Goal: Communication & Community: Answer question/provide support

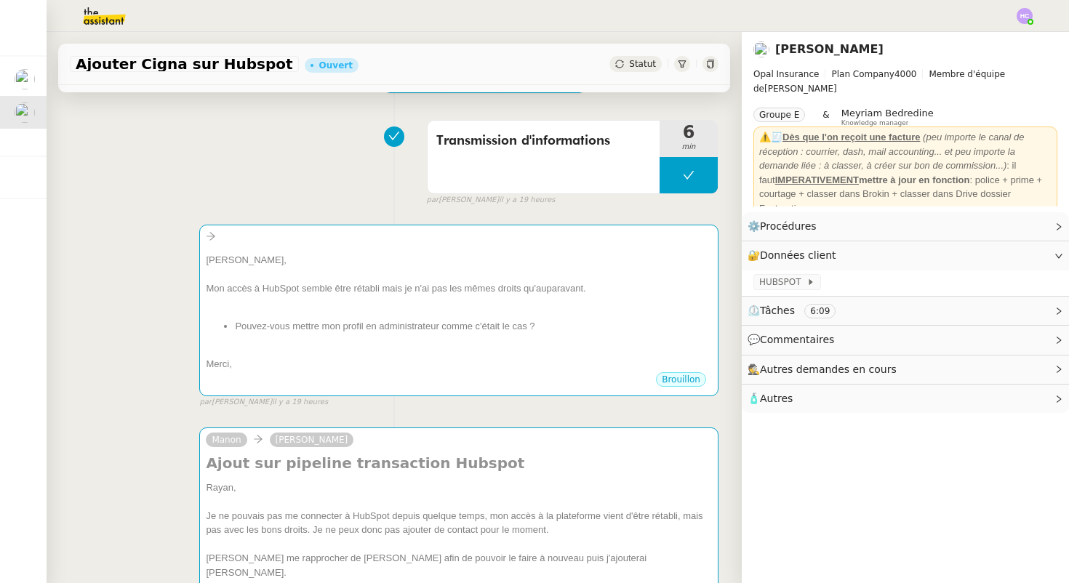
scroll to position [91, 0]
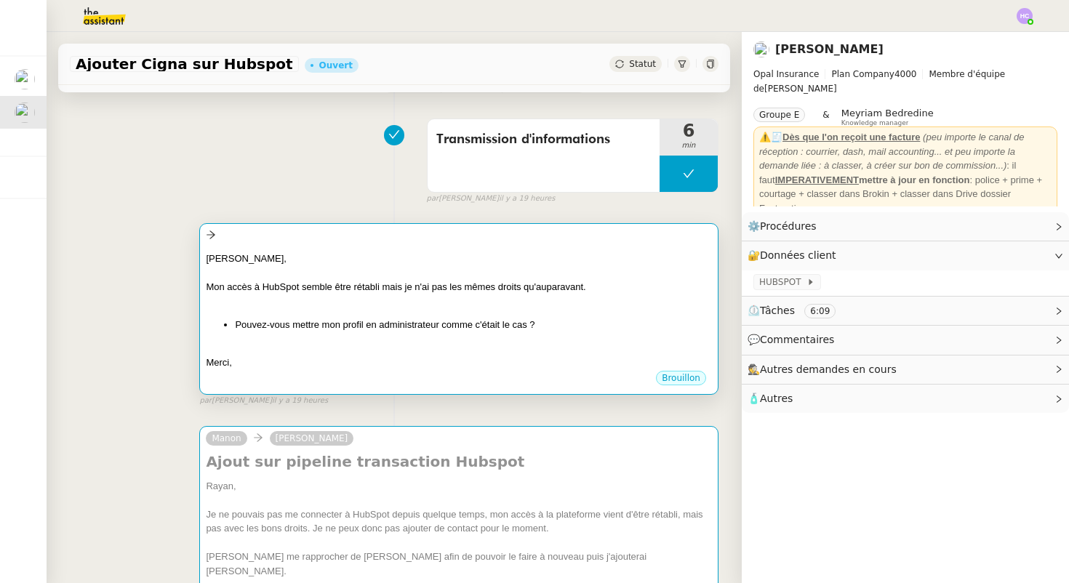
click at [392, 274] on div at bounding box center [459, 272] width 506 height 15
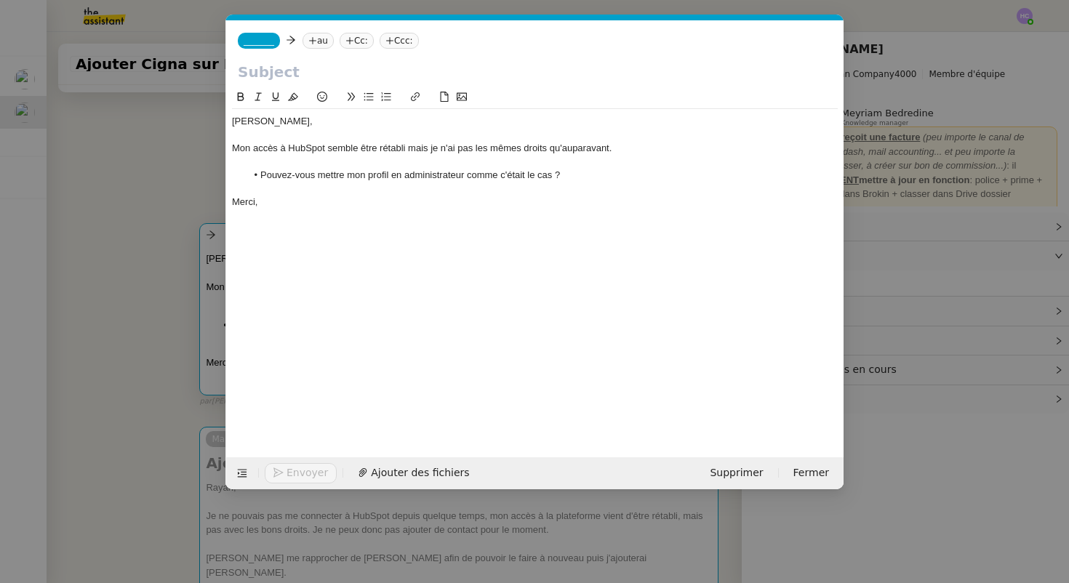
scroll to position [0, 31]
click at [262, 32] on div "_______ au Cc: Ccc:" at bounding box center [534, 40] width 617 height 41
click at [264, 39] on span "_______" at bounding box center [259, 41] width 31 height 10
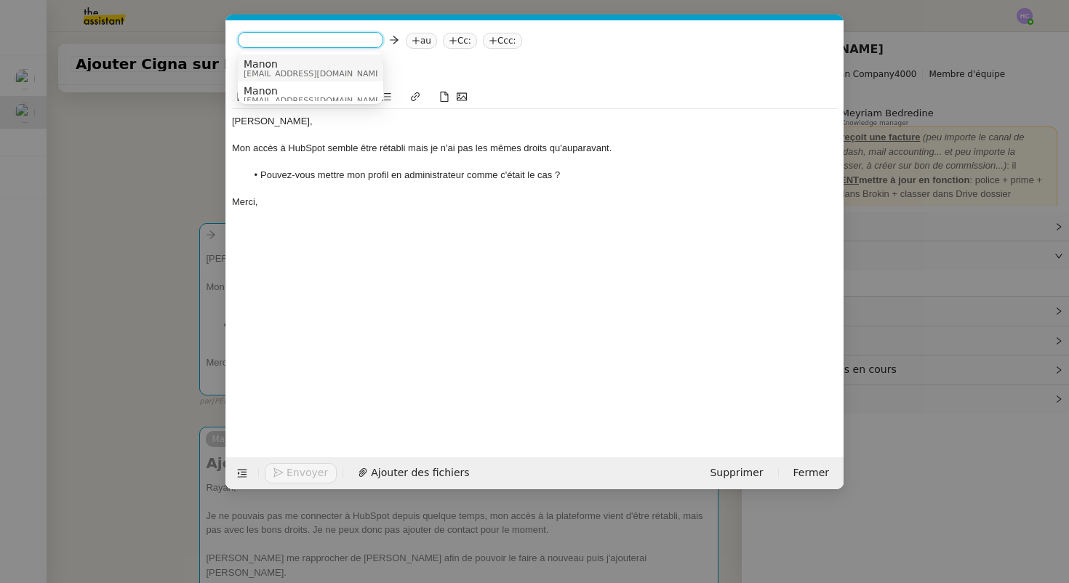
click at [274, 65] on span "Manon" at bounding box center [314, 64] width 140 height 12
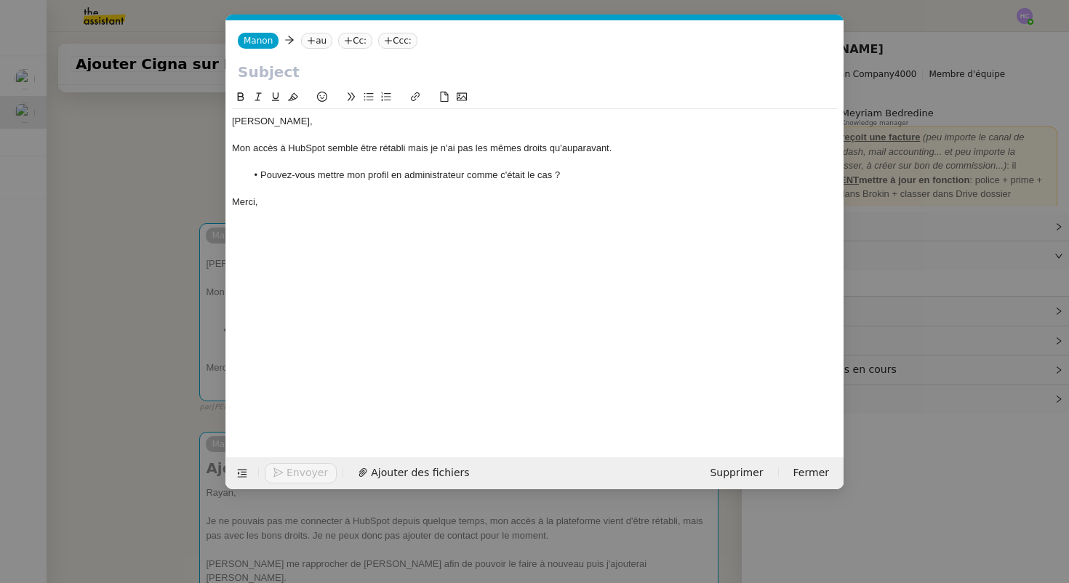
click at [266, 71] on input "text" at bounding box center [535, 72] width 594 height 22
type input "d"
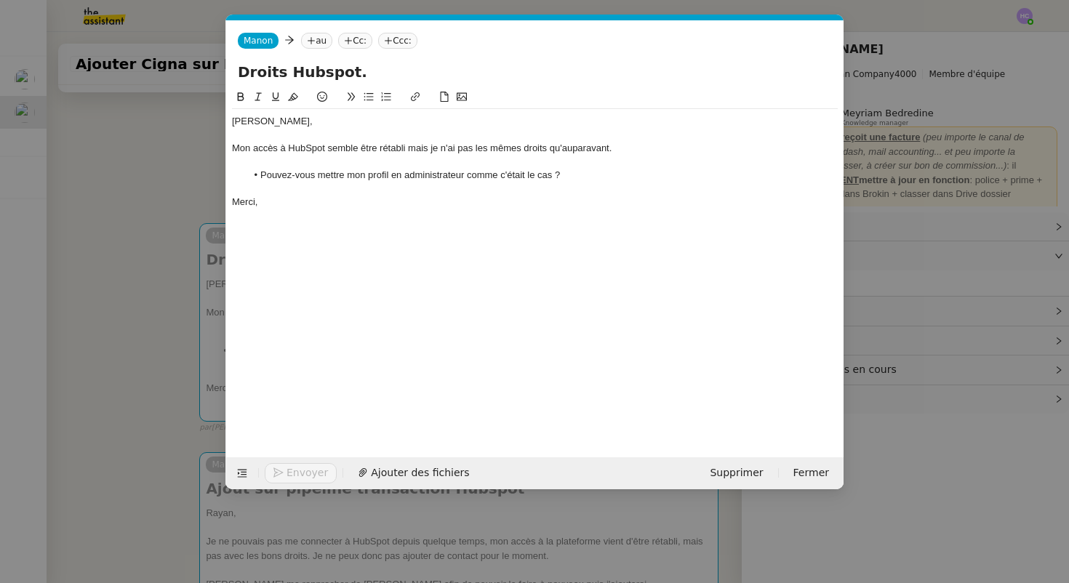
type input "Droits Hubspot."
click at [312, 42] on icon at bounding box center [311, 40] width 9 height 9
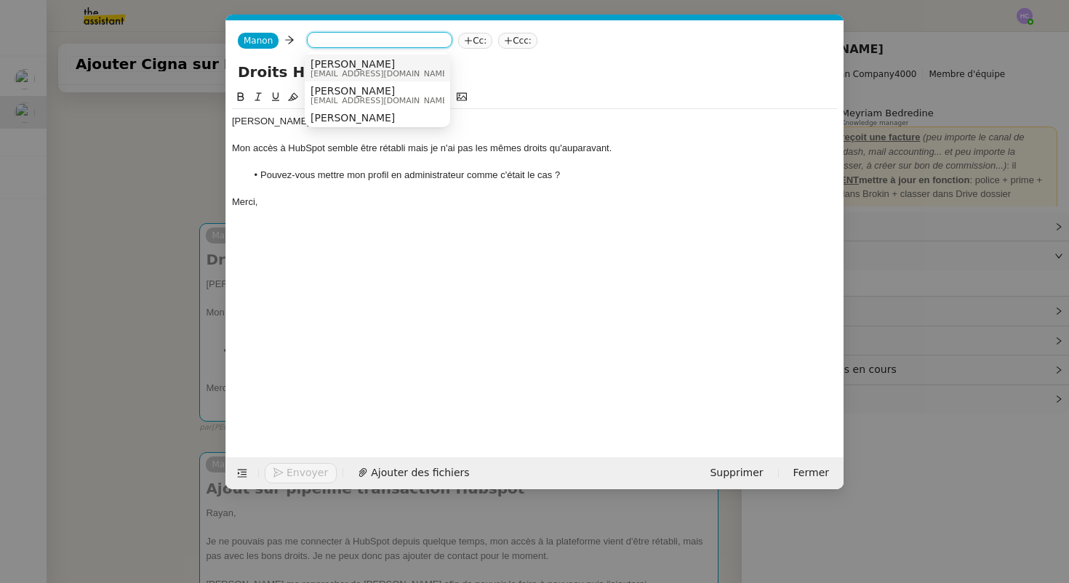
click at [318, 44] on input at bounding box center [380, 41] width 134 height 15
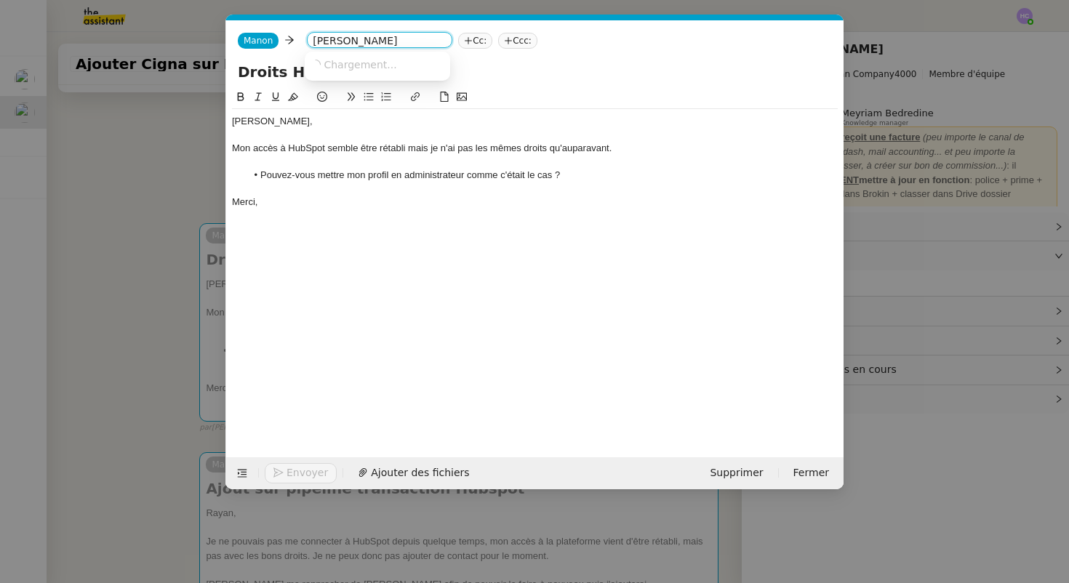
type input "fanny"
drag, startPoint x: 337, startPoint y: 41, endPoint x: 307, endPoint y: 39, distance: 30.6
click at [307, 41] on nz-select-top-control "fanny" at bounding box center [379, 40] width 145 height 16
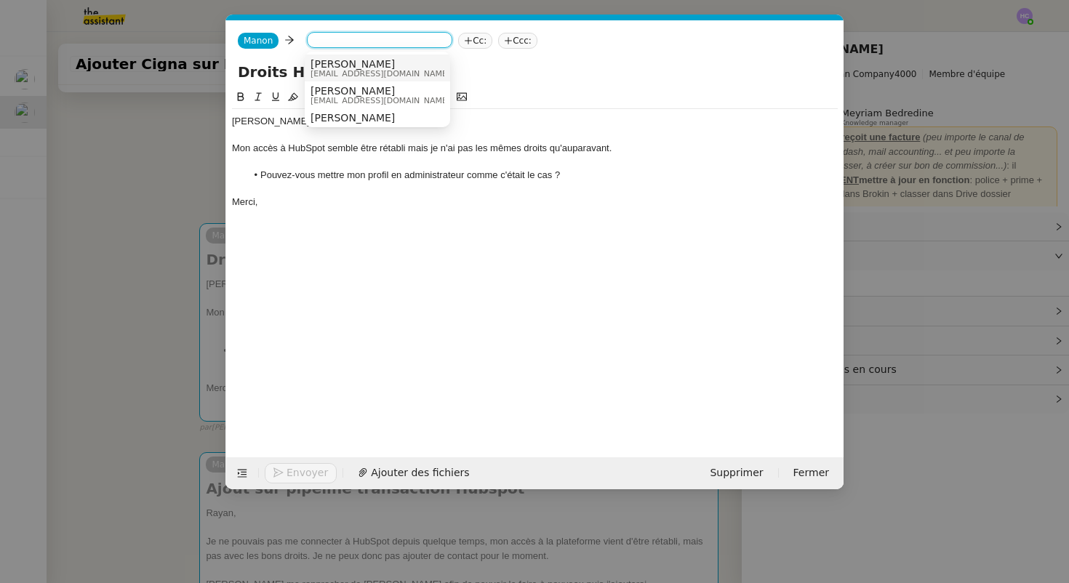
click at [137, 174] on nz-modal-container "Service Common Other Manon Manon Cc: Ccc: Droits Hubspot. Bonjour Fanny, Mon ac…" at bounding box center [534, 291] width 1069 height 583
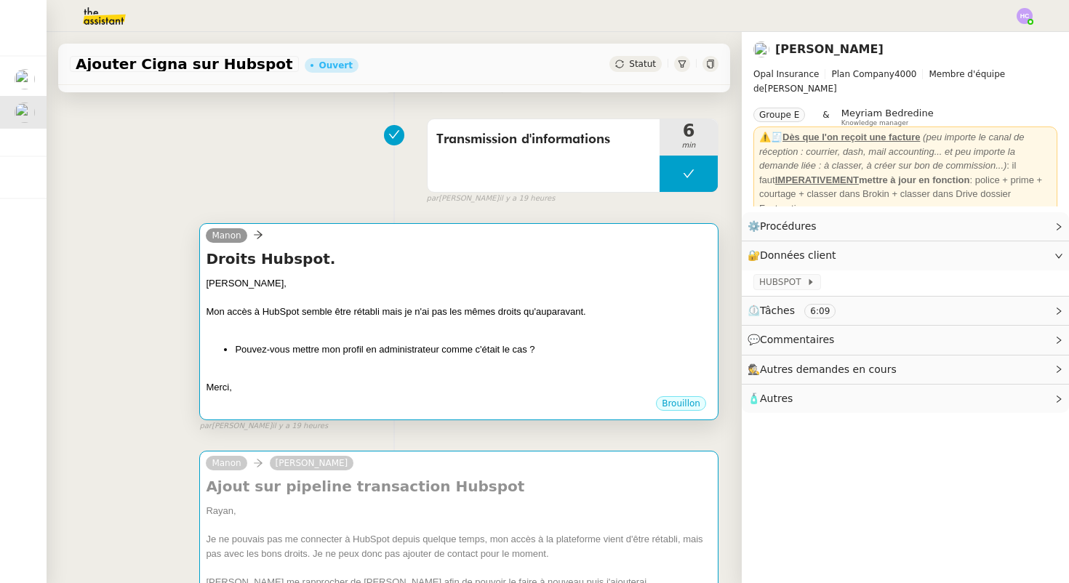
scroll to position [255, 0]
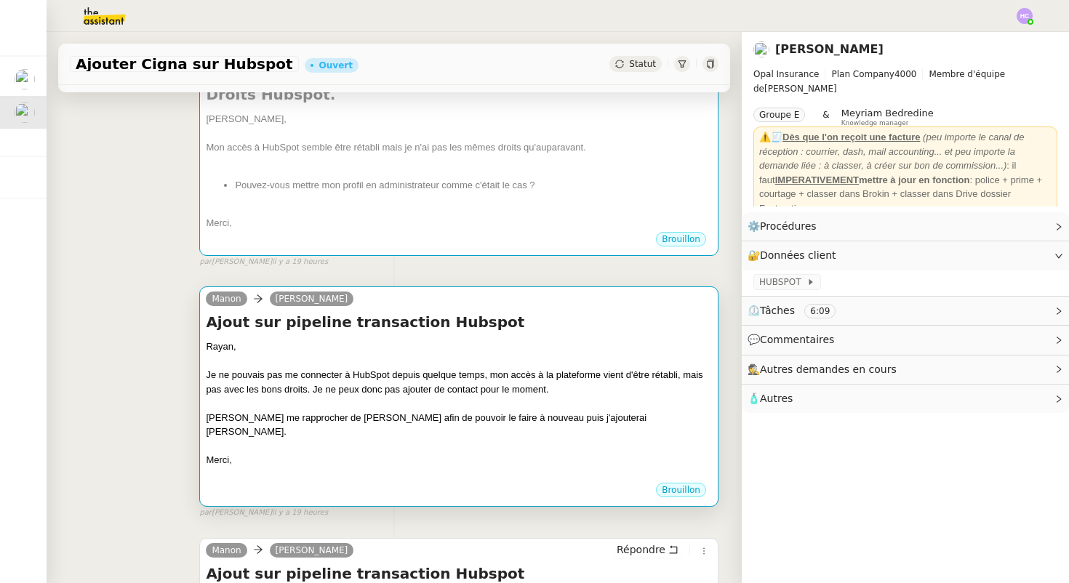
click at [298, 346] on div "Rayan," at bounding box center [459, 346] width 506 height 15
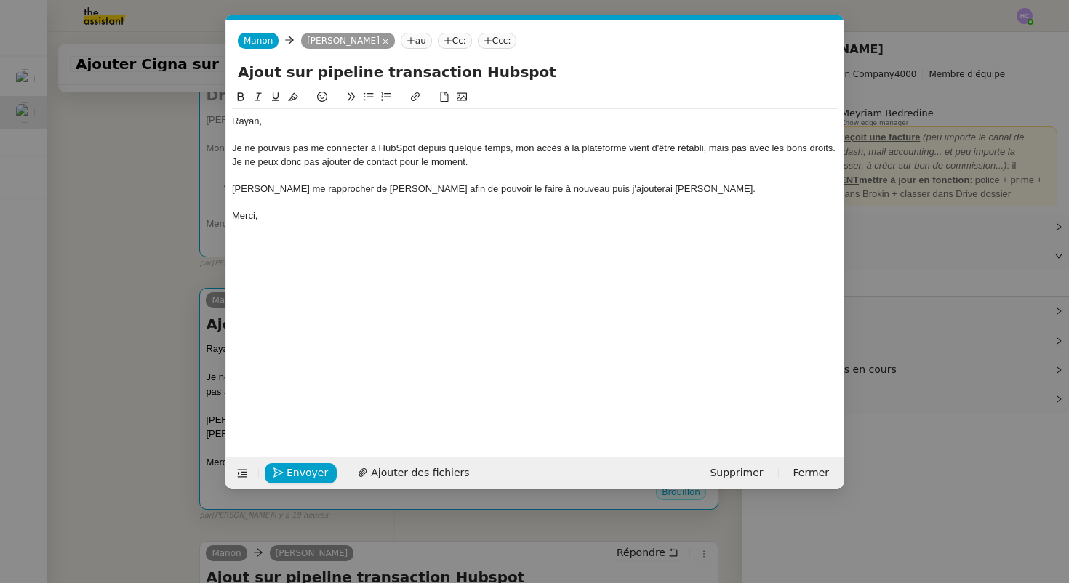
scroll to position [0, 31]
click at [310, 473] on span "Envoyer" at bounding box center [306, 472] width 41 height 17
click at [310, 473] on span "Confirmer l'envoi" at bounding box center [329, 472] width 87 height 17
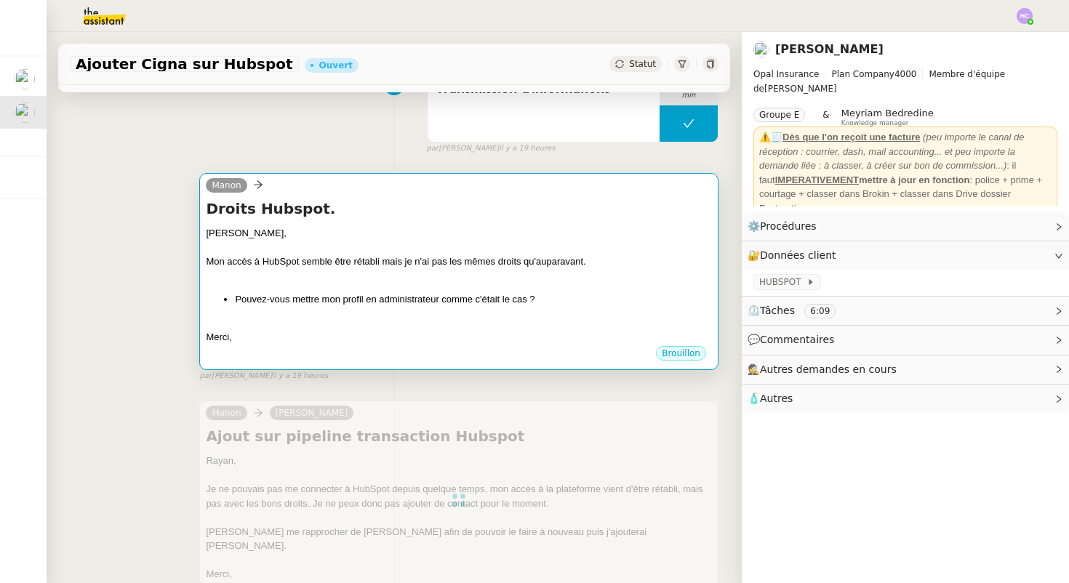
scroll to position [142, 0]
click at [349, 291] on li "Pouvez-vous mettre mon profil en administrateur comme c'était le cas ?" at bounding box center [473, 298] width 477 height 15
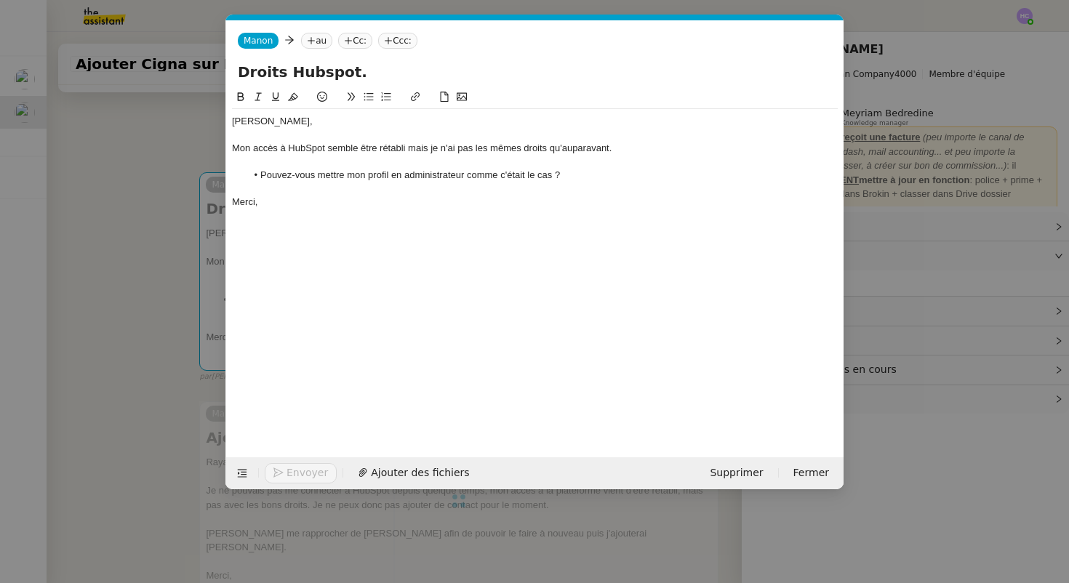
scroll to position [0, 31]
click at [315, 48] on nz-tag "au" at bounding box center [316, 41] width 31 height 16
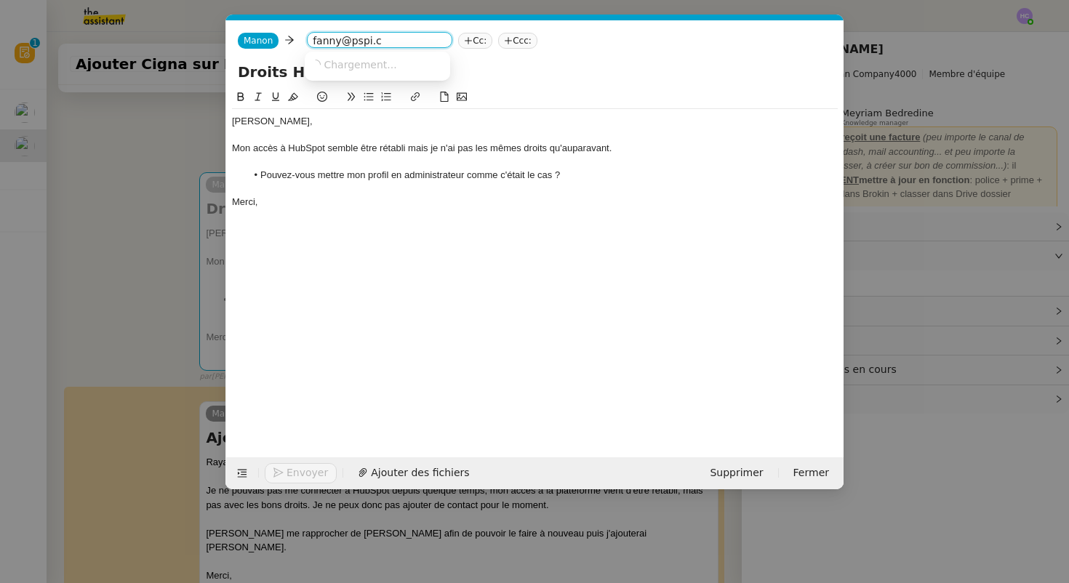
type input "fanny@pspi.ch"
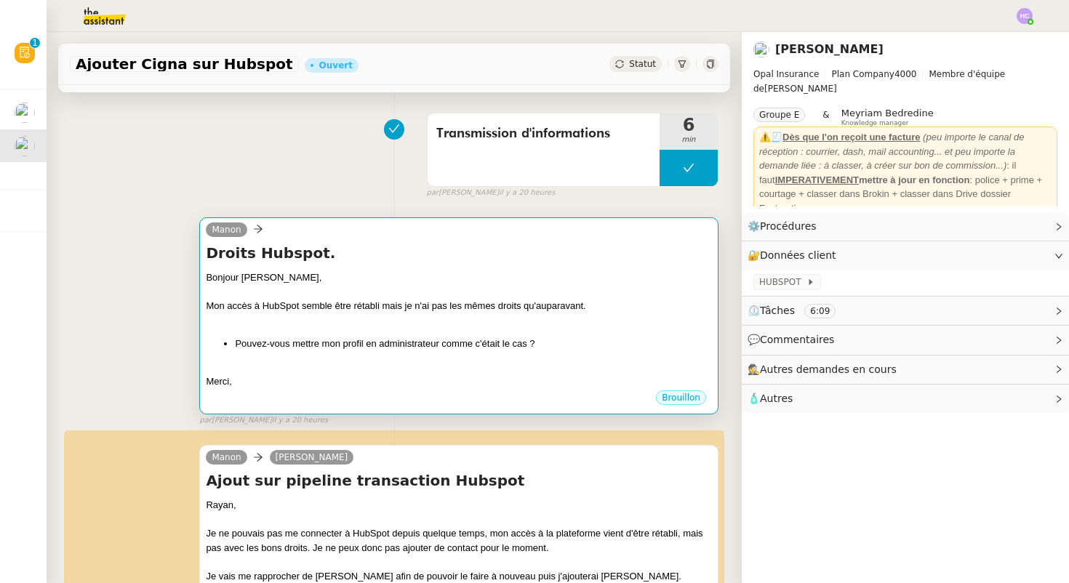
scroll to position [171, 0]
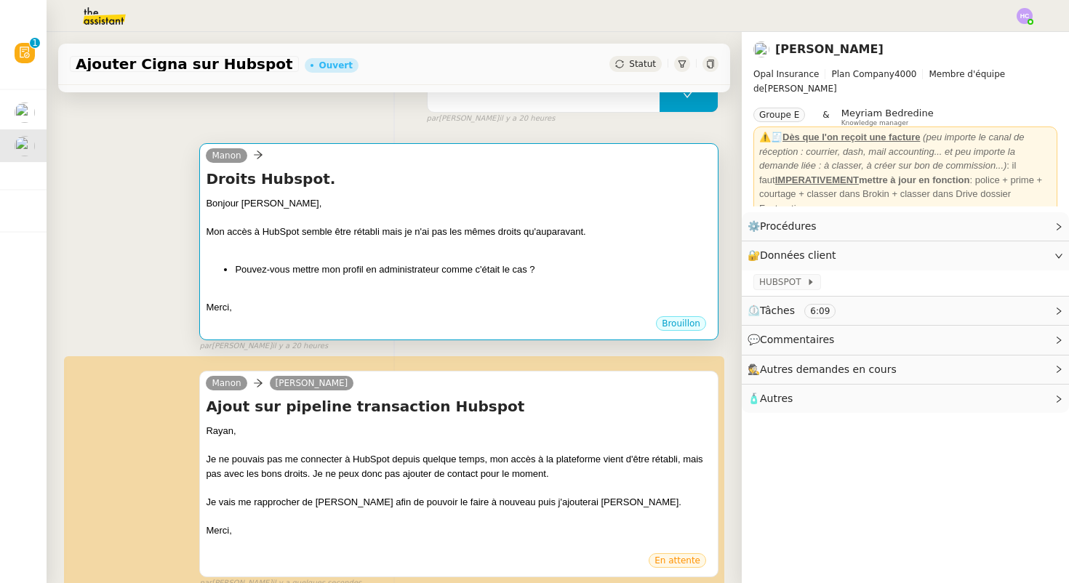
click at [406, 198] on div "Bonjour Fanny," at bounding box center [459, 203] width 506 height 15
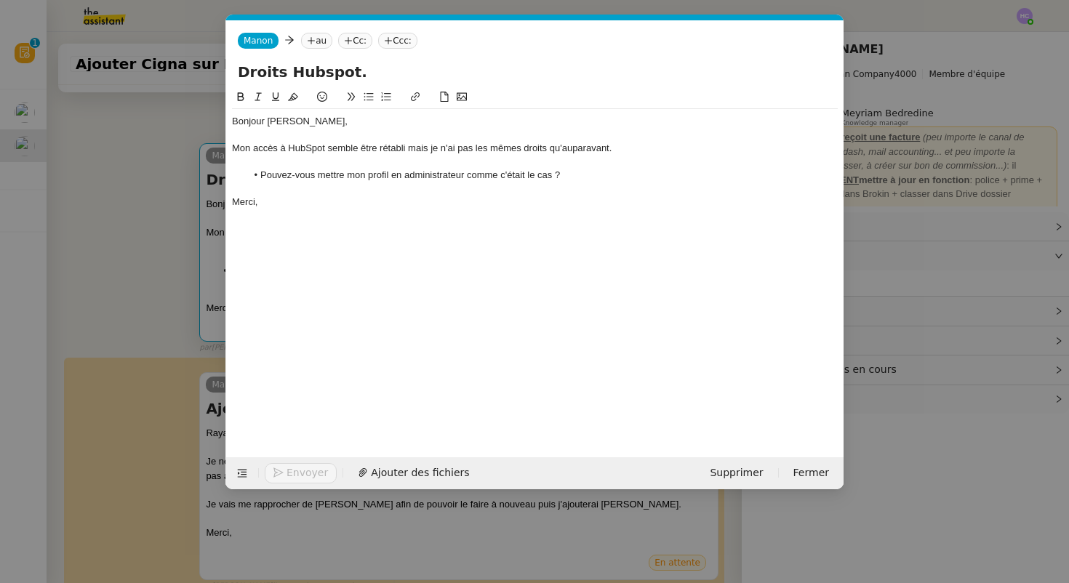
scroll to position [0, 31]
click at [318, 44] on nz-tag "au" at bounding box center [316, 41] width 31 height 16
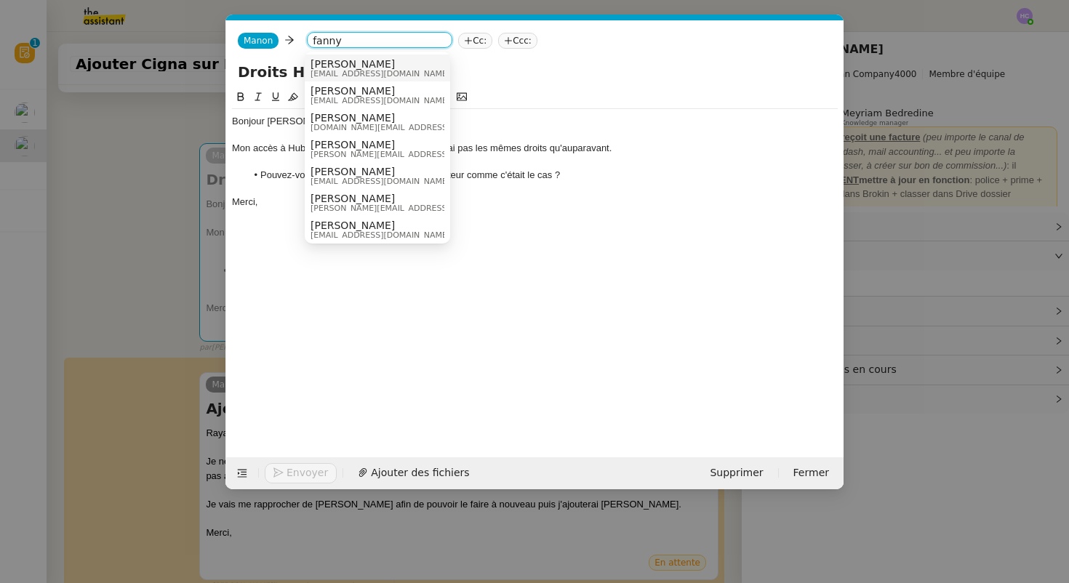
type input "fanny"
click at [358, 65] on span "[PERSON_NAME]" at bounding box center [380, 64] width 140 height 12
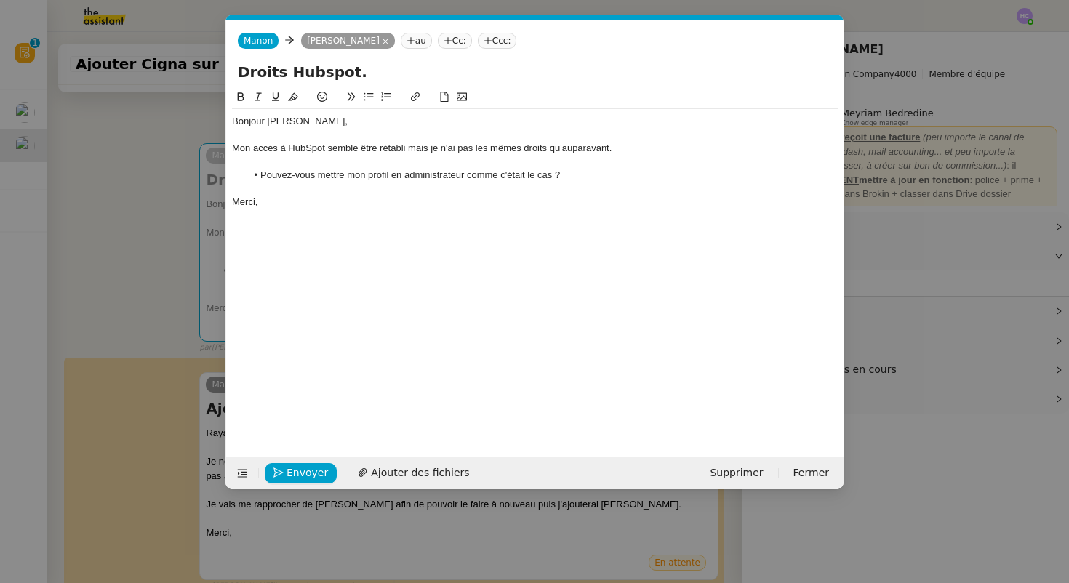
click at [440, 184] on div at bounding box center [535, 188] width 606 height 13
click at [321, 472] on span "Envoyer" at bounding box center [306, 472] width 41 height 17
click at [321, 472] on span "Confirmer l'envoi" at bounding box center [329, 472] width 87 height 17
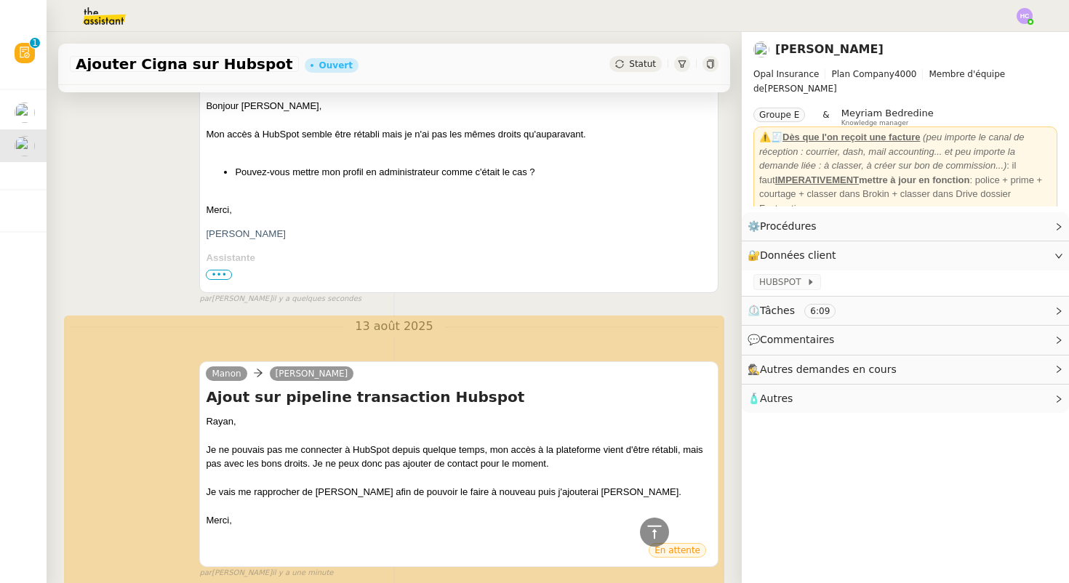
scroll to position [0, 0]
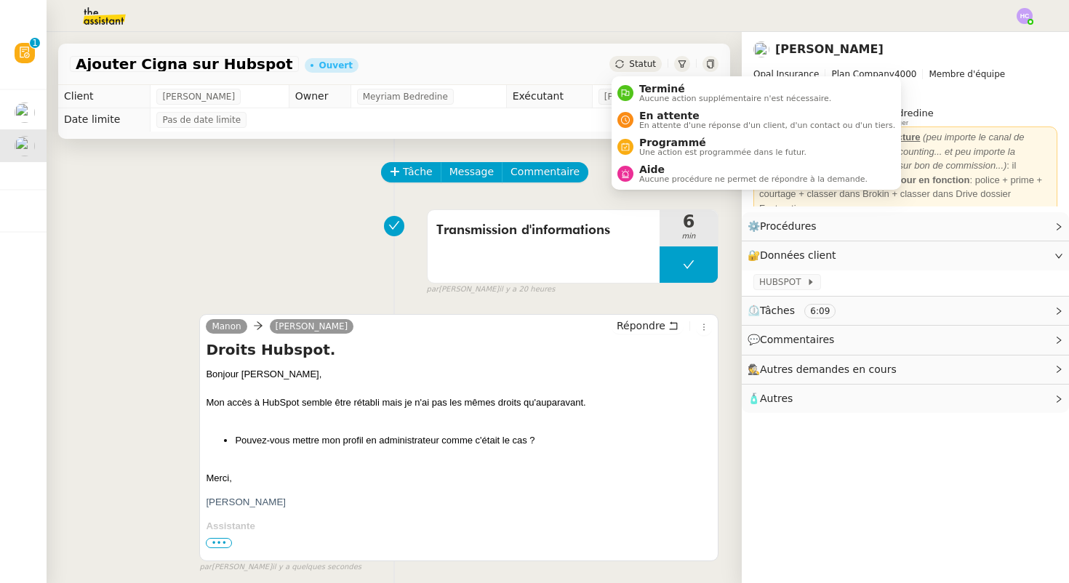
click at [635, 65] on span "Statut" at bounding box center [642, 64] width 27 height 10
click at [653, 113] on span "En attente" at bounding box center [767, 116] width 256 height 12
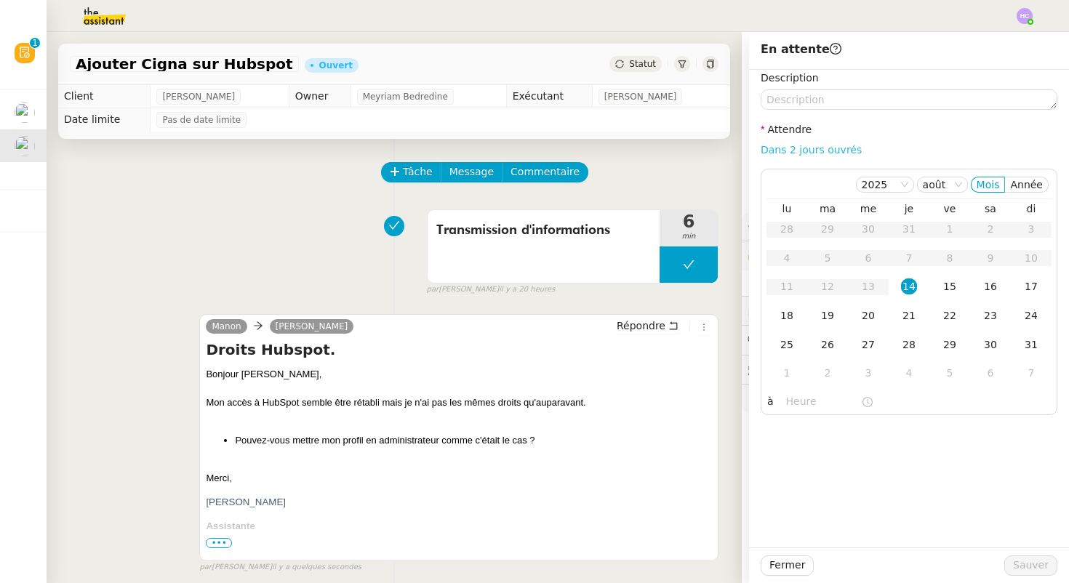
click at [824, 146] on link "Dans 2 jours ouvrés" at bounding box center [810, 150] width 101 height 12
type input "07:00"
click at [1031, 561] on span "Sauver" at bounding box center [1031, 565] width 36 height 17
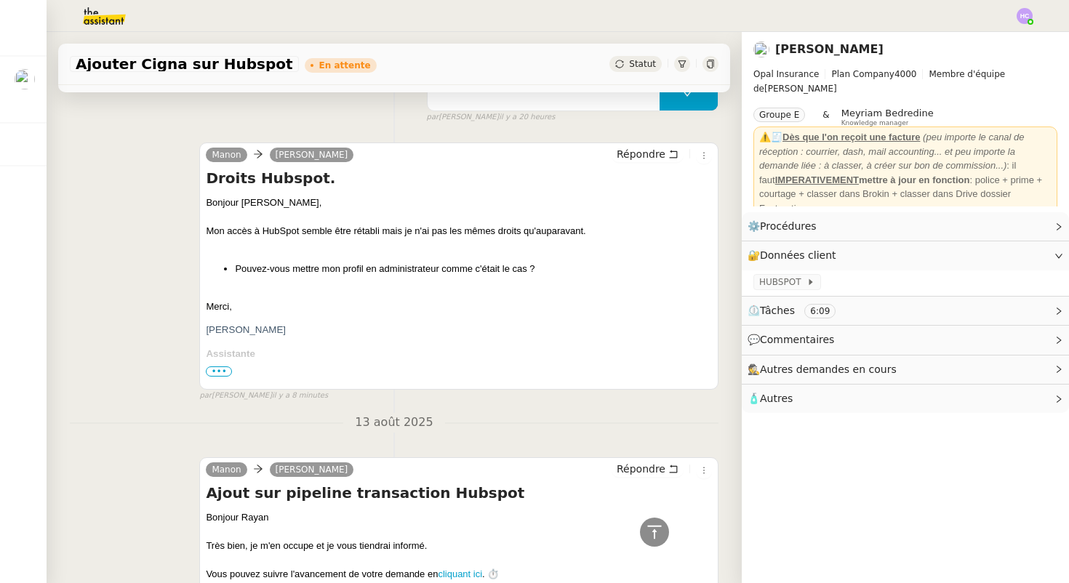
scroll to position [845, 0]
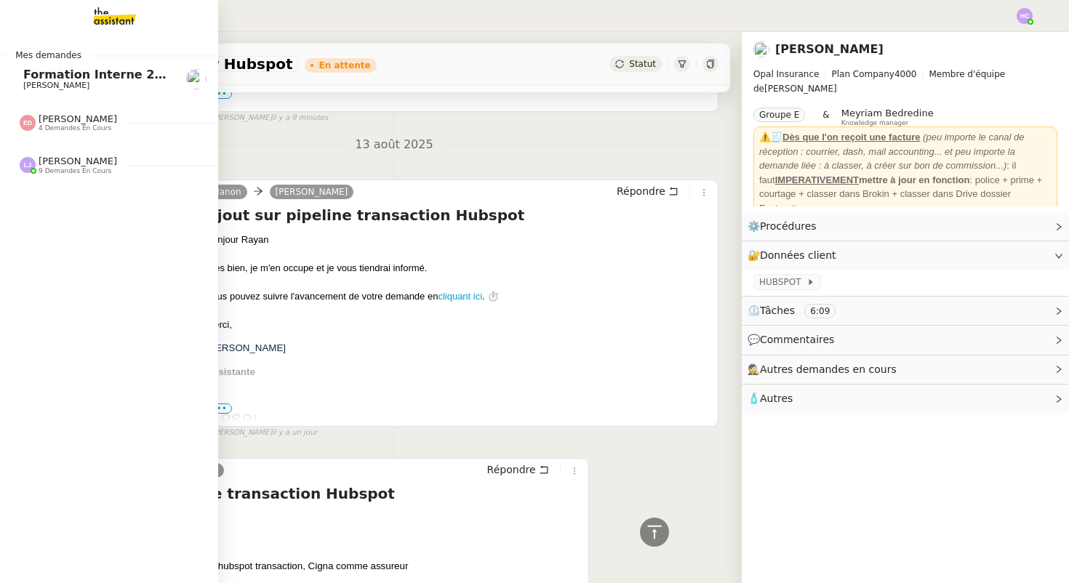
click at [77, 155] on span "Léa Jonville 9 demandes en cours" at bounding box center [115, 159] width 218 height 31
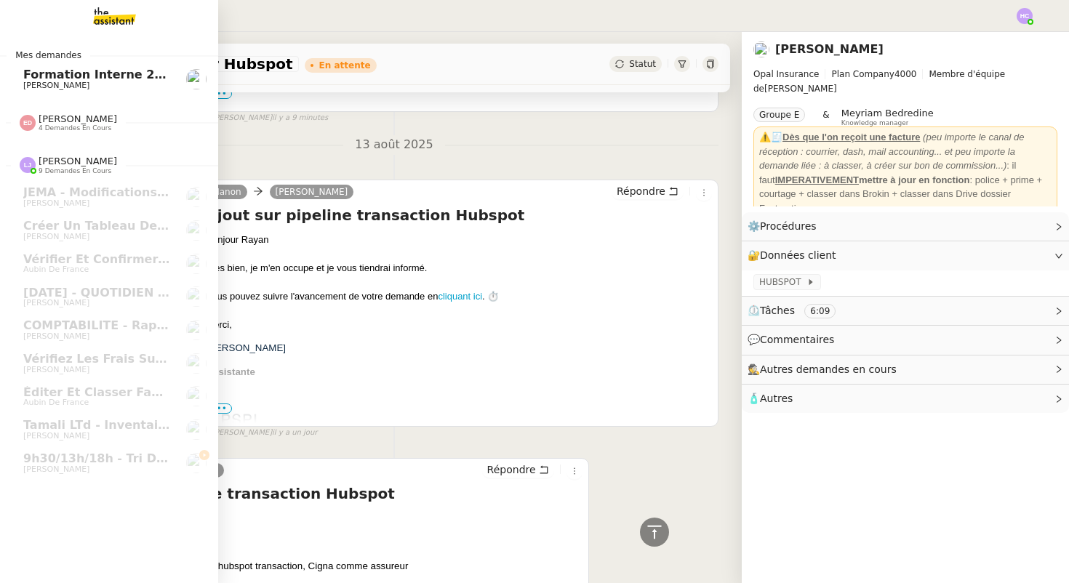
click at [86, 127] on span "4 demandes en cours" at bounding box center [75, 128] width 73 height 8
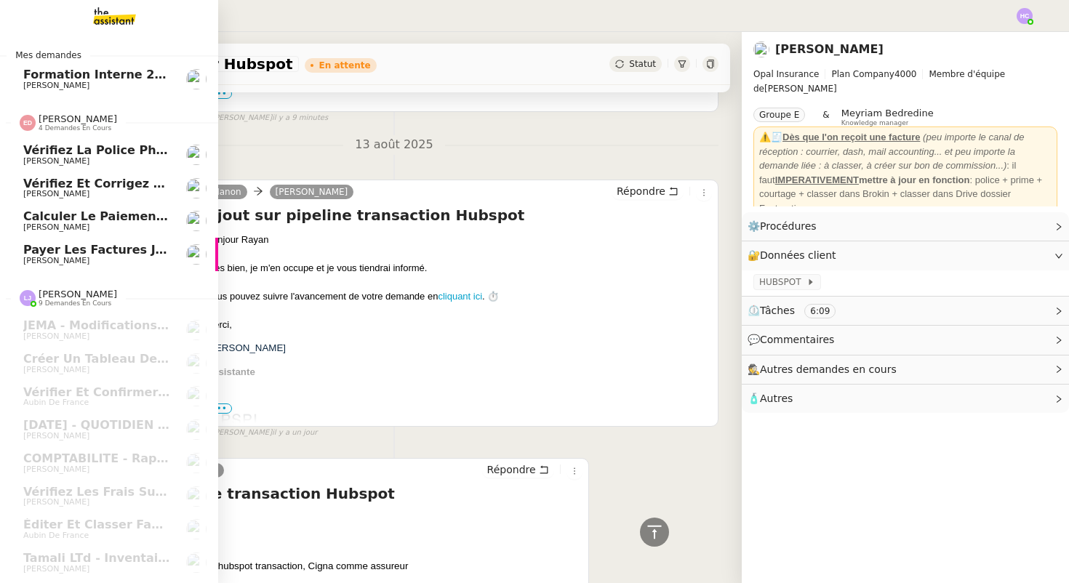
click at [86, 127] on span "4 demandes en cours" at bounding box center [75, 128] width 73 height 8
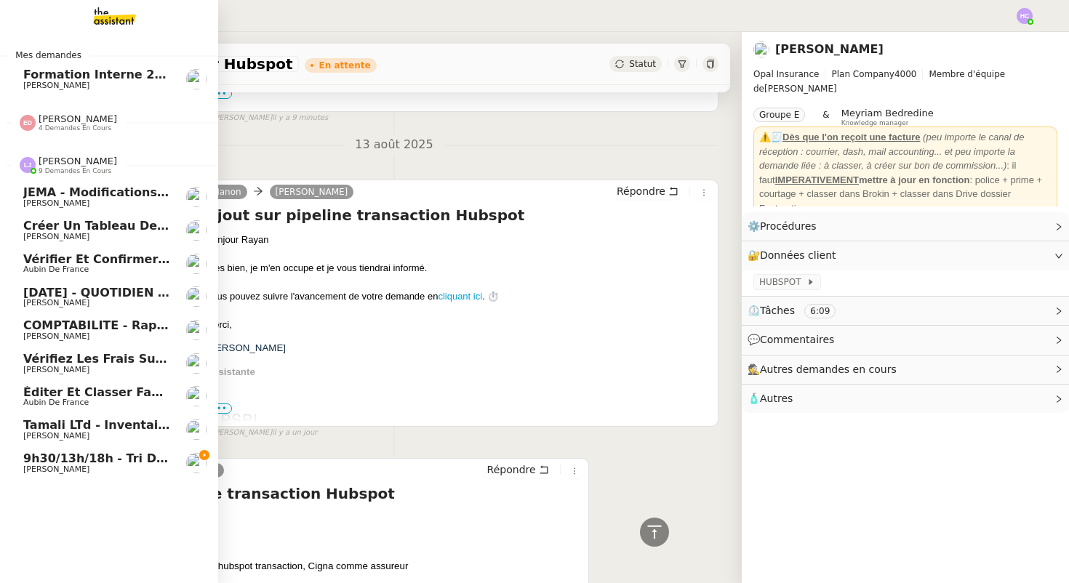
click at [81, 160] on span "Léa Jonville" at bounding box center [78, 161] width 79 height 11
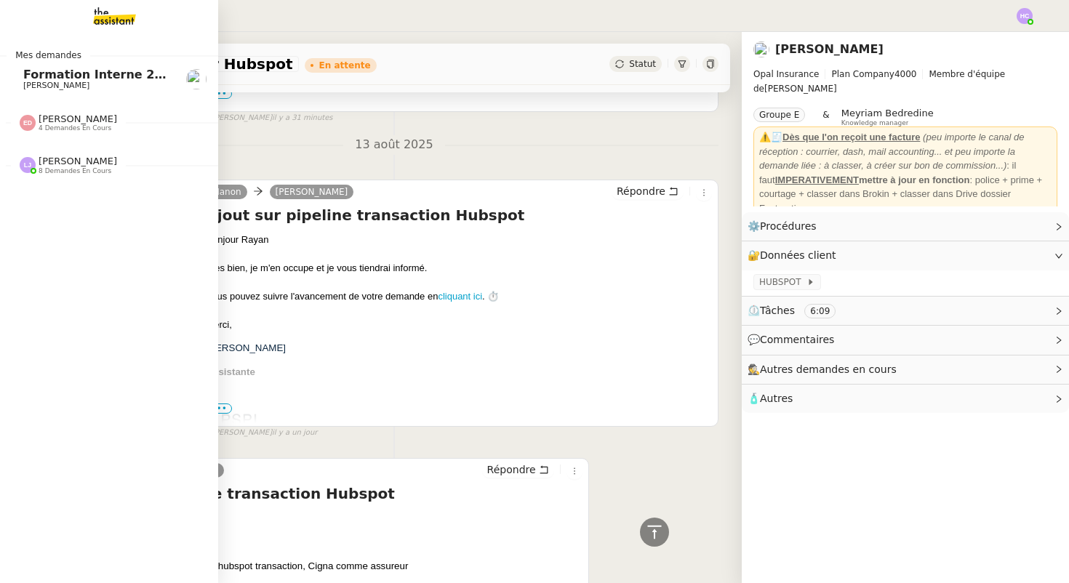
click at [87, 164] on span "Léa Jonville" at bounding box center [78, 161] width 79 height 11
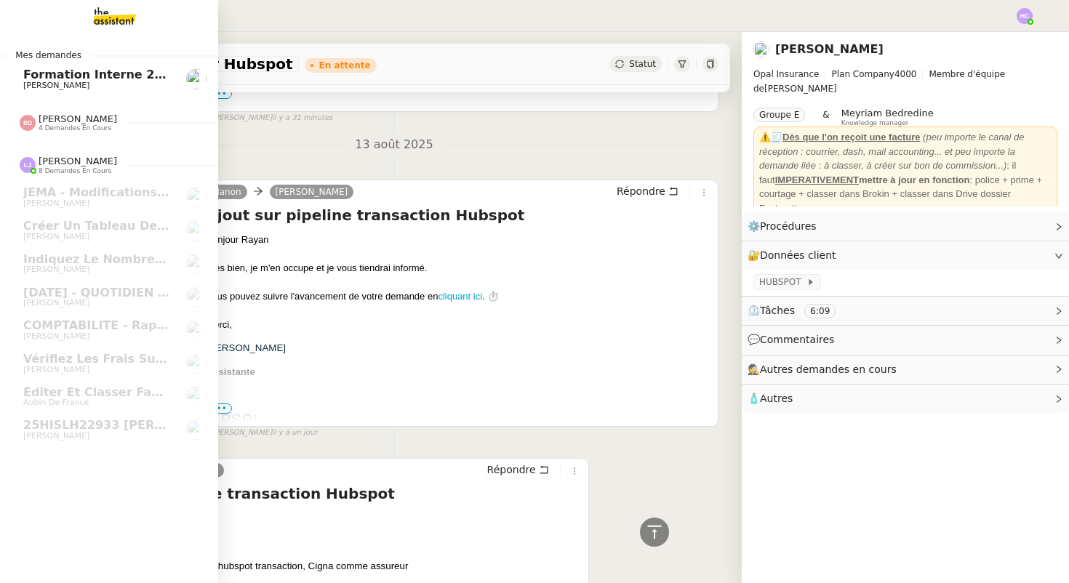
click at [100, 124] on span "4 demandes en cours" at bounding box center [75, 128] width 73 height 8
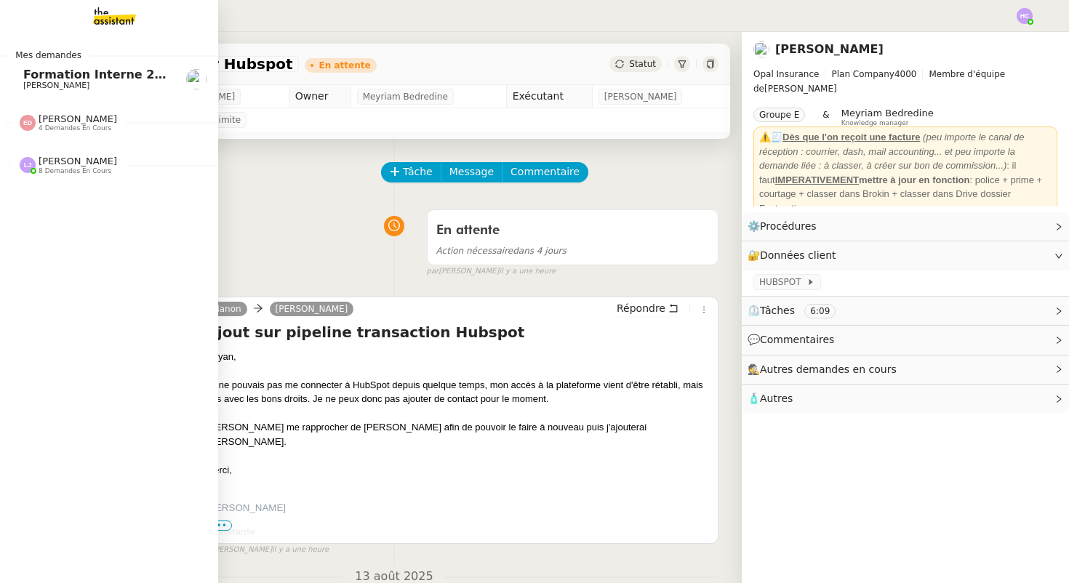
click at [52, 79] on span "Formation Interne 2 - [PERSON_NAME]" at bounding box center [149, 75] width 252 height 14
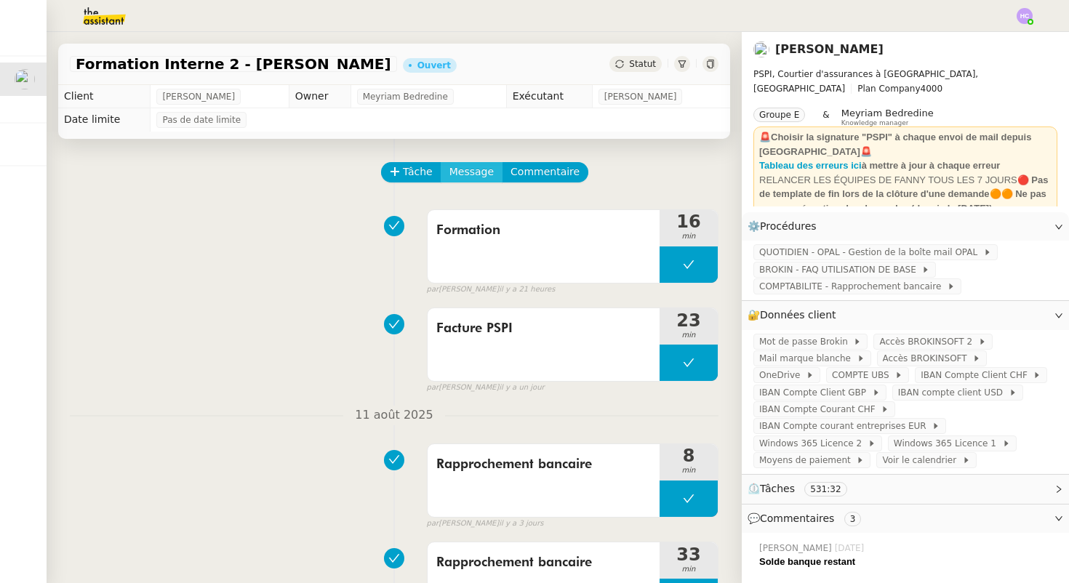
click at [471, 171] on span "Message" at bounding box center [471, 172] width 44 height 17
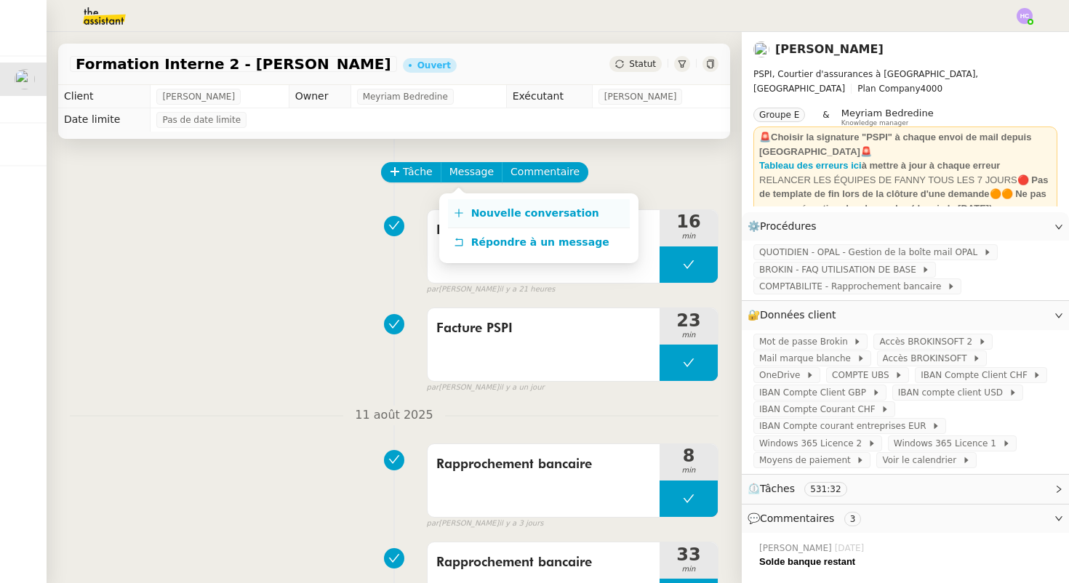
click at [481, 208] on span "Nouvelle conversation" at bounding box center [535, 213] width 128 height 12
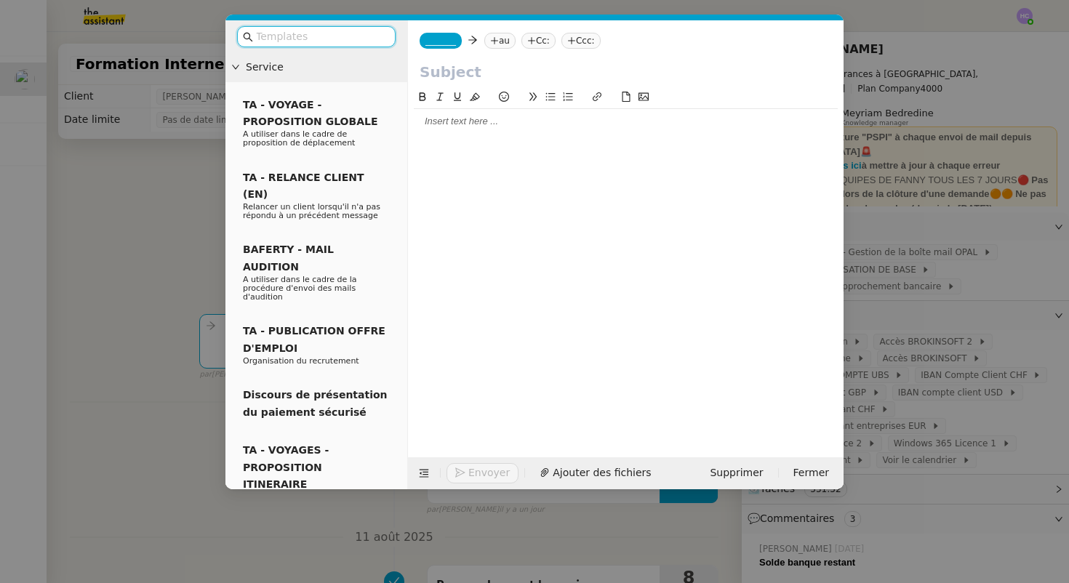
click at [449, 120] on div at bounding box center [626, 121] width 424 height 13
click at [802, 467] on span "Fermer" at bounding box center [811, 472] width 36 height 17
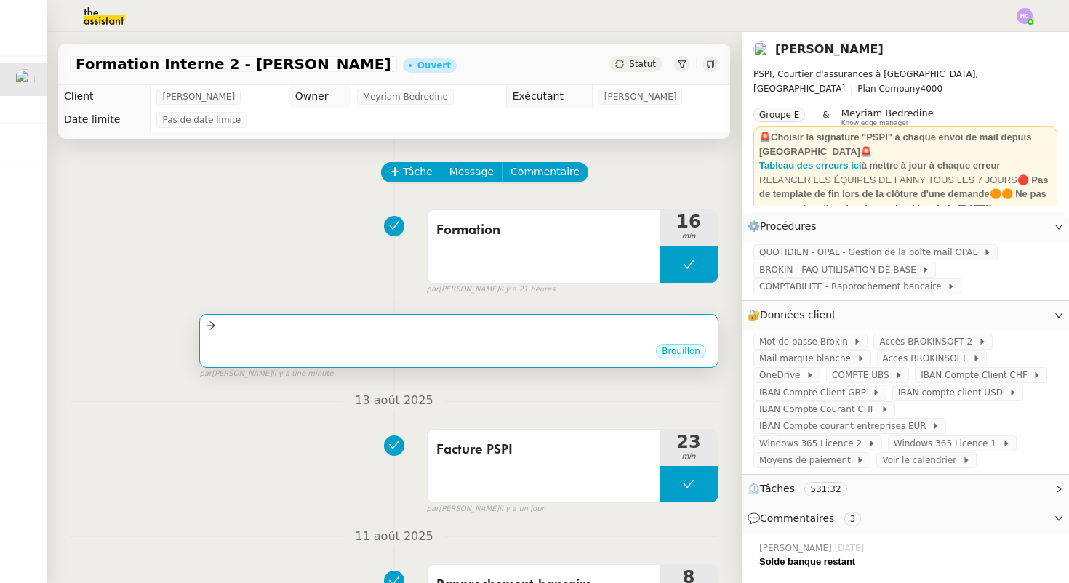
click at [466, 339] on div "•••" at bounding box center [459, 338] width 506 height 7
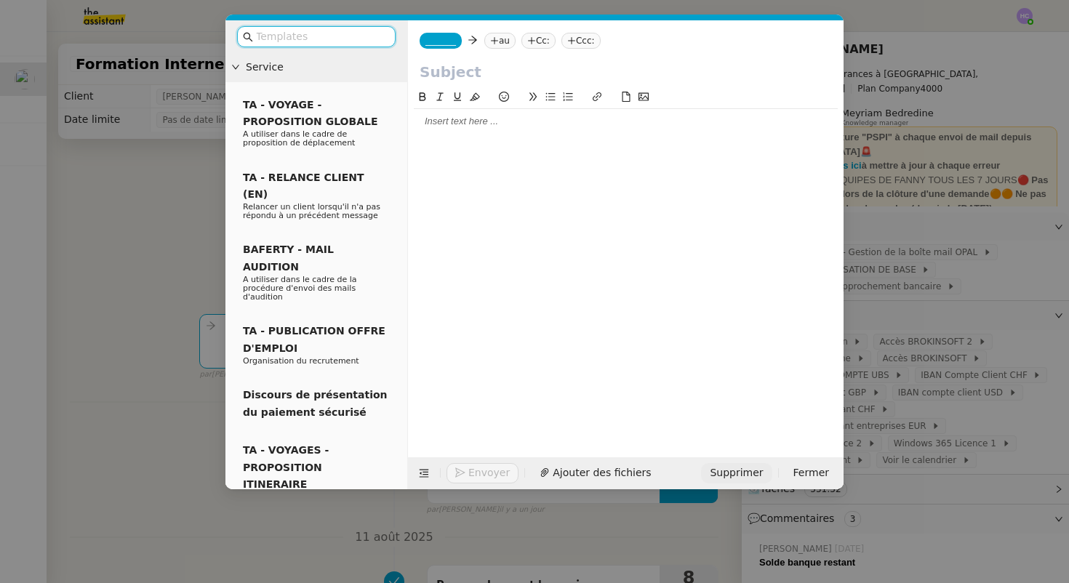
click at [752, 475] on span "Supprimer" at bounding box center [735, 472] width 53 height 17
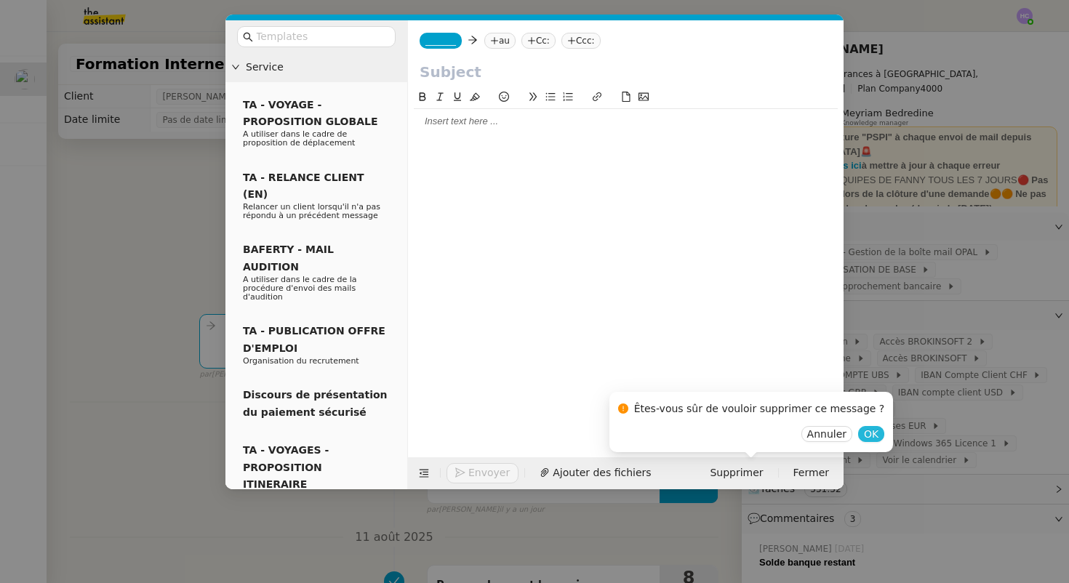
click at [864, 435] on span "OK" at bounding box center [871, 434] width 15 height 15
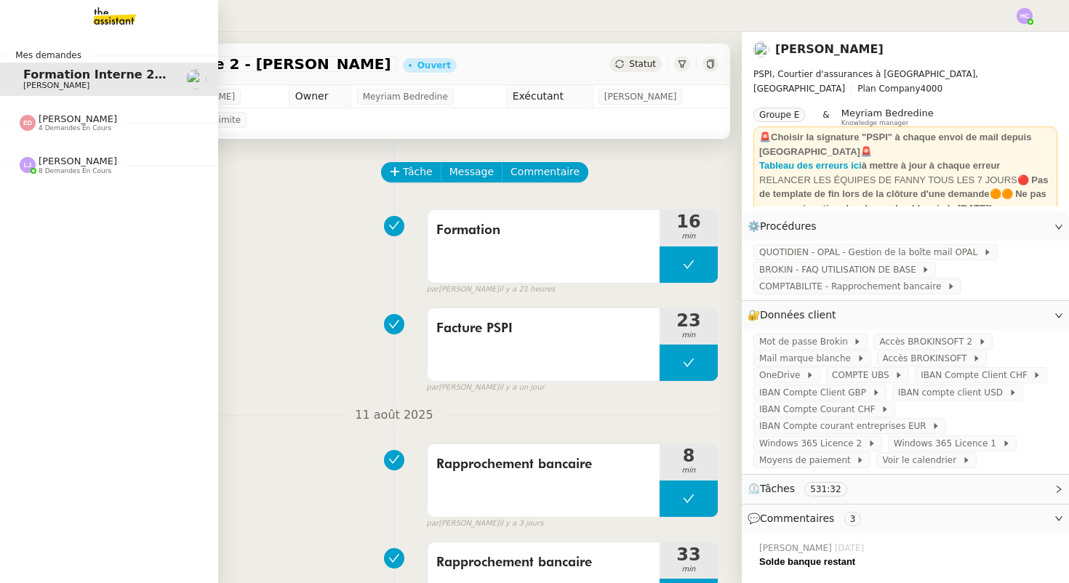
click at [65, 163] on span "[PERSON_NAME]" at bounding box center [78, 161] width 79 height 11
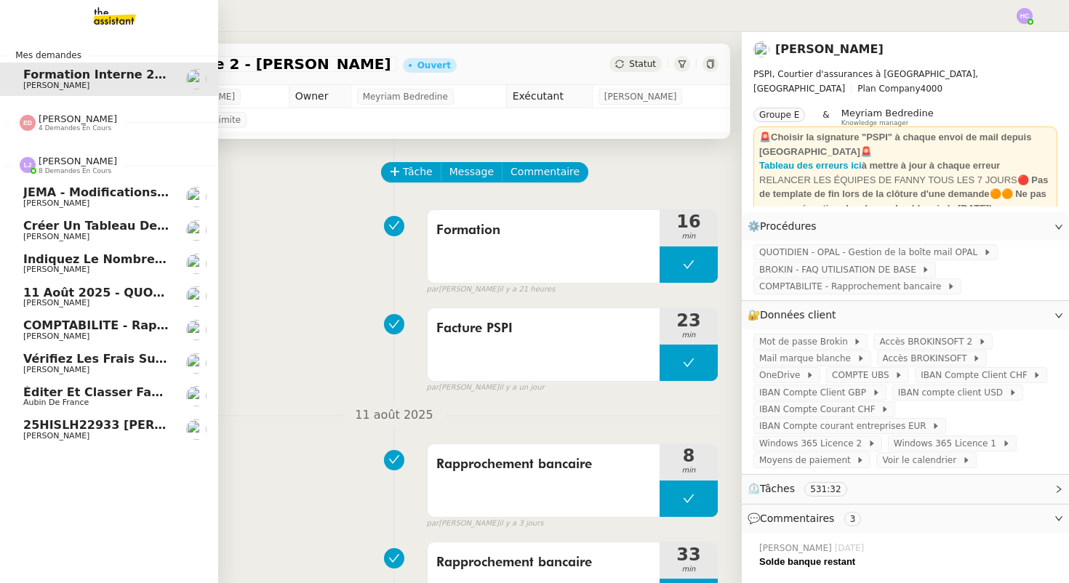
click at [65, 158] on span "Léa Jonville" at bounding box center [78, 161] width 79 height 11
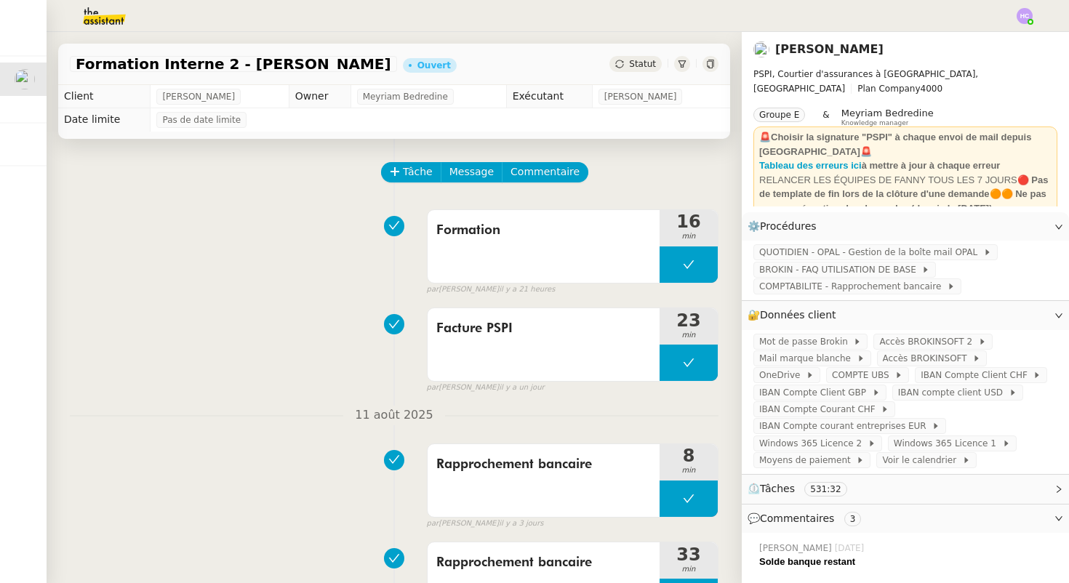
click at [98, 23] on img at bounding box center [92, 16] width 113 height 32
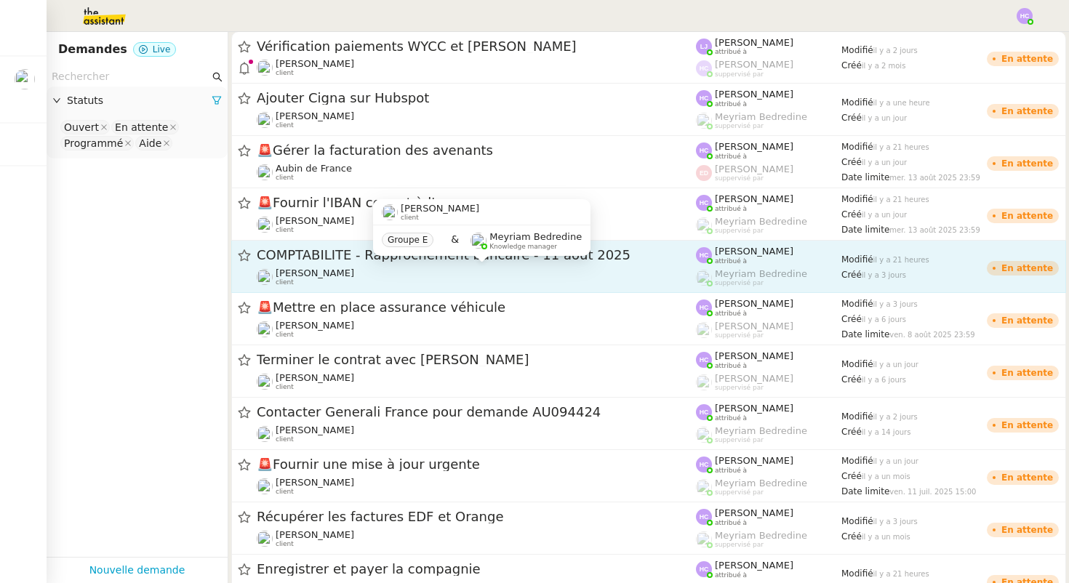
scroll to position [1, 0]
click at [483, 272] on div "Fanny Eyraud client" at bounding box center [476, 276] width 439 height 19
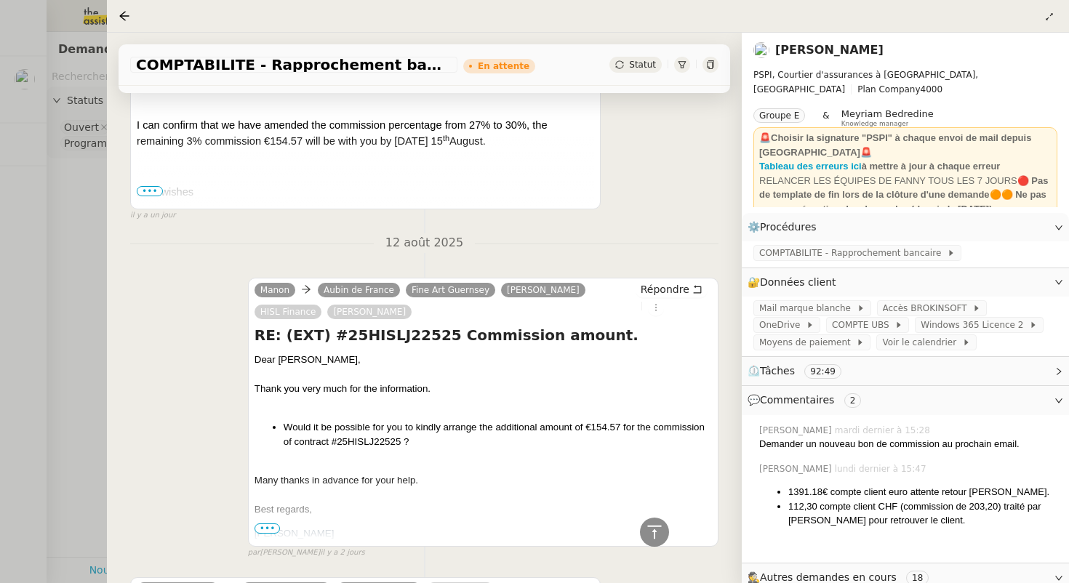
scroll to position [472, 0]
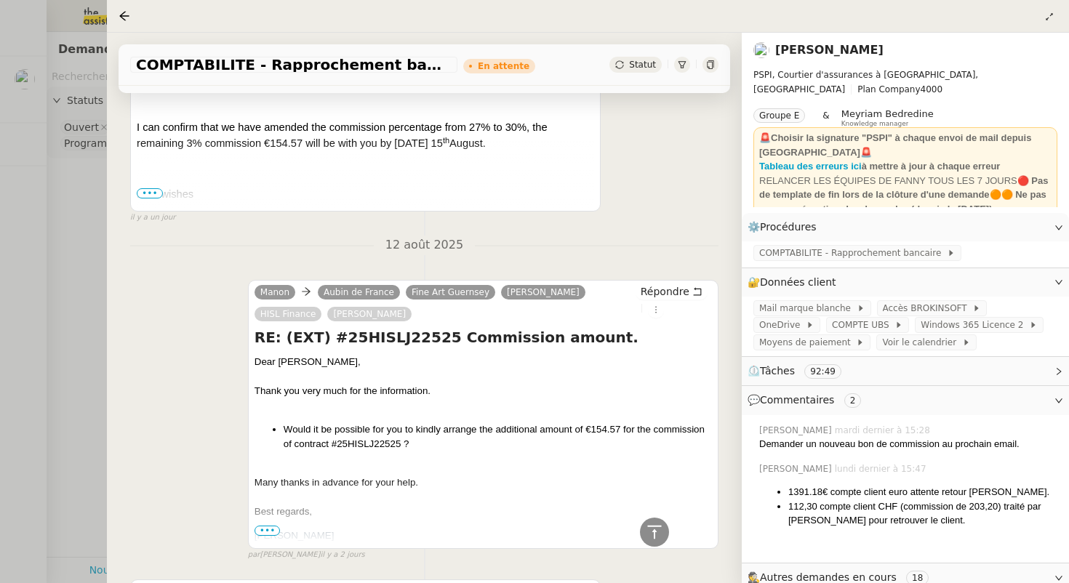
click at [87, 325] on div at bounding box center [534, 291] width 1069 height 583
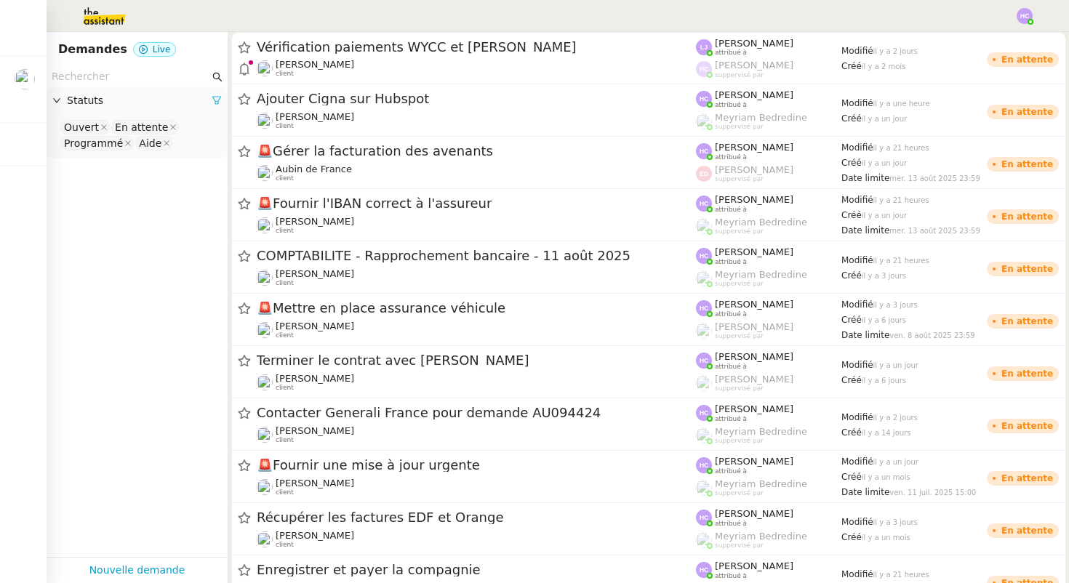
click at [218, 100] on icon at bounding box center [217, 100] width 10 height 10
click at [92, 103] on span "Statuts" at bounding box center [144, 100] width 155 height 17
click at [59, 97] on icon at bounding box center [56, 100] width 9 height 9
click at [104, 118] on div "Please select" at bounding box center [137, 129] width 181 height 27
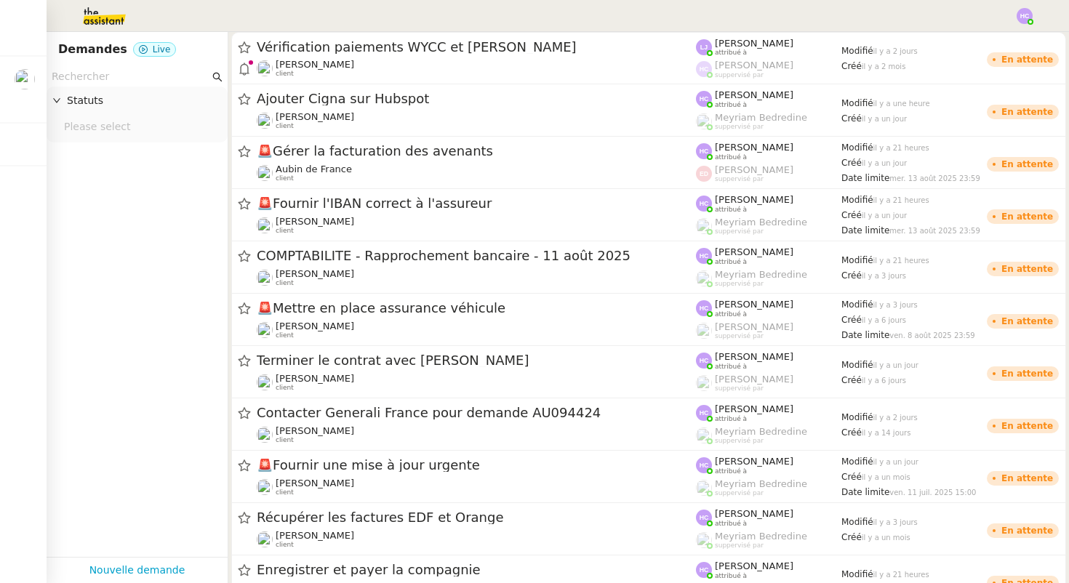
click at [102, 132] on nz-select-top-control "Please select" at bounding box center [137, 127] width 158 height 18
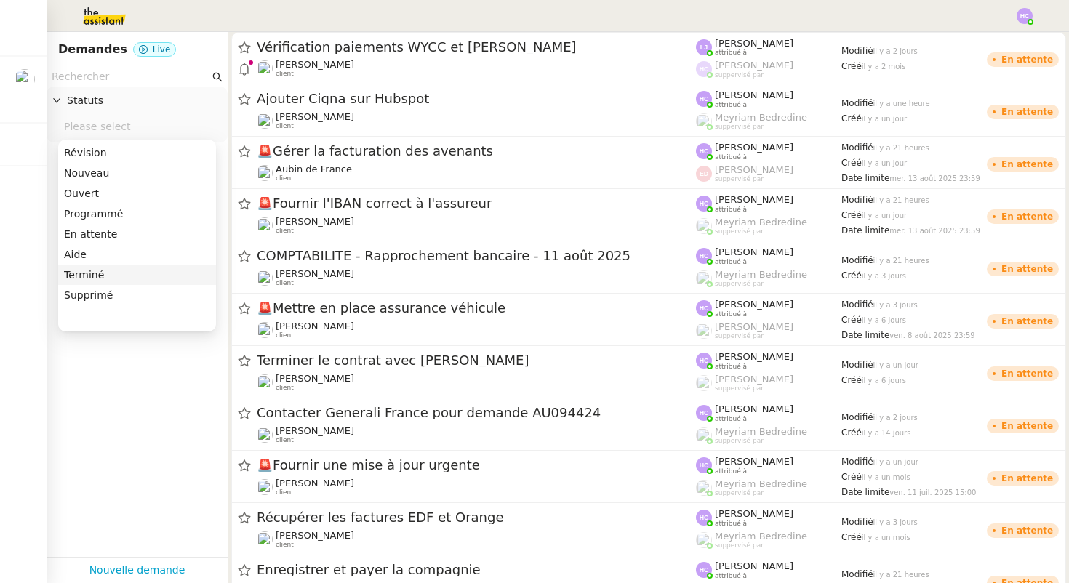
click at [89, 272] on div "Terminé" at bounding box center [137, 274] width 146 height 13
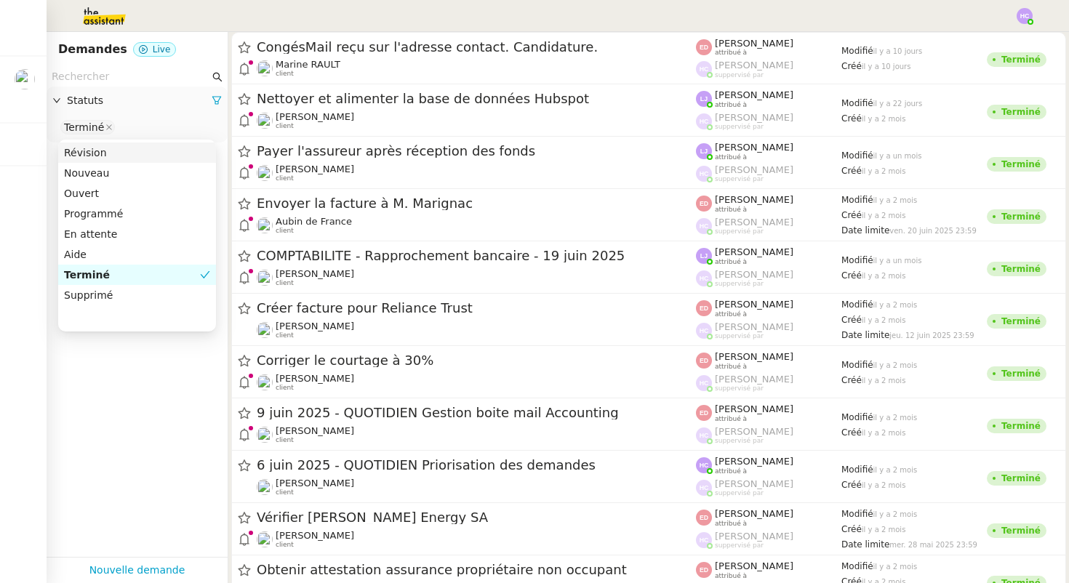
click at [86, 105] on span "Statuts" at bounding box center [139, 100] width 145 height 17
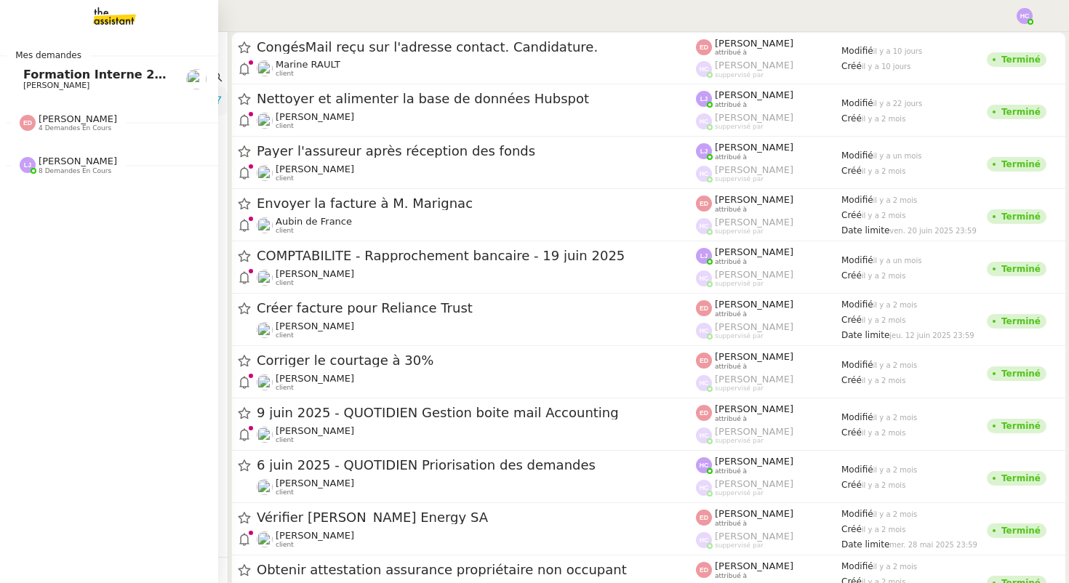
click at [34, 76] on span "Formation Interne 2 - FANNY EYRAUD" at bounding box center [149, 75] width 252 height 14
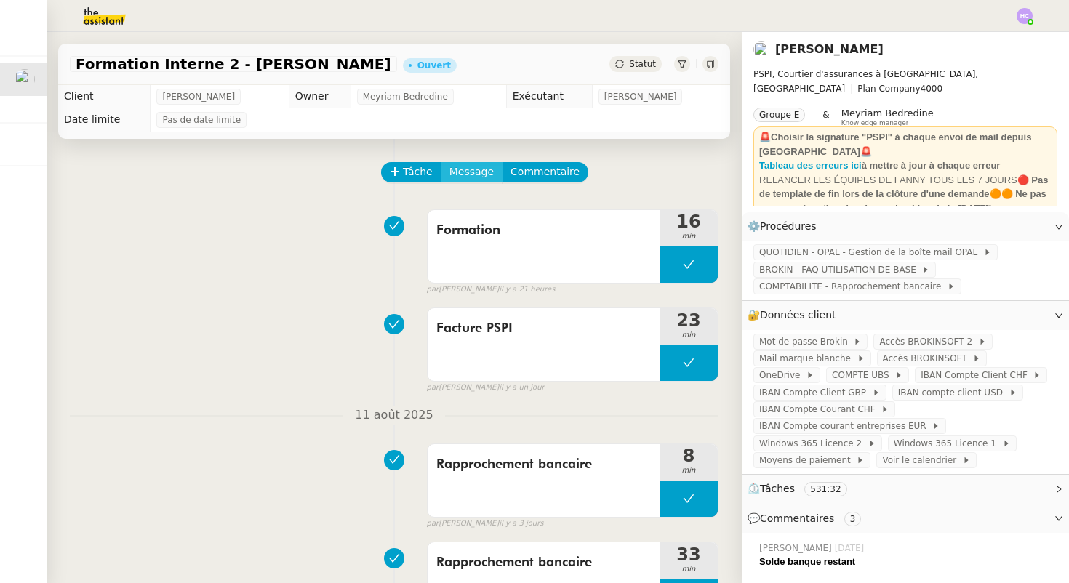
click at [467, 167] on span "Message" at bounding box center [471, 172] width 44 height 17
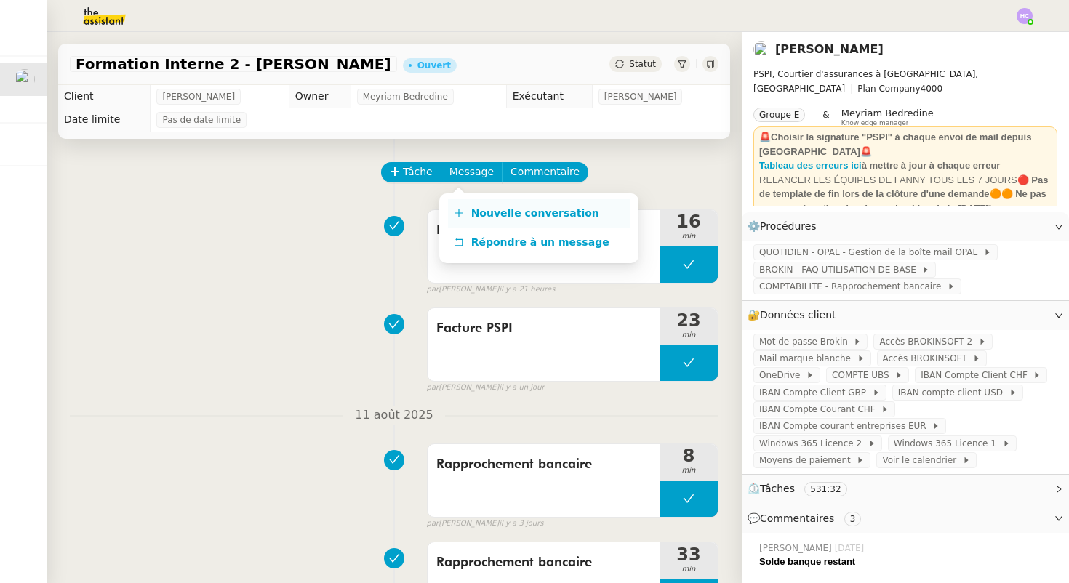
click at [475, 206] on link "Nouvelle conversation" at bounding box center [539, 213] width 182 height 29
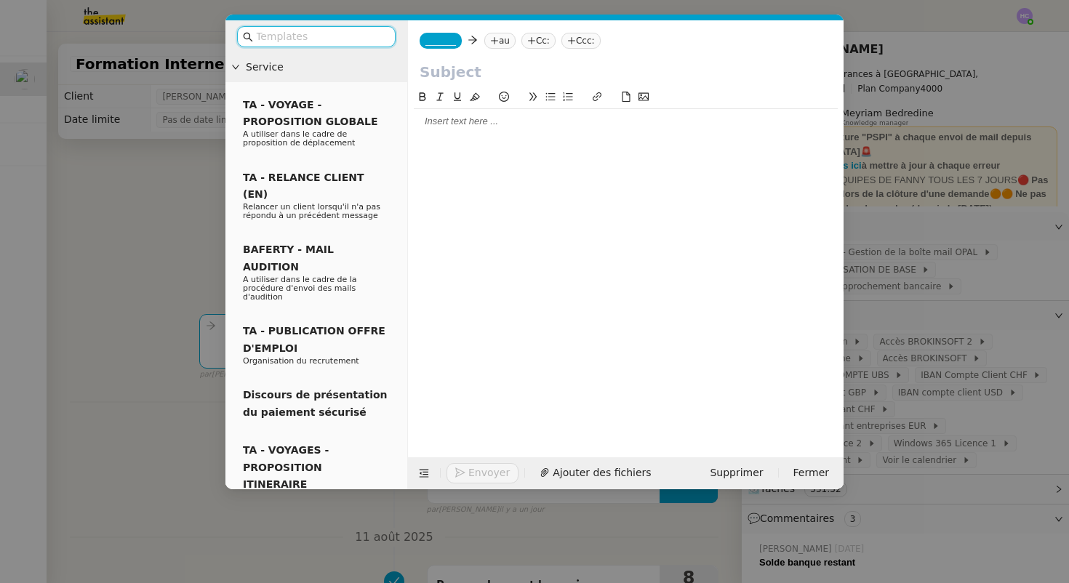
click at [451, 123] on div at bounding box center [626, 121] width 424 height 13
click at [451, 84] on div at bounding box center [625, 75] width 435 height 28
click at [448, 65] on input "text" at bounding box center [625, 72] width 412 height 22
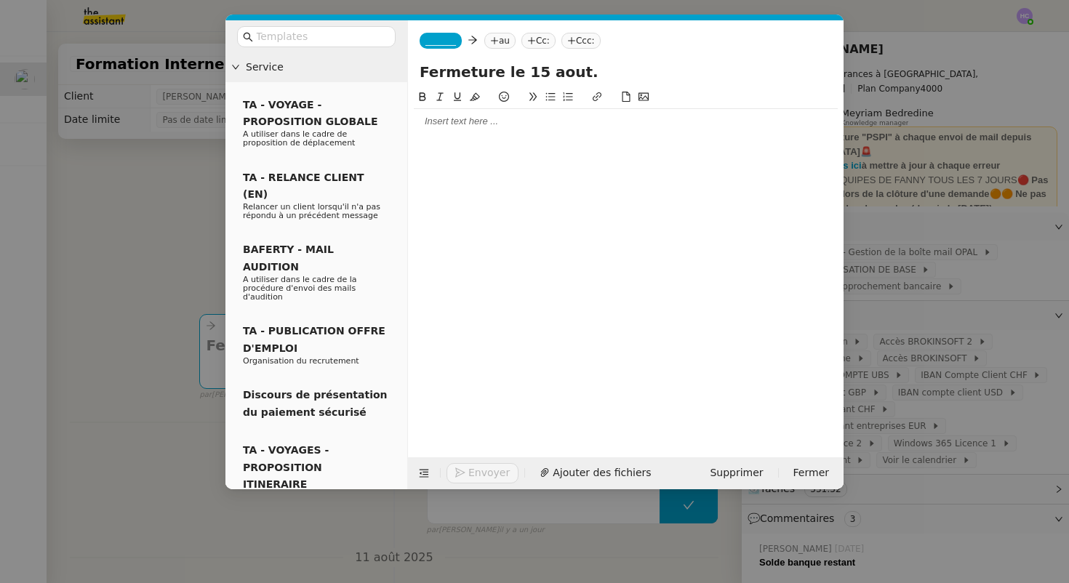
type input "Fermeture le 15 aout."
click at [454, 124] on div at bounding box center [626, 121] width 424 height 13
click at [445, 124] on div at bounding box center [626, 121] width 424 height 13
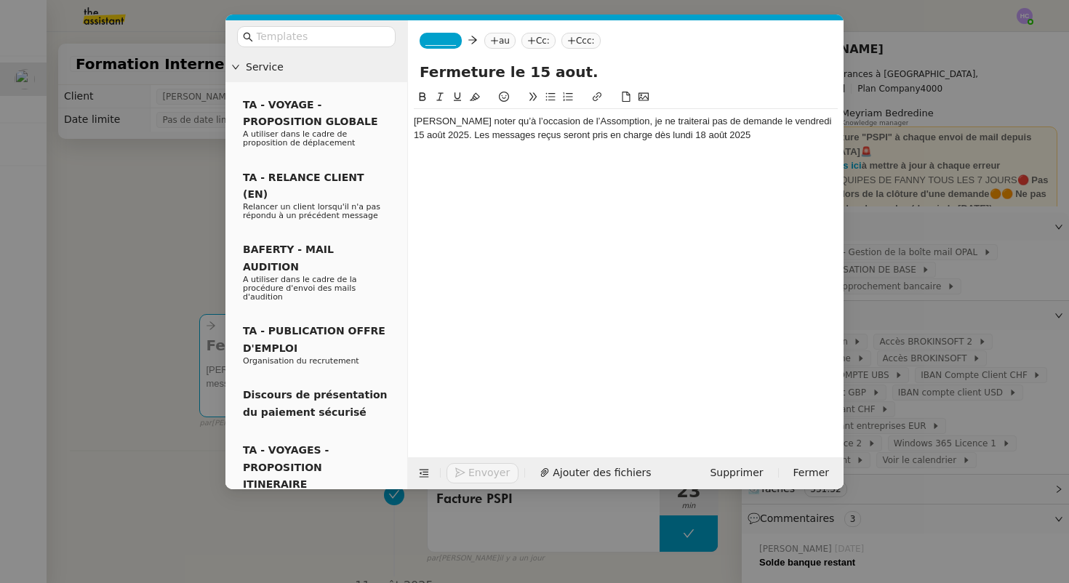
click at [414, 121] on div "Veuillez noter qu’à l’occasion de l’Assomption, je ne traiterai pas de demande …" at bounding box center [626, 128] width 424 height 27
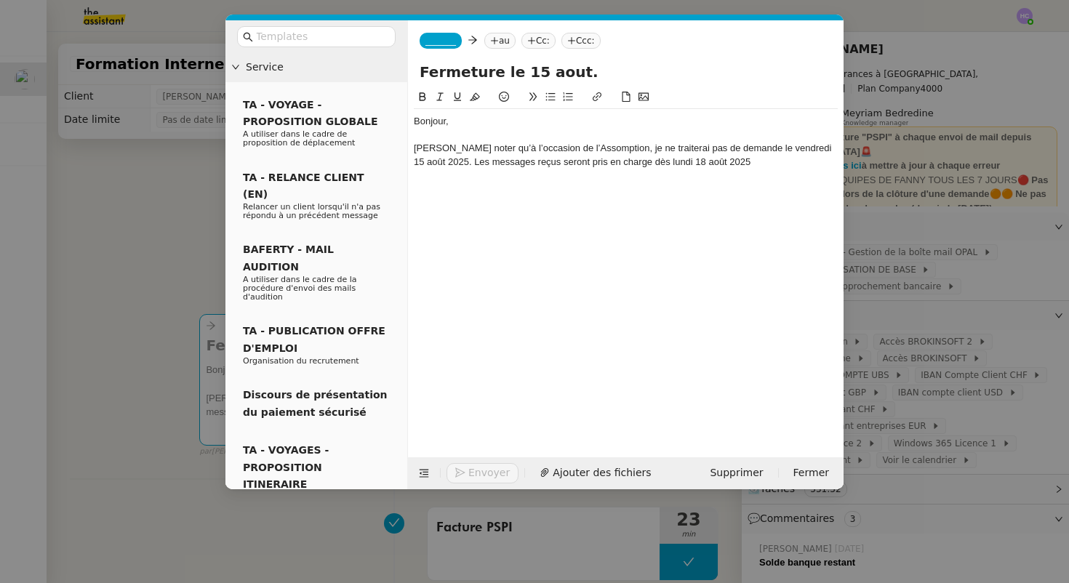
click at [463, 123] on div "Bonjour," at bounding box center [626, 121] width 424 height 13
click at [439, 135] on div at bounding box center [626, 135] width 424 height 13
click at [512, 160] on div "Veuillez noter qu’à l’occasion de l’Assomption, je ne traiterai pas de demande …" at bounding box center [626, 155] width 424 height 27
click at [441, 159] on div "Veuillez noter qu’à l’occasion de l’Assomption, je ne traiterai pas de demande …" at bounding box center [626, 155] width 424 height 27
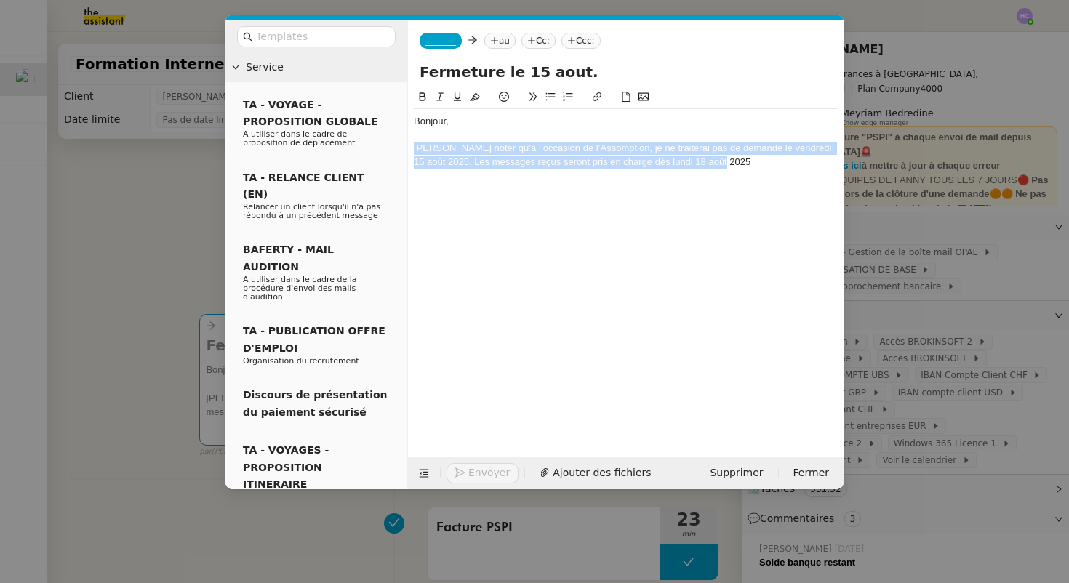
drag, startPoint x: 720, startPoint y: 159, endPoint x: 403, endPoint y: 145, distance: 316.5
click at [403, 145] on nz-layout "Service TA - VOYAGE - PROPOSITION GLOBALE A utiliser dans le cadre de propositi…" at bounding box center [534, 254] width 618 height 469
copy div "Veuillez noter qu’à l’occasion de l’Assomption, je ne traiterai pas de demande …"
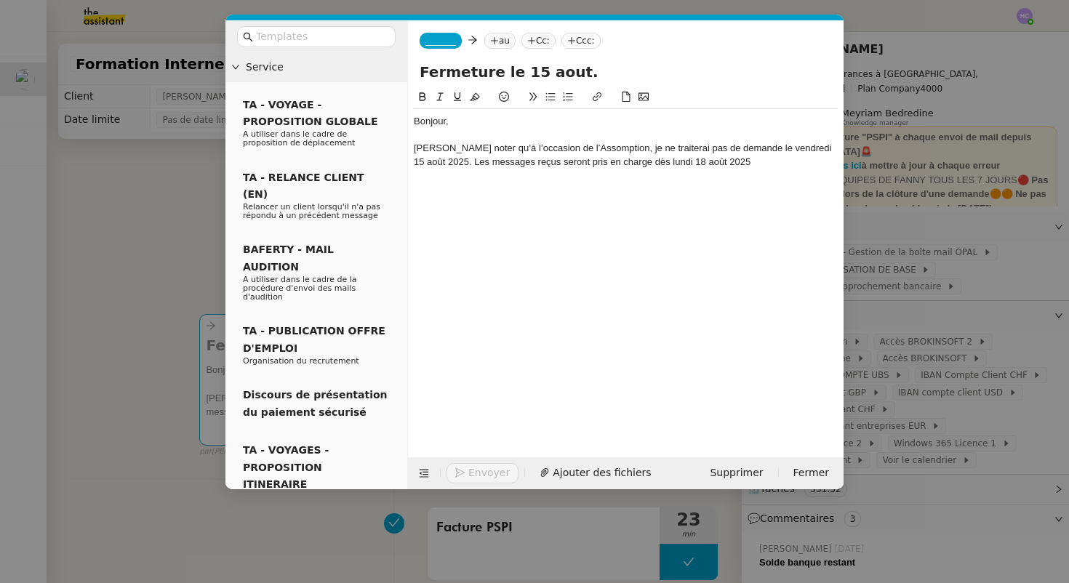
click at [448, 76] on input "Fermeture le 15 aout." at bounding box center [625, 72] width 412 height 22
paste input "Absence le vendredi 15 août 2025"
type input "Absence le vendredi 15 août 2025"
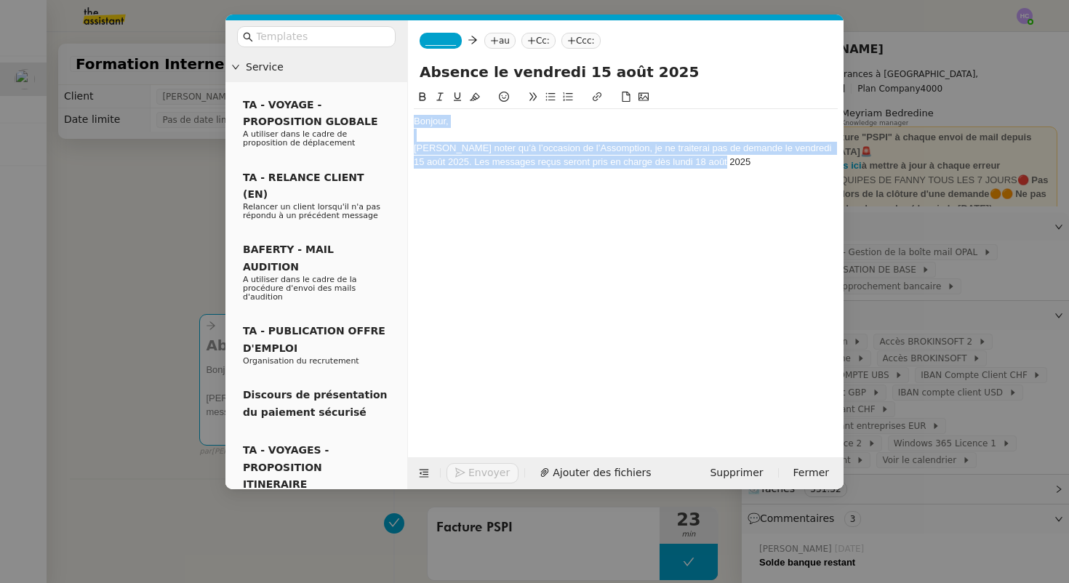
drag, startPoint x: 726, startPoint y: 160, endPoint x: 406, endPoint y: 121, distance: 322.9
click at [406, 121] on nz-layout "Service TA - VOYAGE - PROPOSITION GLOBALE A utiliser dans le cadre de propositi…" at bounding box center [534, 254] width 618 height 469
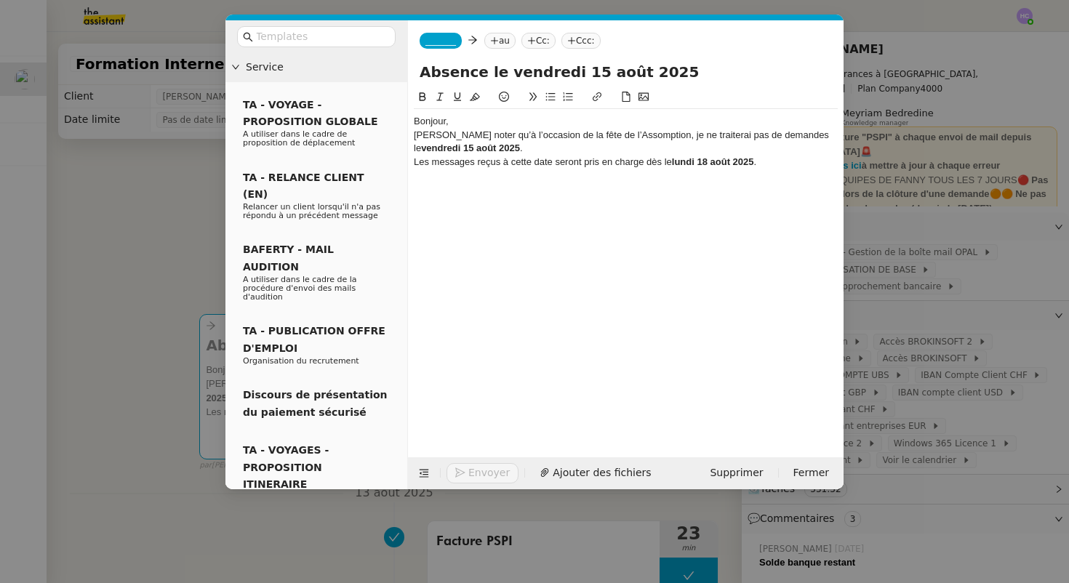
click at [477, 124] on div "Bonjour," at bounding box center [626, 121] width 424 height 13
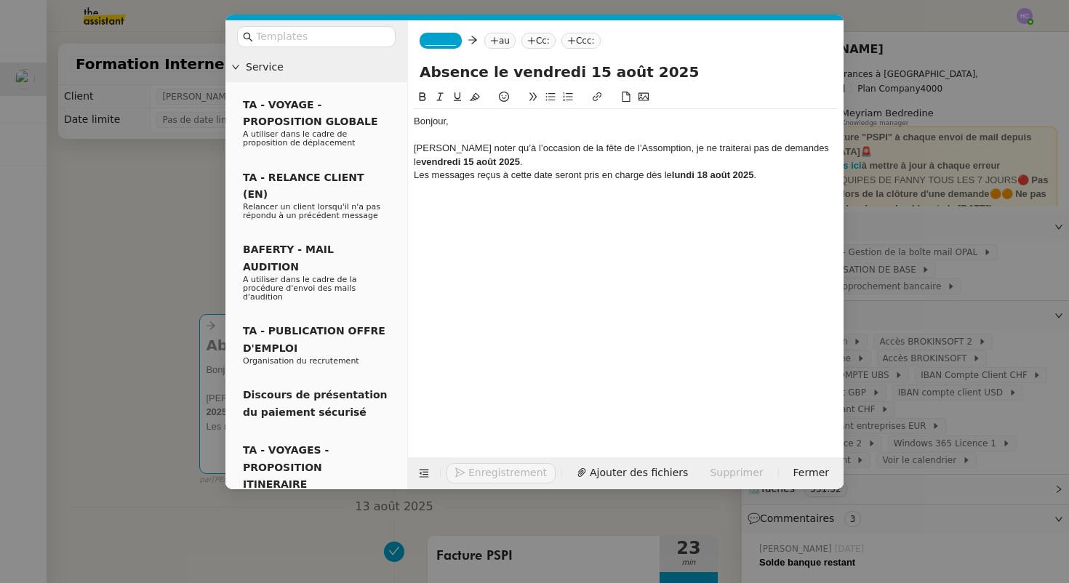
click at [500, 160] on div "Veuillez noter qu’à l’occasion de la fête de l’Assomption, je ne traiterai pas …" at bounding box center [626, 155] width 424 height 27
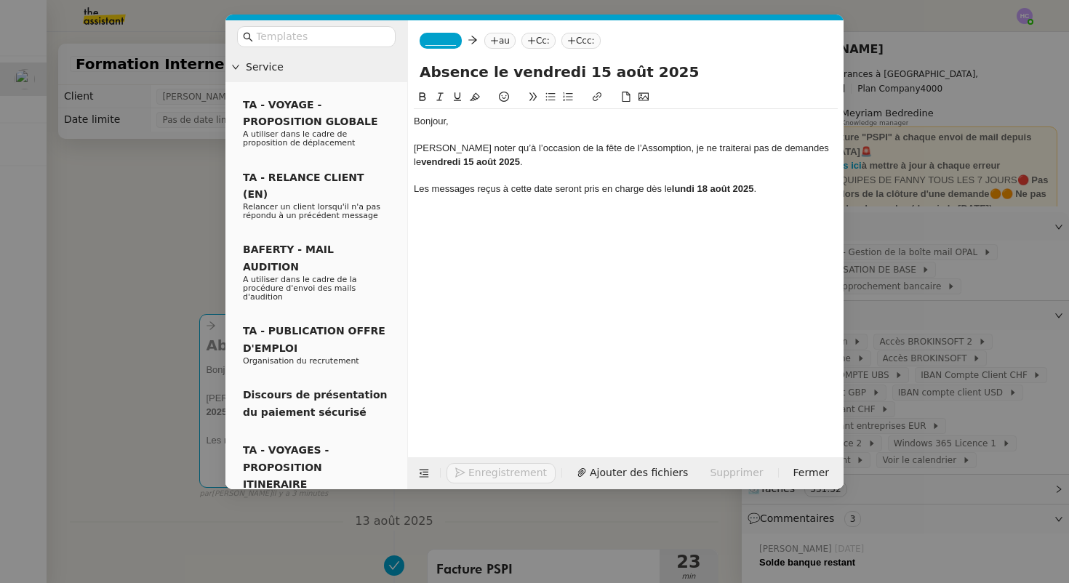
click at [771, 193] on div "Les messages reçus à cette date seront pris en charge dès le lundi 18 août 2025…" at bounding box center [626, 188] width 424 height 13
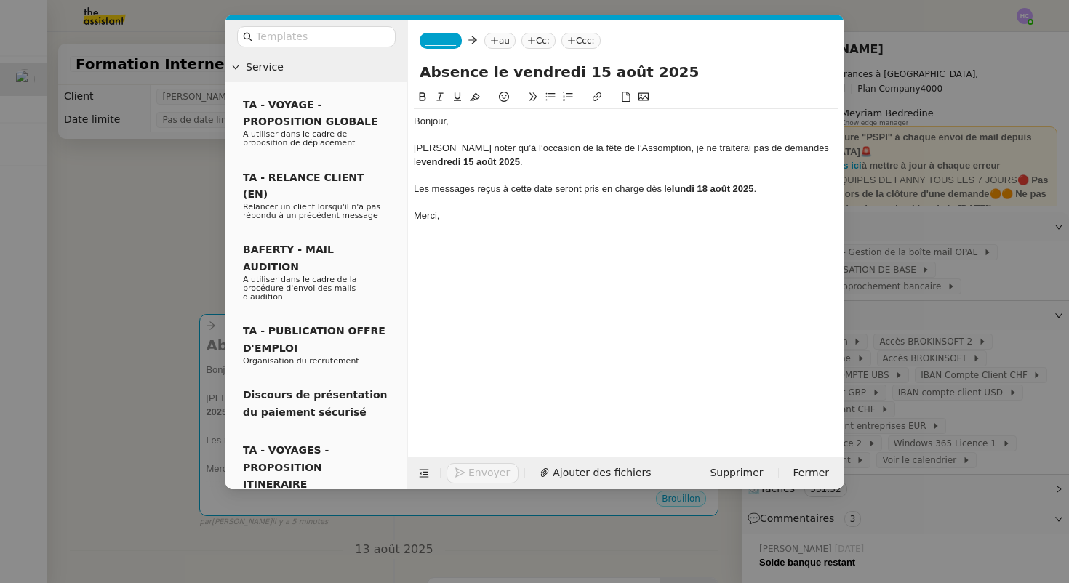
click at [646, 149] on div "Veuillez noter qu’à l’occasion de la fête de l’Assomption, je ne traiterai pas …" at bounding box center [626, 155] width 424 height 27
click at [700, 152] on div "Veuillez noter qu’à l’occasion de la fête de l’Assomption — jour férié dans cer…" at bounding box center [626, 155] width 424 height 27
click at [650, 255] on div "Bonjour, Veuillez noter qu’à l’occasion de la fête de l’Assomption — jour férié…" at bounding box center [626, 262] width 424 height 346
click at [116, 212] on nz-modal-container "Service TA - VOYAGE - PROPOSITION GLOBALE A utiliser dans le cadre de propositi…" at bounding box center [534, 291] width 1069 height 583
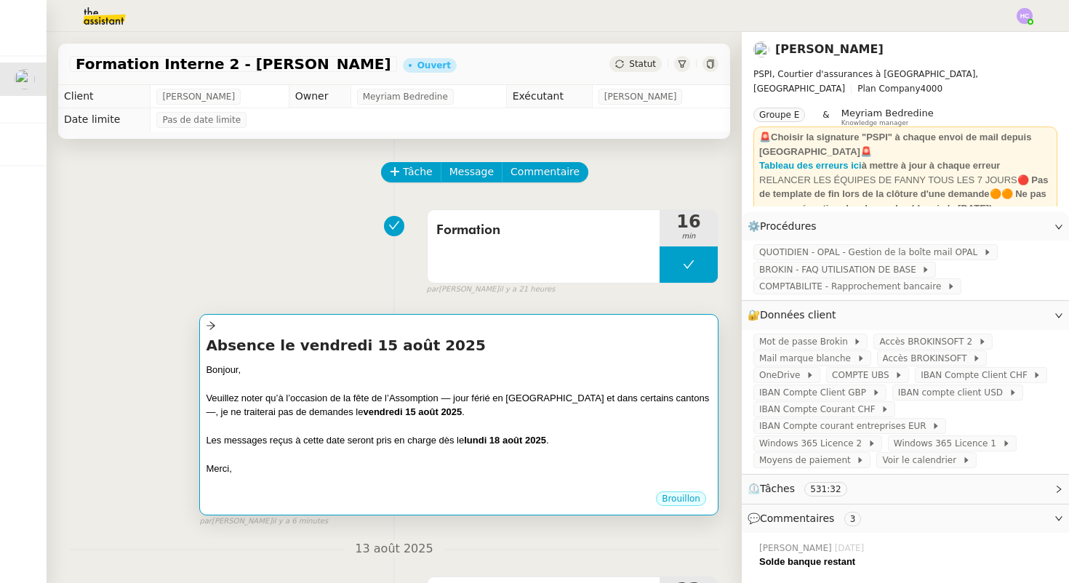
click at [375, 358] on div "Absence le vendredi 15 août 2025 Bonjour, Veuillez noter qu’à l’occasion de la …" at bounding box center [459, 413] width 506 height 156
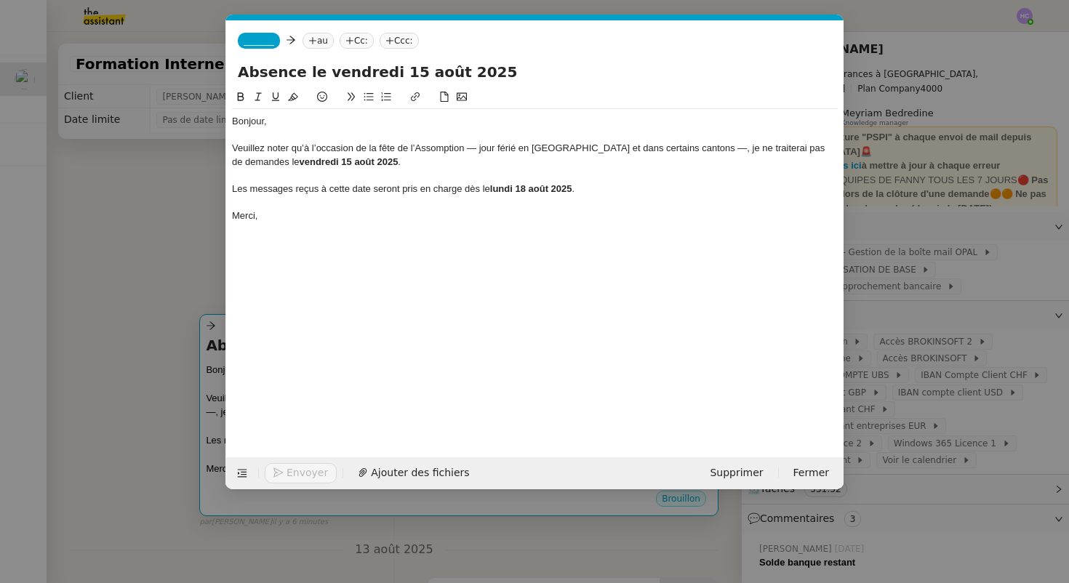
scroll to position [0, 31]
click at [816, 149] on div "Veuillez noter qu’à l’occasion de la fête de l’Assomption — jour férié en Franc…" at bounding box center [535, 155] width 606 height 27
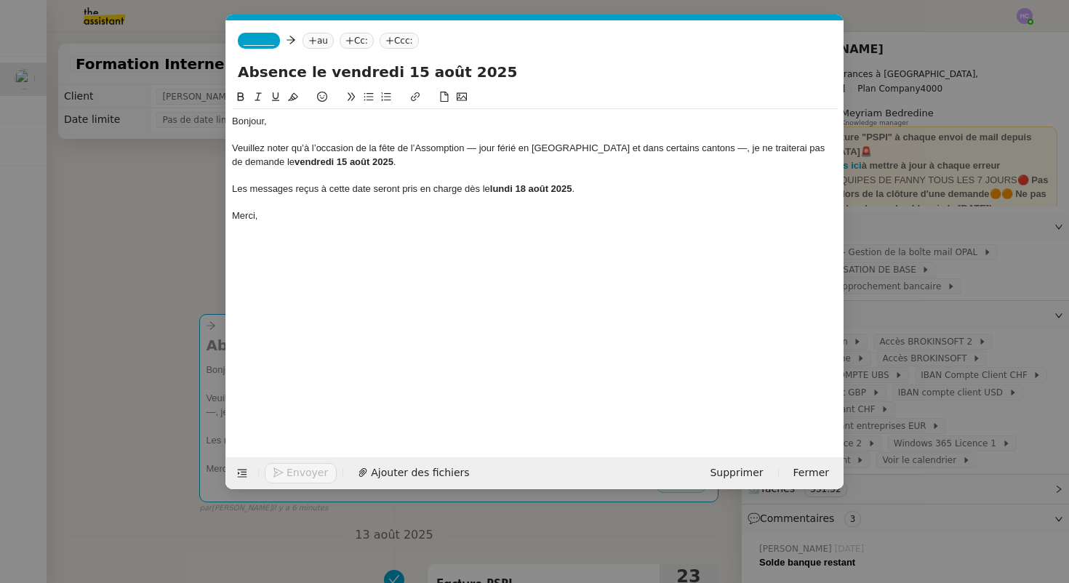
click at [326, 197] on div at bounding box center [535, 202] width 606 height 13
click at [345, 160] on div "Veuillez noter qu’à l’occasion de la fête de l’Assomption — jour férié en Franc…" at bounding box center [535, 155] width 606 height 27
click at [260, 40] on span "_______" at bounding box center [259, 41] width 31 height 10
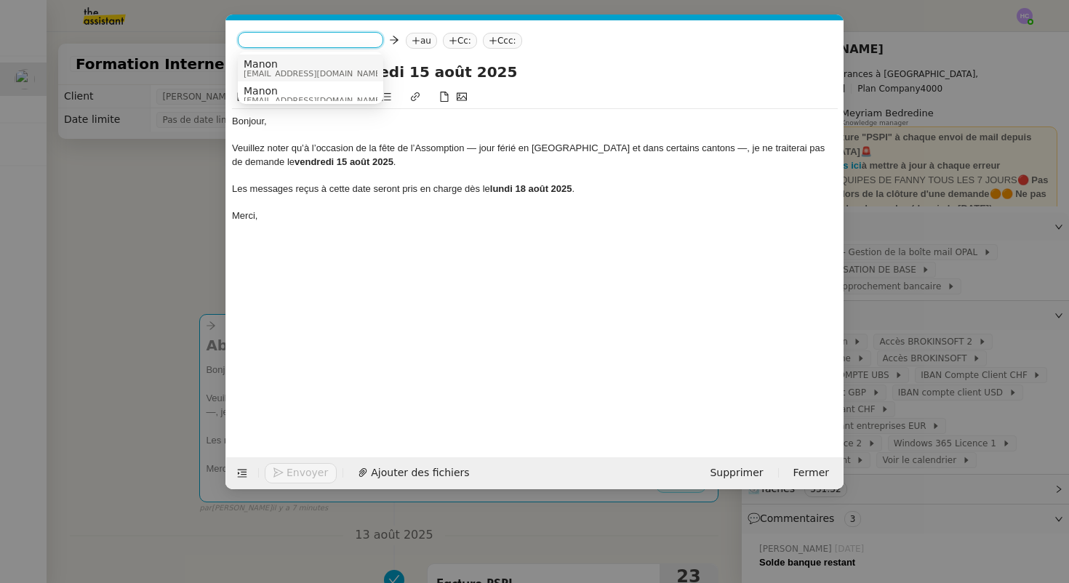
click at [272, 70] on span "manon@pspi.ch" at bounding box center [314, 74] width 140 height 8
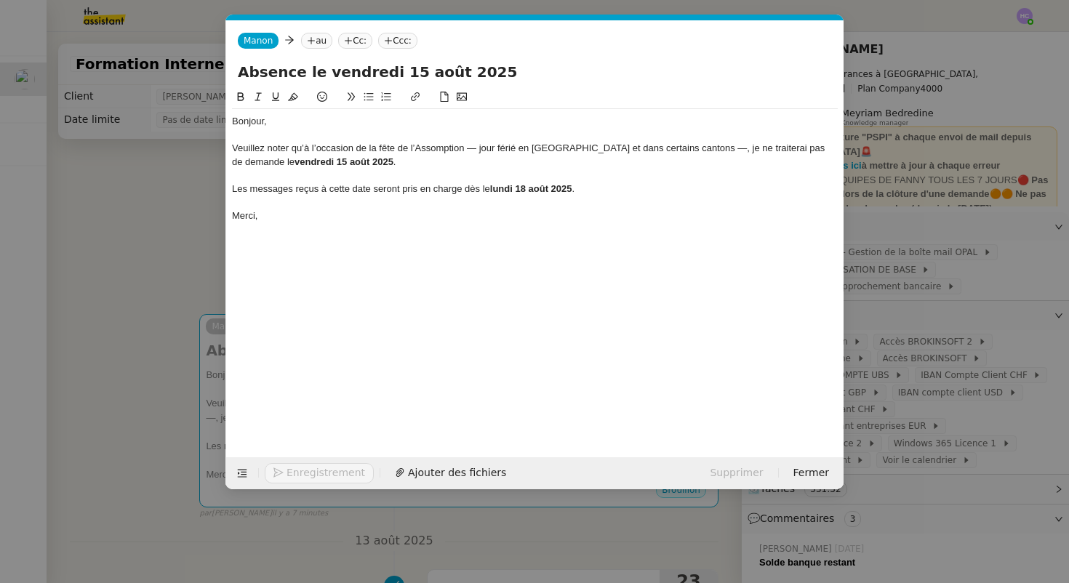
click at [318, 42] on nz-tag "au" at bounding box center [316, 41] width 31 height 16
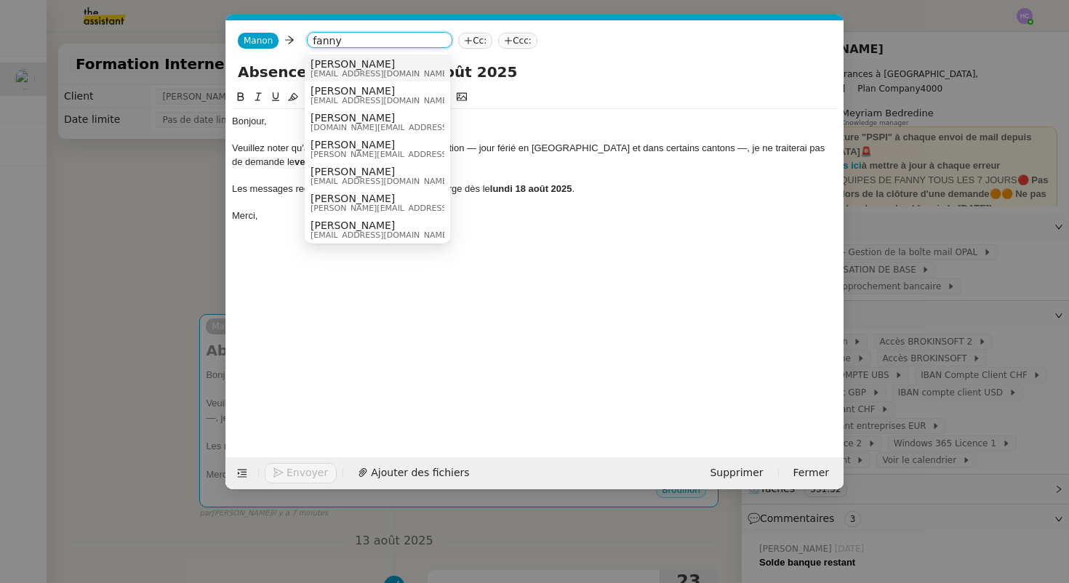
type input "fanny"
click at [409, 58] on div "Fanny Eyraud fanny@pspi.ch" at bounding box center [377, 68] width 134 height 20
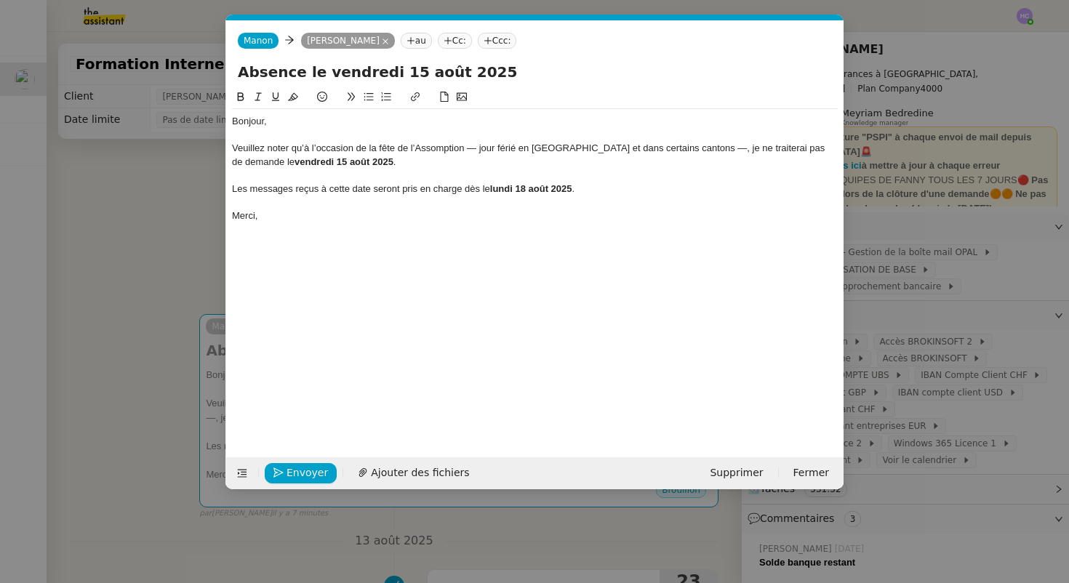
click at [402, 42] on nz-tag "au" at bounding box center [416, 41] width 31 height 16
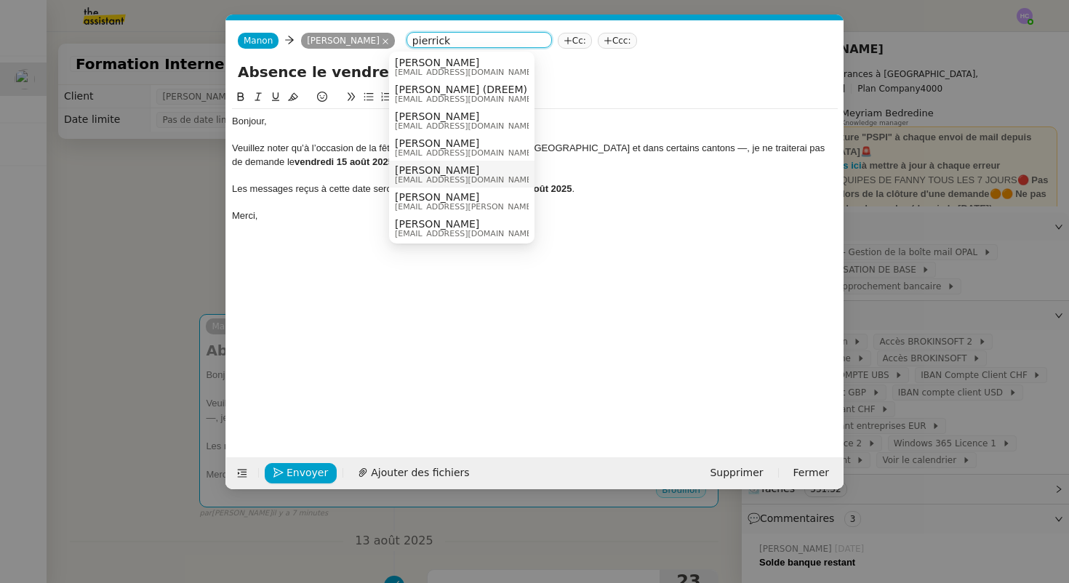
scroll to position [137, 0]
type input "pierrick"
click at [433, 175] on span "pierrick@pspi.ch" at bounding box center [465, 179] width 140 height 8
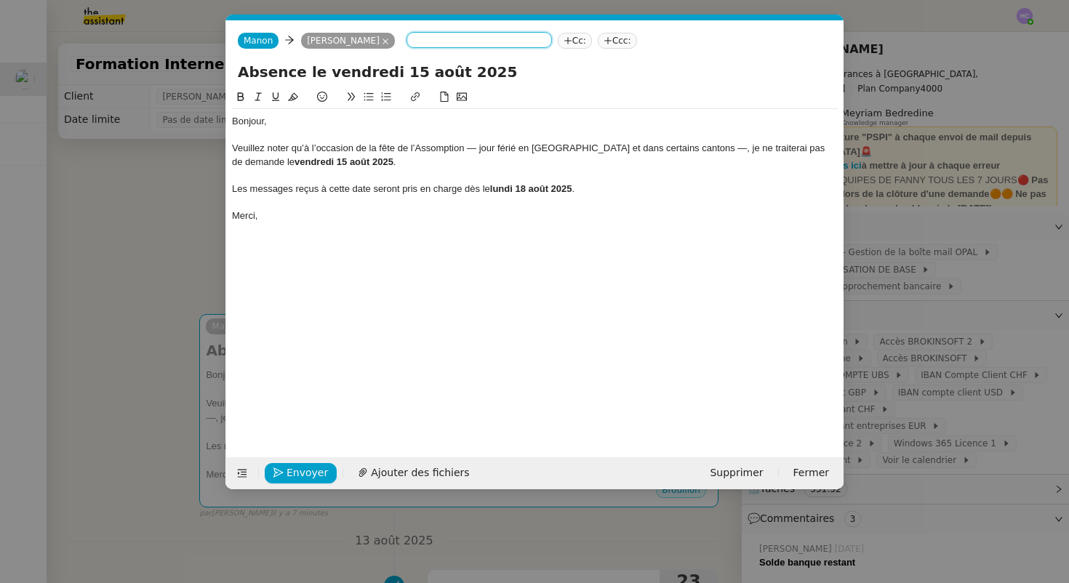
scroll to position [0, 0]
click at [500, 39] on nz-tag "au" at bounding box center [515, 41] width 31 height 16
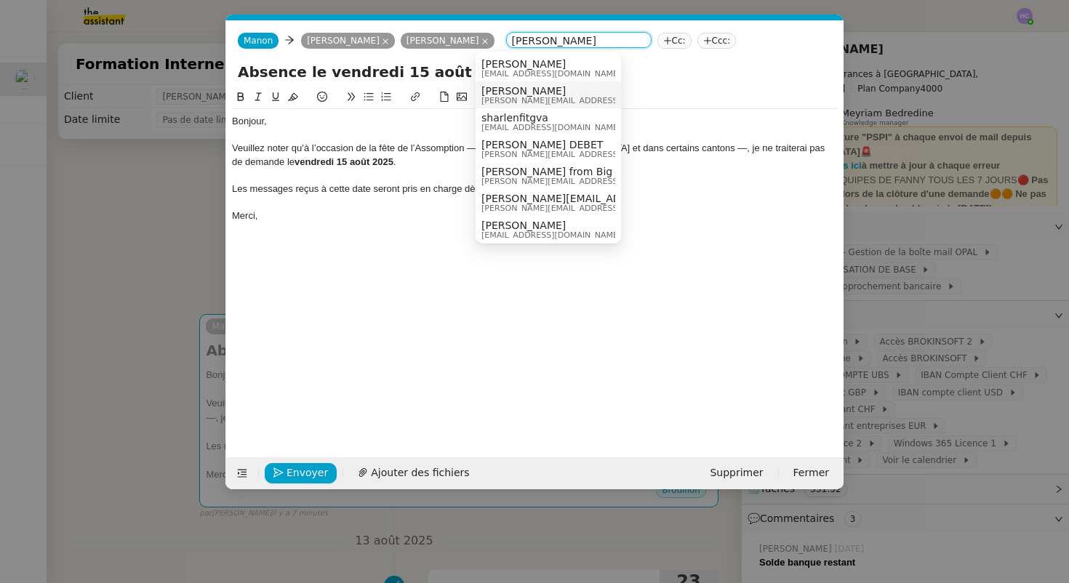
type input "sharlen"
click at [546, 92] on span "Sharlen Torrado" at bounding box center [584, 91] width 206 height 12
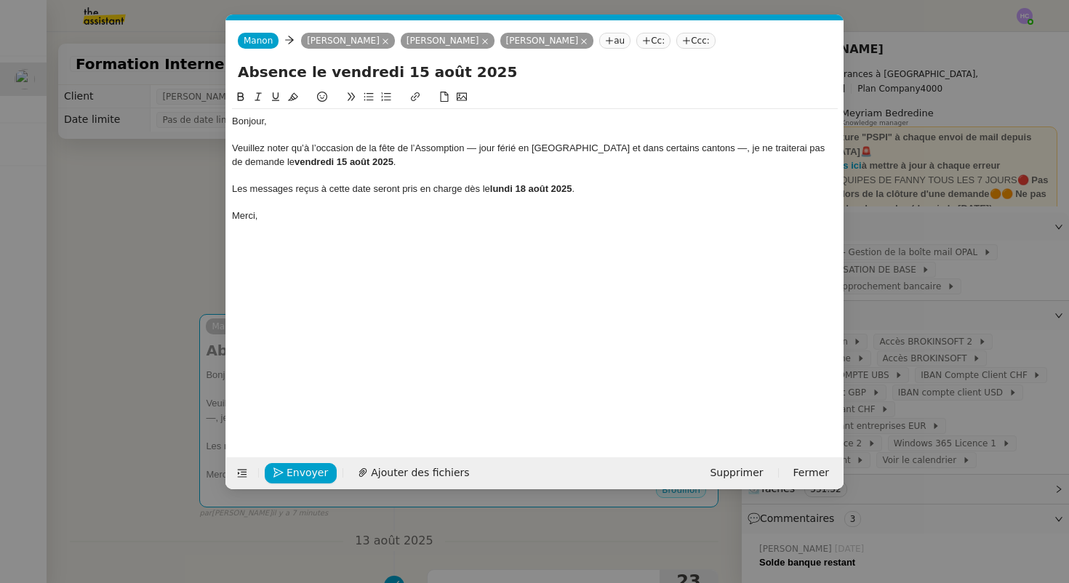
click at [599, 38] on nz-tag "au" at bounding box center [614, 41] width 31 height 16
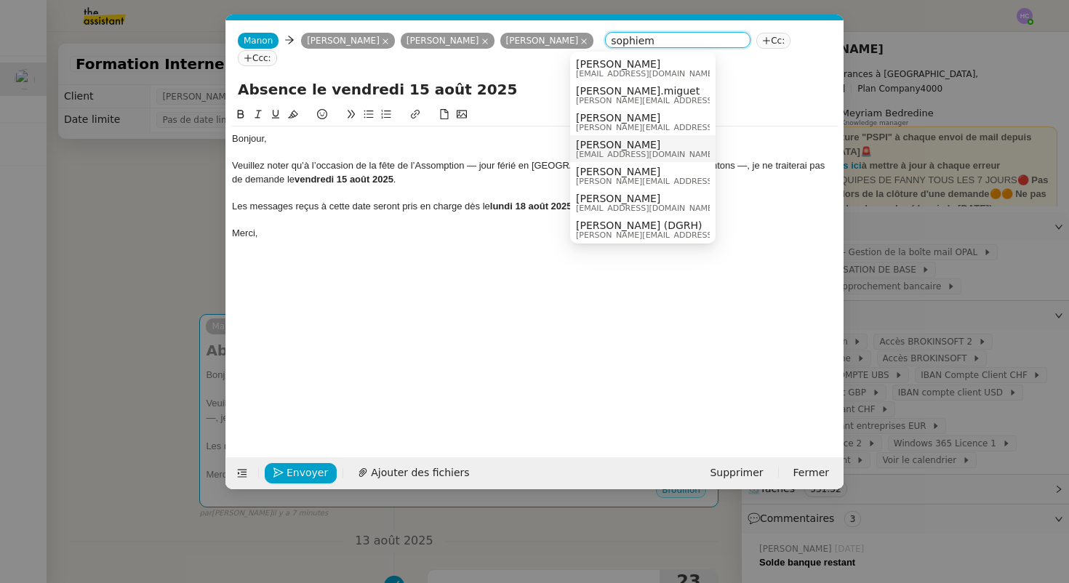
type input "sophiem"
click at [608, 146] on span "Sophie Mouraire" at bounding box center [646, 145] width 140 height 12
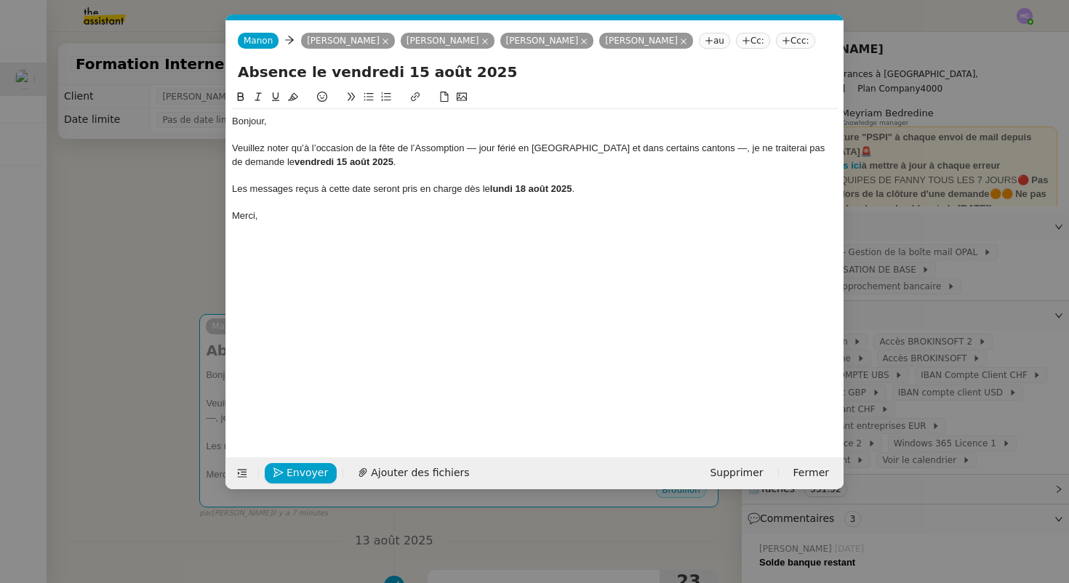
click at [699, 41] on nz-tag "au" at bounding box center [714, 41] width 31 height 16
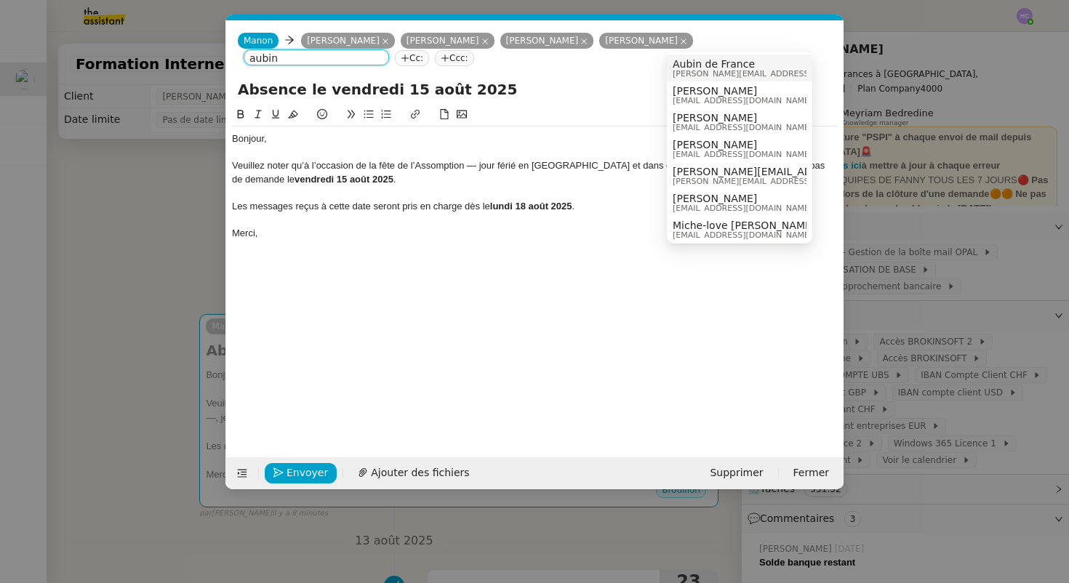
click at [716, 65] on span "Aubin de France" at bounding box center [775, 64] width 206 height 12
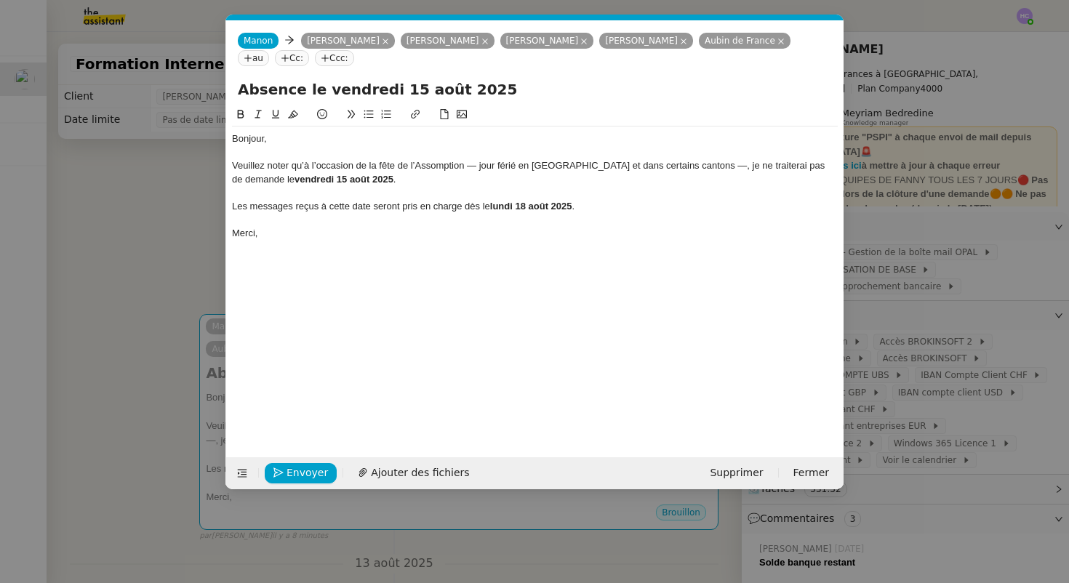
click at [252, 54] on icon at bounding box center [248, 58] width 9 height 9
type input "r"
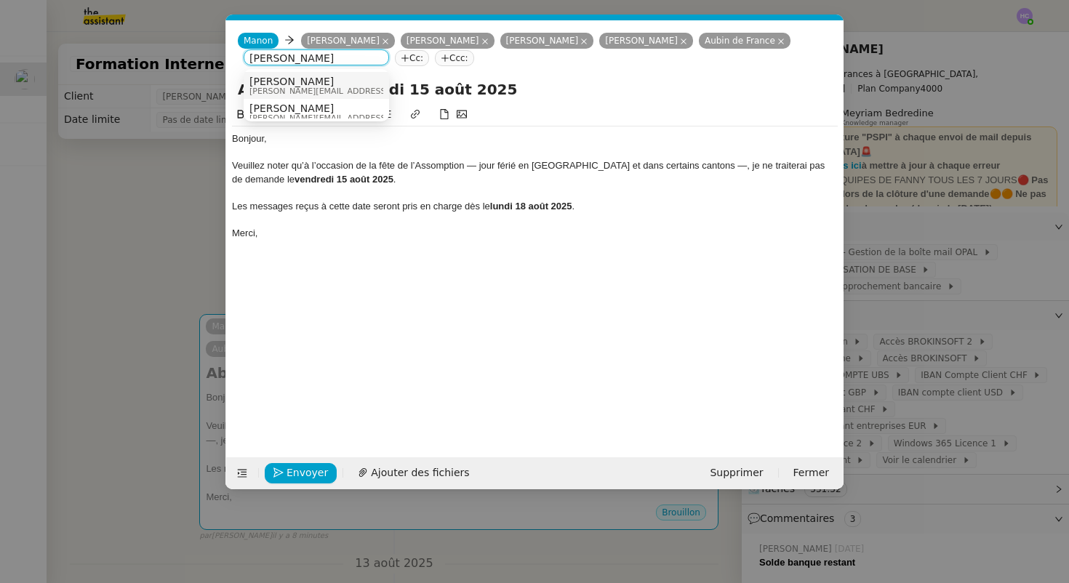
scroll to position [7, 0]
type input "sarah haj"
click at [294, 107] on span "sarah@pspi.ch" at bounding box center [352, 111] width 206 height 8
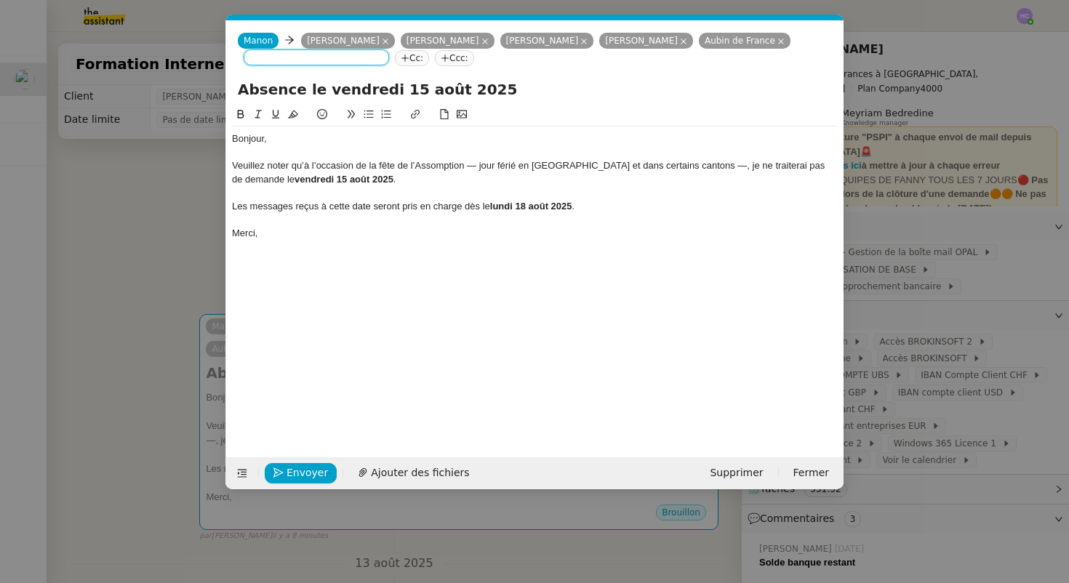
scroll to position [0, 0]
click at [184, 301] on nz-modal-container "Service TA - VOYAGE - PROPOSITION GLOBALE A utiliser dans le cadre de propositi…" at bounding box center [534, 291] width 1069 height 583
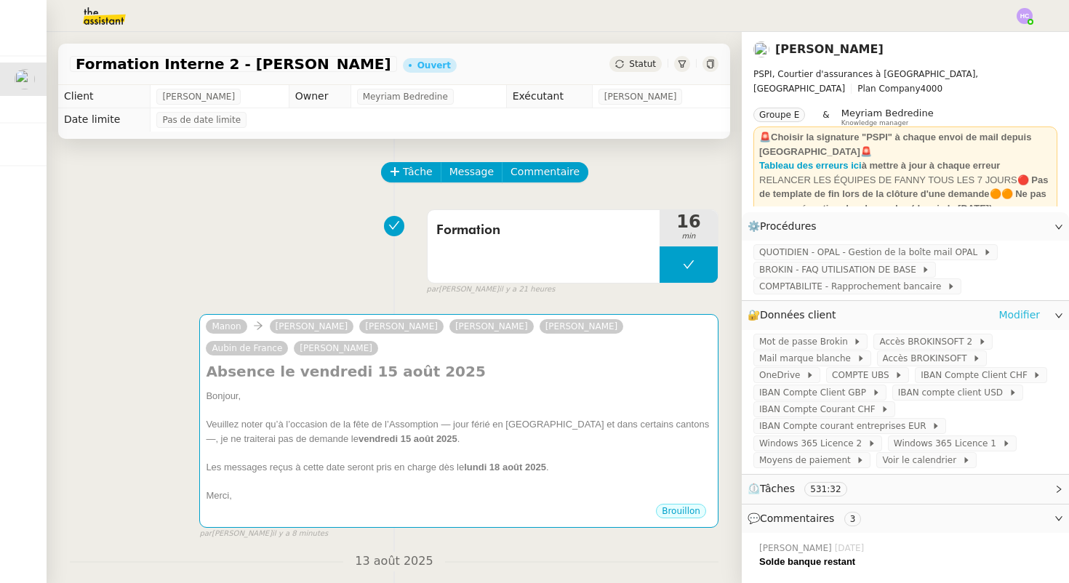
click at [1005, 315] on link "Modifier" at bounding box center [1018, 315] width 41 height 17
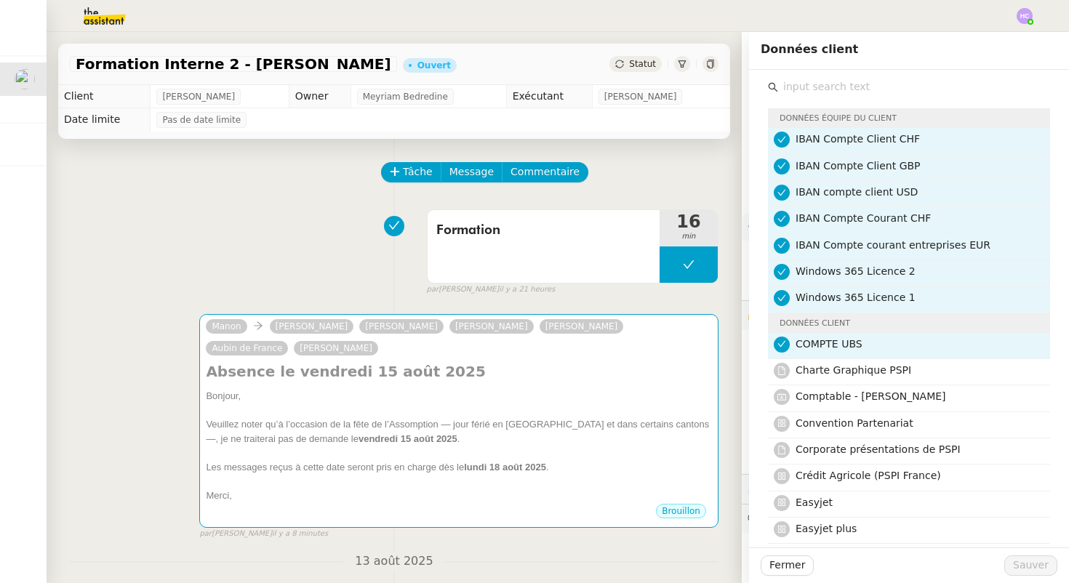
click at [845, 91] on input "text" at bounding box center [914, 87] width 272 height 20
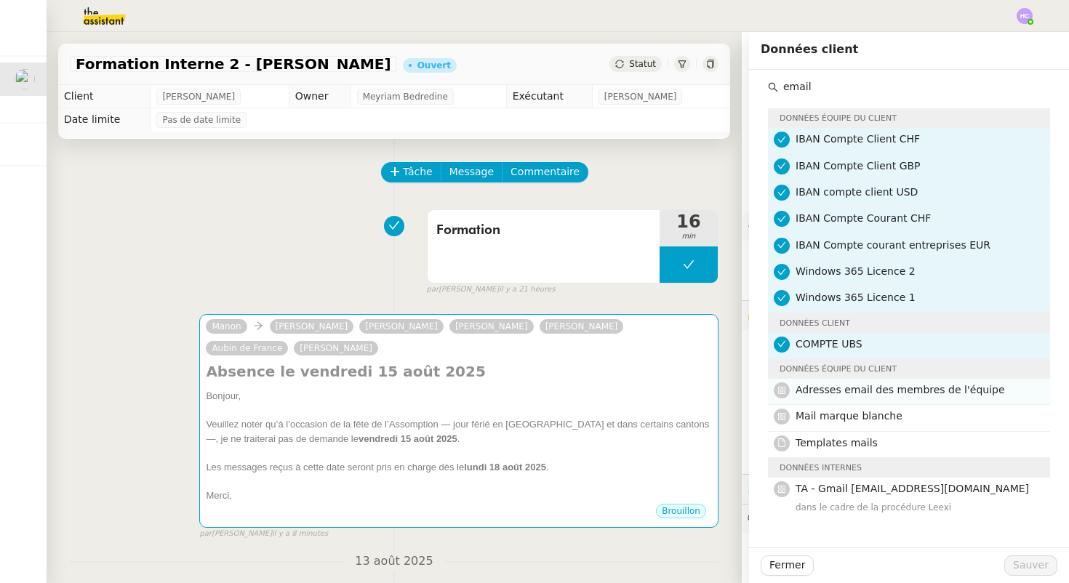
type input "email"
click at [872, 392] on span "Adresses email des membres de l'équipe" at bounding box center [899, 390] width 209 height 12
click at [1023, 556] on button "Sauver" at bounding box center [1030, 565] width 53 height 20
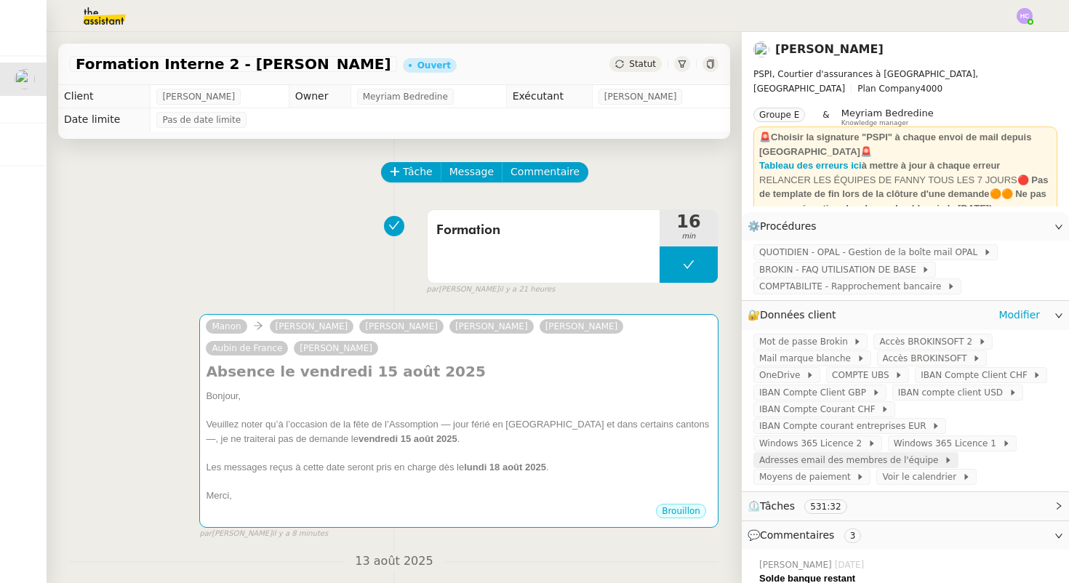
click at [860, 455] on span "Adresses email des membres de l'équipe" at bounding box center [851, 460] width 185 height 15
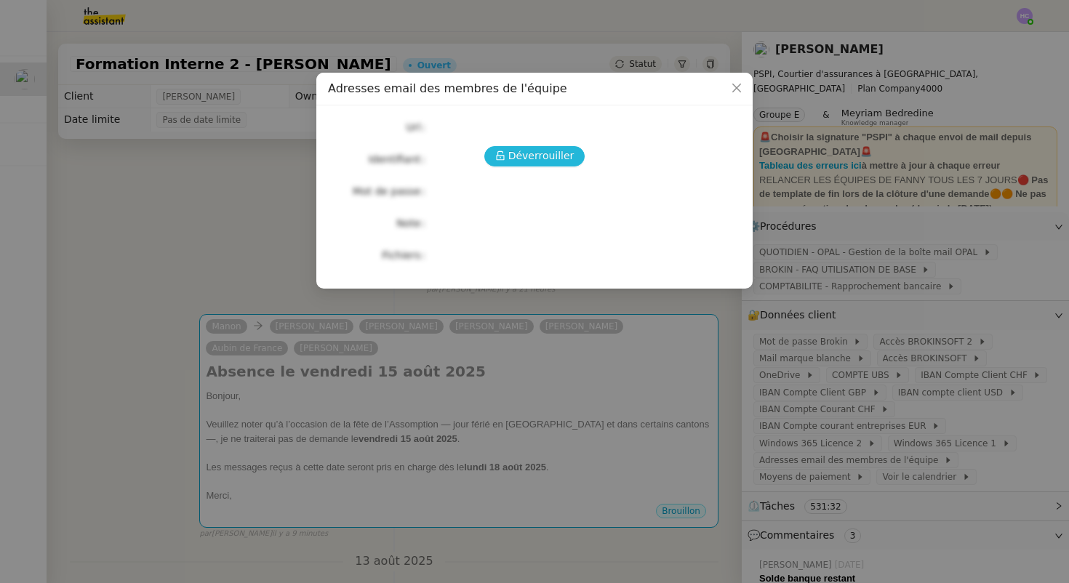
click at [539, 151] on span "Déverrouiller" at bounding box center [541, 156] width 66 height 17
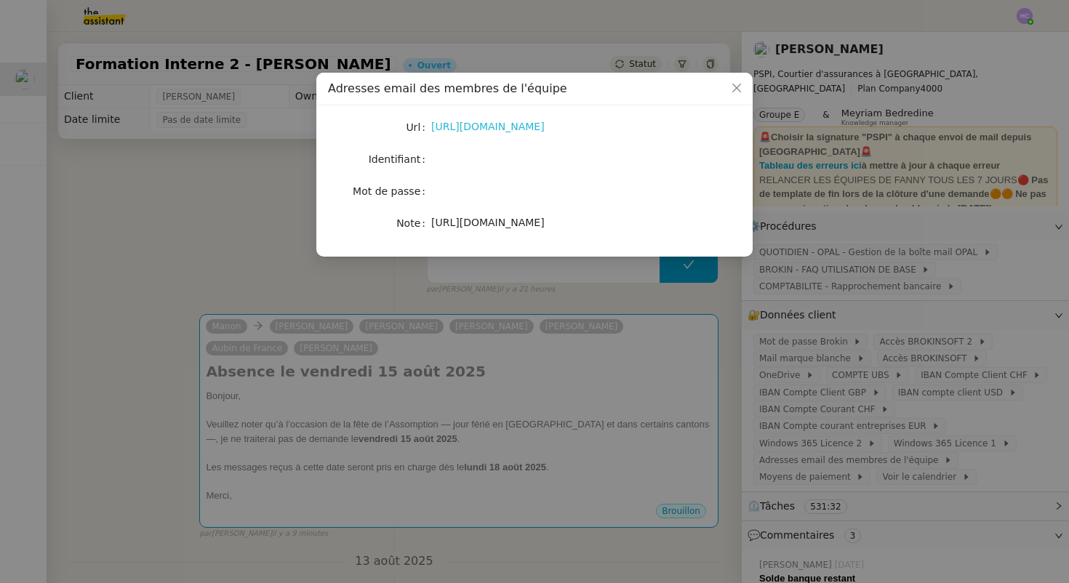
click at [487, 124] on link "https://docs.google.com/spreadsheets/d/1eMzZAiHsWrtpbidpmcm6OyG737fs-P50Tn1MqKo…" at bounding box center [487, 127] width 113 height 12
drag, startPoint x: 620, startPoint y: 254, endPoint x: 430, endPoint y: 215, distance: 193.6
click at [431, 215] on div "https://docs.google.com/spreadsheets/d/1eMzZAiHsWrtpbidpmcm6OyG737fs-P50Tn1MqKo…" at bounding box center [551, 222] width 241 height 17
copy span "https://docs.google.com/spreadsheets/d/1eMzZAiHsWrtpbidpmcm6OyG737fs-P50Tn1MqKo…"
click at [265, 252] on nz-modal-container "Adresses email des membres de l'équipe Url https://docs.google.com/spreadsheets…" at bounding box center [534, 291] width 1069 height 583
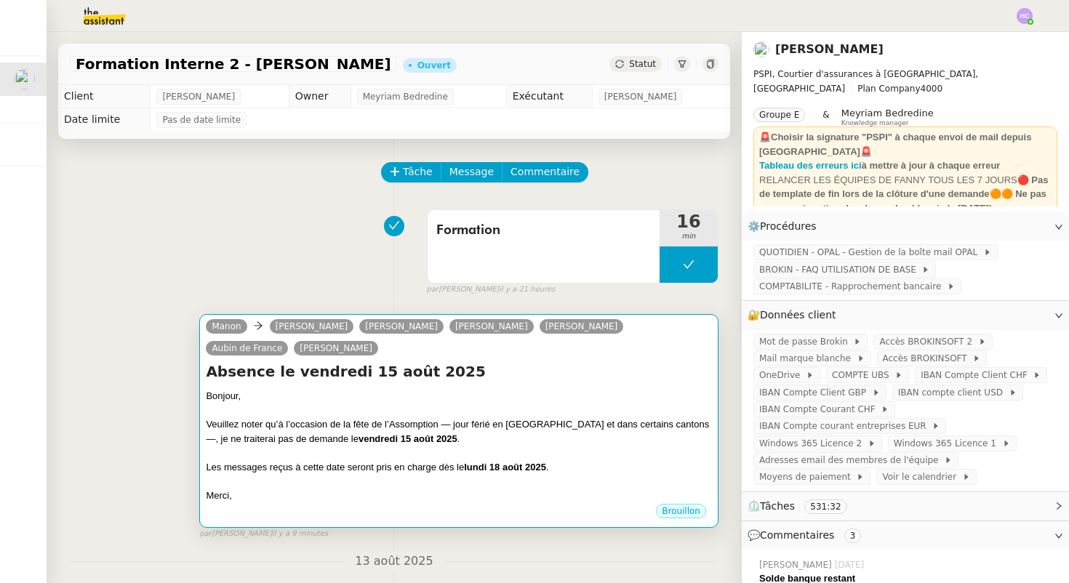
click at [343, 371] on h4 "Absence le vendredi 15 août 2025" at bounding box center [459, 371] width 506 height 20
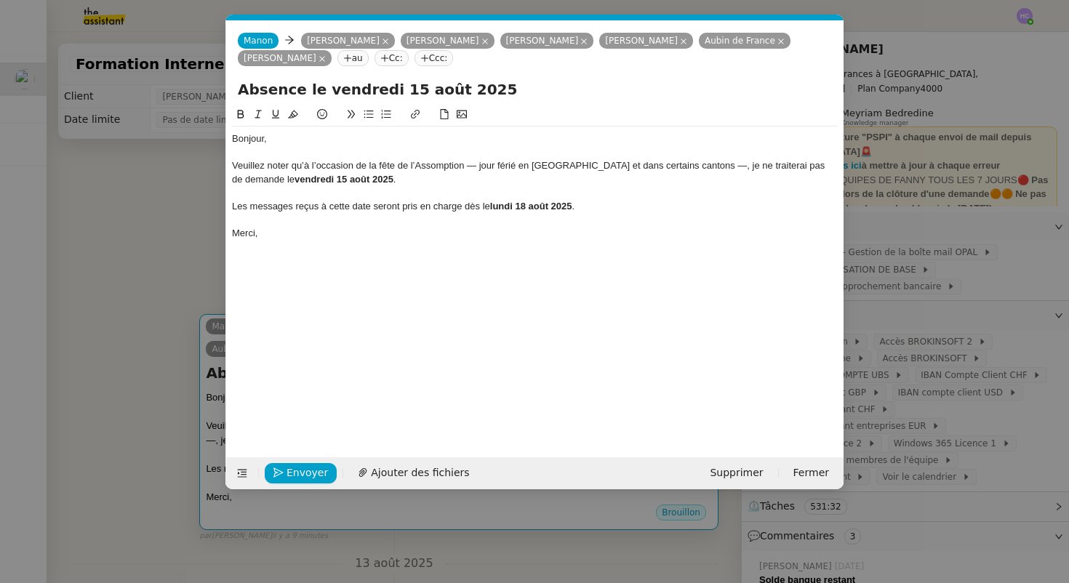
scroll to position [0, 31]
click at [337, 57] on nz-tag "au" at bounding box center [352, 58] width 31 height 16
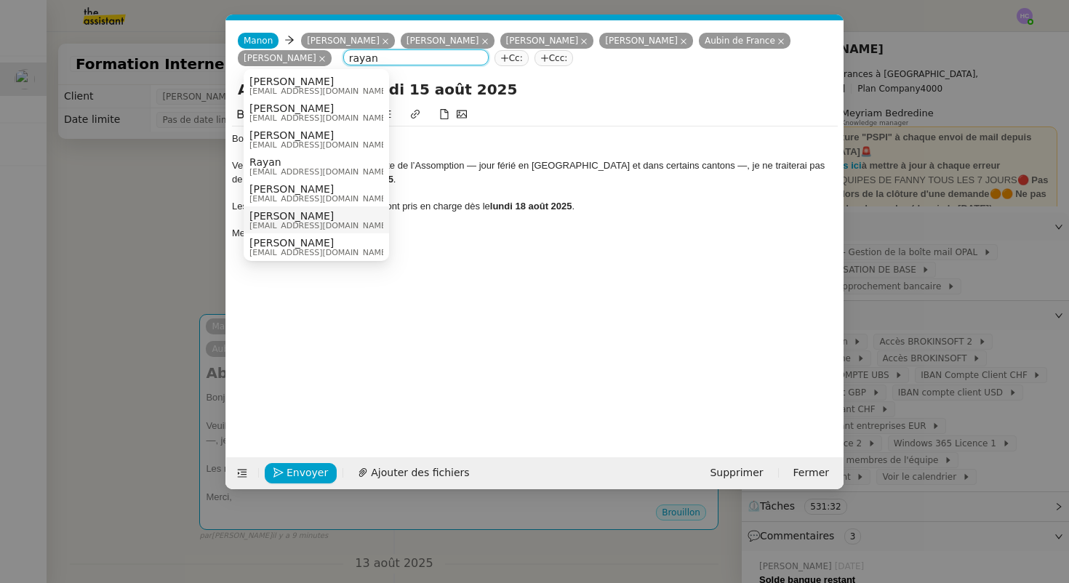
click at [306, 219] on div "Rayan Ouafi rayan@pspi.ch" at bounding box center [324, 220] width 150 height 20
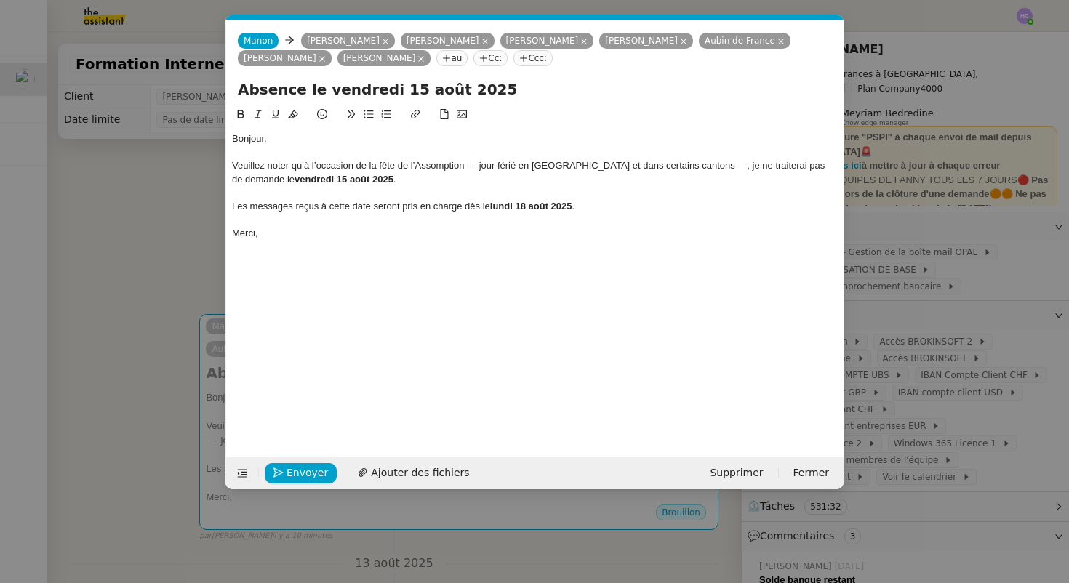
click at [436, 57] on nz-tag "au" at bounding box center [451, 58] width 31 height 16
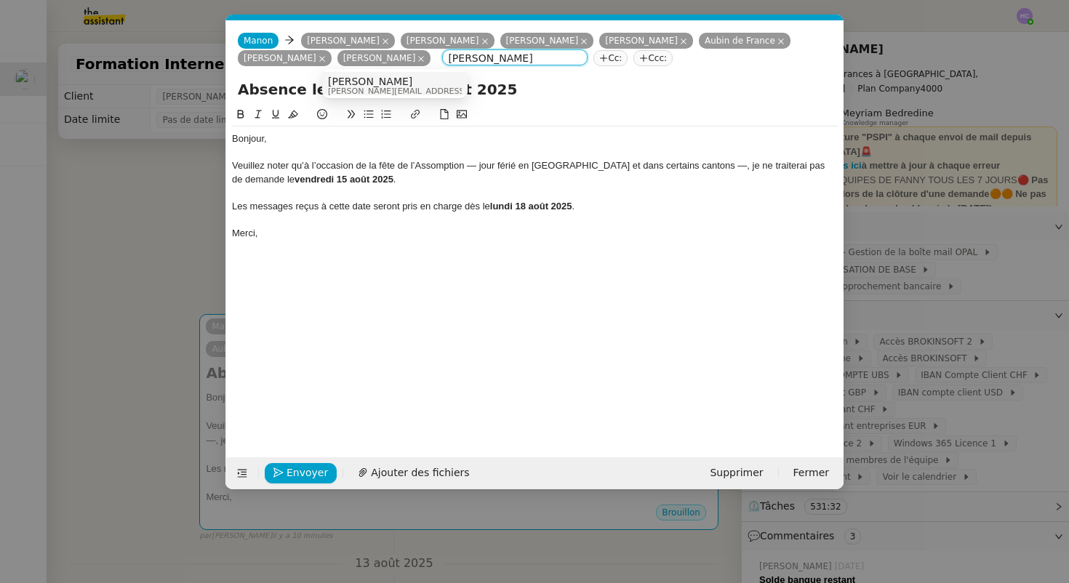
click at [405, 78] on span "Rebecca Woessner" at bounding box center [431, 82] width 206 height 12
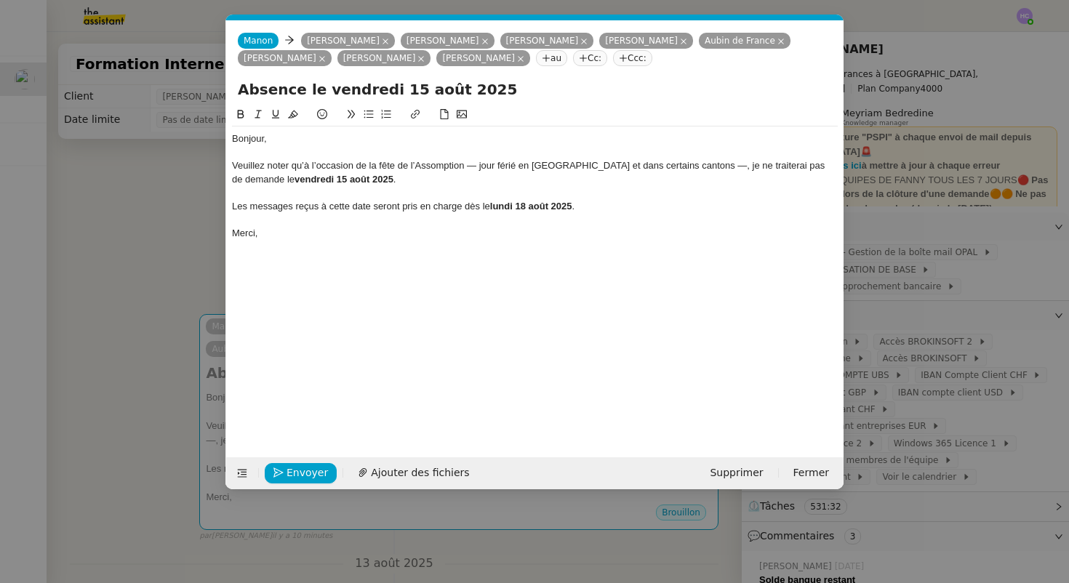
click at [536, 62] on nz-tag "au" at bounding box center [551, 58] width 31 height 16
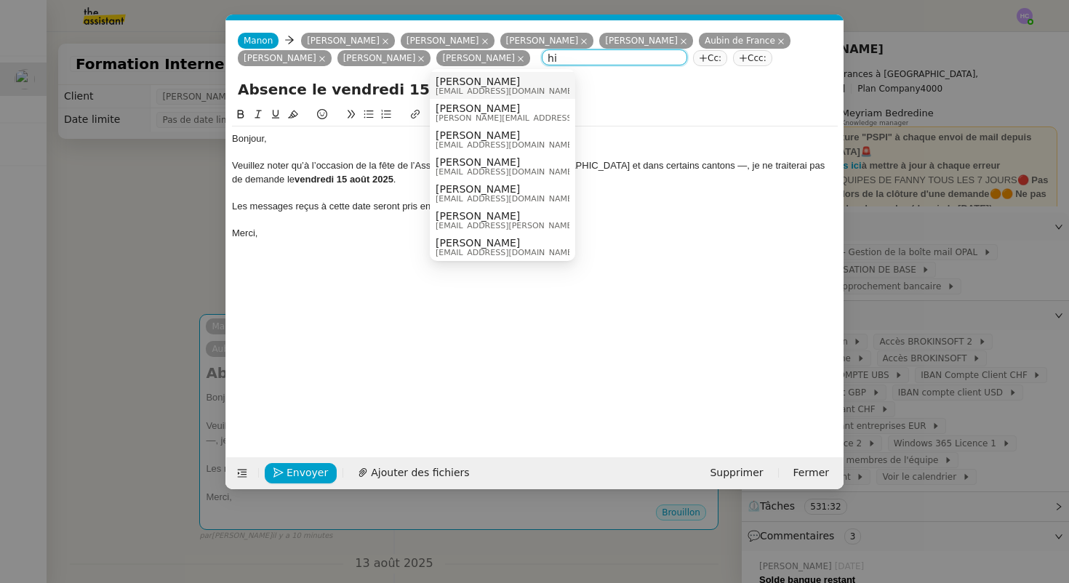
type input "h"
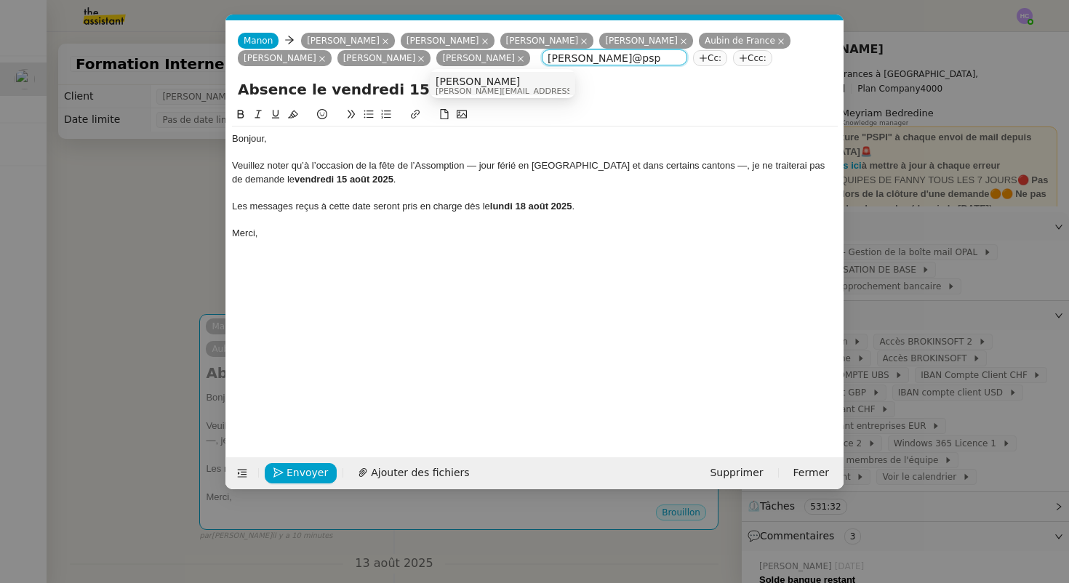
click at [455, 87] on span "johanna@pspi.ch" at bounding box center [538, 91] width 206 height 8
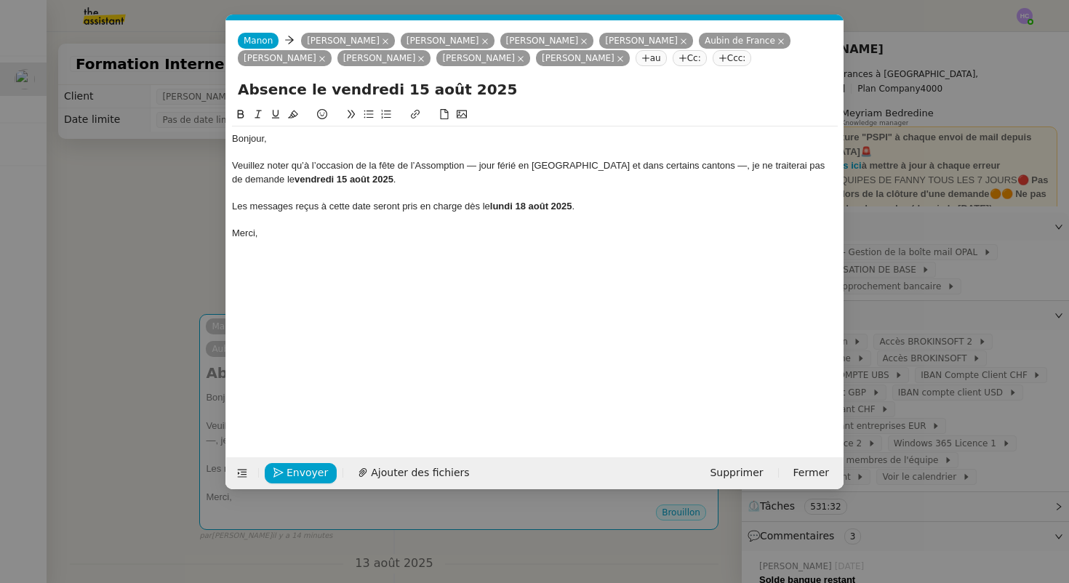
click at [635, 60] on nz-tag "au" at bounding box center [650, 58] width 31 height 16
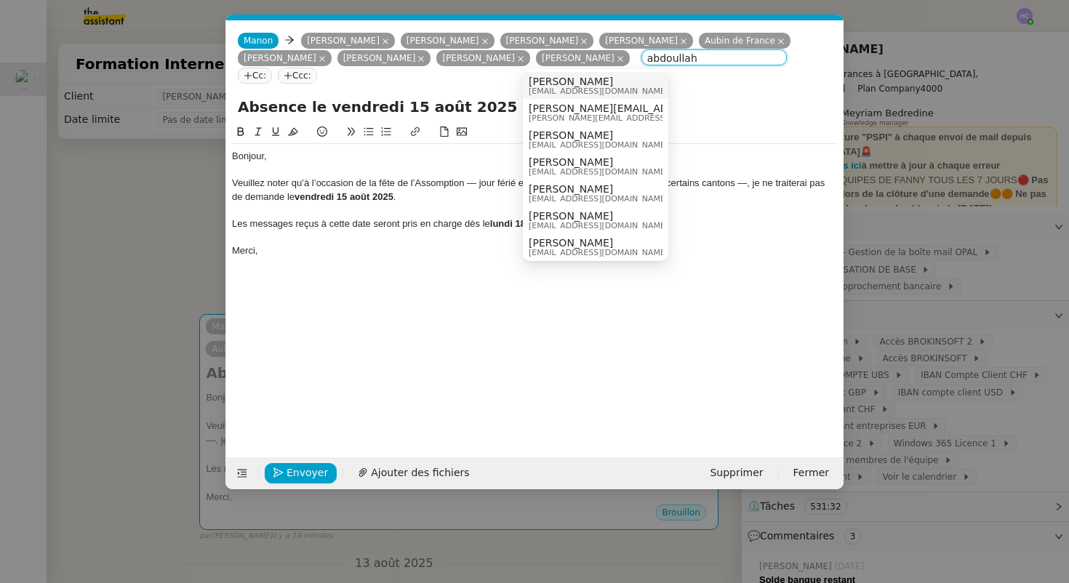
type input "abdoullah"
click at [599, 85] on span "Abdoullah Naina" at bounding box center [598, 82] width 140 height 12
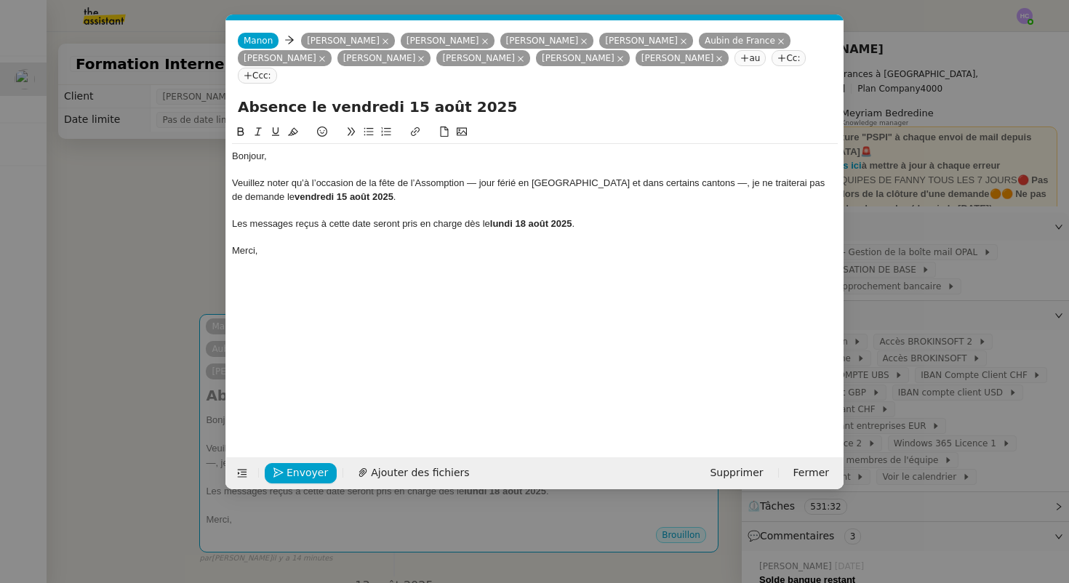
click at [205, 262] on nz-modal-container "Service TA - VOYAGE - PROPOSITION GLOBALE A utiliser dans le cadre de propositi…" at bounding box center [534, 291] width 1069 height 583
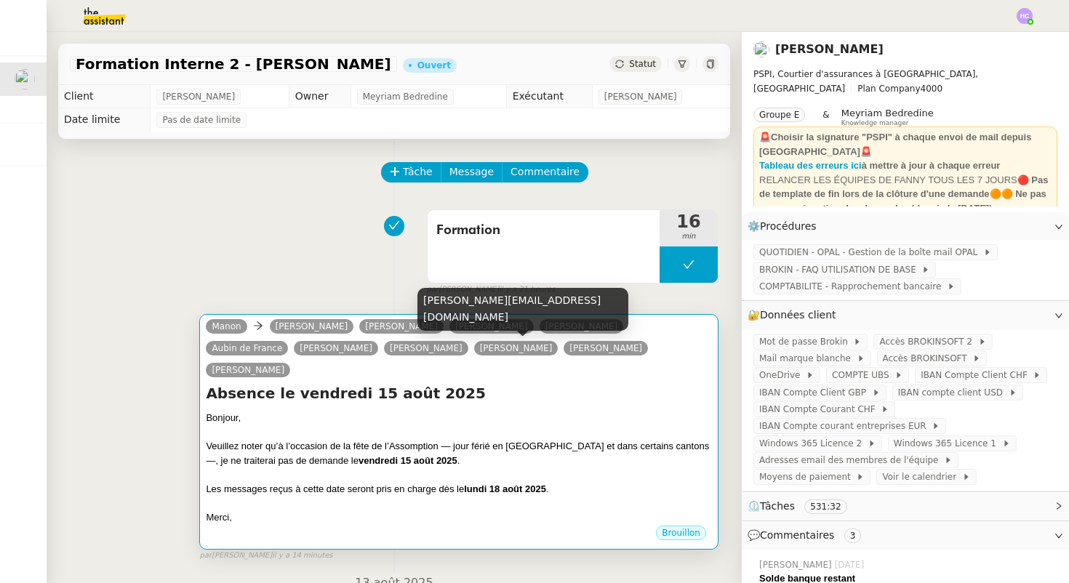
click at [563, 347] on link "Johanna Massa" at bounding box center [605, 348] width 84 height 13
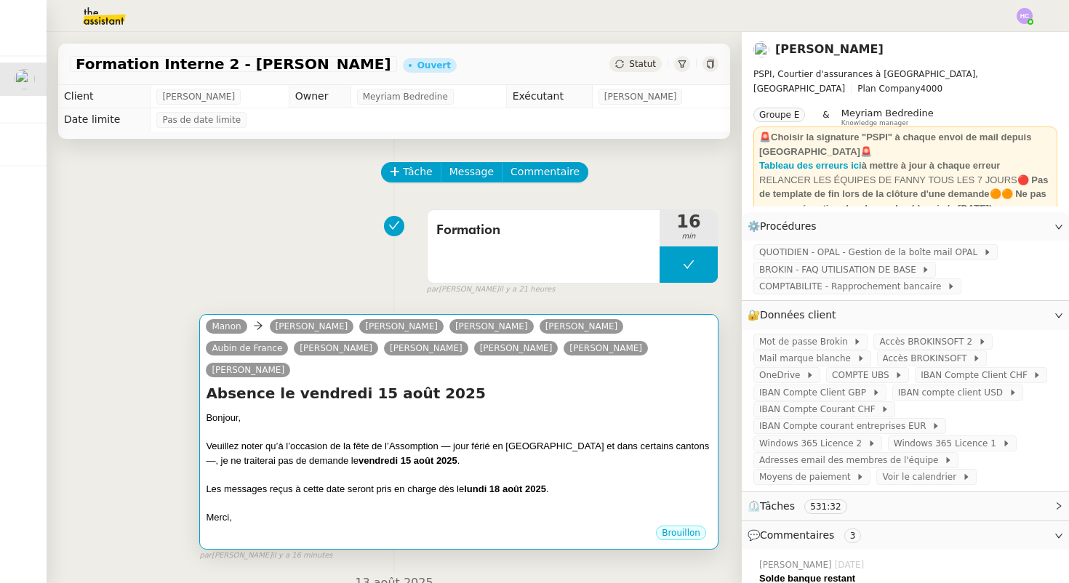
click at [349, 383] on h4 "Absence le vendredi 15 août 2025" at bounding box center [459, 393] width 506 height 20
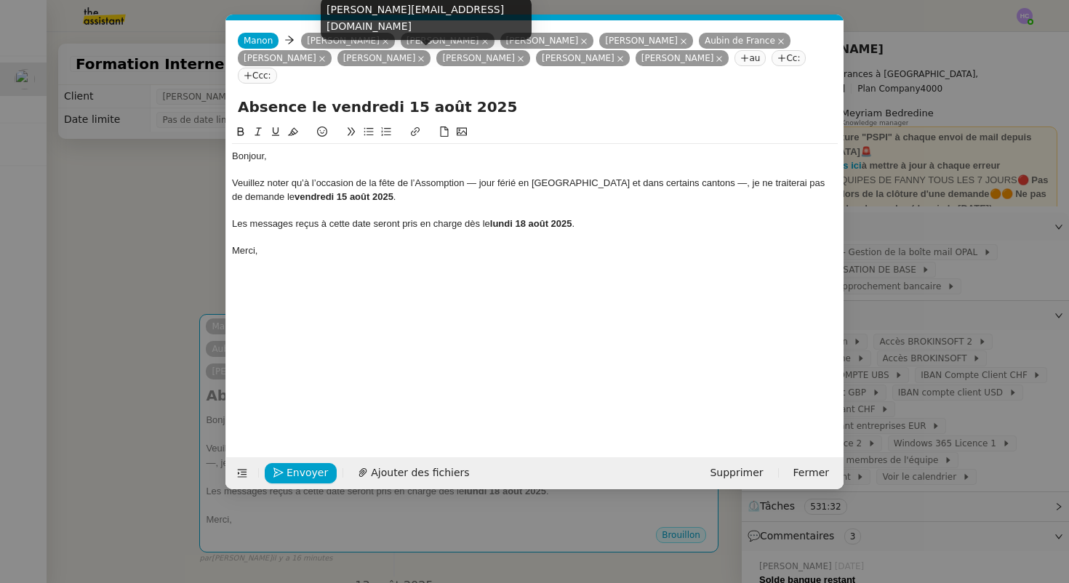
click at [436, 60] on nz-tag "Rebecca Woessner" at bounding box center [483, 58] width 94 height 16
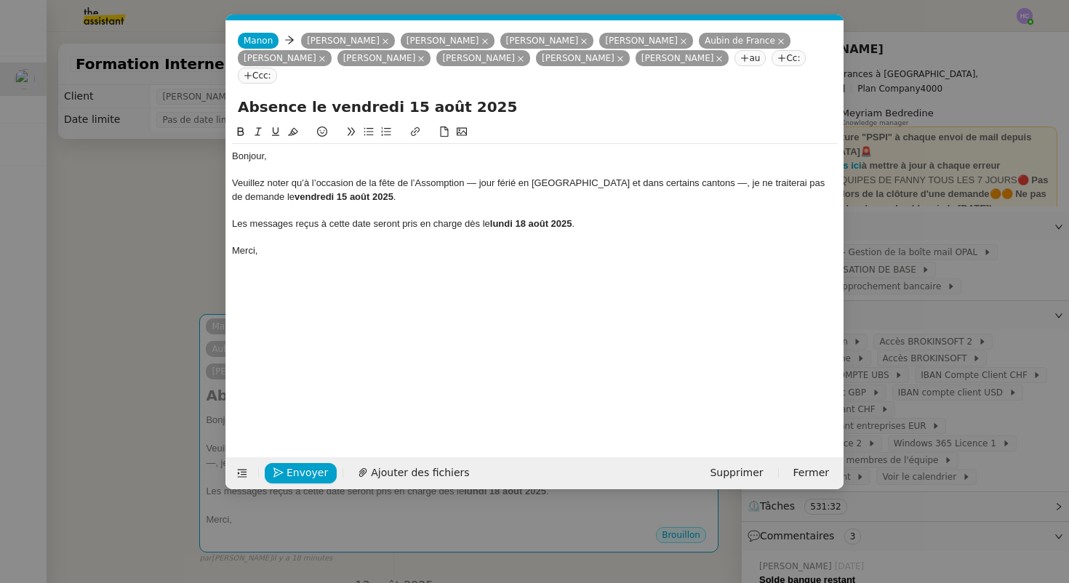
click at [333, 204] on div at bounding box center [535, 210] width 606 height 13
click at [305, 472] on span "Envoyer" at bounding box center [306, 472] width 41 height 17
click at [305, 472] on span "Confirmer l'envoi" at bounding box center [329, 472] width 87 height 17
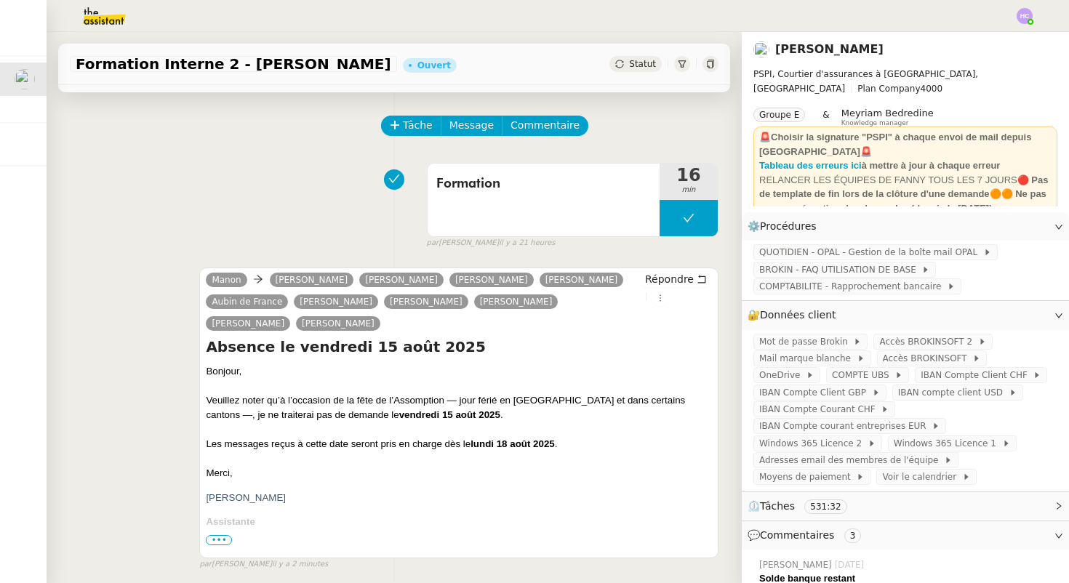
scroll to position [0, 0]
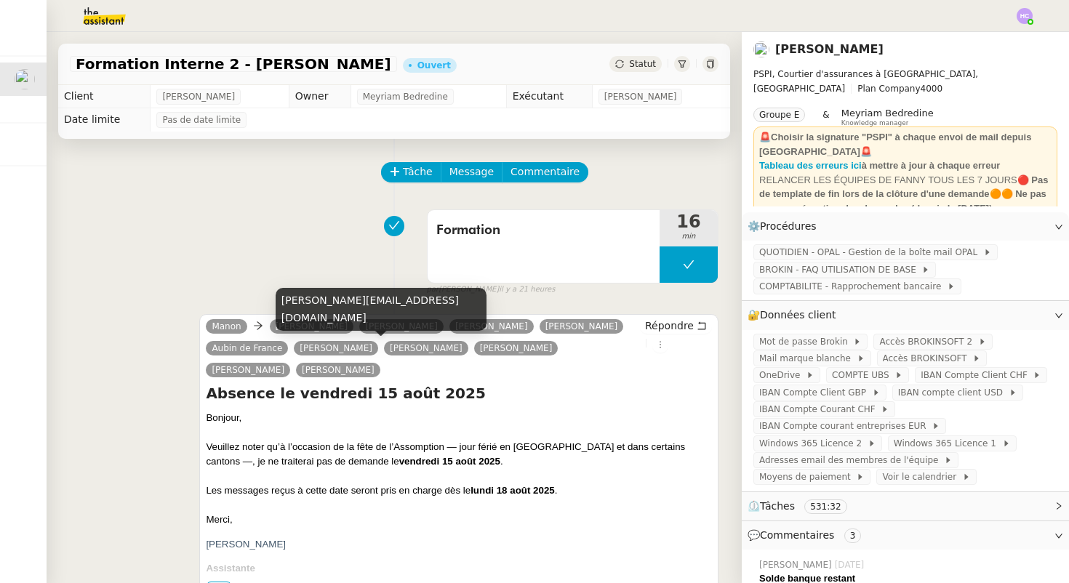
click at [317, 319] on div "sarah@pspi.ch" at bounding box center [380, 309] width 211 height 43
copy div "sarah@pspi.ch"
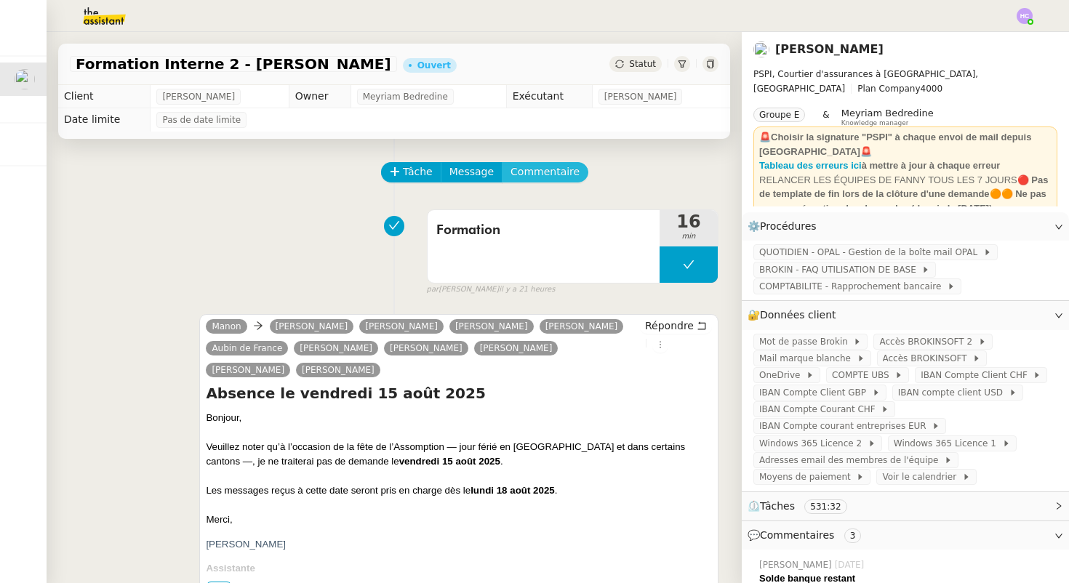
click at [538, 169] on span "Commentaire" at bounding box center [544, 172] width 69 height 17
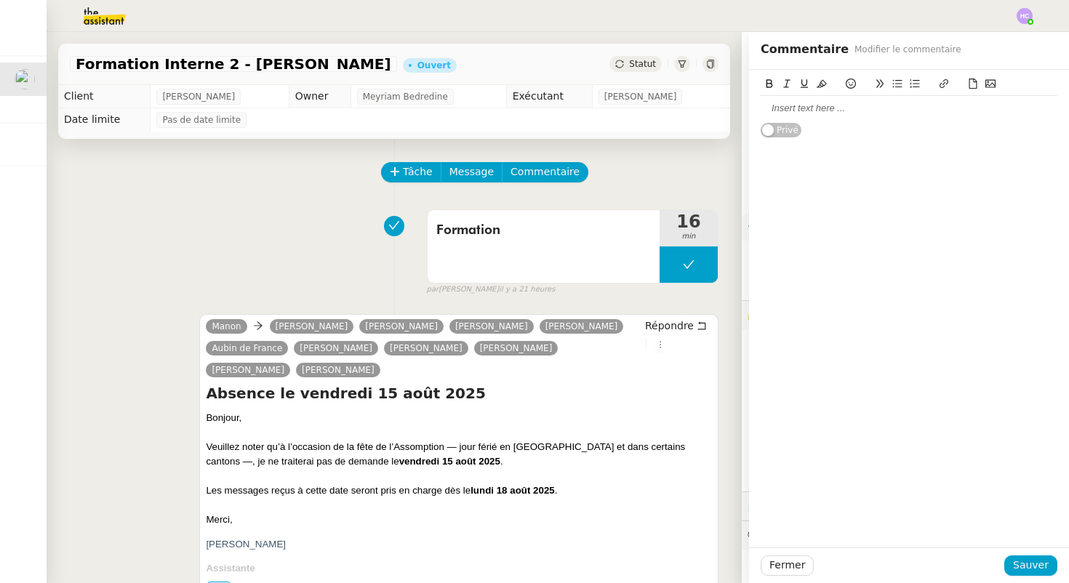
click at [794, 111] on div at bounding box center [908, 108] width 297 height 13
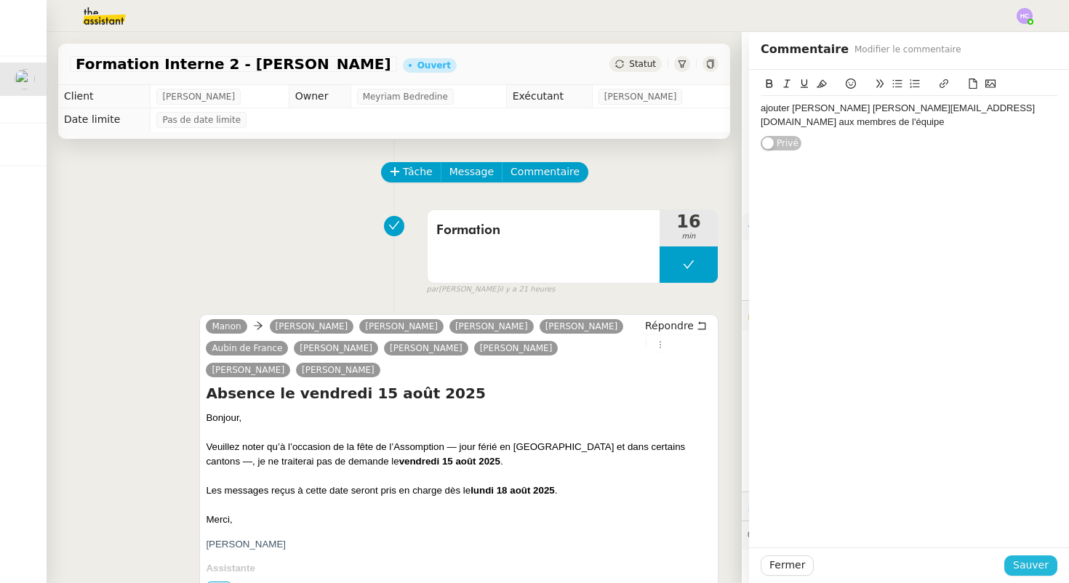
click at [1026, 566] on span "Sauver" at bounding box center [1031, 565] width 36 height 17
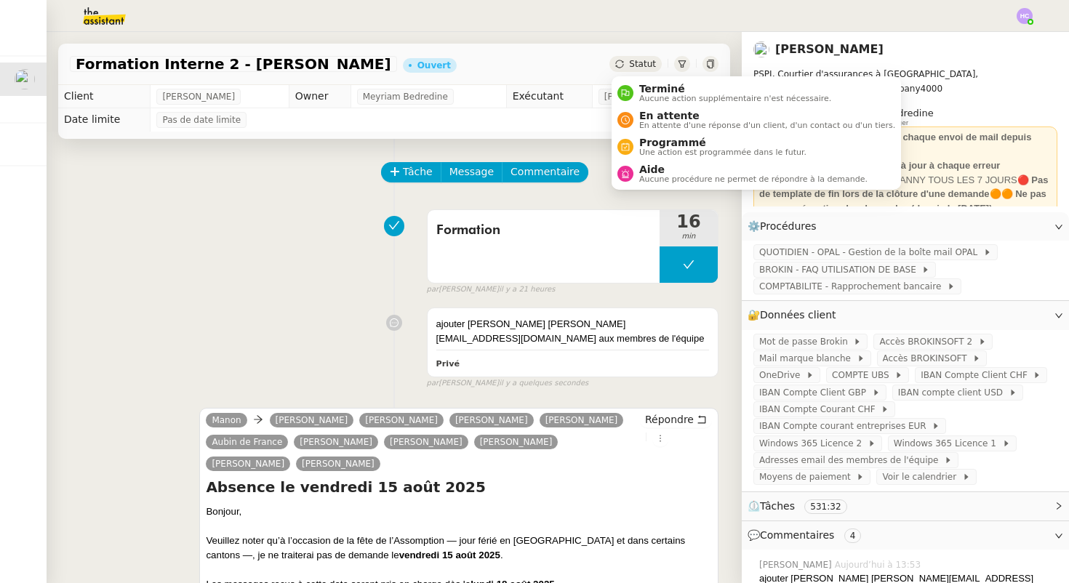
click at [637, 68] on span "Statut" at bounding box center [642, 64] width 27 height 10
click at [639, 65] on span "Statut" at bounding box center [642, 64] width 27 height 10
click at [627, 60] on div "Statut" at bounding box center [635, 64] width 52 height 16
click at [647, 180] on span "Aucune procédure ne permet de répondre à la demande." at bounding box center [753, 179] width 228 height 8
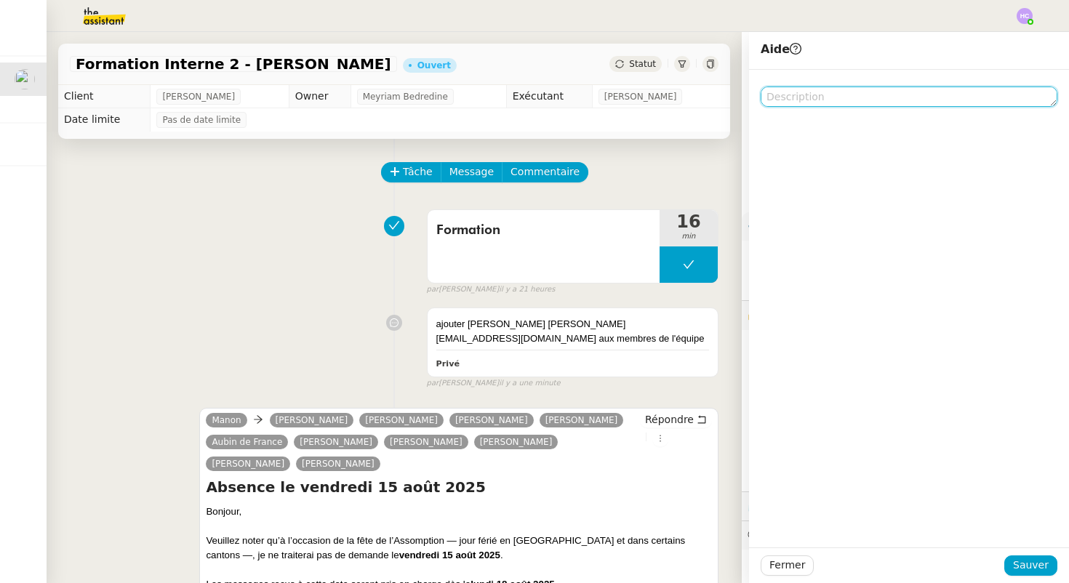
click at [810, 94] on textarea at bounding box center [908, 97] width 297 height 20
type textarea "cf commentaire"
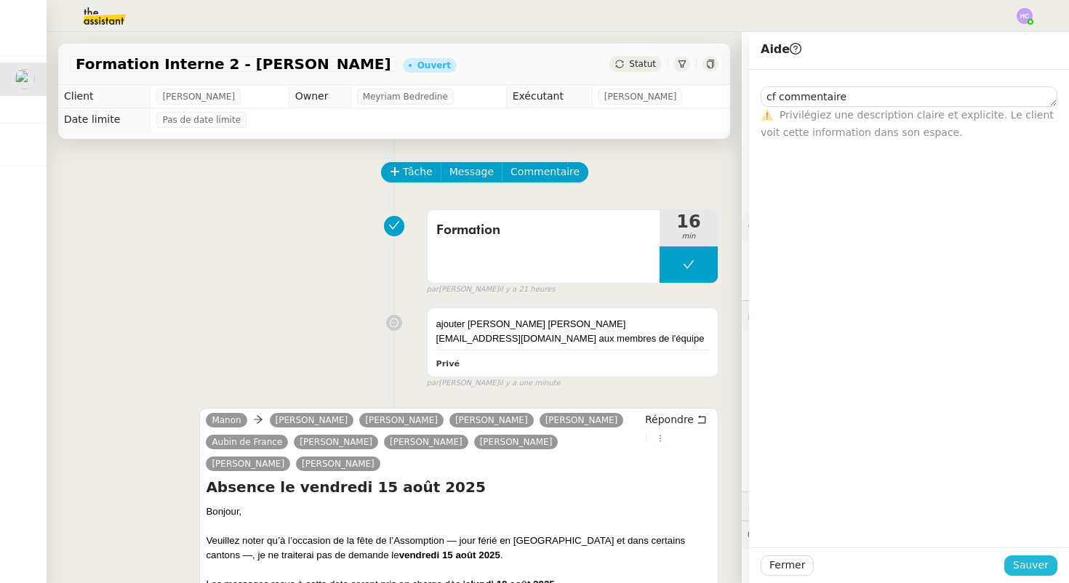
click at [1012, 560] on button "Sauver" at bounding box center [1030, 565] width 53 height 20
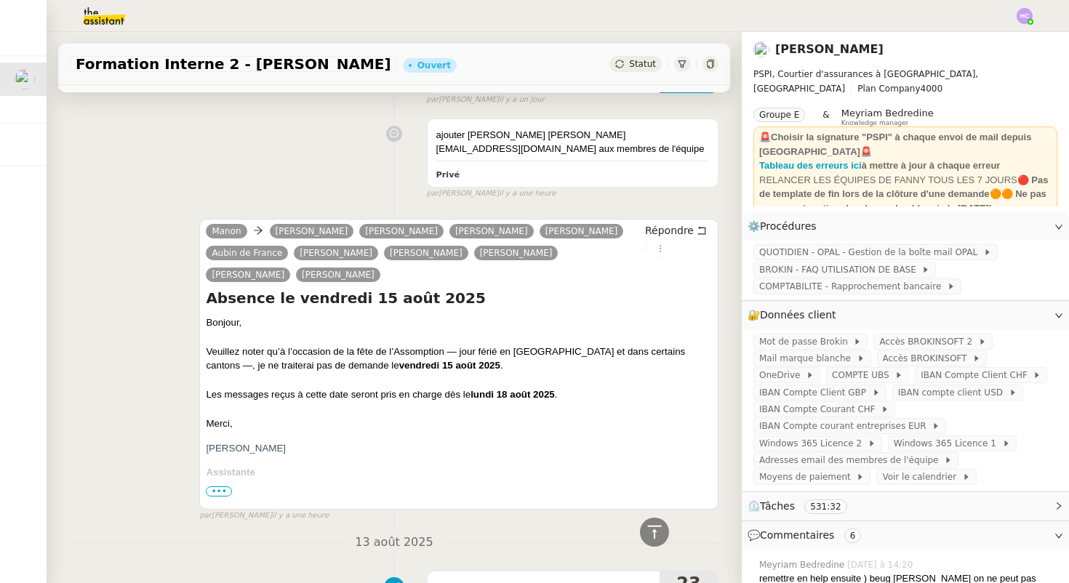
scroll to position [929, 0]
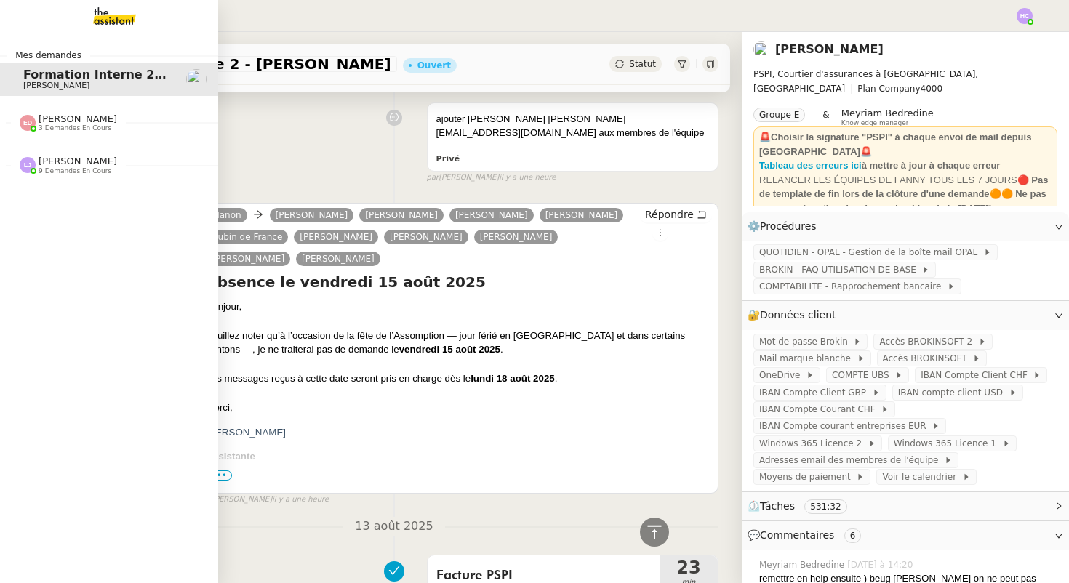
click at [92, 165] on div "[PERSON_NAME] 9 demandes en cours" at bounding box center [78, 165] width 79 height 19
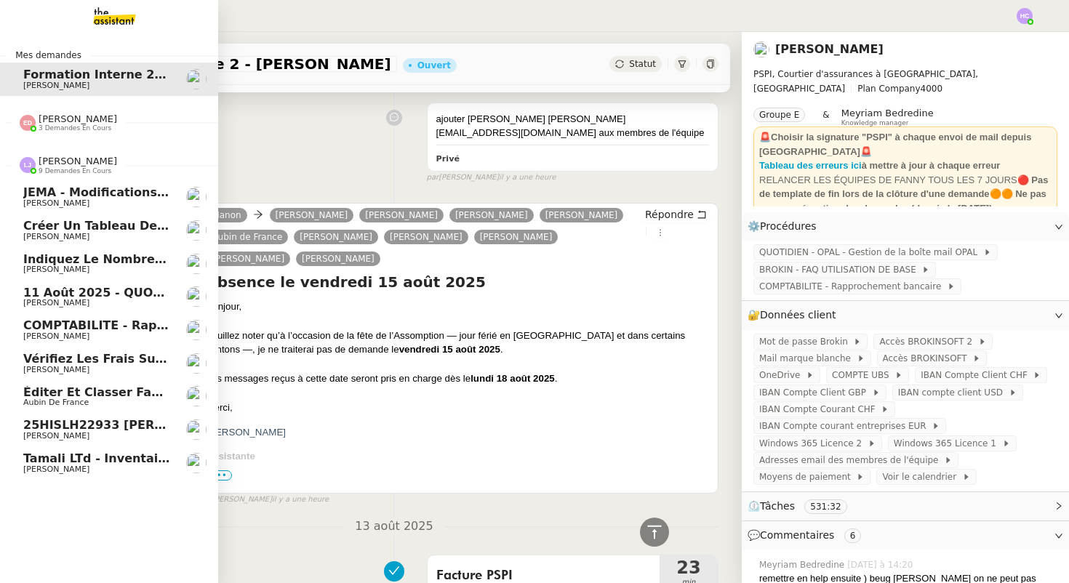
click at [92, 165] on div "[PERSON_NAME] 9 demandes en cours" at bounding box center [78, 165] width 79 height 19
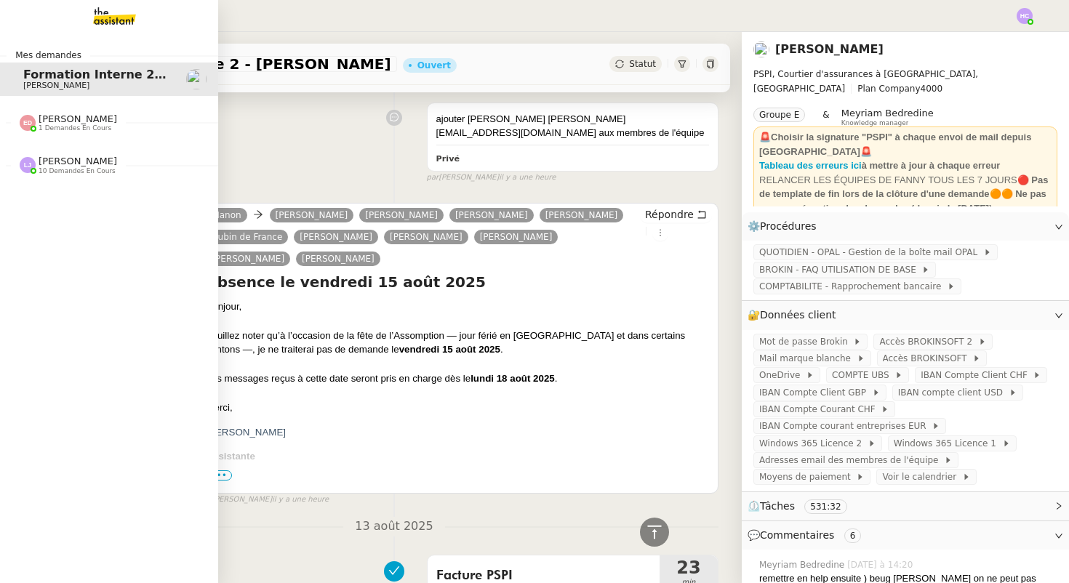
click at [81, 160] on span "[PERSON_NAME]" at bounding box center [78, 161] width 79 height 11
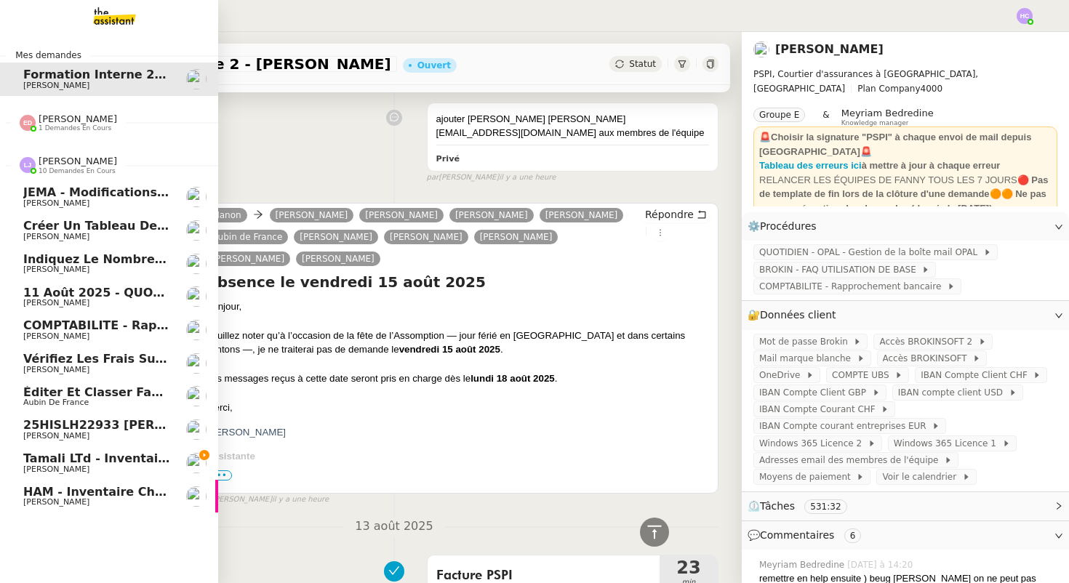
click at [85, 164] on span "[PERSON_NAME]" at bounding box center [78, 161] width 79 height 11
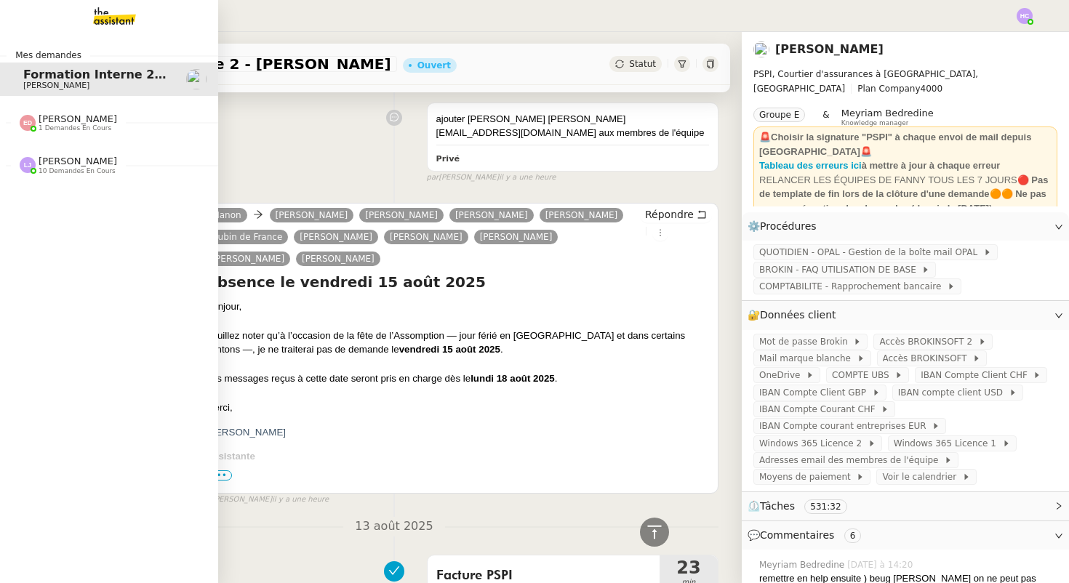
click at [102, 116] on div "Eva Dubois 1 demandes en cours" at bounding box center [78, 122] width 79 height 19
click at [101, 119] on div "Eva Dubois 1 demandes en cours" at bounding box center [78, 122] width 79 height 19
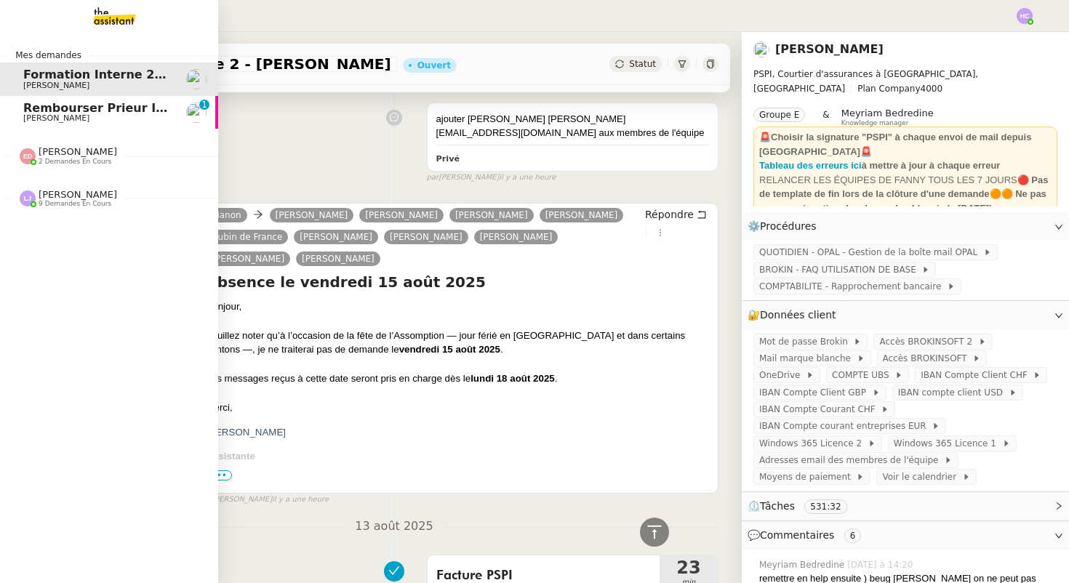
click at [69, 113] on span "Rembourser Prieur Immo SA et annuler contrat" at bounding box center [178, 108] width 310 height 14
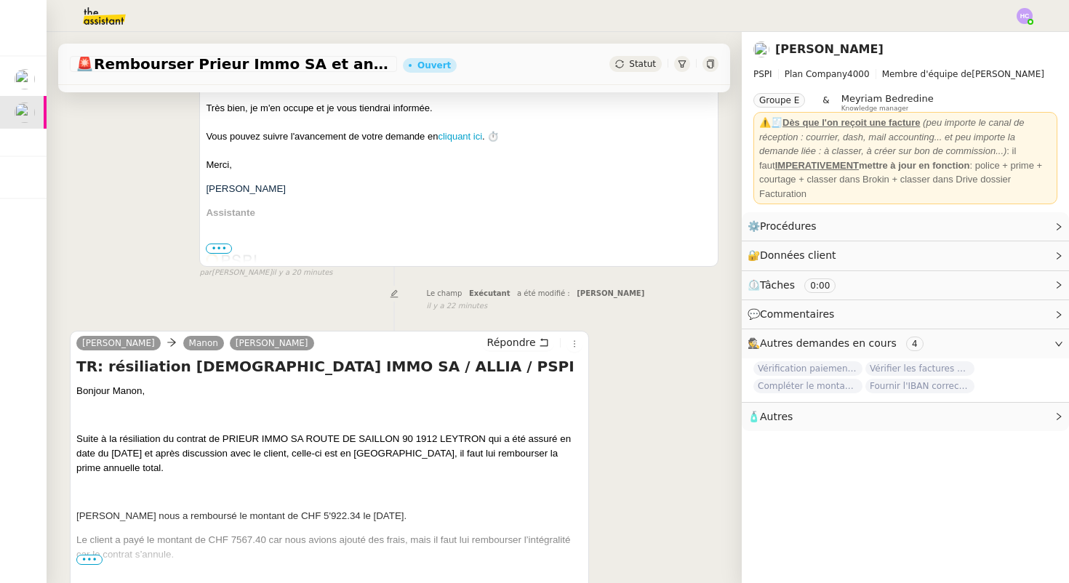
scroll to position [312, 0]
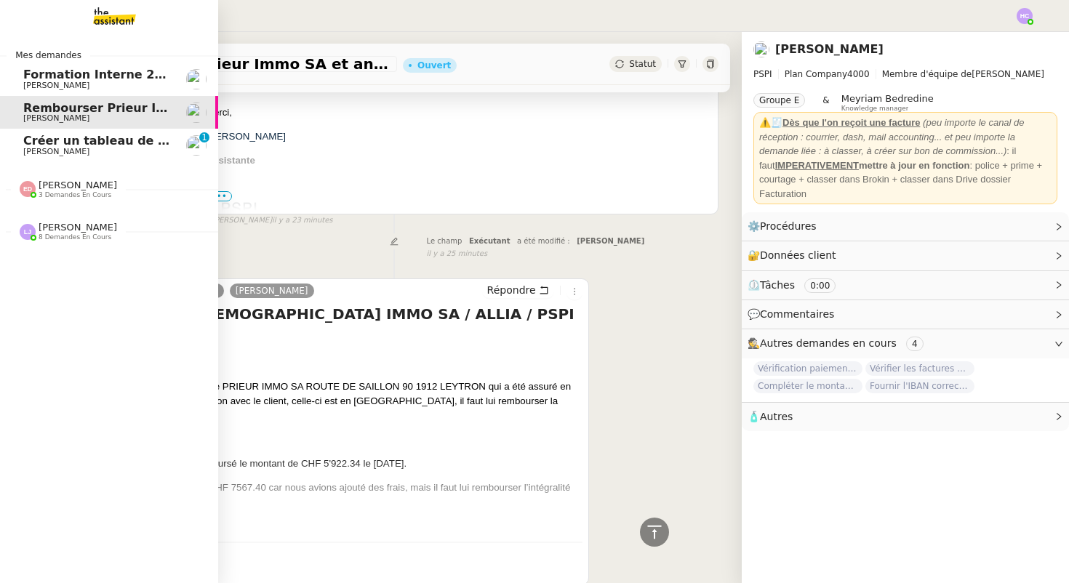
click at [83, 145] on span "Créer un tableau de synthèse des vols" at bounding box center [149, 141] width 252 height 14
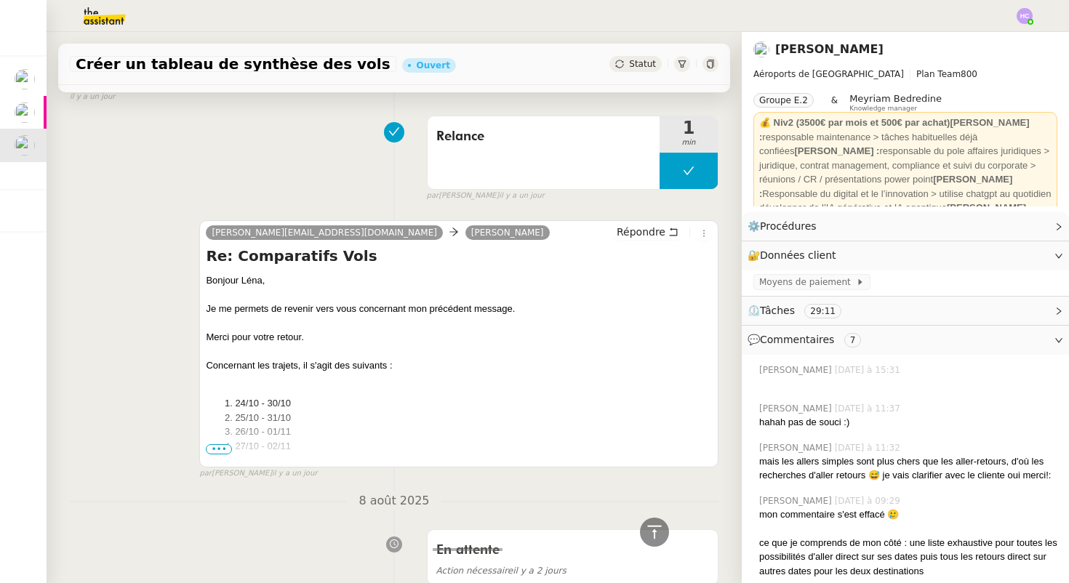
scroll to position [1125, 0]
click at [344, 321] on div at bounding box center [459, 322] width 506 height 15
click at [219, 443] on span "•••" at bounding box center [219, 448] width 26 height 10
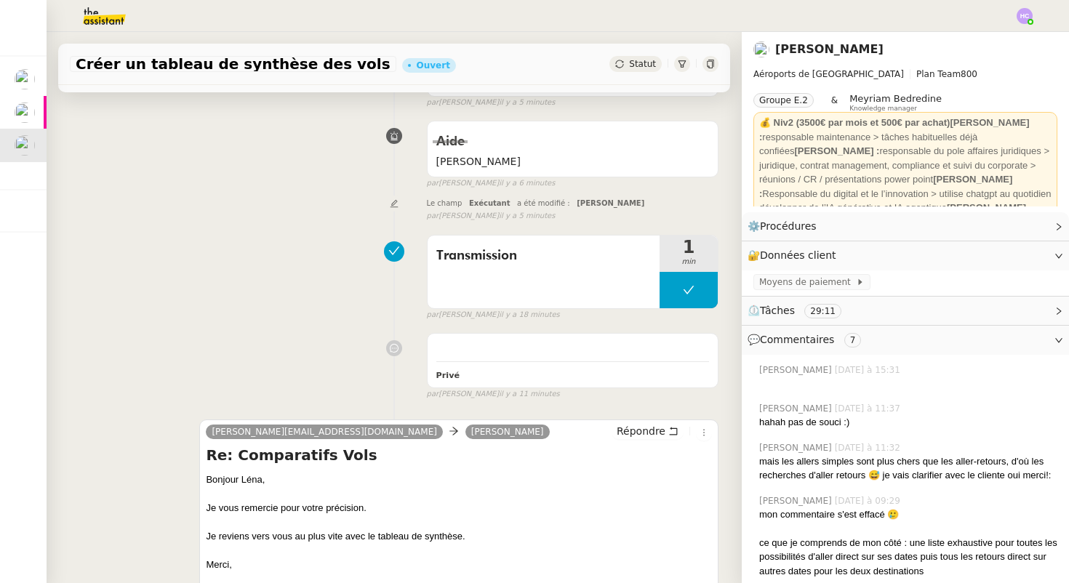
scroll to position [0, 0]
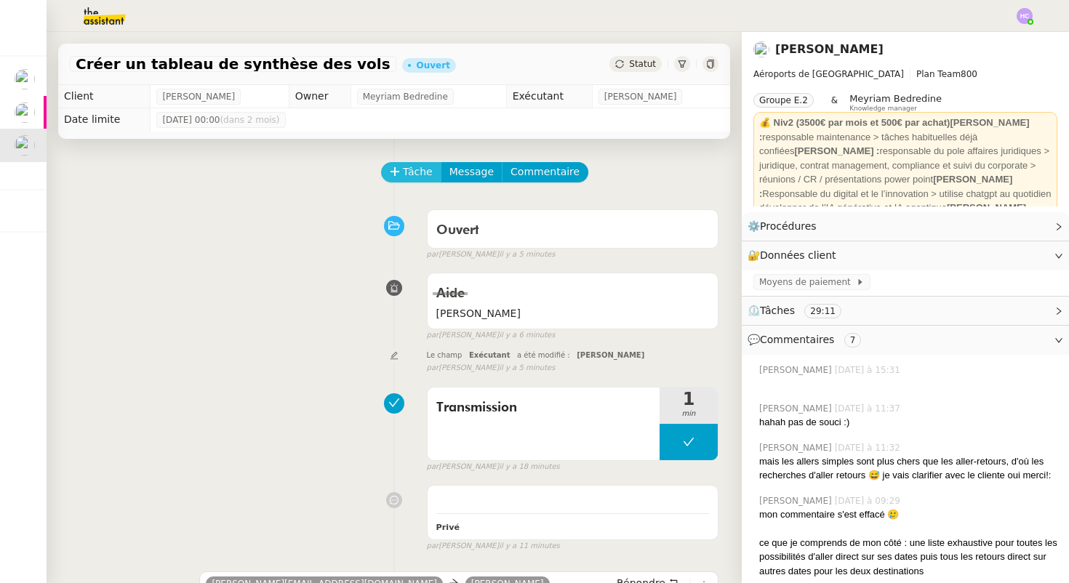
click at [399, 166] on icon at bounding box center [395, 171] width 10 height 10
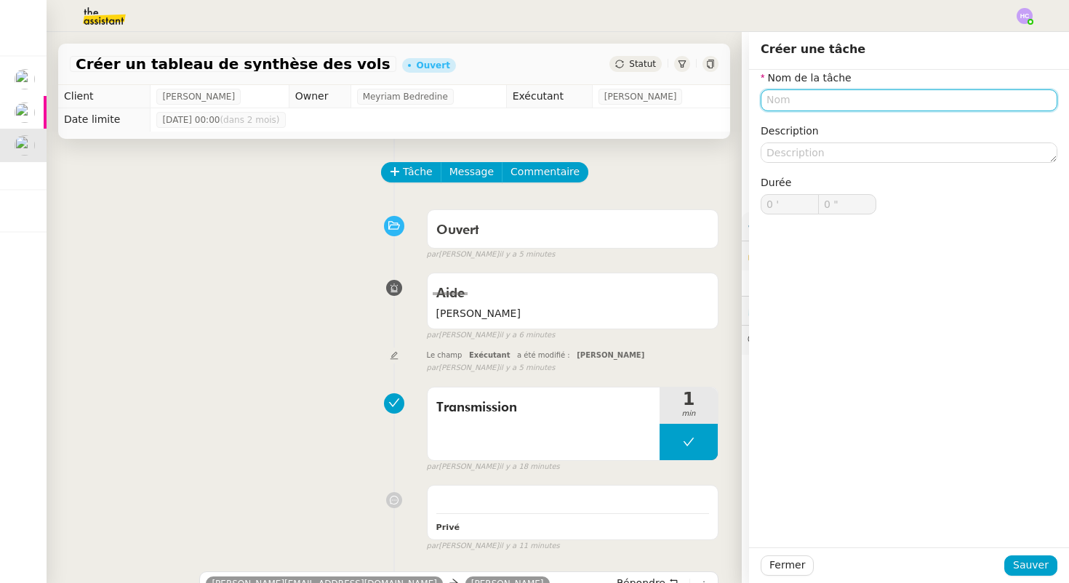
click at [806, 107] on input "text" at bounding box center [908, 99] width 297 height 21
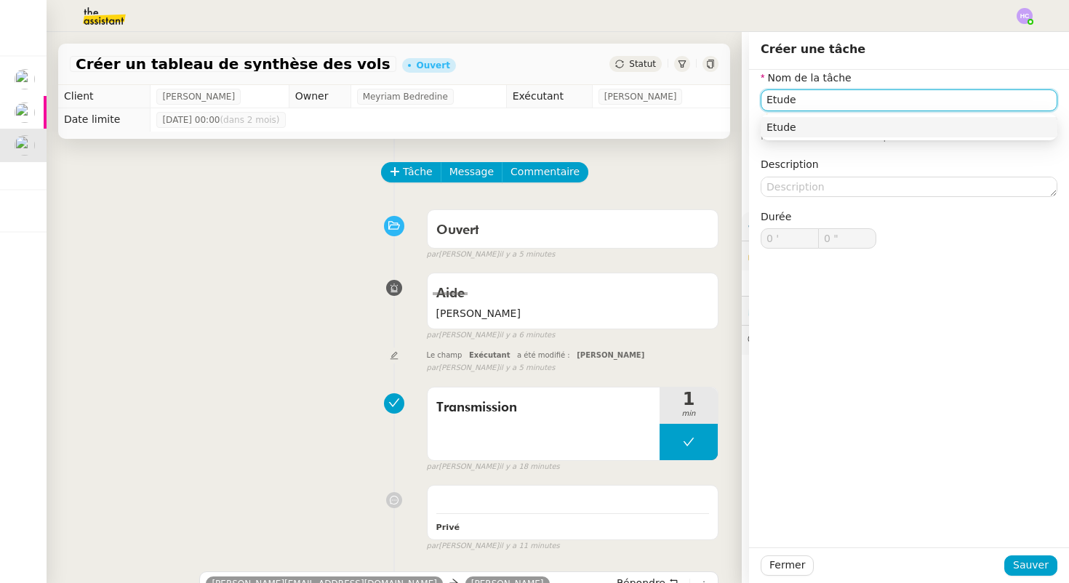
click at [845, 124] on div "Etude" at bounding box center [908, 127] width 285 height 13
type input "Etude"
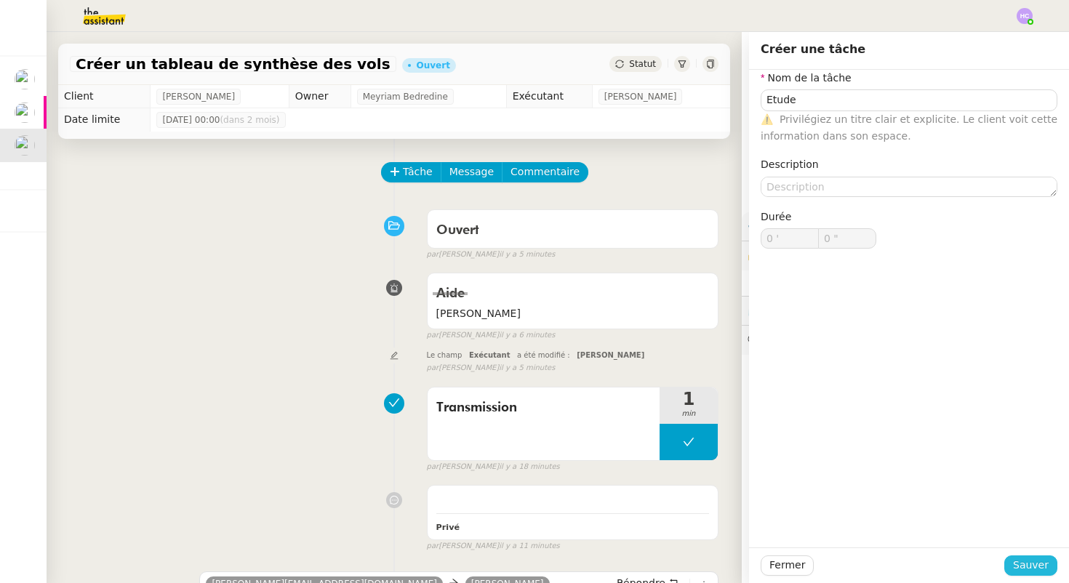
click at [1019, 559] on span "Sauver" at bounding box center [1031, 565] width 36 height 17
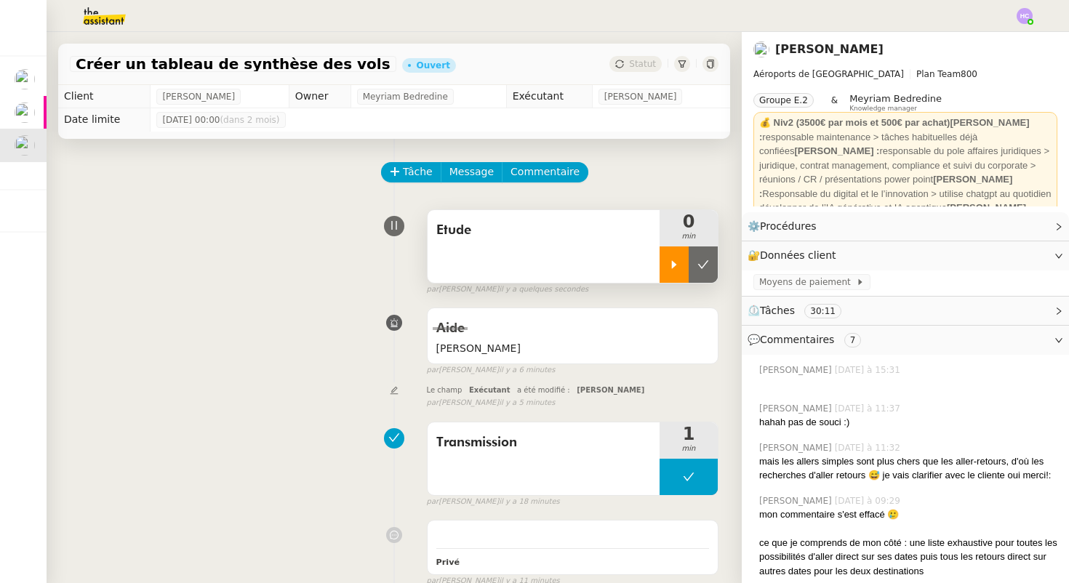
click at [660, 260] on div at bounding box center [673, 264] width 29 height 36
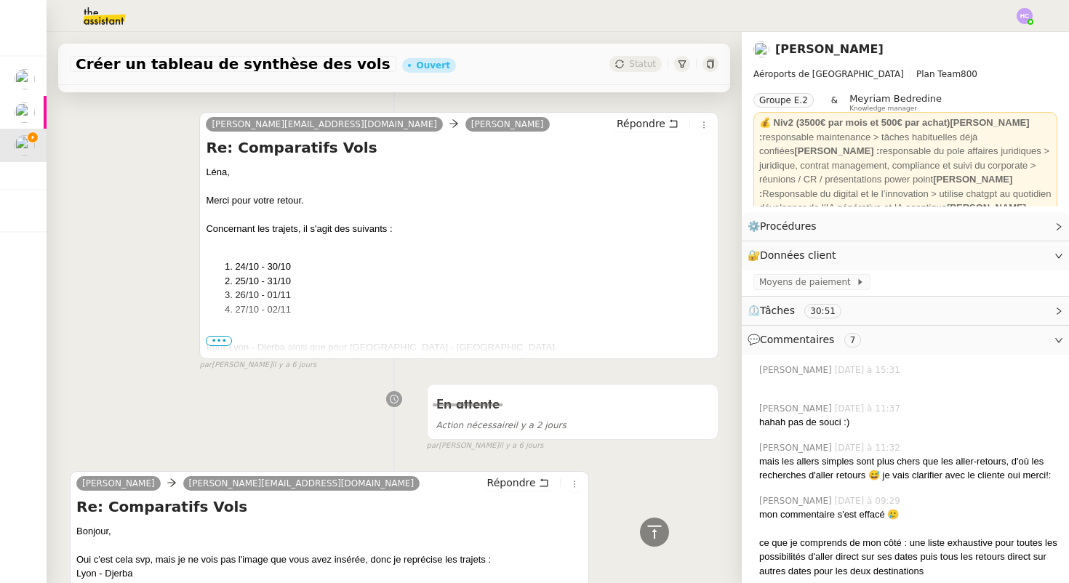
scroll to position [2298, 0]
click at [220, 335] on span "•••" at bounding box center [219, 340] width 26 height 10
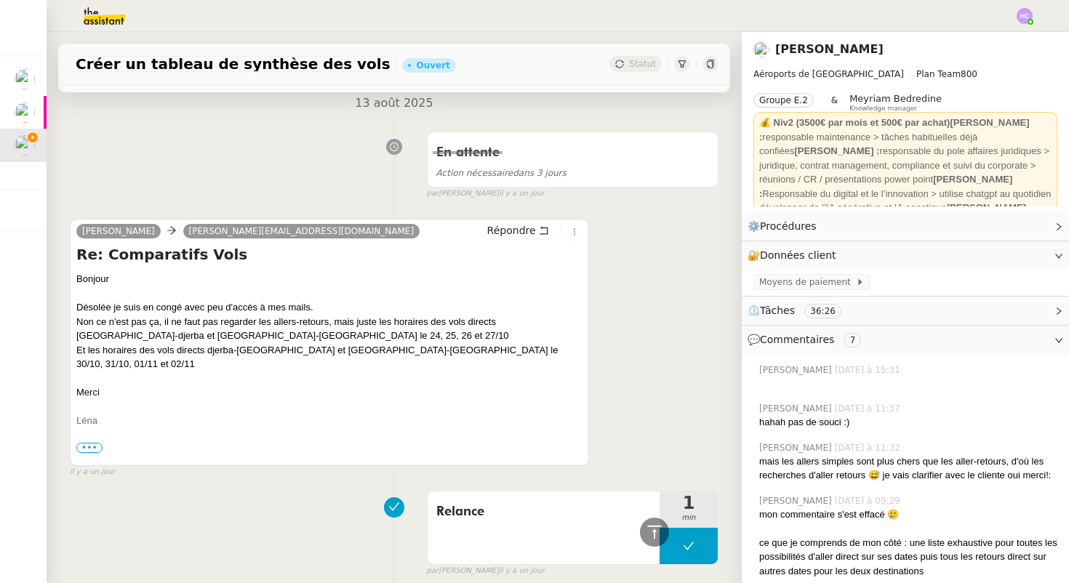
scroll to position [0, 0]
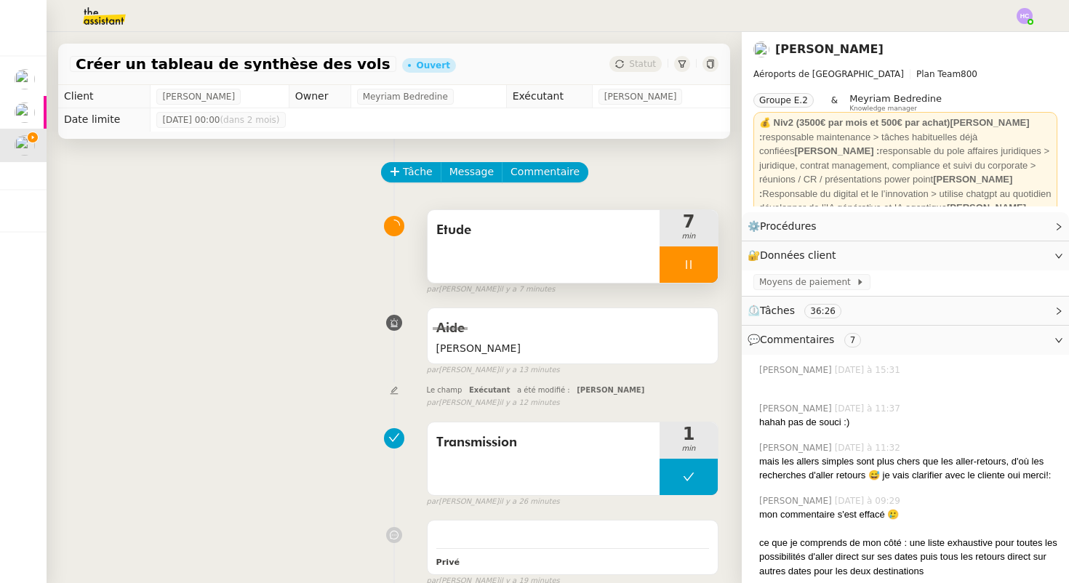
click at [513, 216] on div "Etude" at bounding box center [543, 246] width 232 height 73
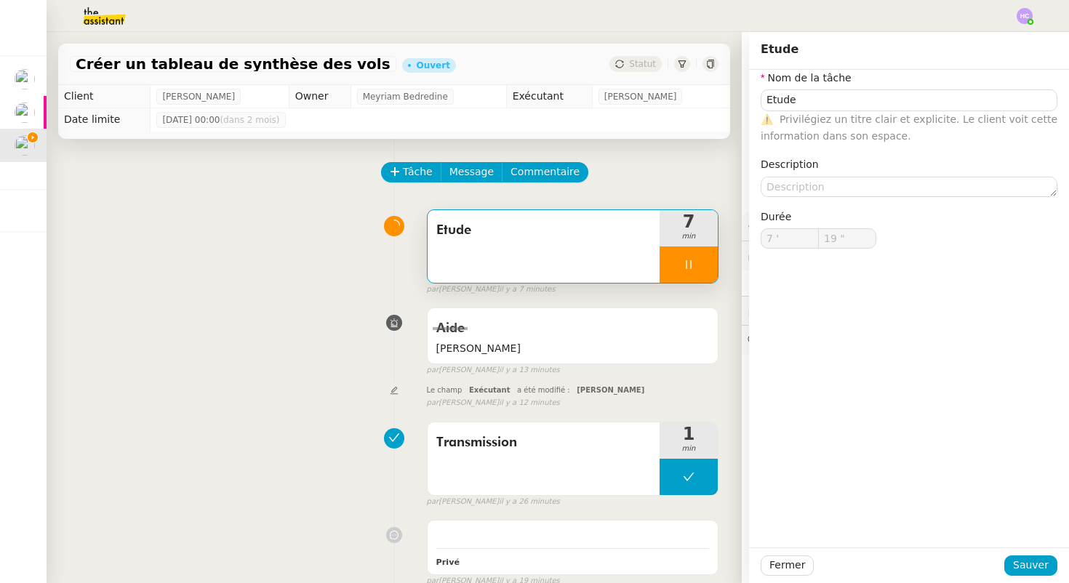
click at [515, 228] on span "Etude" at bounding box center [543, 231] width 214 height 22
type input "20 ""
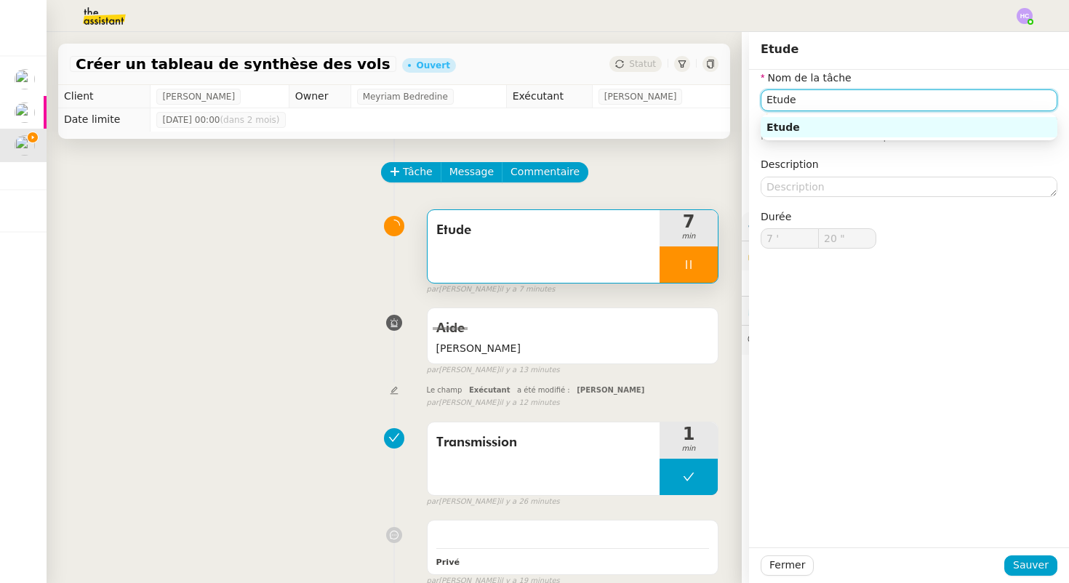
drag, startPoint x: 807, startPoint y: 107, endPoint x: 736, endPoint y: 98, distance: 71.0
click at [736, 98] on app-ticket "Créer un tableau de synthèse des vols Ouvert Statut Client Léna Buonomo Owner M…" at bounding box center [558, 307] width 1022 height 551
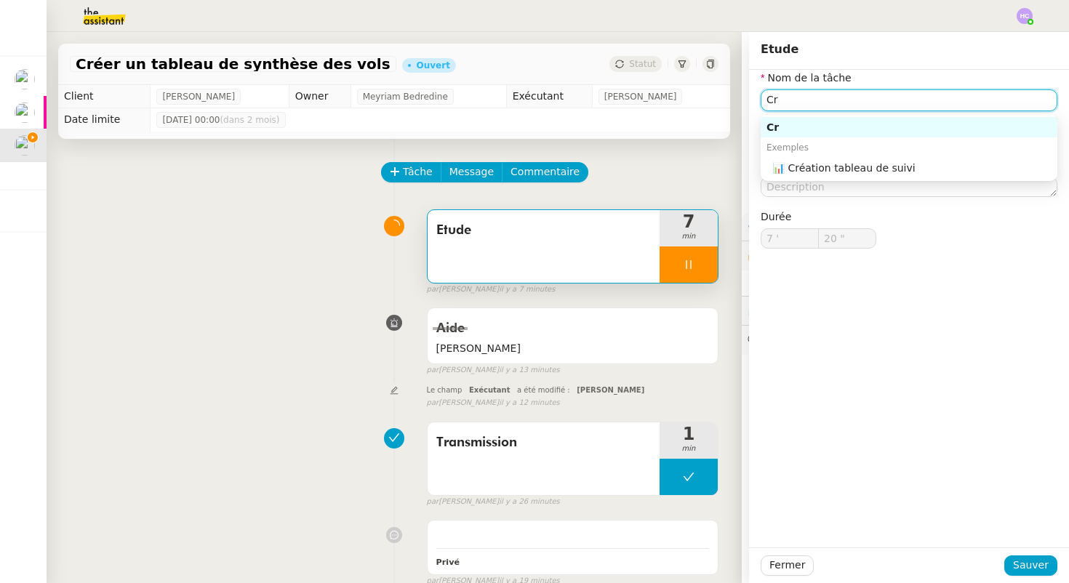
type input "Cré"
type input "21 ""
type input "Création ta"
type input "22 ""
type input "Création tableau"
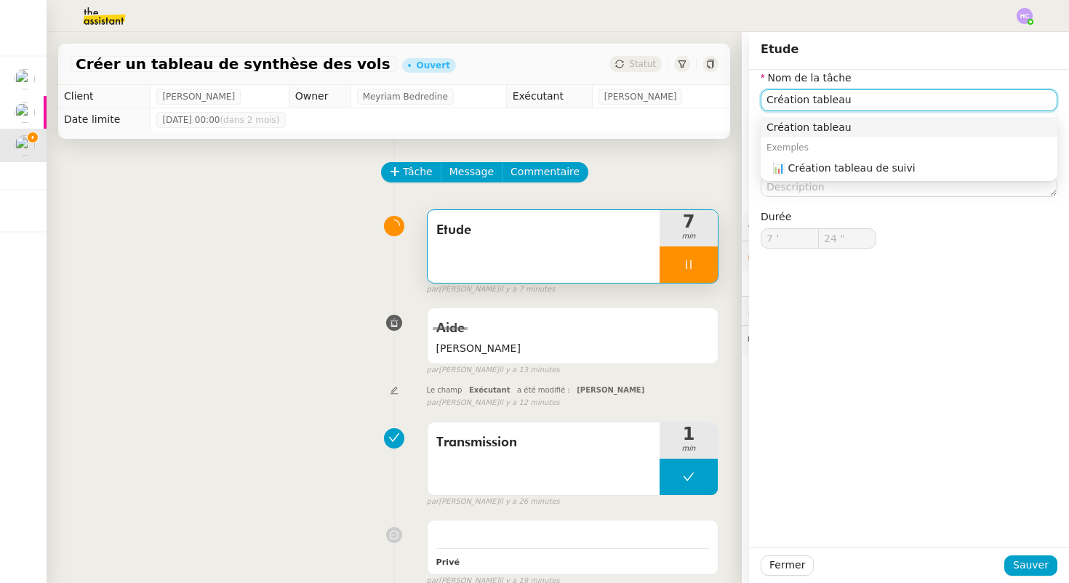
type input "25 ""
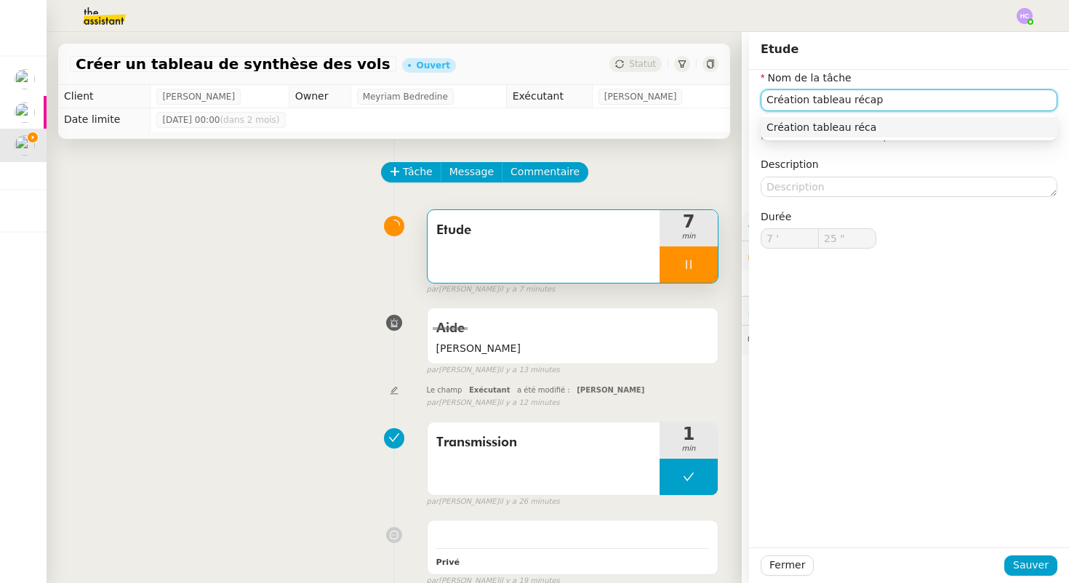
type input "Création tableau récapu"
type input "26 ""
type input "Création tableau récap"
type input "27 ""
type input "Création tableau"
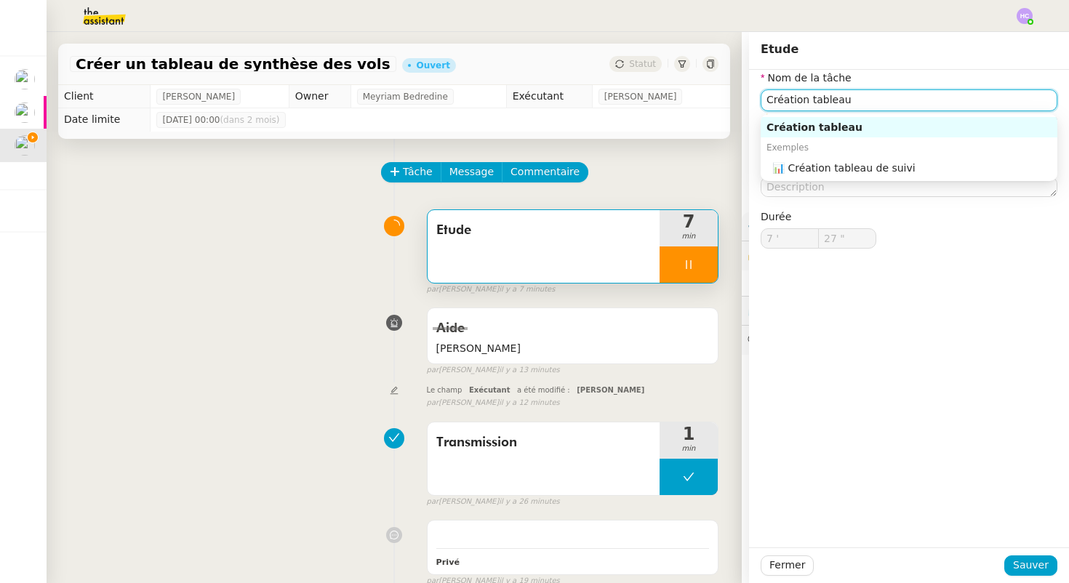
type input "28 ""
type input "Création tableau"
click at [836, 129] on div "Création tableau" at bounding box center [908, 127] width 285 height 13
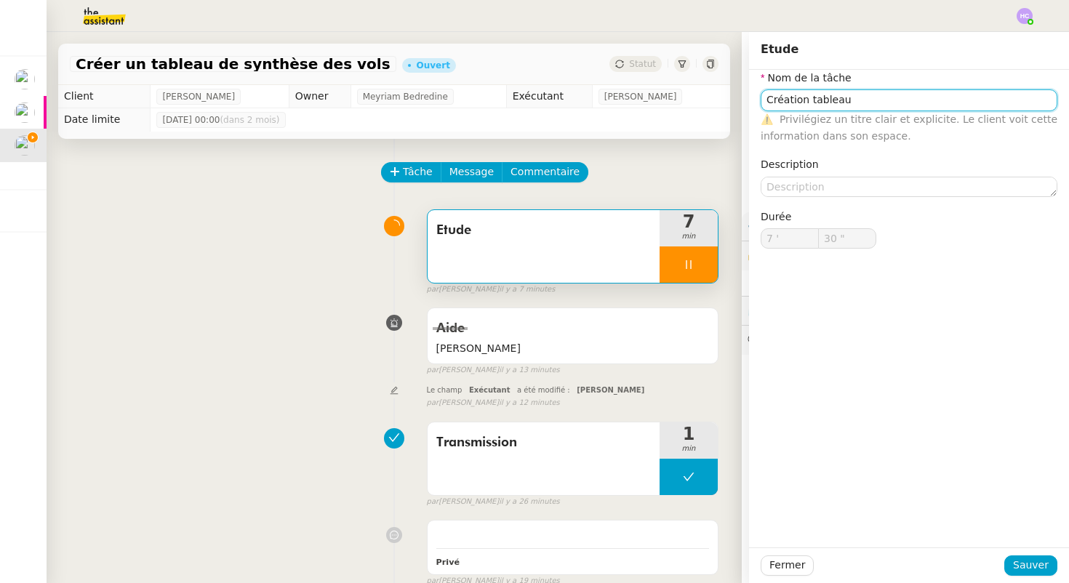
click at [809, 105] on input "Création tableau" at bounding box center [908, 99] width 297 height 21
type input "31 ""
type input "Création du tableau"
click at [828, 130] on div "Création du tableau" at bounding box center [908, 127] width 285 height 13
type input "32 ""
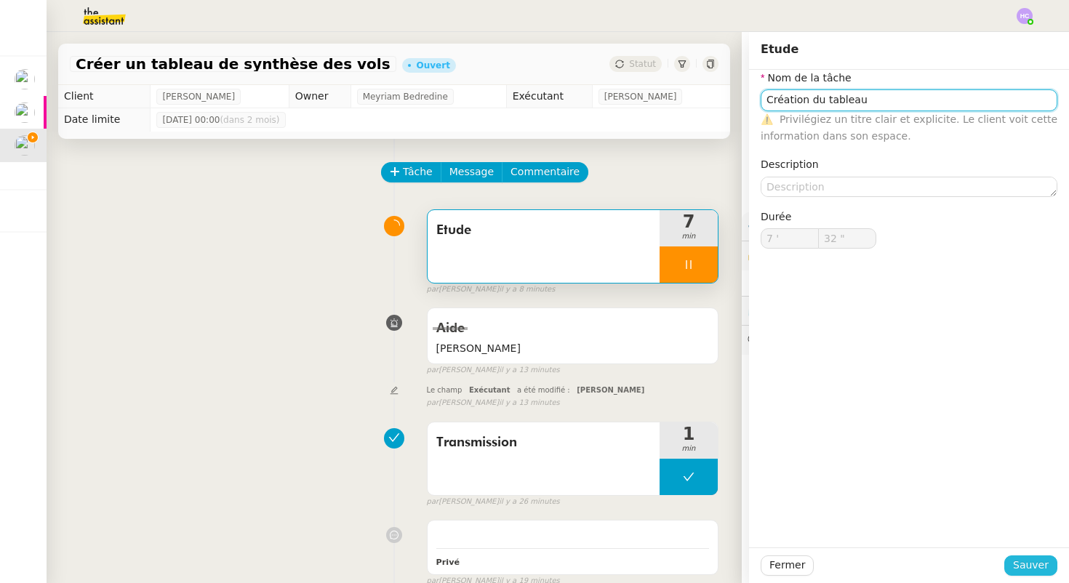
type input "Création du tableau"
click at [1017, 564] on span "Sauver" at bounding box center [1031, 565] width 36 height 17
type input "33 ""
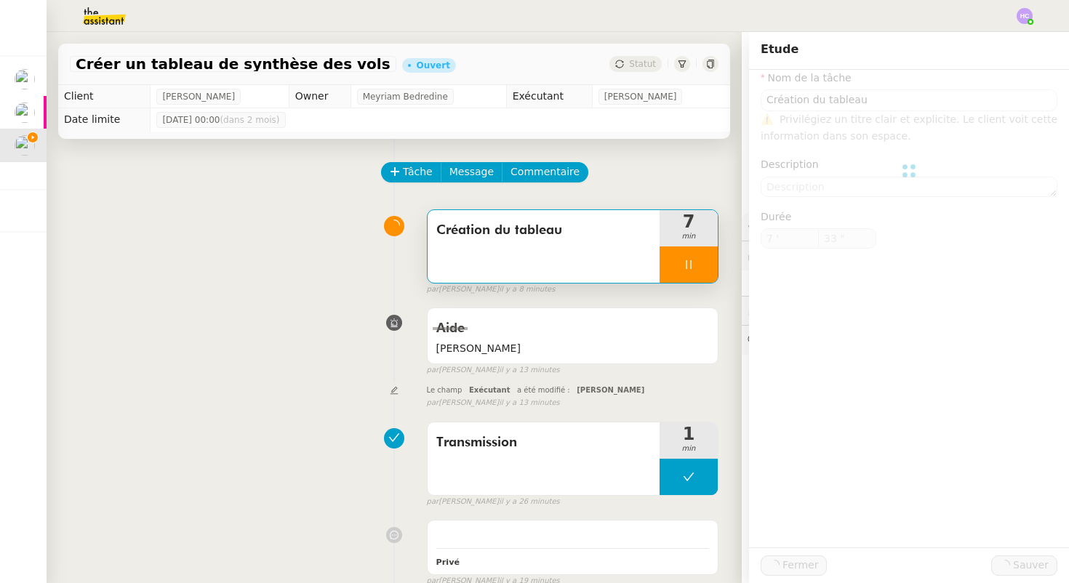
type input "Création du tableau"
type input "7 '"
type input "34 ""
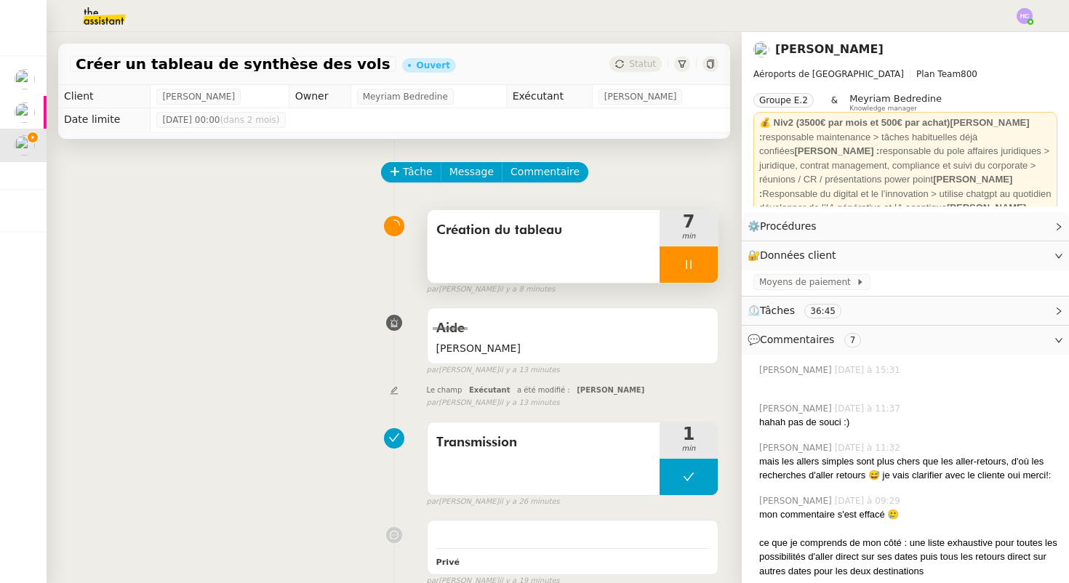
click at [555, 241] on div "Création du tableau" at bounding box center [543, 230] width 214 height 23
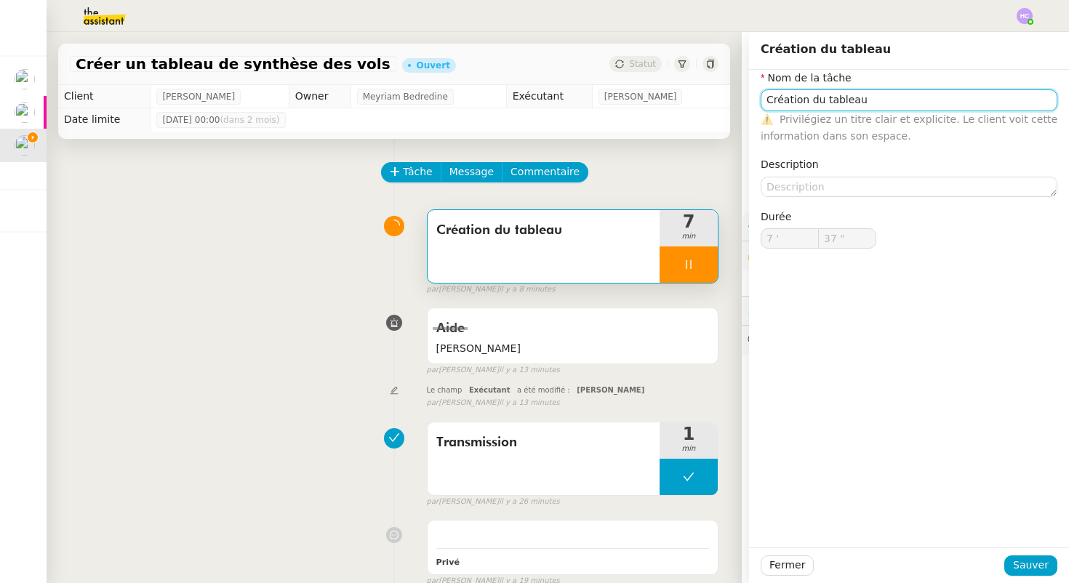
click at [773, 100] on input "Création du tableau" at bounding box center [908, 99] width 297 height 21
type input "38 ""
type input "Etudréation du tableau"
type input "39 ""
type input "Etude et création du tableau"
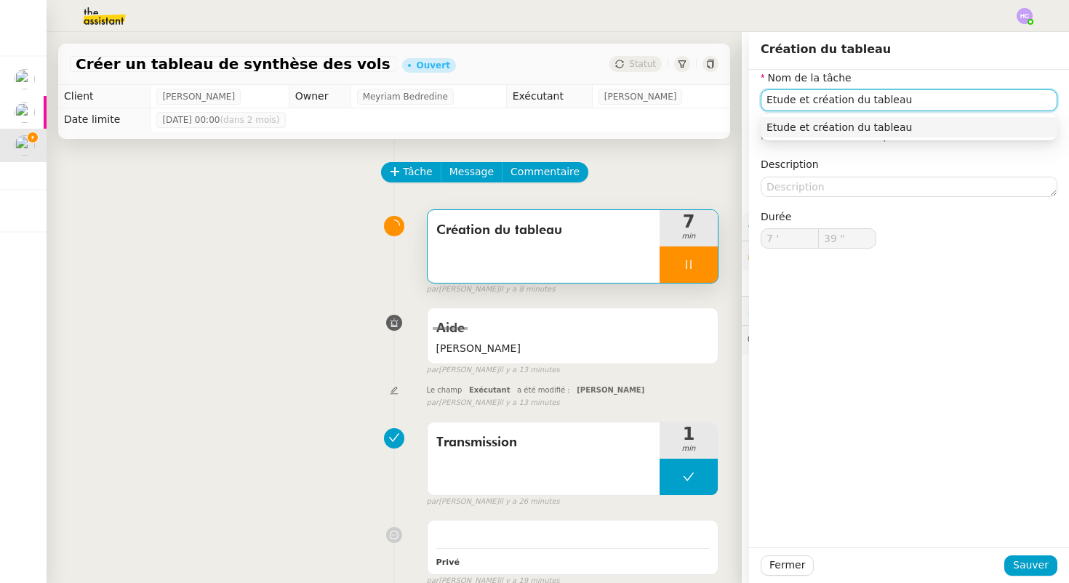
type input "40 ""
type input "Etude et création du tableau"
type input "41 ""
click at [1039, 569] on span "Sauver" at bounding box center [1031, 565] width 36 height 17
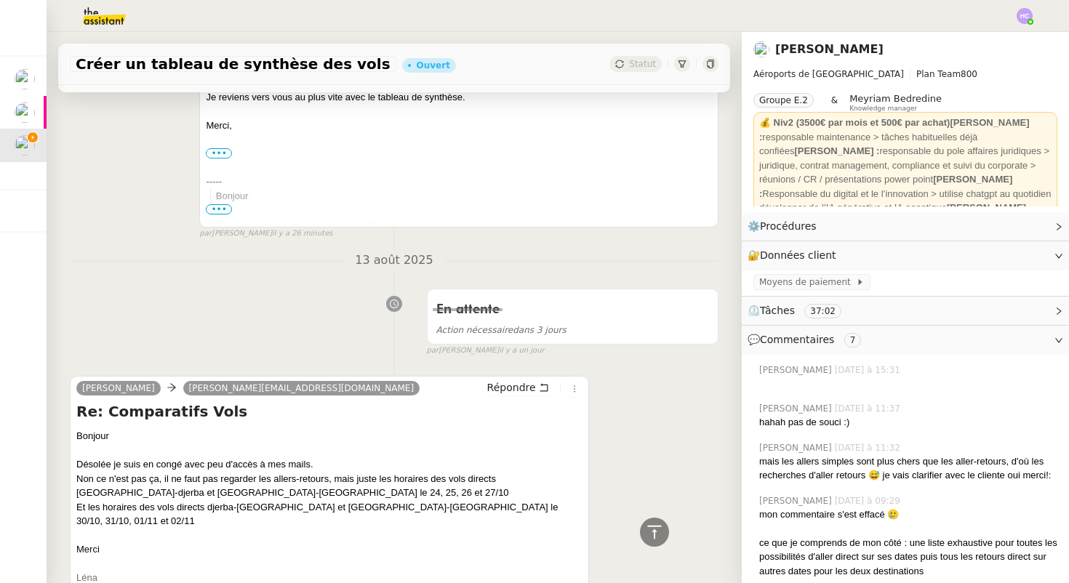
scroll to position [704, 0]
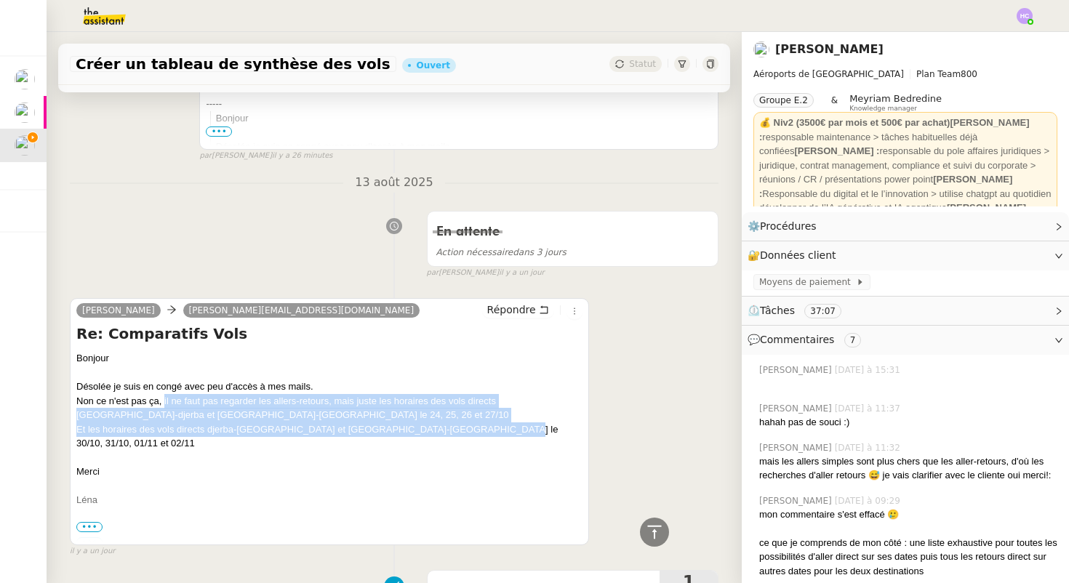
drag, startPoint x: 165, startPoint y: 403, endPoint x: 478, endPoint y: 424, distance: 314.0
click at [478, 424] on div "Bonjour Désolée je suis en congé avec peu d'accès à mes mails. Non ce n'est pas…" at bounding box center [329, 450] width 506 height 198
copy div "il ne faut pas regarder les allers-retours, mais juste les horaires des vols di…"
click at [267, 428] on div "Et les horaires des vols directs djerba-lyon et marrakech-lyon le 30/10, 31/10,…" at bounding box center [329, 436] width 506 height 28
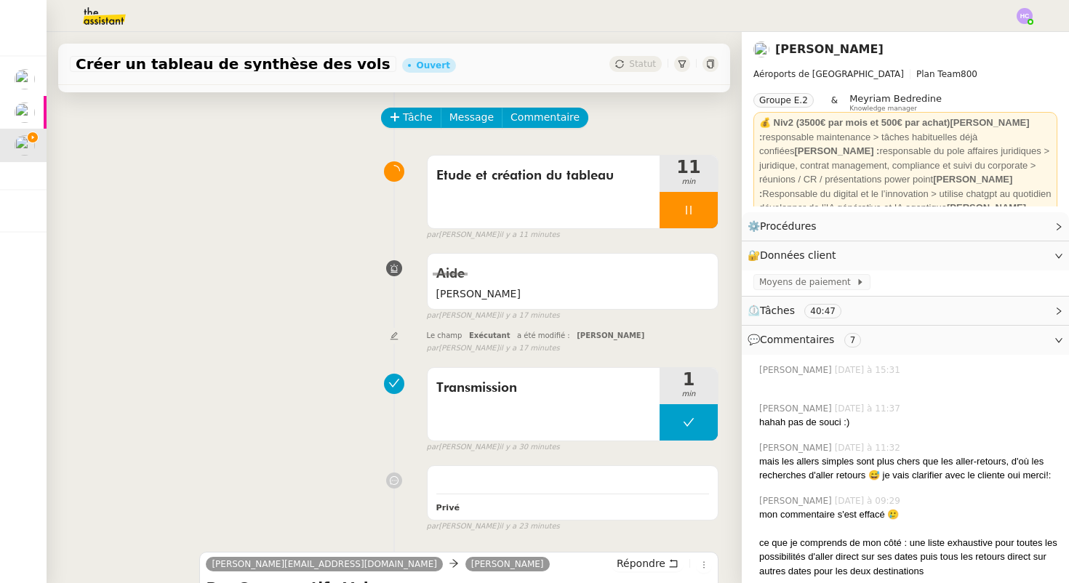
scroll to position [0, 0]
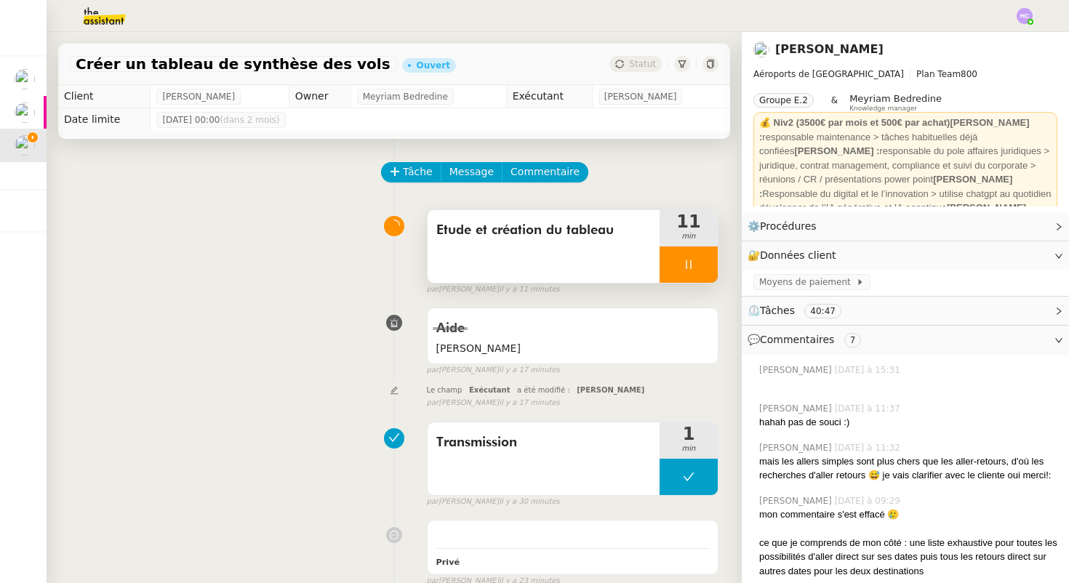
click at [693, 256] on div at bounding box center [688, 264] width 58 height 36
click at [674, 257] on div at bounding box center [673, 264] width 29 height 36
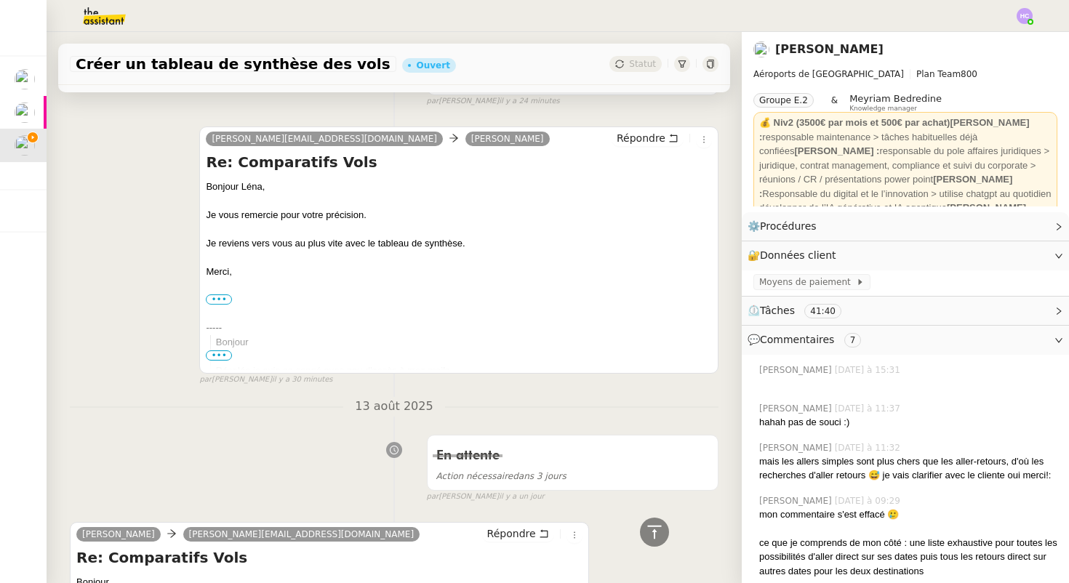
scroll to position [483, 0]
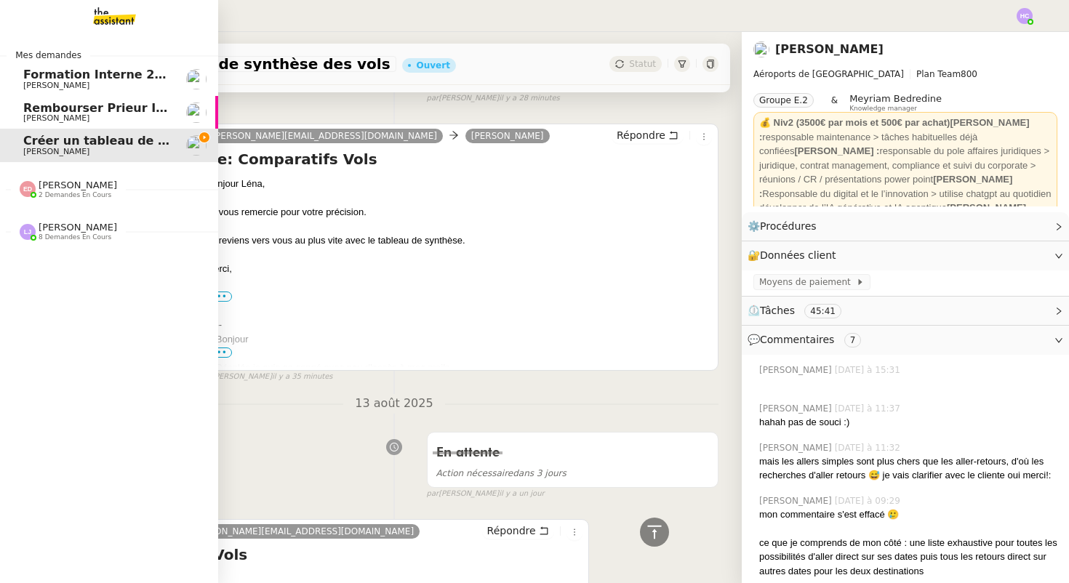
click at [65, 108] on span "Rembourser Prieur Immo SA et annuler contrat" at bounding box center [178, 108] width 310 height 14
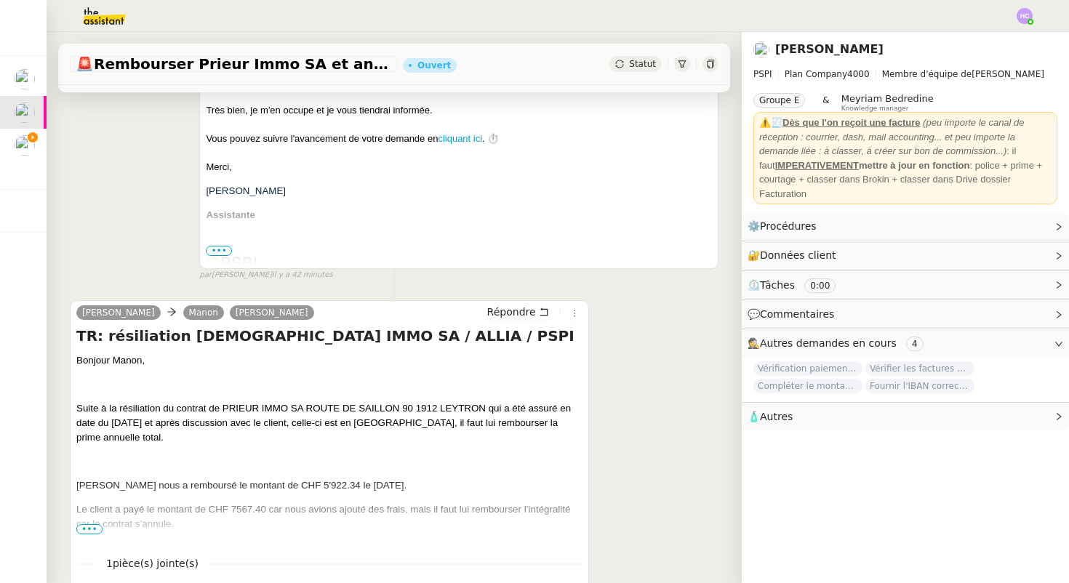
scroll to position [363, 0]
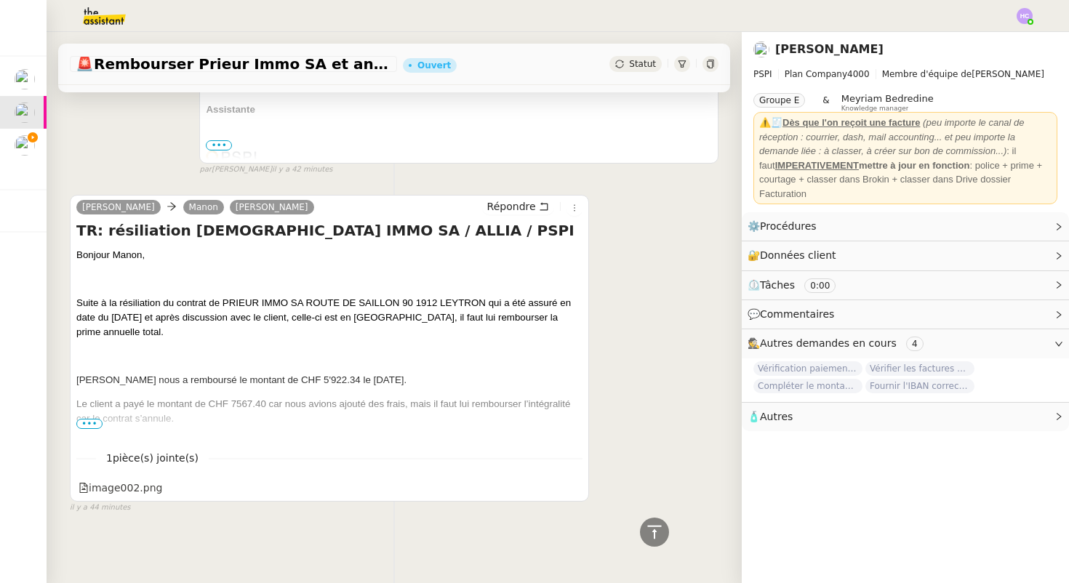
click at [92, 423] on span "•••" at bounding box center [89, 424] width 26 height 10
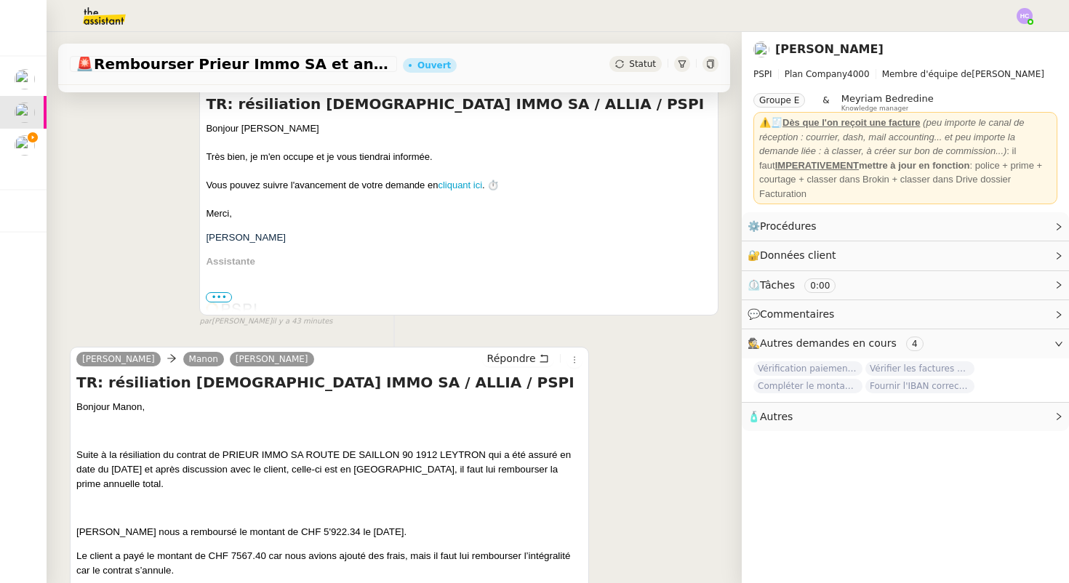
scroll to position [244, 0]
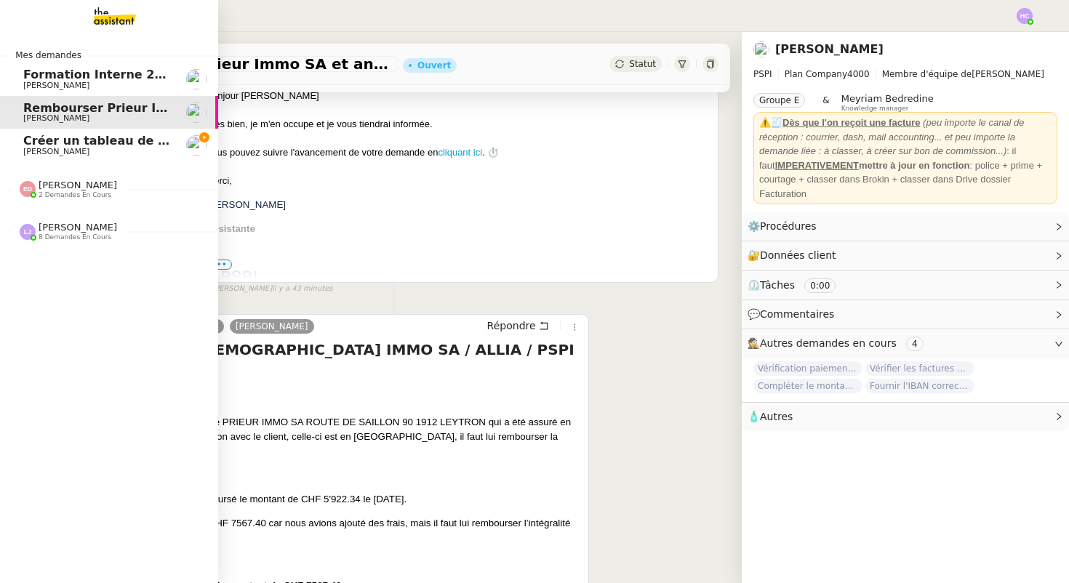
click at [30, 150] on span "Léna Buonomo" at bounding box center [56, 151] width 66 height 9
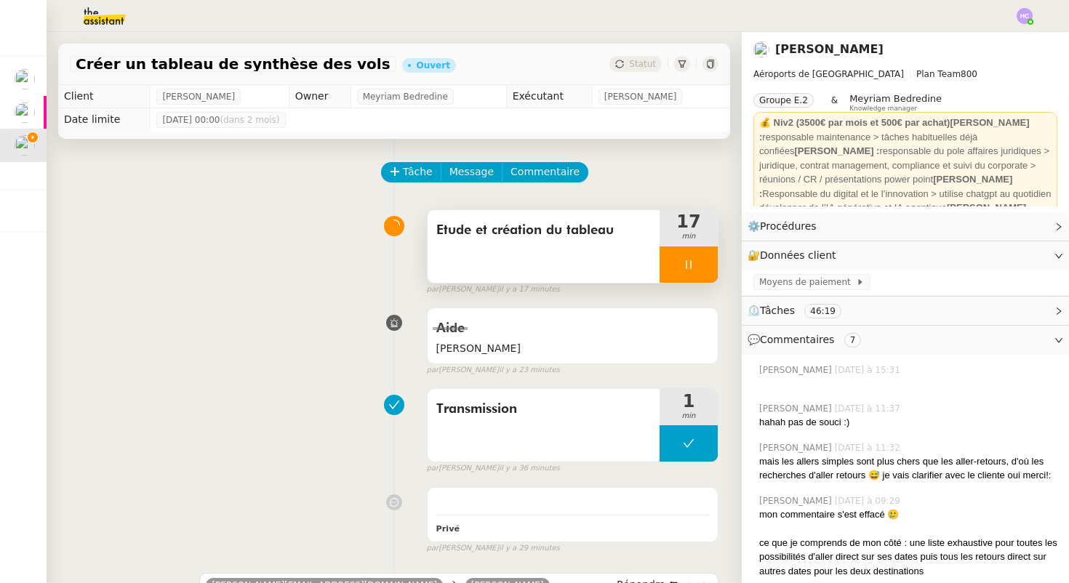
click at [672, 265] on div at bounding box center [688, 264] width 58 height 36
click at [669, 268] on icon at bounding box center [674, 265] width 12 height 12
click at [678, 252] on div at bounding box center [688, 264] width 58 height 36
click at [677, 256] on div at bounding box center [673, 264] width 29 height 36
click at [672, 264] on div at bounding box center [688, 264] width 58 height 36
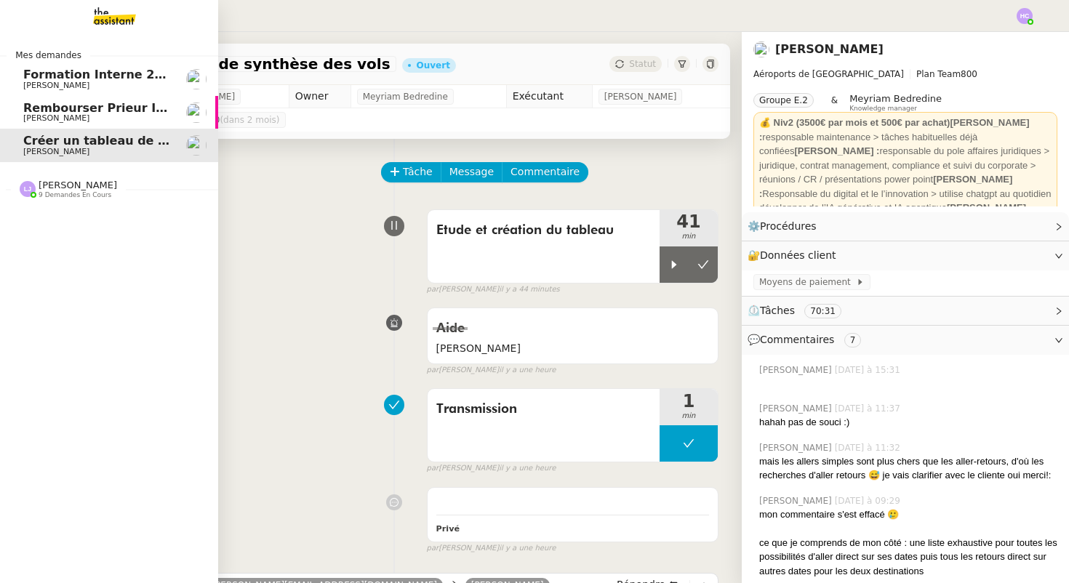
click at [49, 107] on span "Rembourser Prieur Immo SA et annuler contrat" at bounding box center [178, 108] width 310 height 14
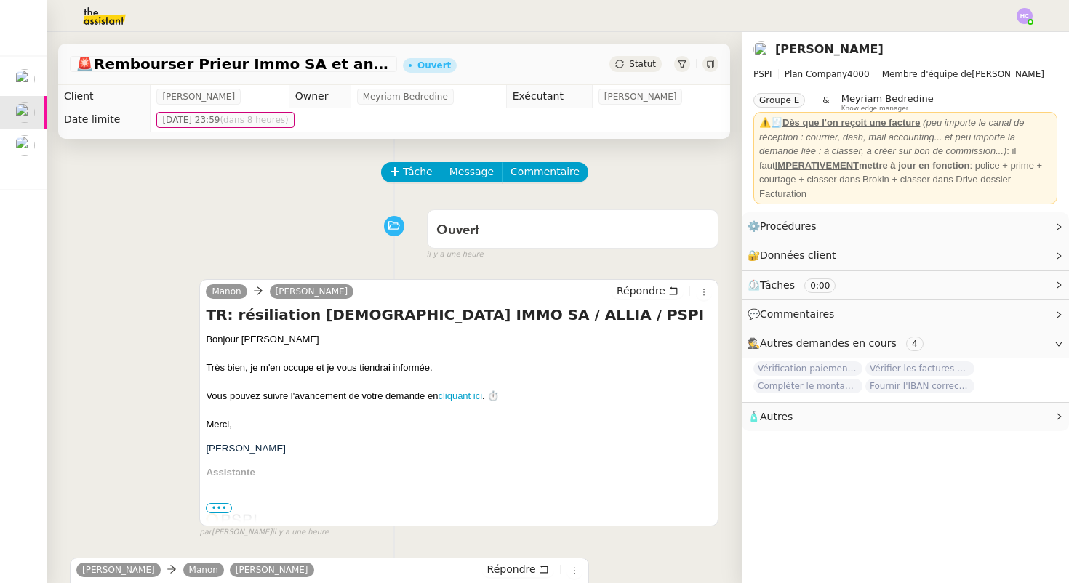
scroll to position [363, 0]
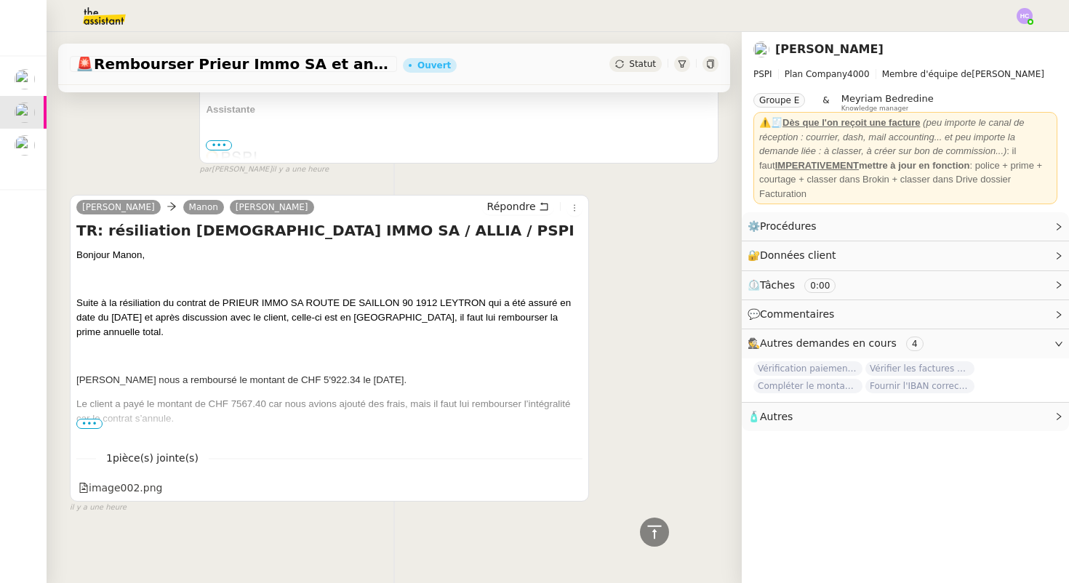
click at [92, 422] on span "•••" at bounding box center [89, 424] width 26 height 10
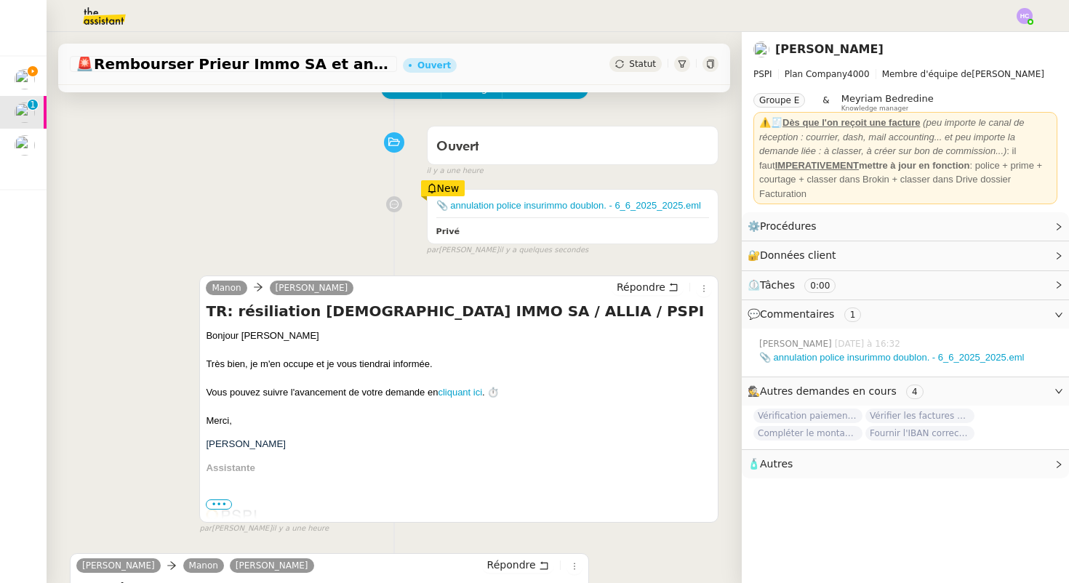
scroll to position [55, 0]
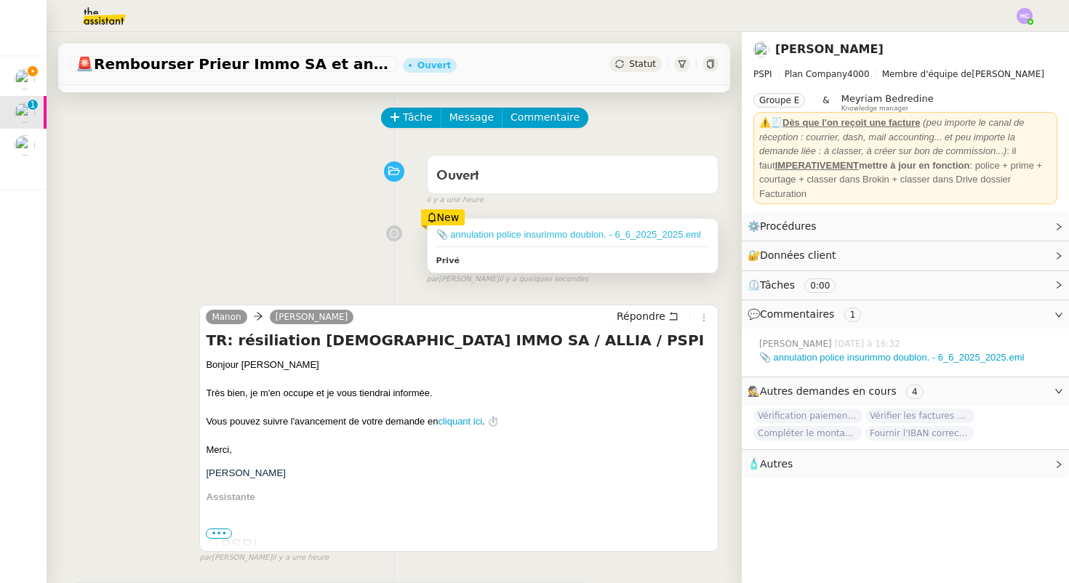
click at [509, 235] on link "📎 annulation police insurimmo doublon. - 6_6_2025_2025.eml" at bounding box center [568, 234] width 265 height 11
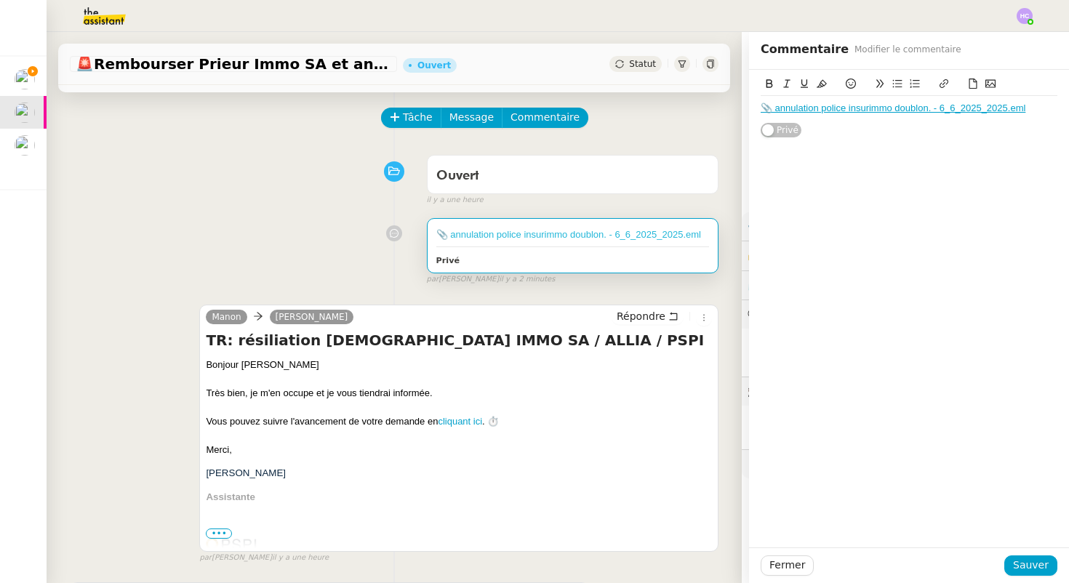
click at [475, 236] on link "📎 annulation police insurimmo doublon. - 6_6_2025_2025.eml" at bounding box center [568, 234] width 265 height 11
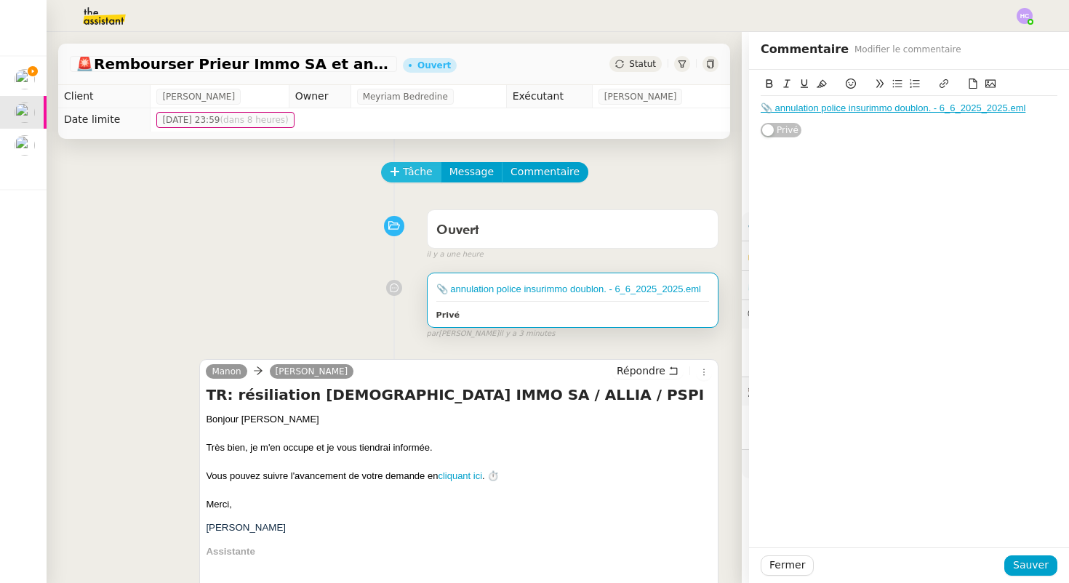
click at [401, 170] on button "Tâche" at bounding box center [411, 172] width 60 height 20
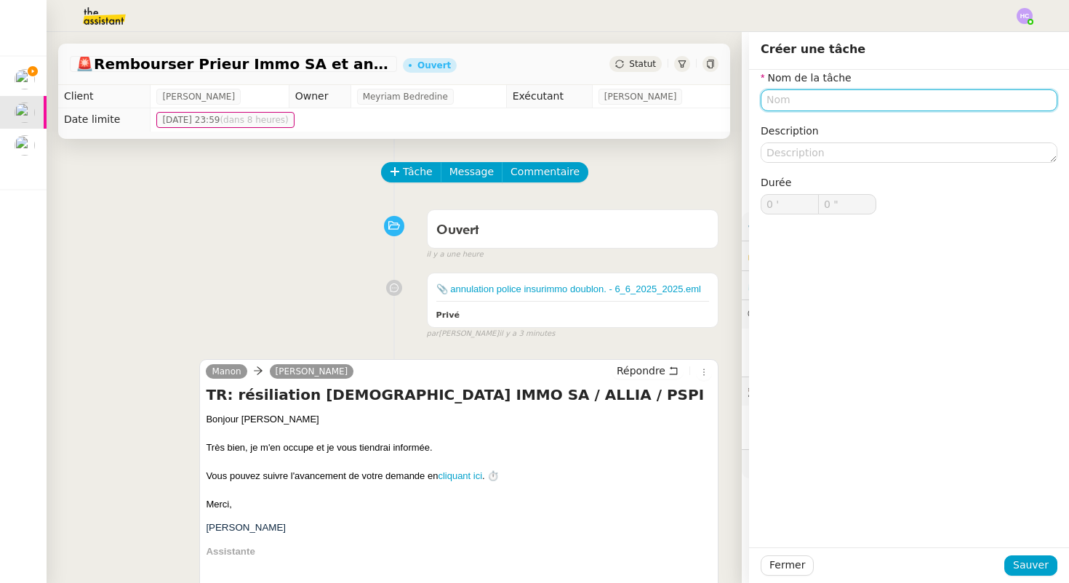
type input "E"
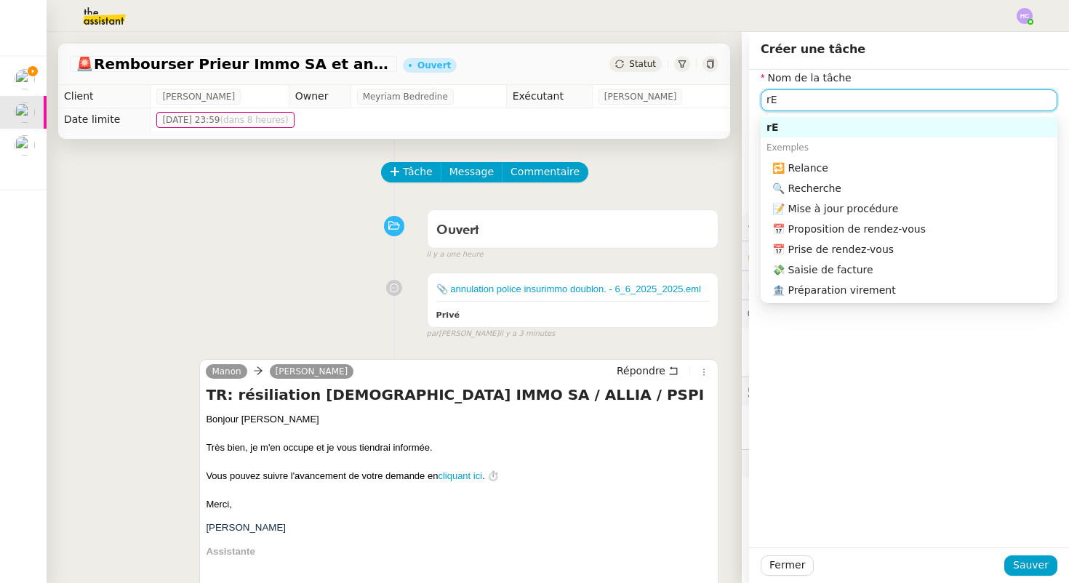
type input "r"
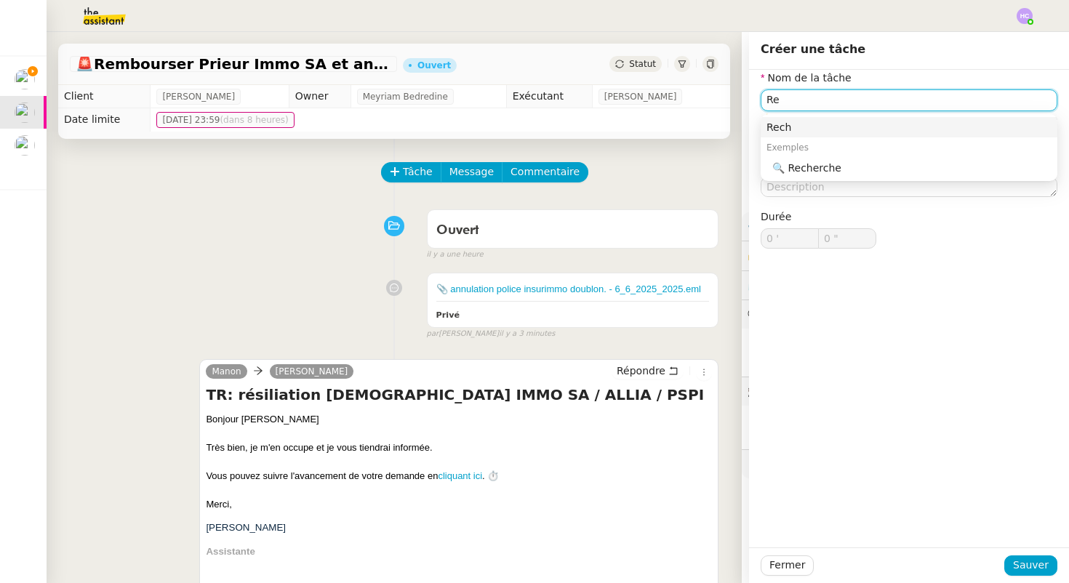
type input "R"
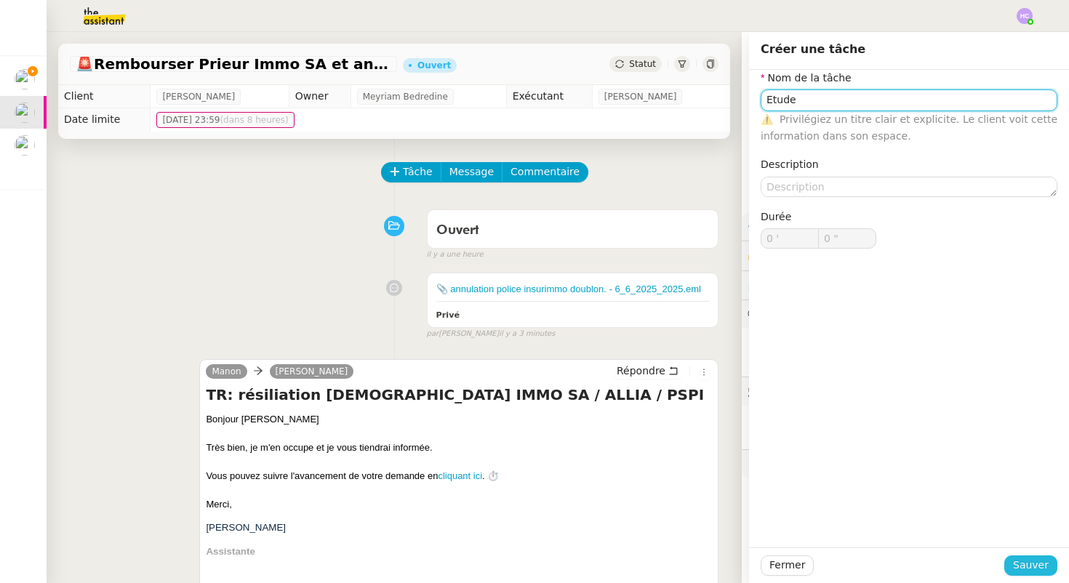
type input "Etude"
click at [1033, 563] on span "Sauver" at bounding box center [1031, 565] width 36 height 17
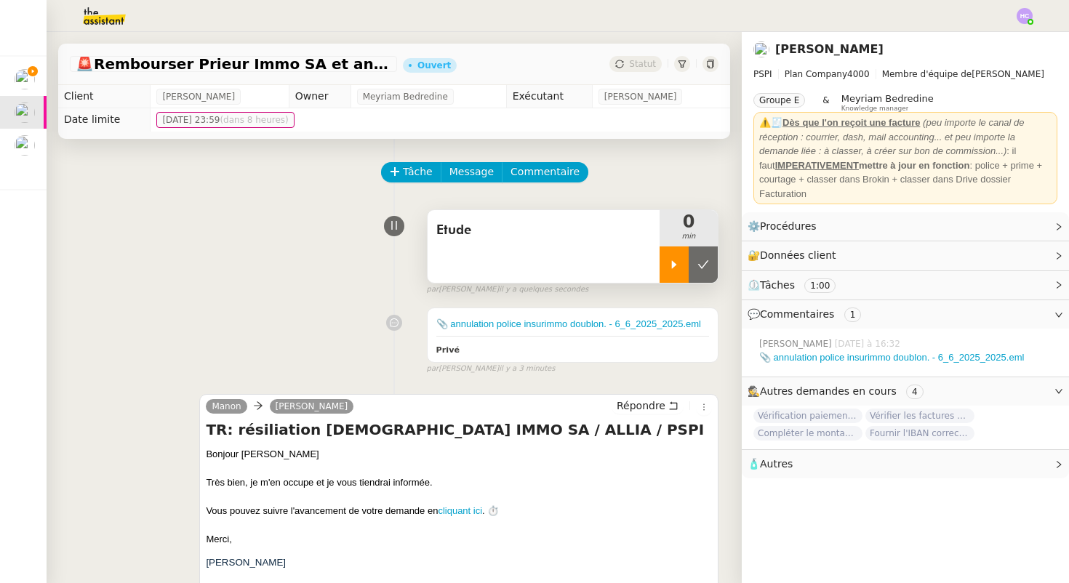
click at [670, 270] on div at bounding box center [673, 264] width 29 height 36
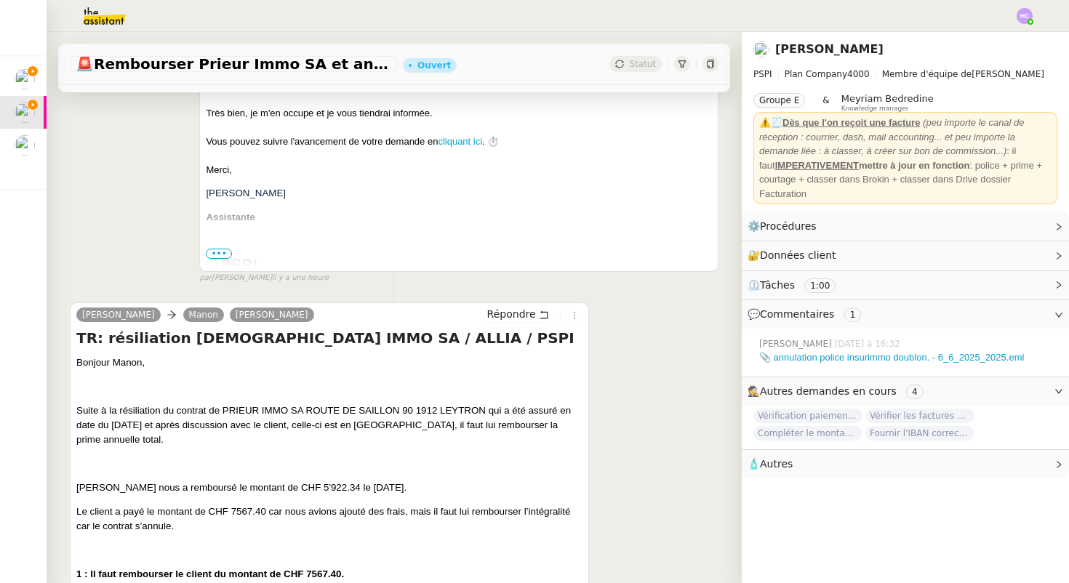
scroll to position [523, 0]
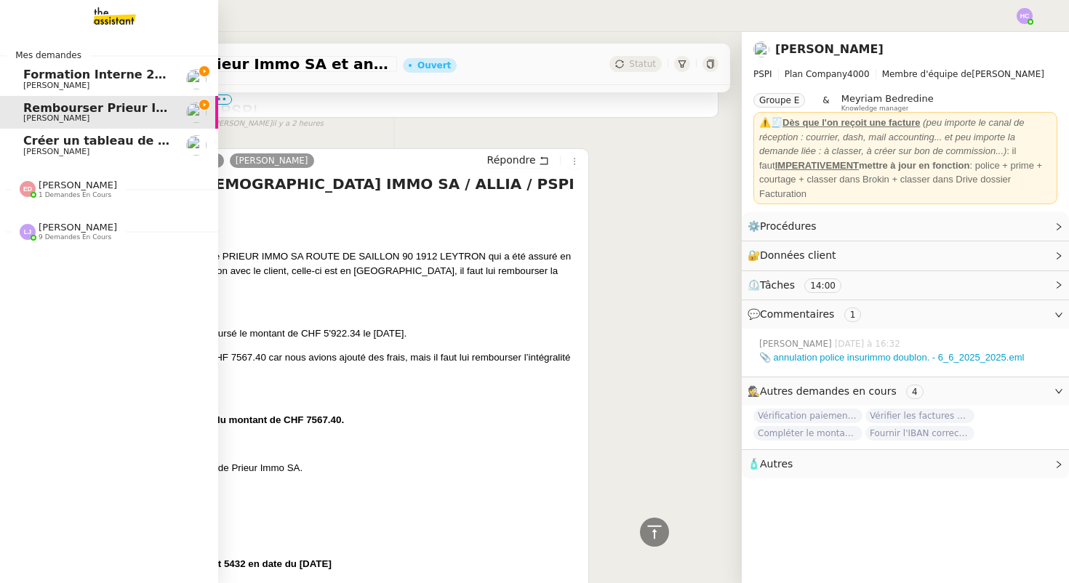
click at [115, 110] on span "Rembourser Prieur Immo SA et annuler contrat" at bounding box center [178, 108] width 310 height 14
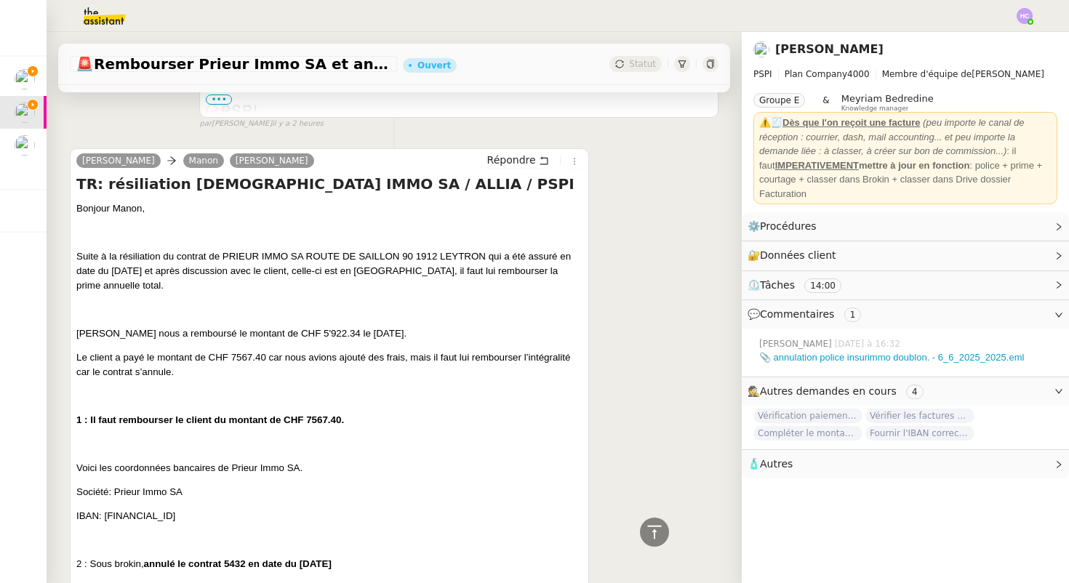
scroll to position [0, 0]
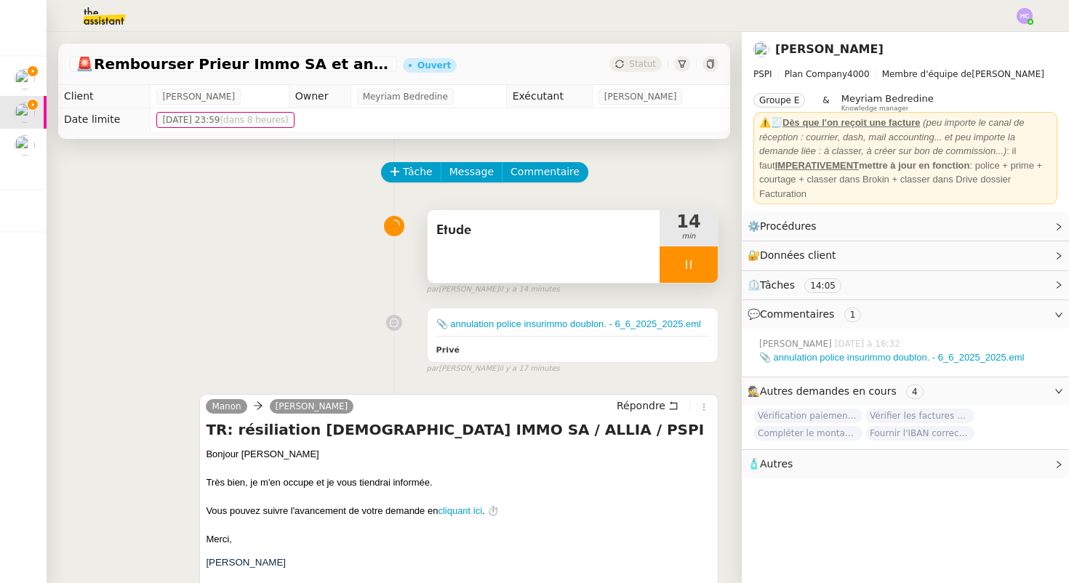
click at [670, 275] on div at bounding box center [688, 264] width 58 height 36
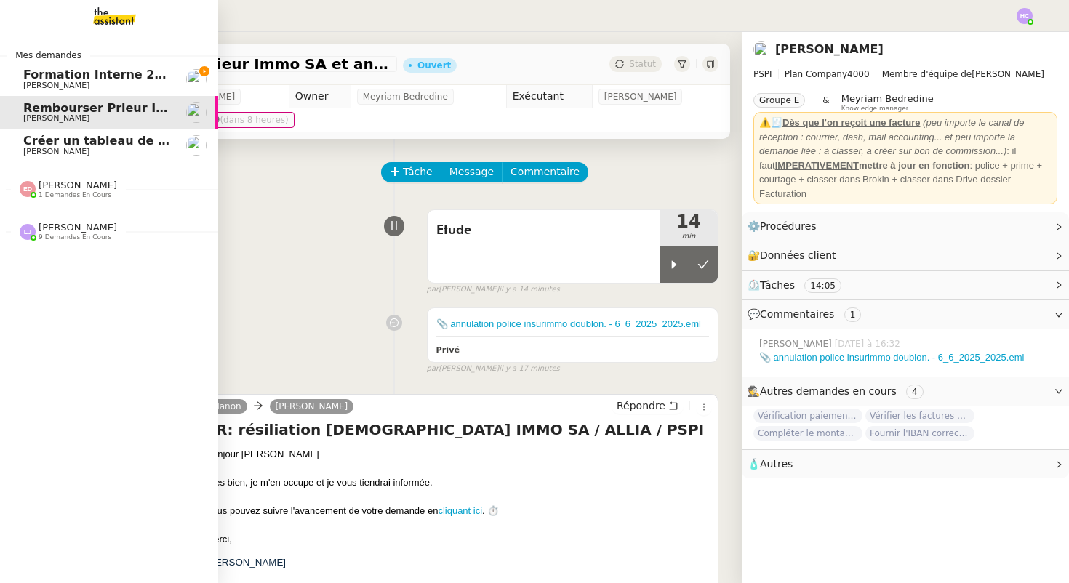
click at [58, 78] on span "Formation Interne 2 - FANNY EYRAUD" at bounding box center [149, 75] width 252 height 14
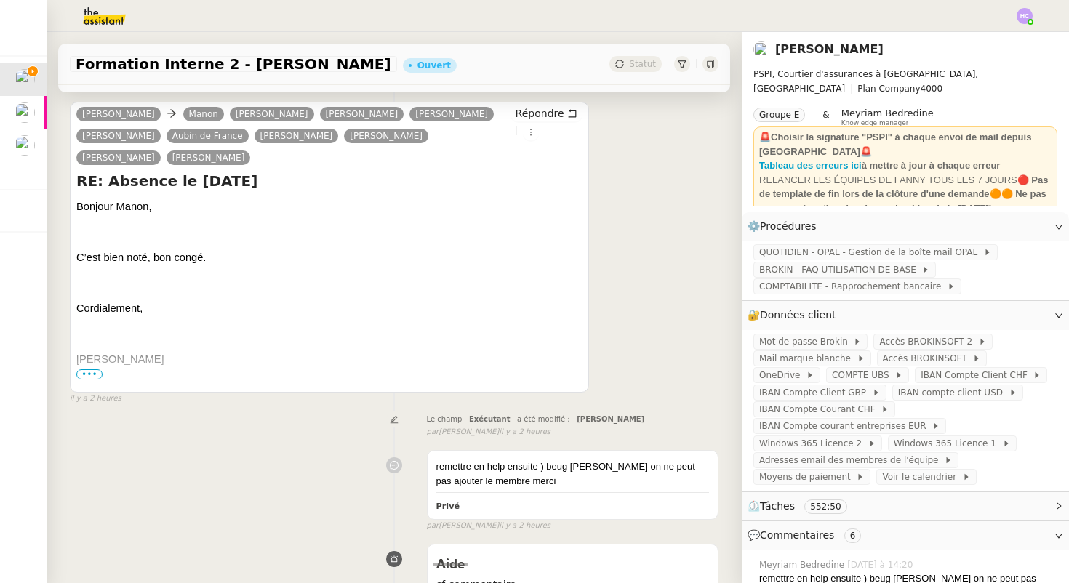
scroll to position [206, 0]
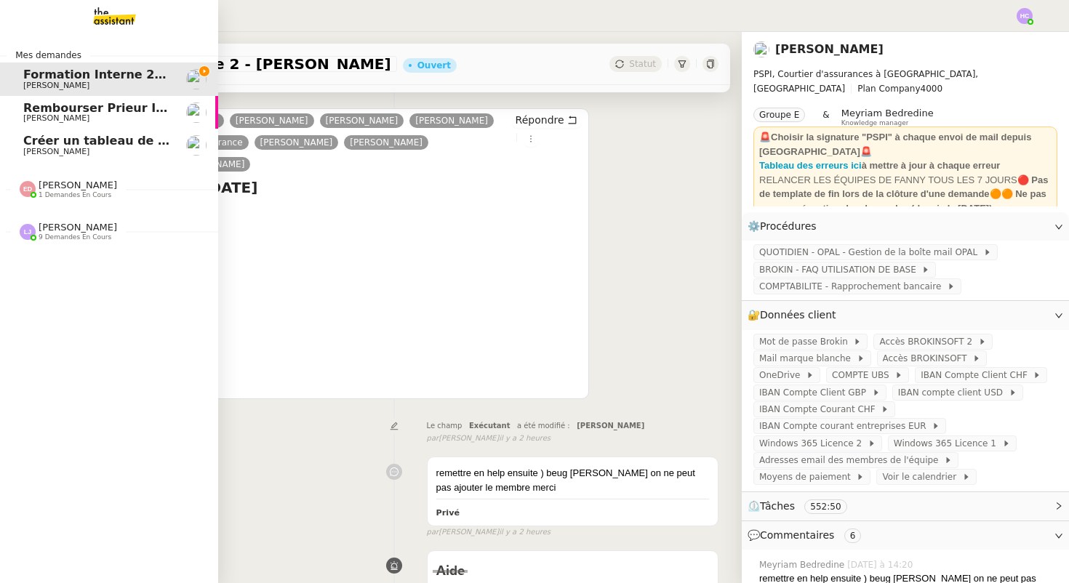
click at [49, 118] on span "Sophie Mouraire" at bounding box center [56, 117] width 66 height 9
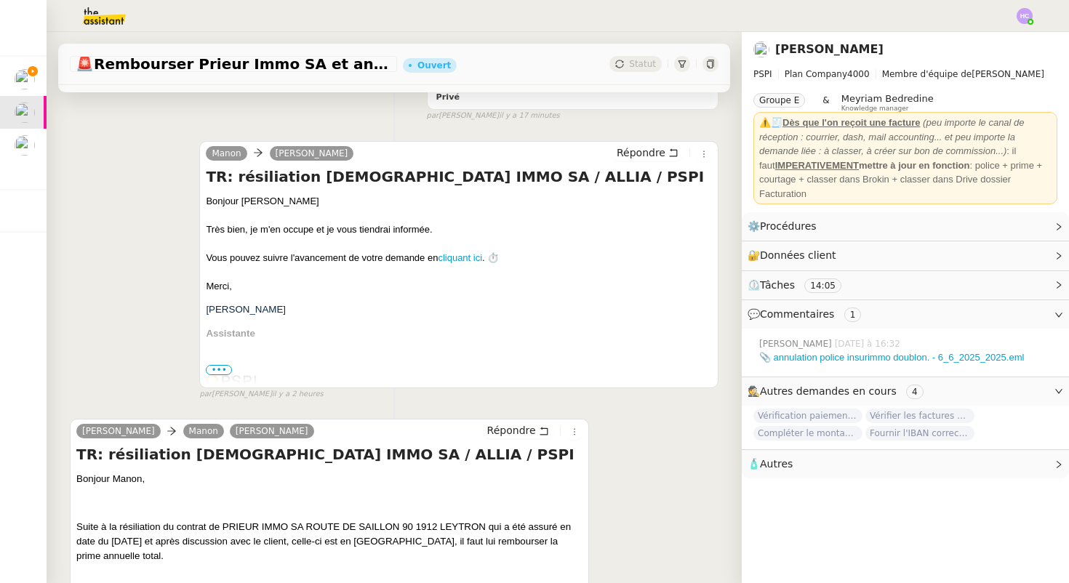
scroll to position [257, 0]
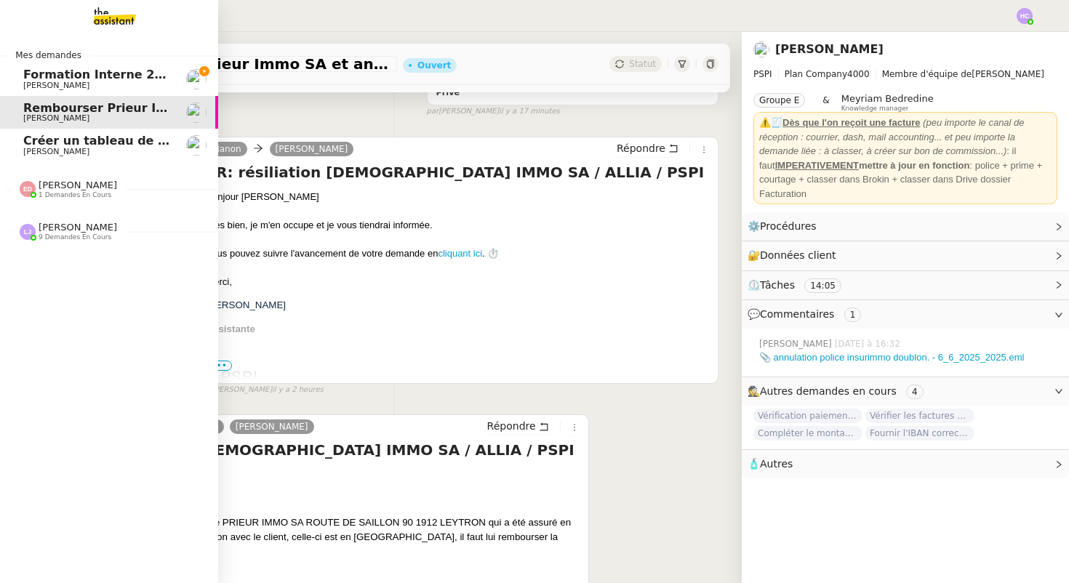
click at [41, 79] on span "Formation Interne 2 - FANNY EYRAUD" at bounding box center [149, 75] width 252 height 14
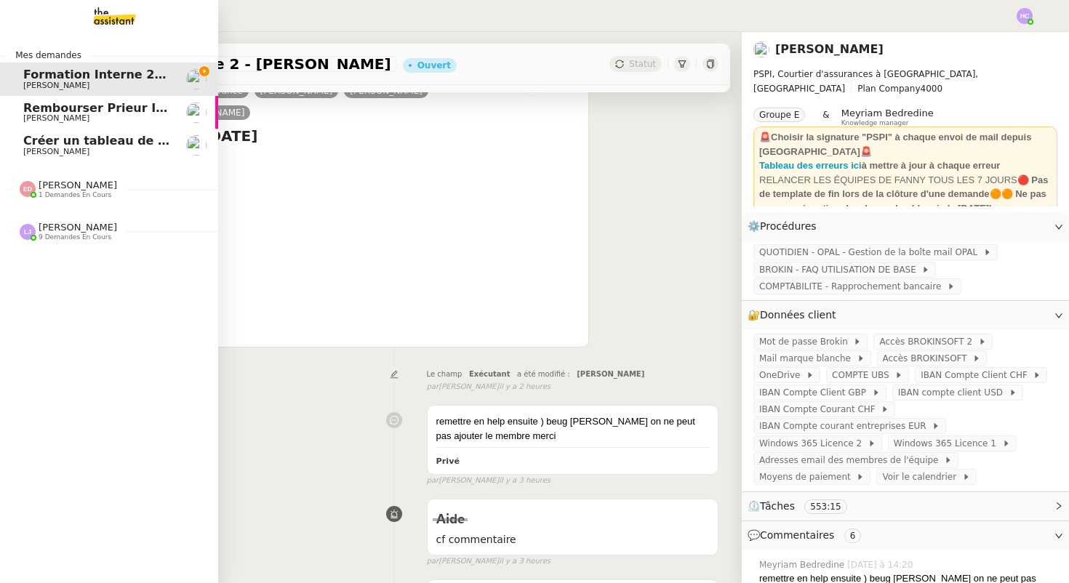
scroll to position [8030, 0]
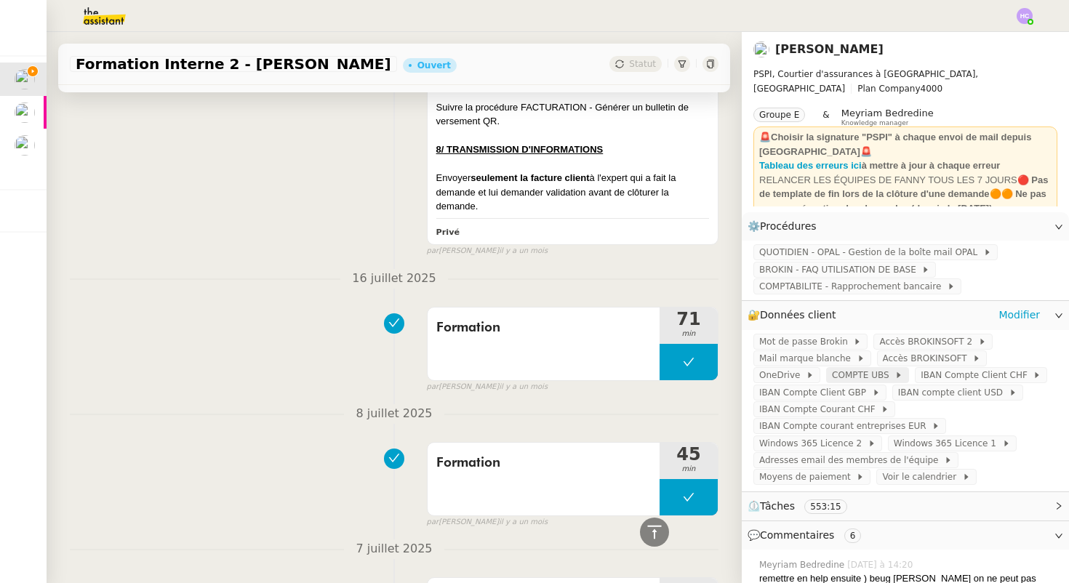
click at [832, 377] on span "COMPTE UBS" at bounding box center [863, 375] width 63 height 15
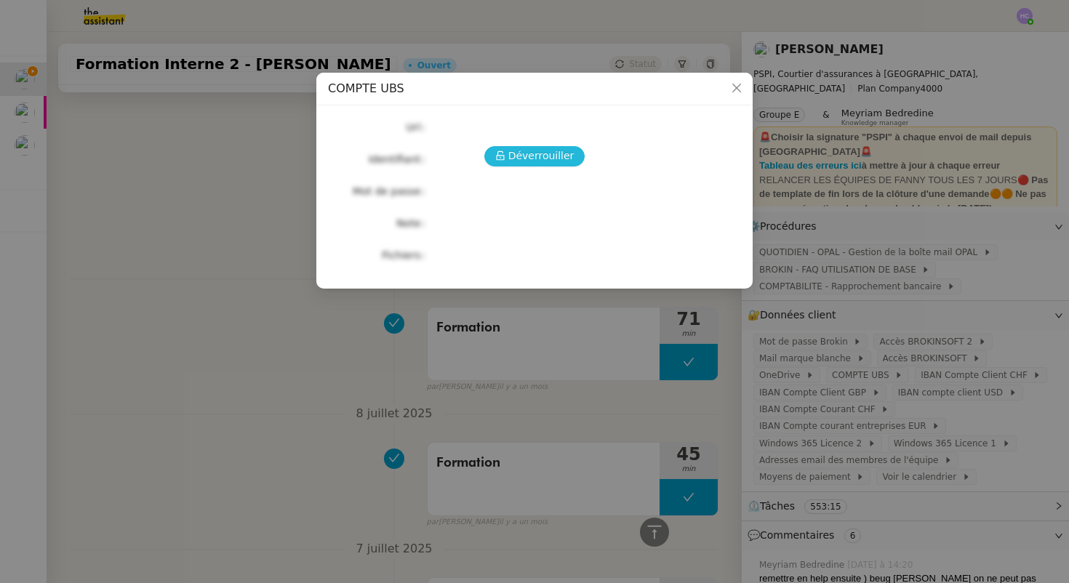
click at [558, 156] on span "Déverrouiller" at bounding box center [541, 156] width 66 height 17
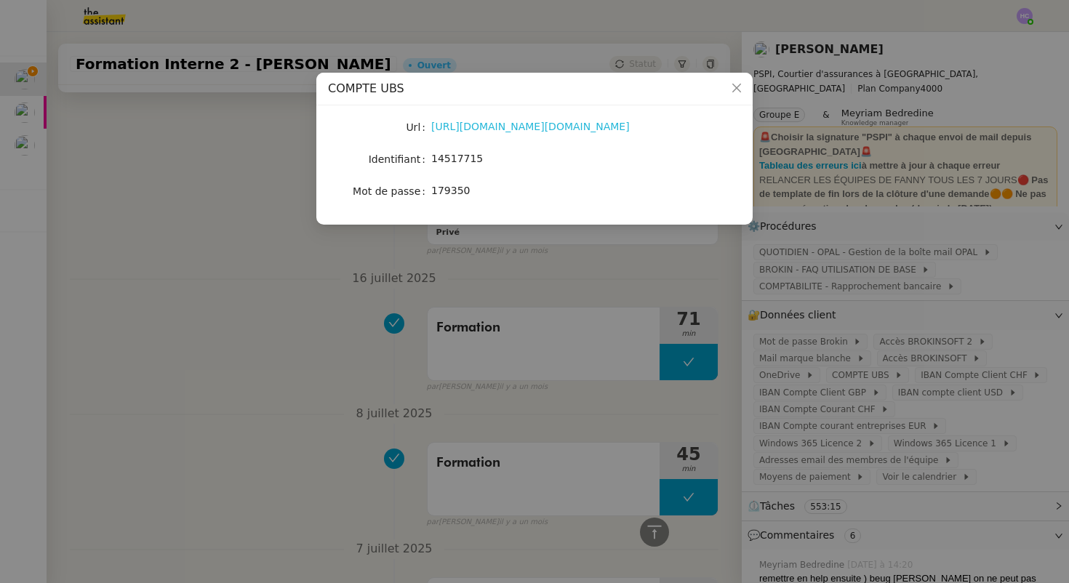
click at [486, 126] on link "https://ebanking-ch1.ubs.com/workbench/WorkbenchOpenAction.do?login#/home?navit…" at bounding box center [530, 127] width 198 height 12
click at [311, 246] on nz-modal-container "COMPTE UBS Url https://ebanking-ch1.ubs.com/workbench/WorkbenchOpenAction.do?lo…" at bounding box center [534, 291] width 1069 height 583
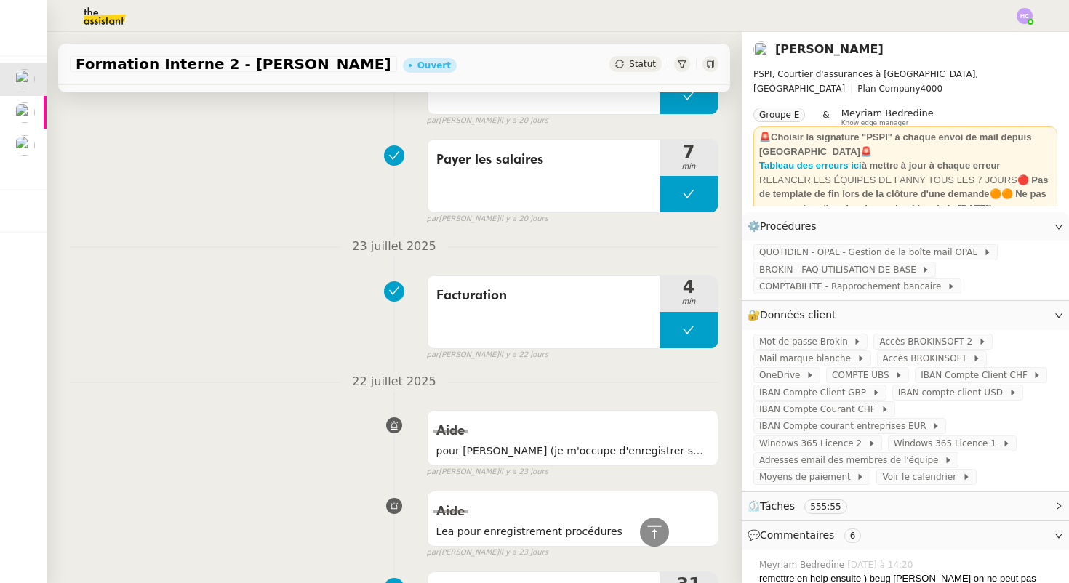
scroll to position [2429, 0]
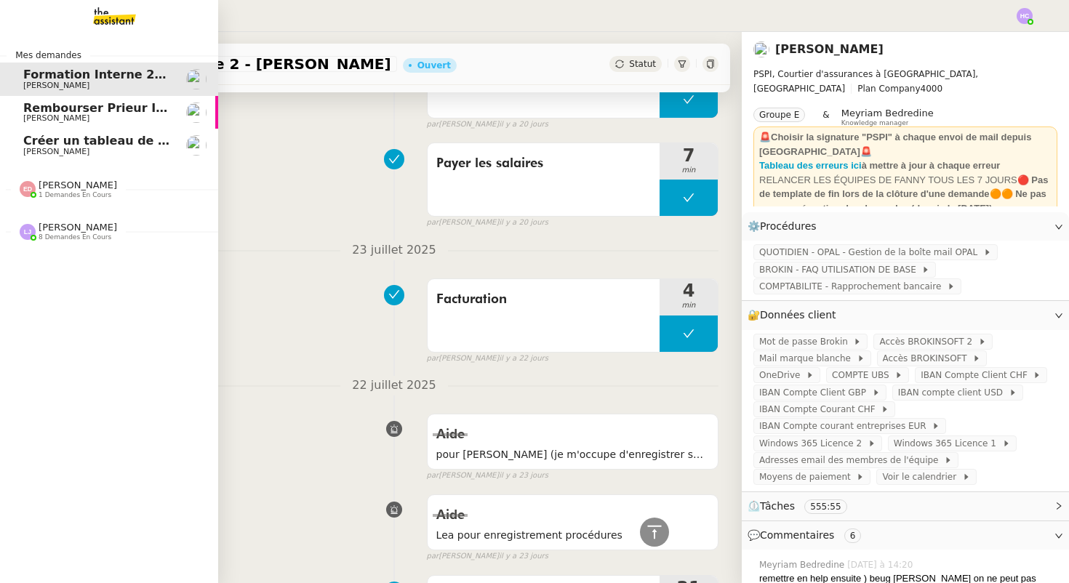
click at [76, 116] on span "Sophie Mouraire" at bounding box center [56, 117] width 66 height 9
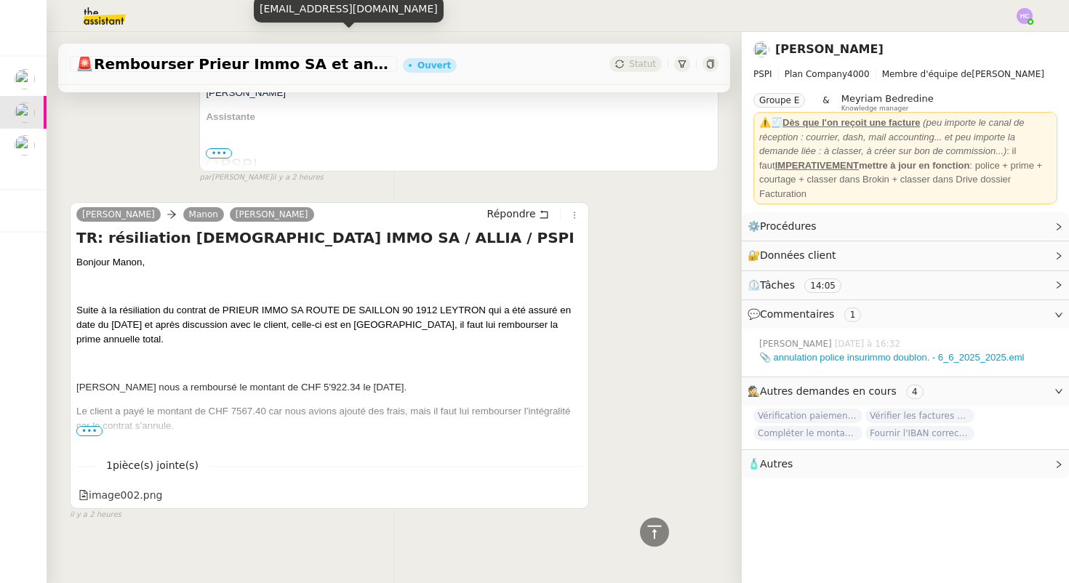
scroll to position [478, 0]
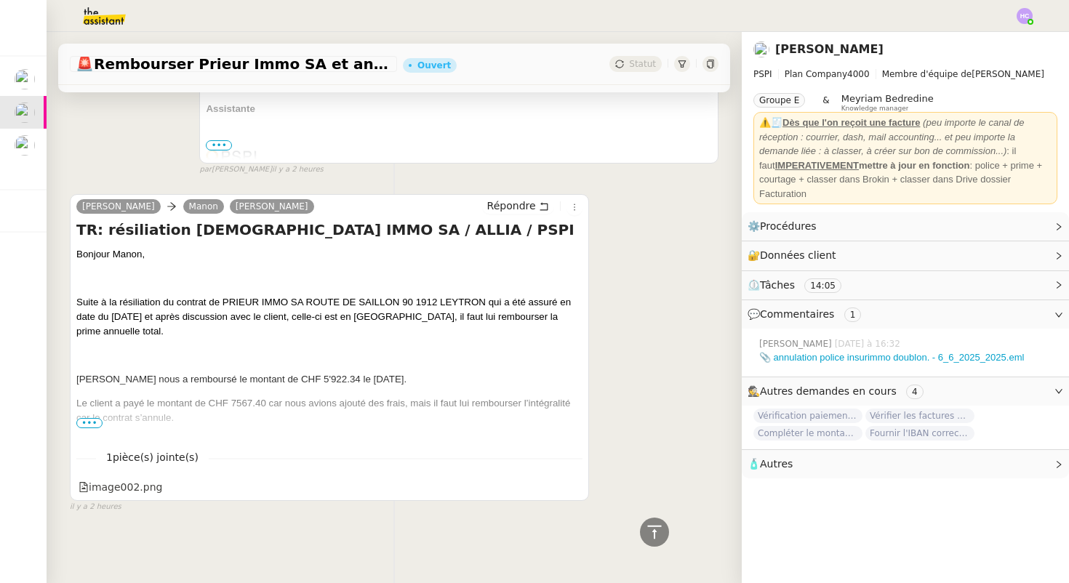
click at [94, 427] on span "•••" at bounding box center [89, 423] width 26 height 10
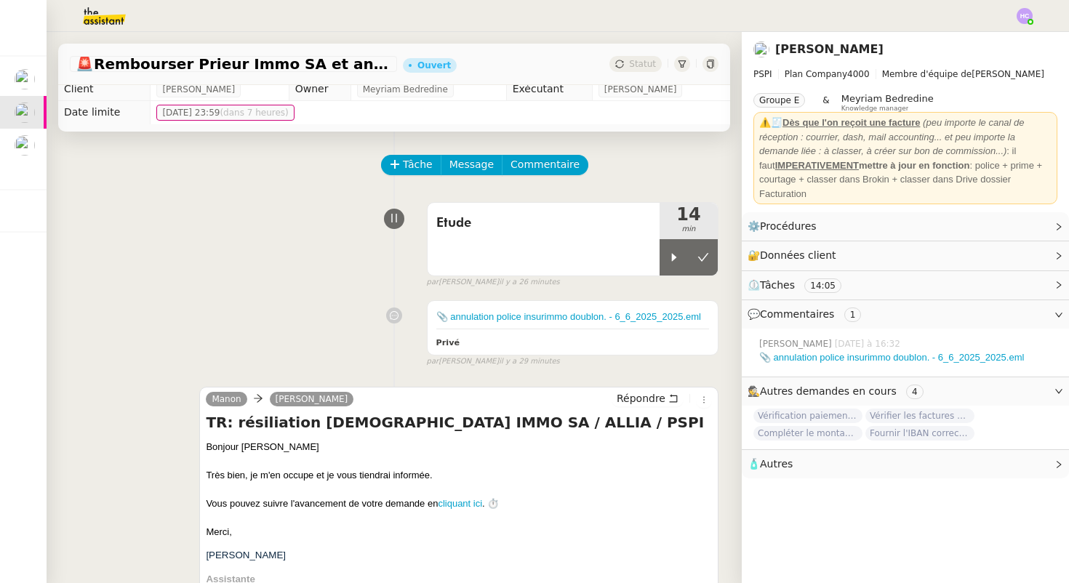
scroll to position [0, 0]
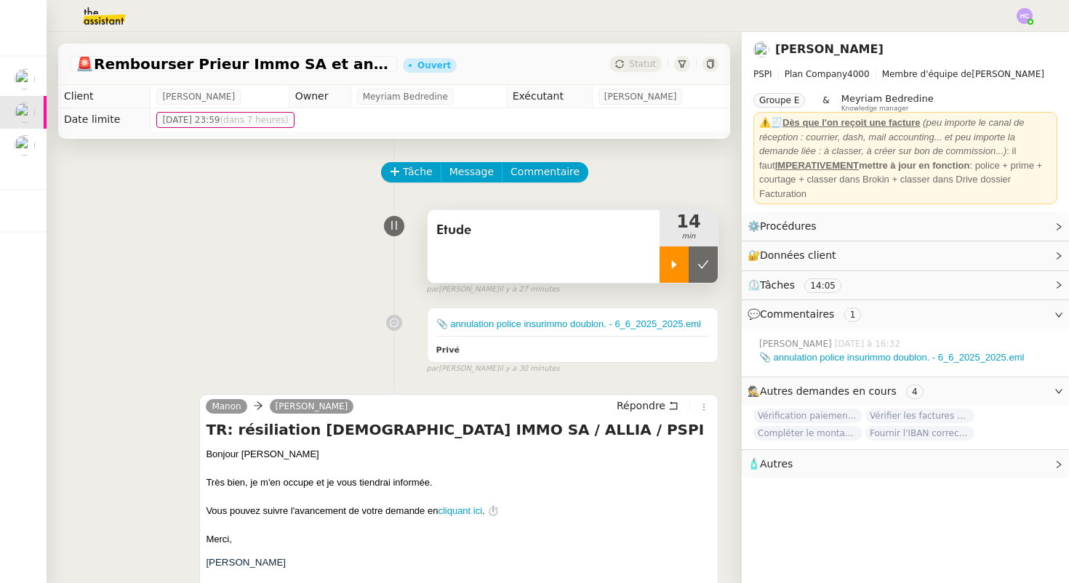
click at [668, 273] on div at bounding box center [673, 264] width 29 height 36
click at [560, 223] on span "Etude" at bounding box center [543, 231] width 214 height 22
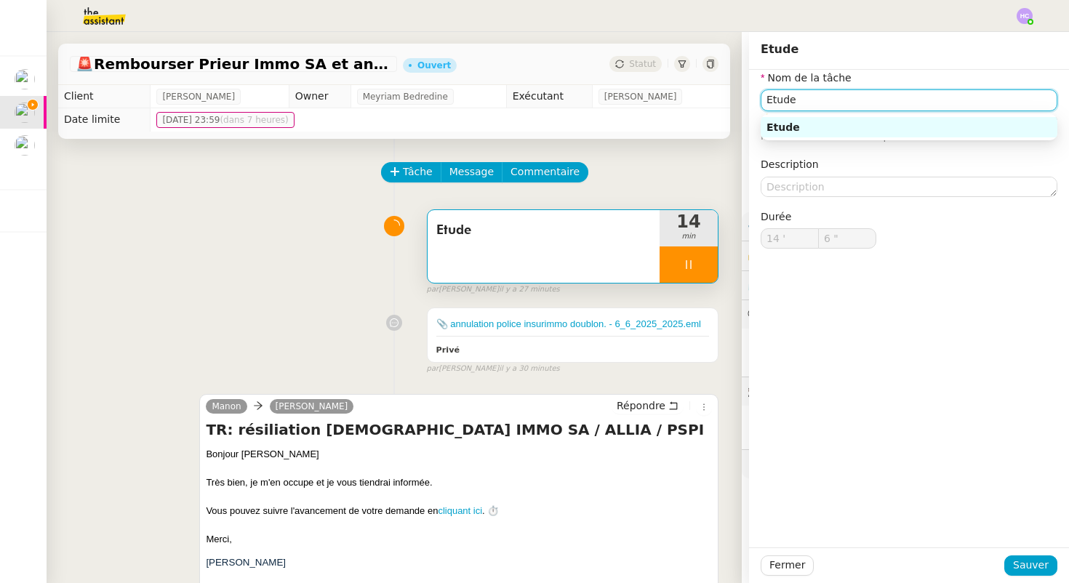
click at [856, 108] on input "Etude" at bounding box center [908, 99] width 297 height 21
type input "7 ""
type input "Etude & pa"
type input "8 ""
type input "Etude & paiement"
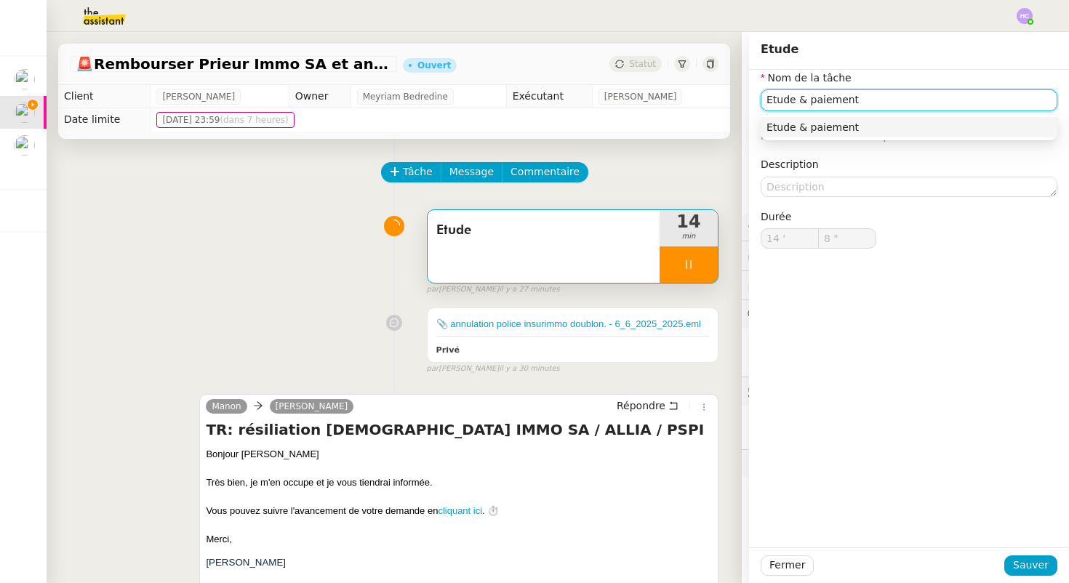
type input "9 ""
type input "Etude & paiement cli"
type input "10 ""
type input "Etude & paiement"
click at [930, 118] on nz-auto-option "Etude & paiement" at bounding box center [908, 127] width 297 height 20
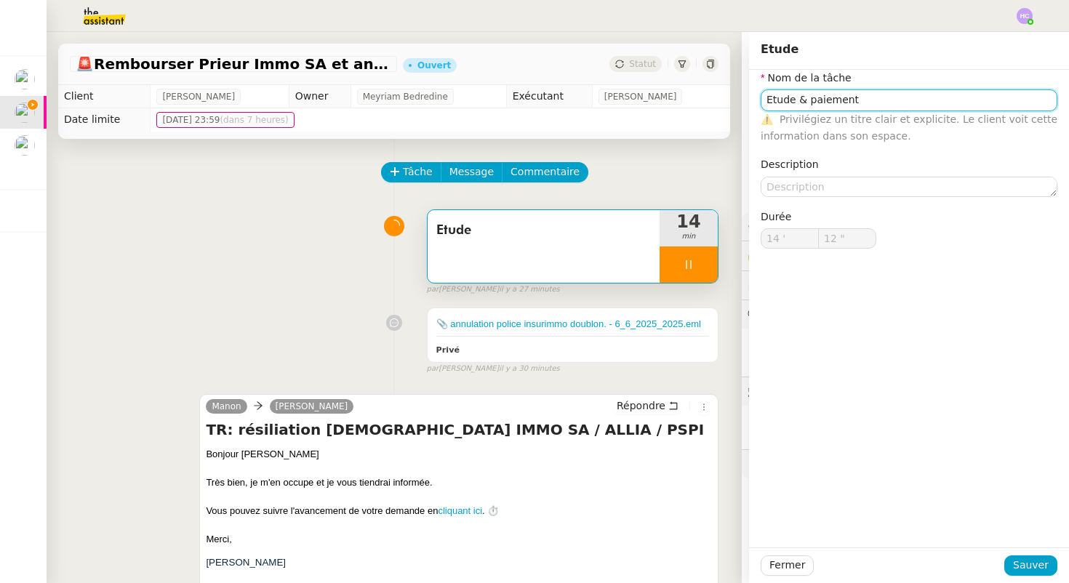
type input "13 ""
type input "Etude & paiement"
click at [1025, 566] on span "Sauver" at bounding box center [1031, 565] width 36 height 17
type input "14 ""
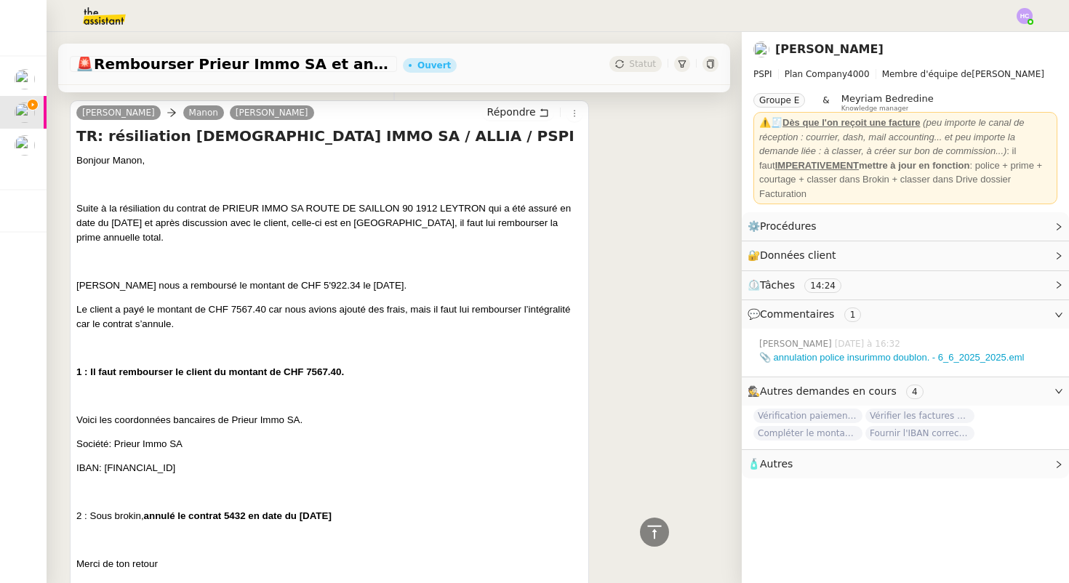
scroll to position [568, 0]
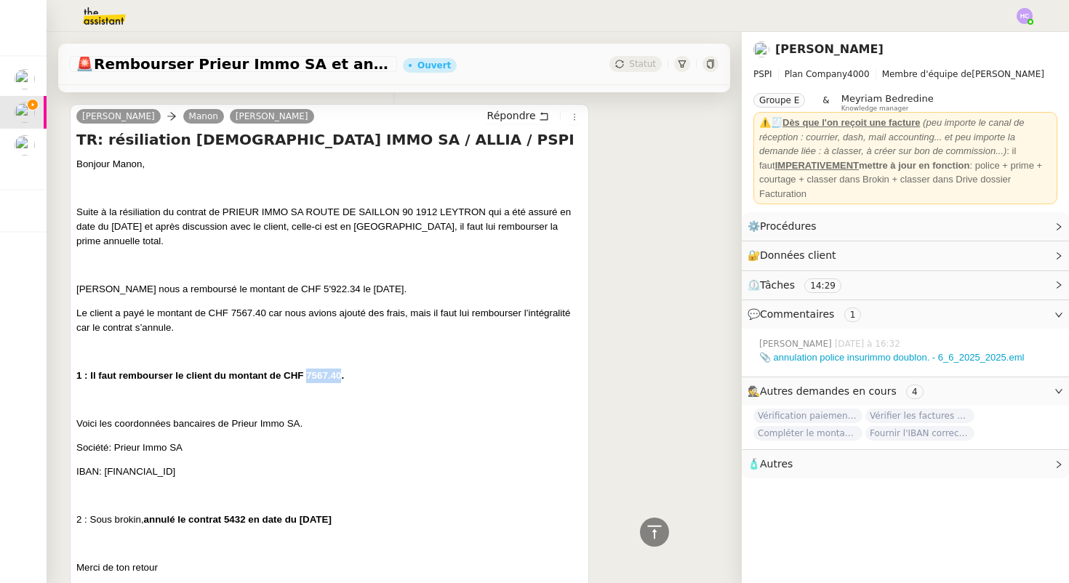
drag, startPoint x: 342, startPoint y: 379, endPoint x: 307, endPoint y: 379, distance: 34.2
click at [307, 379] on span "1 : Il faut rembourser le client du montant de CHF 7567.40." at bounding box center [209, 375] width 267 height 11
drag, startPoint x: 236, startPoint y: 474, endPoint x: 108, endPoint y: 475, distance: 127.9
click at [108, 475] on p "IBAN: CH96 8080 8004 9439 1920 8" at bounding box center [329, 471] width 506 height 15
copy span "CH96 8080 8004 9439 1920 8"
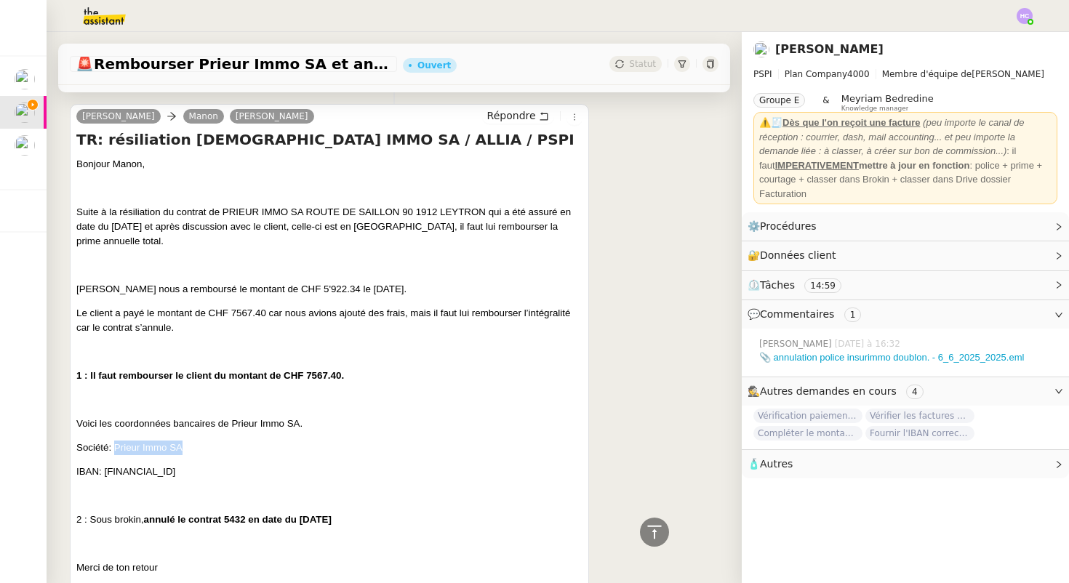
drag, startPoint x: 190, startPoint y: 446, endPoint x: 115, endPoint y: 454, distance: 75.3
click at [115, 454] on p "Société: Prieur Immo SA" at bounding box center [329, 448] width 506 height 15
copy span "Prieur Immo SA"
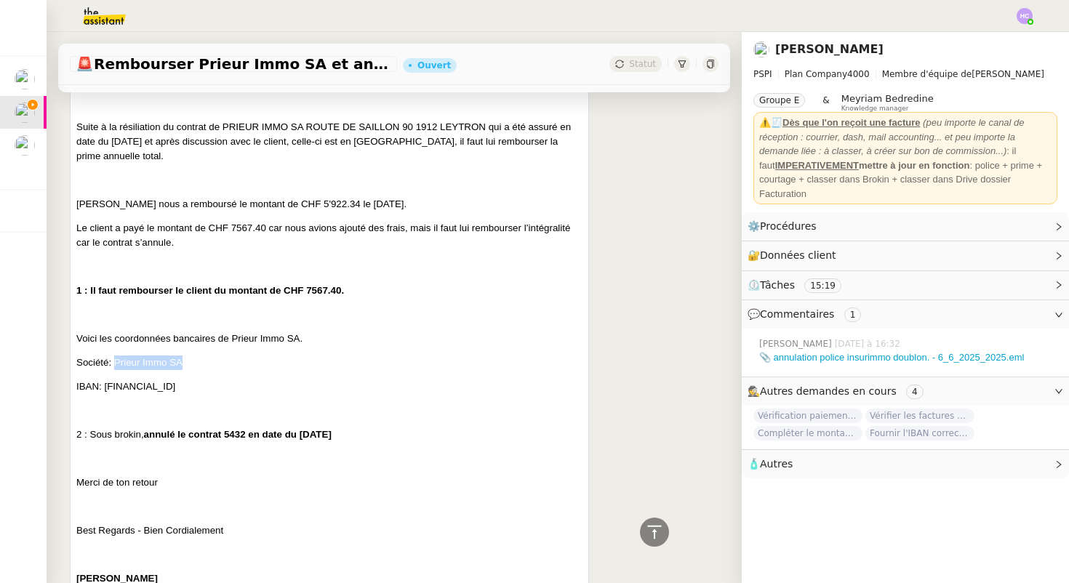
scroll to position [658, 0]
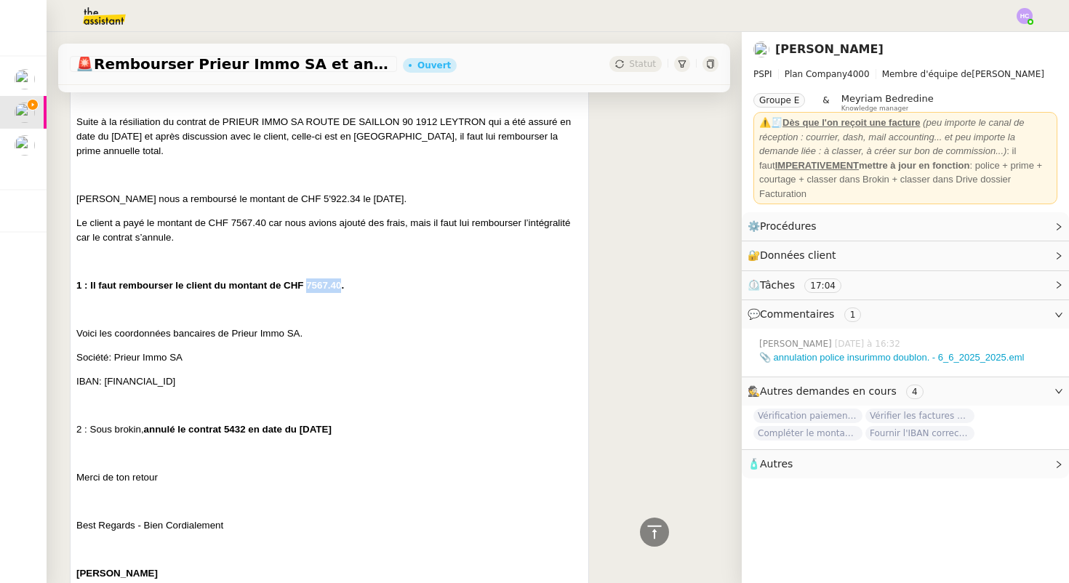
drag, startPoint x: 340, startPoint y: 287, endPoint x: 307, endPoint y: 288, distance: 33.4
click at [307, 288] on span "1 : Il faut rembourser le client du montant de CHF 7567.40." at bounding box center [209, 285] width 267 height 11
copy span "7567.40"
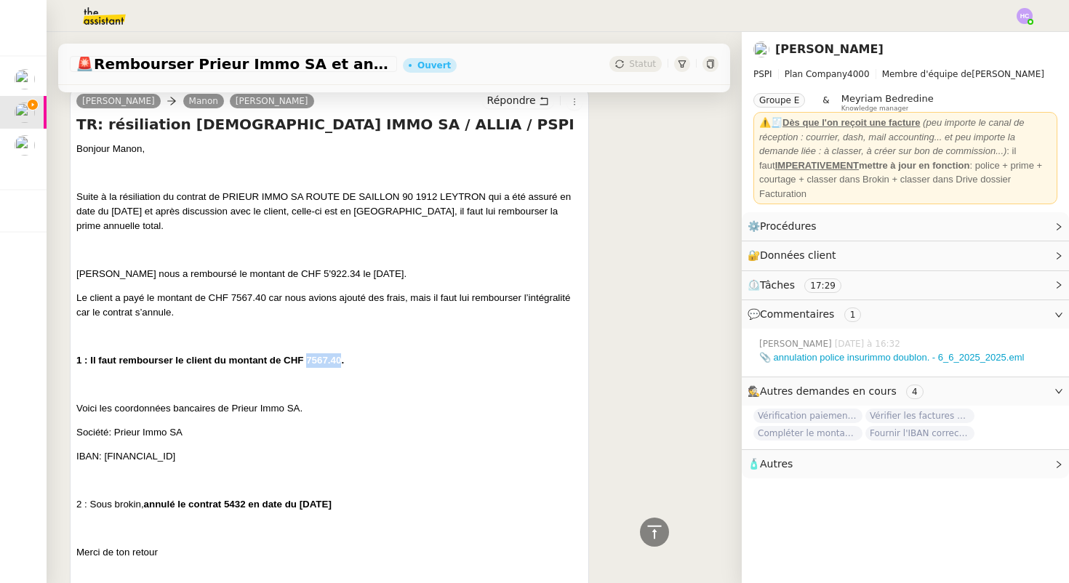
scroll to position [582, 0]
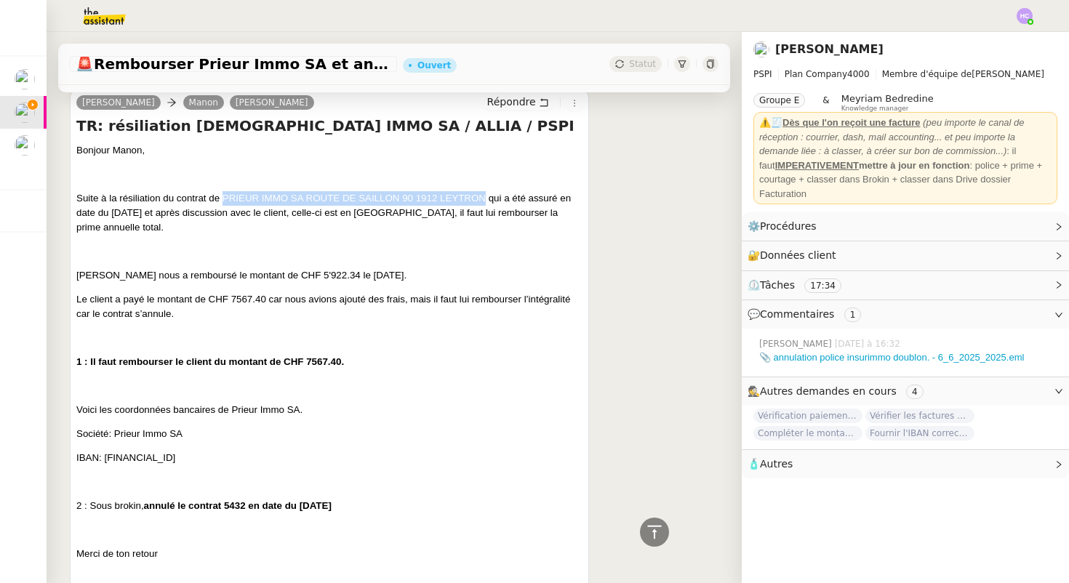
drag, startPoint x: 485, startPoint y: 201, endPoint x: 224, endPoint y: 203, distance: 261.0
click at [224, 204] on span "Suite à la résiliation du contrat de PRIEUR IMMO SA ROUTE DE SAILLON 90 1912 LE…" at bounding box center [323, 213] width 494 height 40
copy span "PRIEUR IMMO SA ROUTE DE SAILLON 90 1912 LEYTRON"
click at [287, 233] on p "Suite à la résiliation du contrat de PRIEUR IMMO SA ROUTE DE SAILLON 90 1912 LE…" at bounding box center [329, 213] width 506 height 44
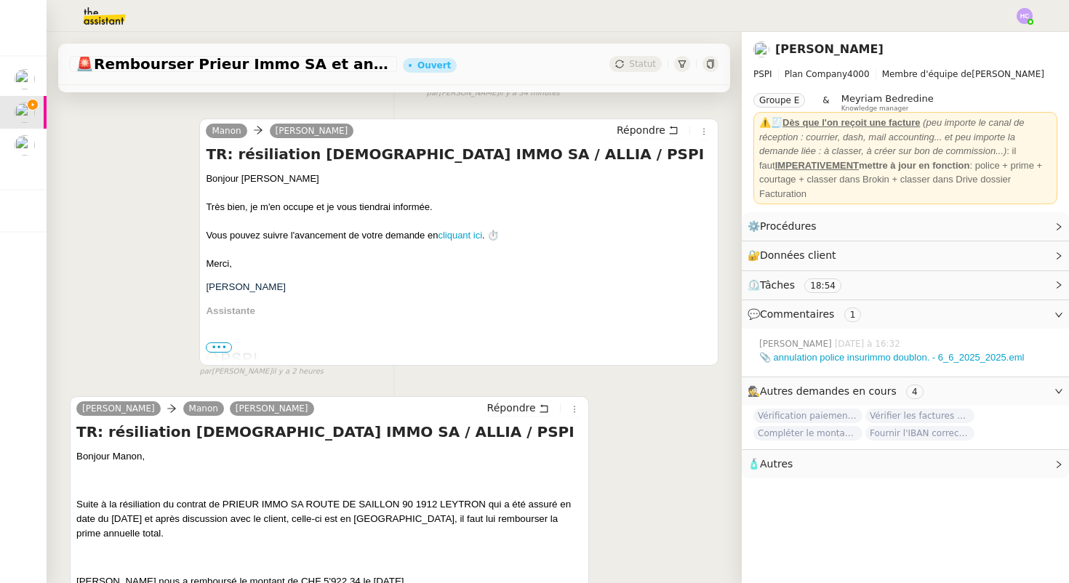
scroll to position [203, 0]
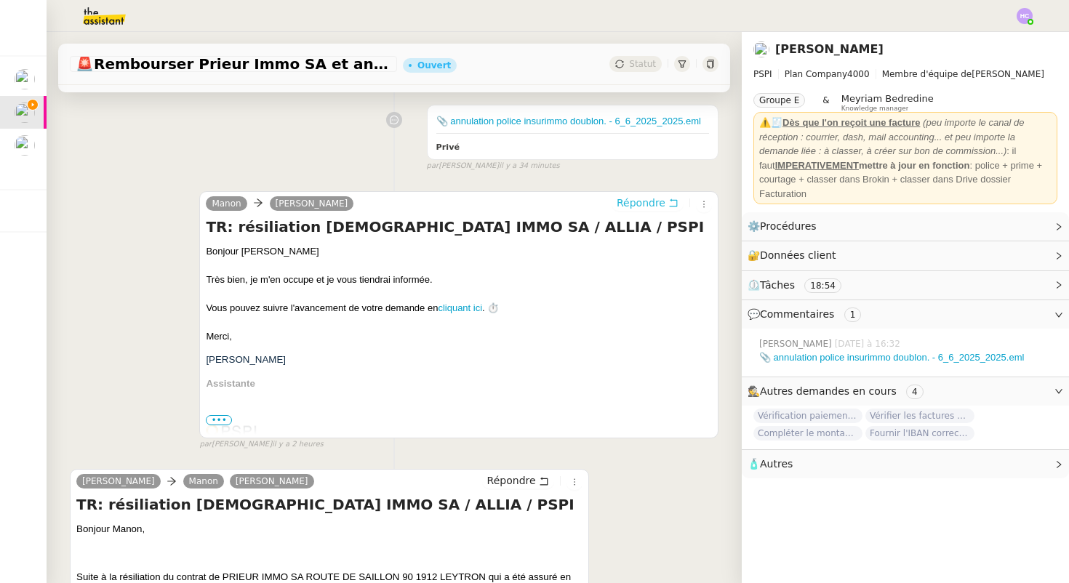
click at [653, 204] on span "Répondre" at bounding box center [640, 203] width 49 height 15
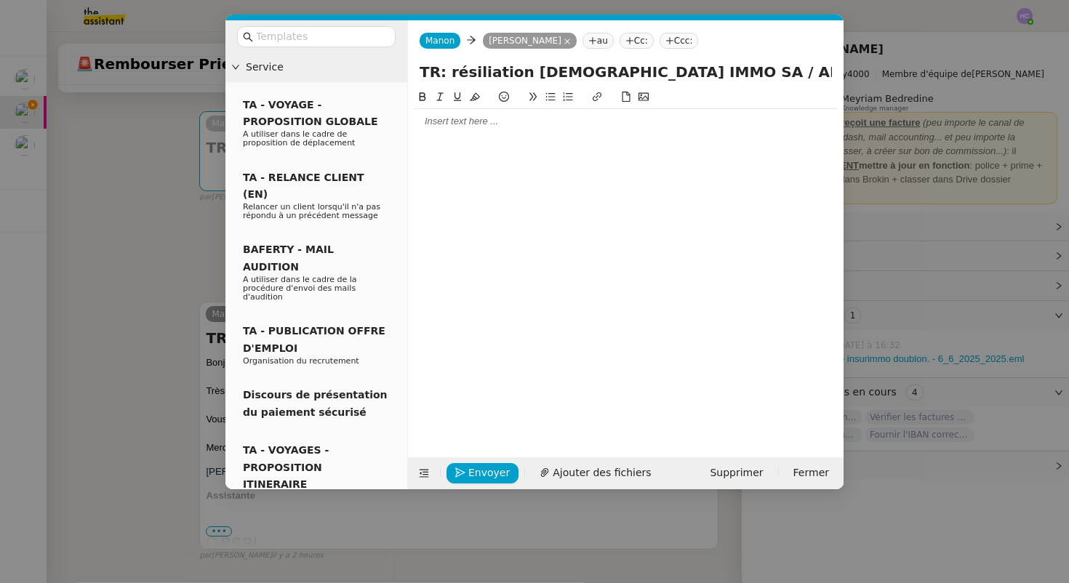
click at [453, 107] on div at bounding box center [626, 99] width 424 height 20
click at [454, 124] on div at bounding box center [626, 121] width 424 height 13
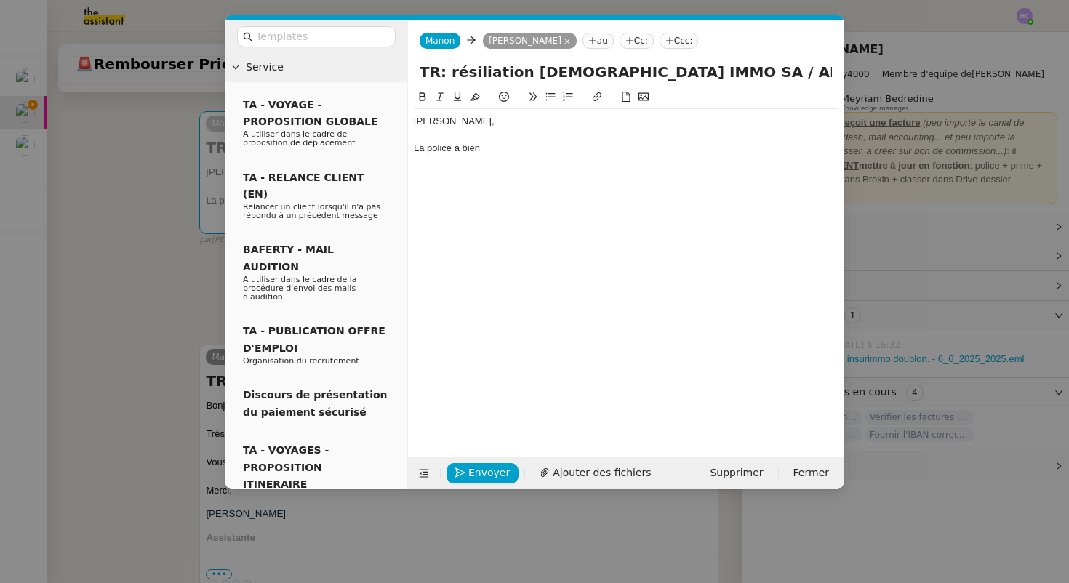
click at [435, 150] on div "La police a bien" at bounding box center [626, 148] width 424 height 13
click at [493, 149] on div "Le contrat a bien" at bounding box center [626, 148] width 424 height 13
click at [551, 149] on div "Le contrat a bien été annulé et le remboursement" at bounding box center [626, 148] width 424 height 13
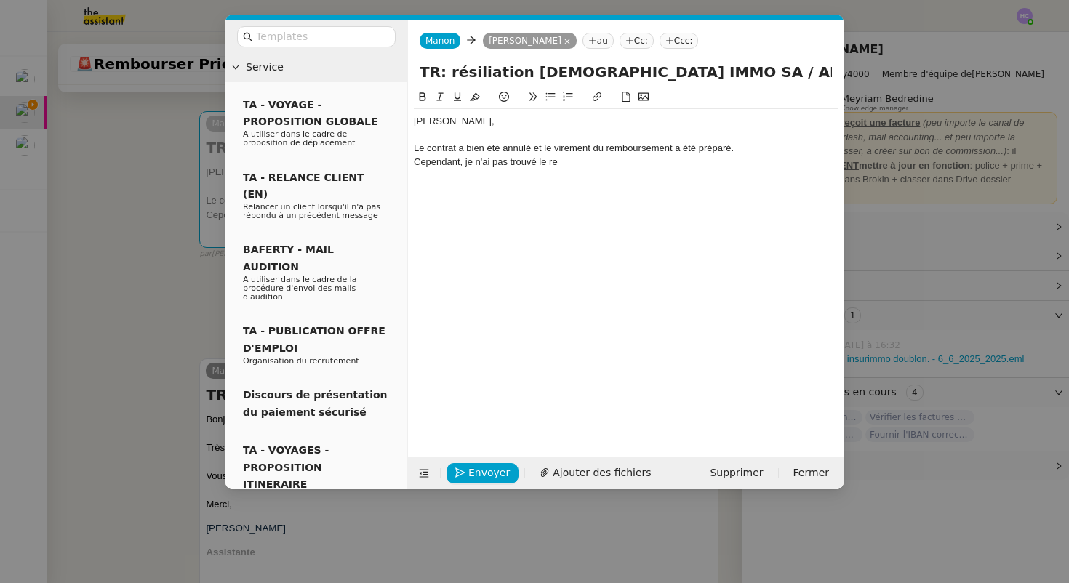
click at [679, 152] on div "Le contrat a bien été annulé et le virement du remboursement a été préparé." at bounding box center [626, 148] width 424 height 13
click at [789, 146] on div "Le contrat a bien été annulé et le virement du remboursement au client a été pr…" at bounding box center [626, 148] width 424 height 13
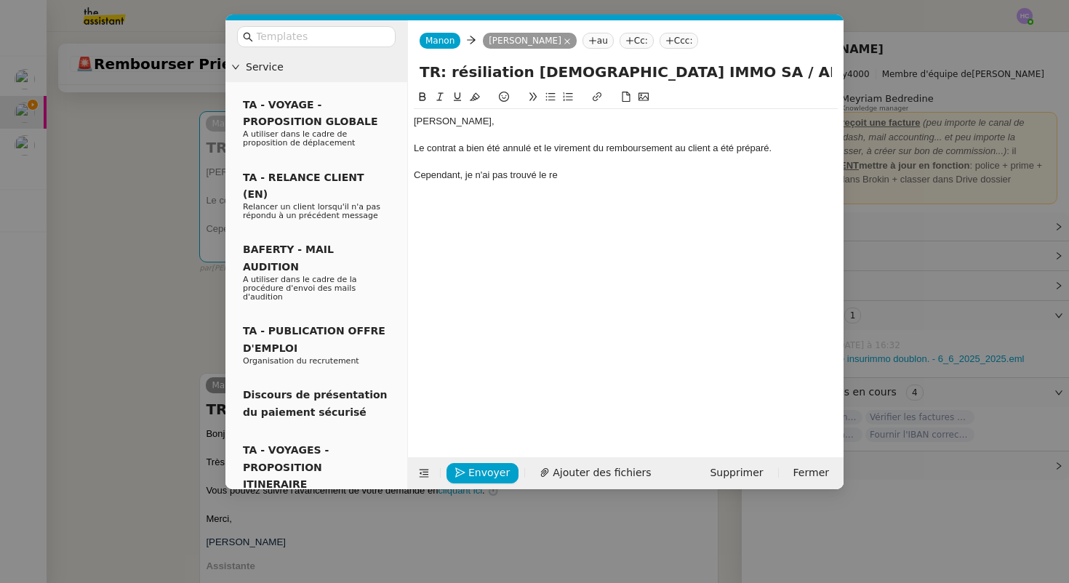
click at [603, 177] on div "Cependant, je n'ai pas trouvé le re" at bounding box center [626, 175] width 424 height 13
click at [566, 172] on div "Cependant, je n'ai pas trouvé le virement de Alia" at bounding box center [626, 175] width 424 height 13
click at [629, 179] on div "Cependant, je n'ai pas trouvé le remboursement de Alia" at bounding box center [626, 175] width 424 height 13
click at [201, 285] on nz-modal-container "Service TA - VOYAGE - PROPOSITION GLOBALE A utiliser dans le cadre de propositi…" at bounding box center [534, 291] width 1069 height 583
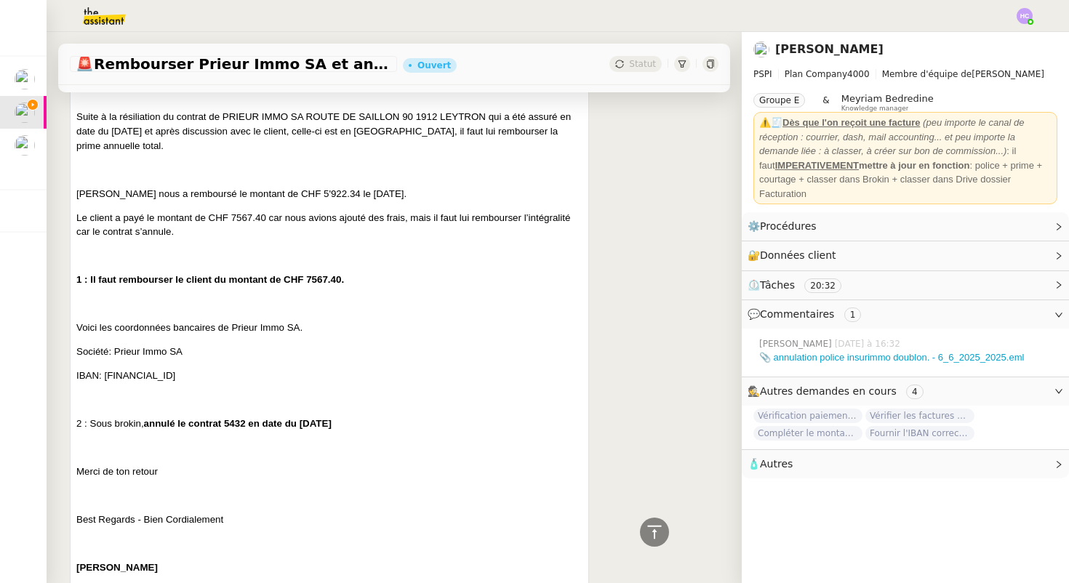
scroll to position [845, 0]
drag, startPoint x: 297, startPoint y: 194, endPoint x: 239, endPoint y: 191, distance: 57.5
click at [239, 193] on span "Alia nous a remboursé le montant de CHF 5'922.34 le 08/08/25." at bounding box center [241, 193] width 330 height 11
copy span "CHF 5'922.34"
click at [294, 196] on span "Alia nous a remboursé le montant de CHF 5'922.34 le 08/08/25." at bounding box center [241, 193] width 330 height 11
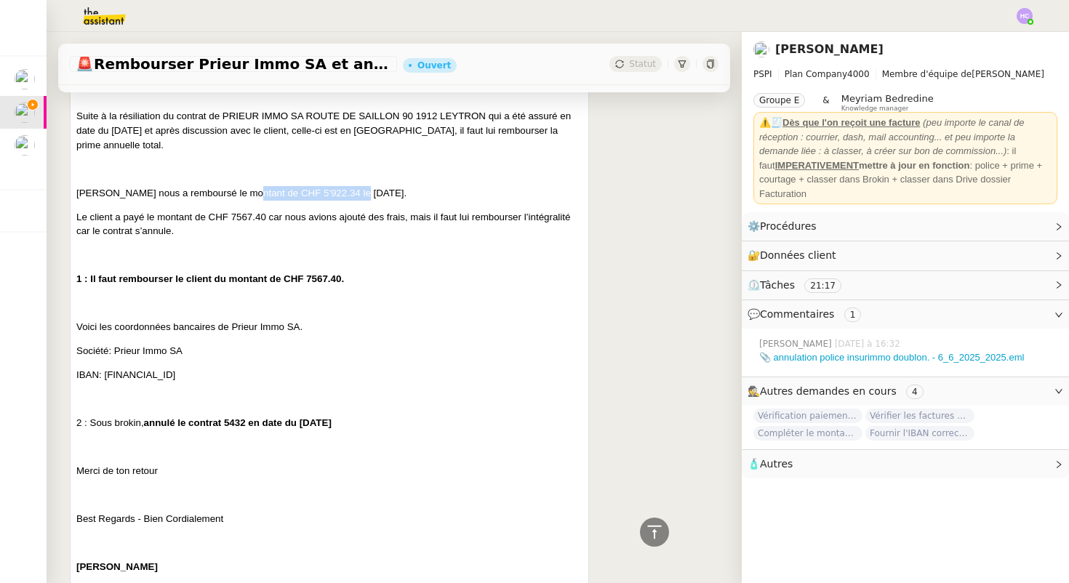
drag, startPoint x: 346, startPoint y: 193, endPoint x: 238, endPoint y: 196, distance: 108.3
click at [238, 196] on span "Alia nous a remboursé le montant de CHF 5'922.34 le 08/08/25." at bounding box center [241, 193] width 330 height 11
copy span "CHF 5'922.34 le 08/08/25"
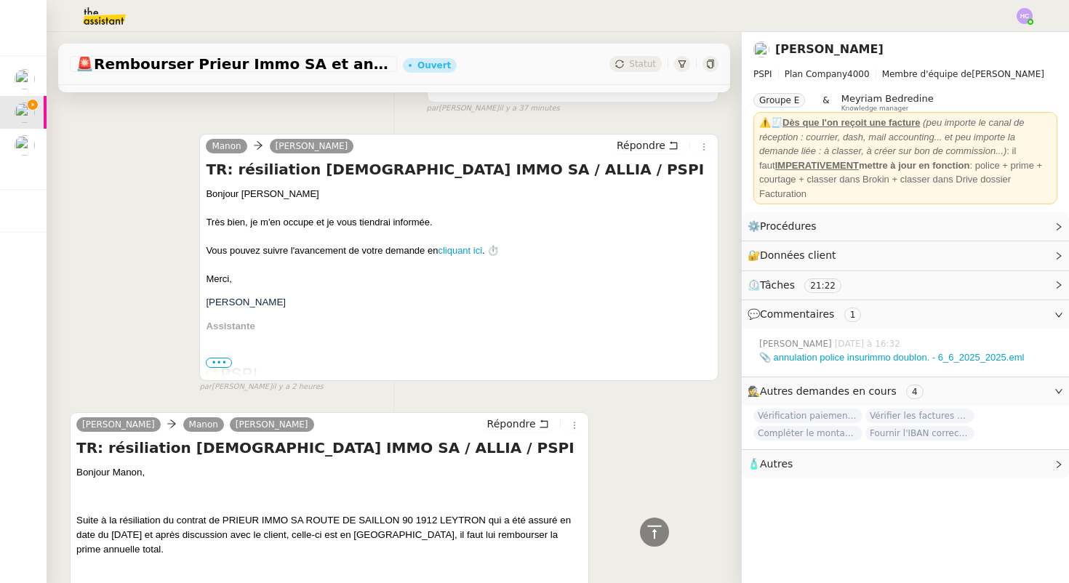
scroll to position [0, 0]
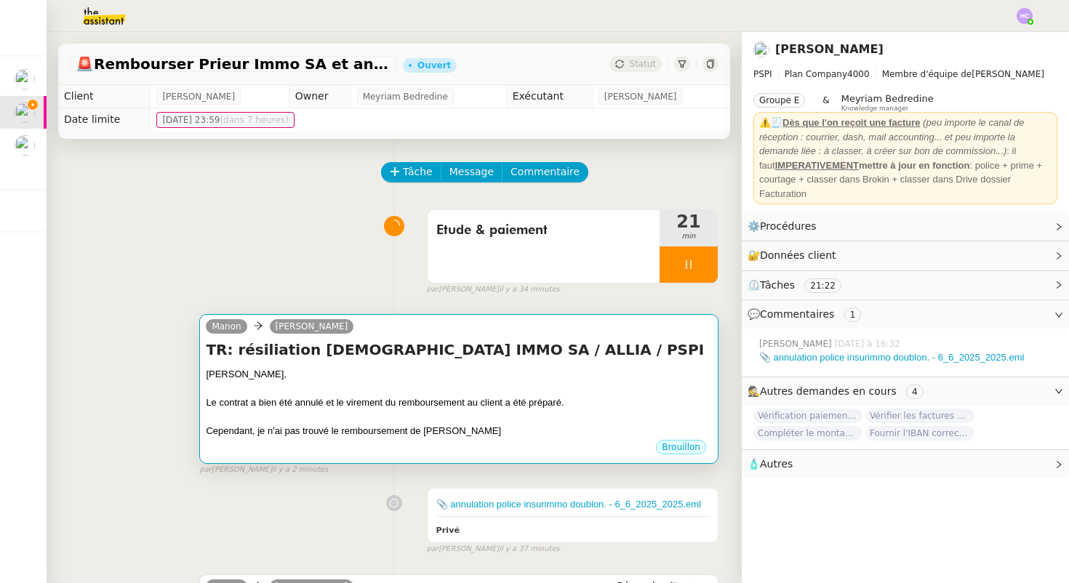
click at [329, 358] on h4 "TR: résiliation PRIEUR IMMO SA / ALLIA / PSPI" at bounding box center [459, 349] width 506 height 20
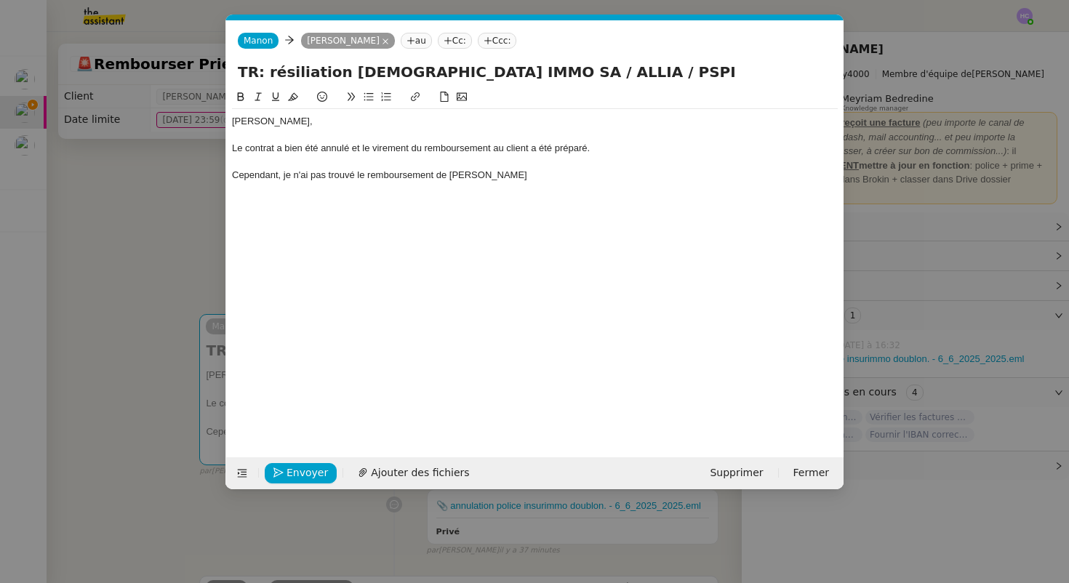
scroll to position [0, 31]
click at [448, 176] on div "Cependant, je n'ai pas trouvé le remboursement de Alia" at bounding box center [535, 175] width 606 height 13
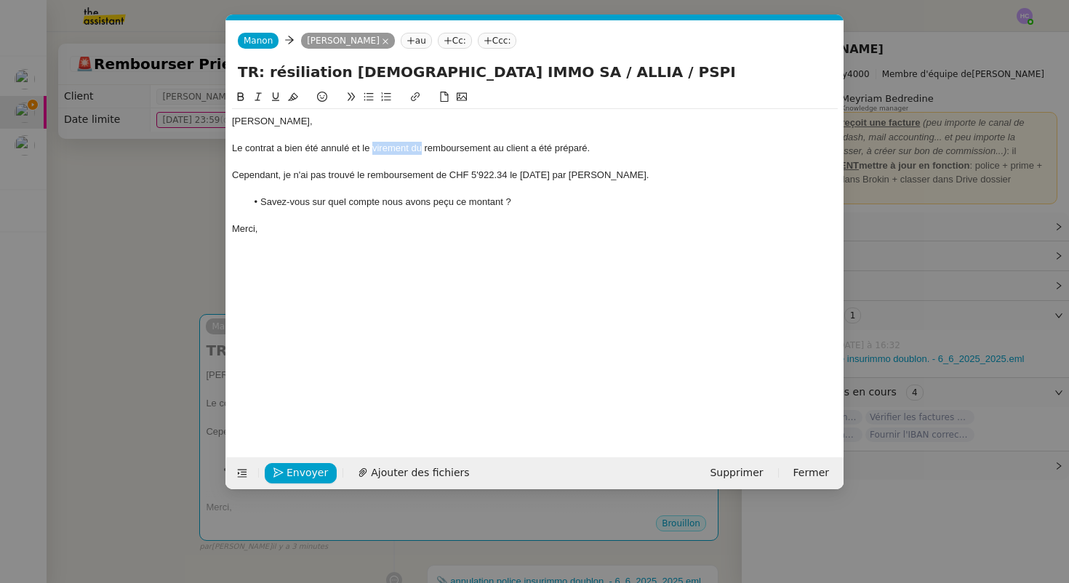
drag, startPoint x: 422, startPoint y: 149, endPoint x: 373, endPoint y: 151, distance: 48.8
click at [373, 151] on div "Le contrat a bien été annulé et le virement du remboursement au client a été pr…" at bounding box center [535, 148] width 606 height 13
click at [585, 146] on div "Le contrat a bien été annulé et le remboursement au client a été préparé." at bounding box center [535, 148] width 606 height 13
click at [443, 203] on li "Savez-vous sur quel compte nous avons peçu ce montant ?" at bounding box center [542, 202] width 592 height 13
click at [517, 227] on div "Merci," at bounding box center [535, 228] width 606 height 13
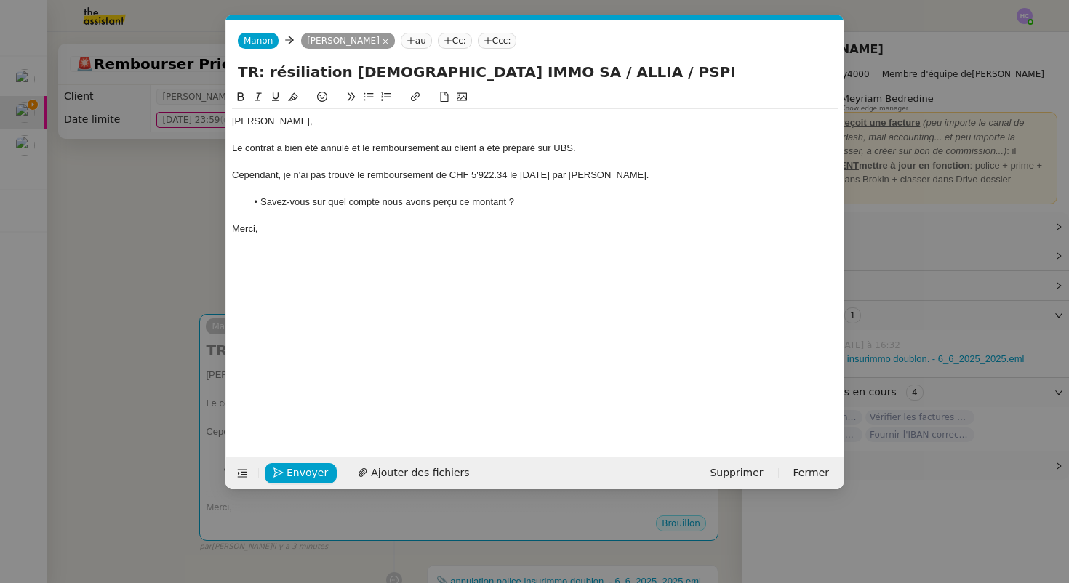
click at [447, 204] on li "Savez-vous sur quel compte nous avons perçu ce montant ?" at bounding box center [542, 202] width 592 height 13
click at [337, 220] on div at bounding box center [535, 215] width 606 height 13
click at [302, 471] on span "Envoyer" at bounding box center [306, 472] width 41 height 17
click at [163, 456] on nz-modal-container "Service TA - VOYAGE - PROPOSITION GLOBALE A utiliser dans le cadre de propositi…" at bounding box center [534, 291] width 1069 height 583
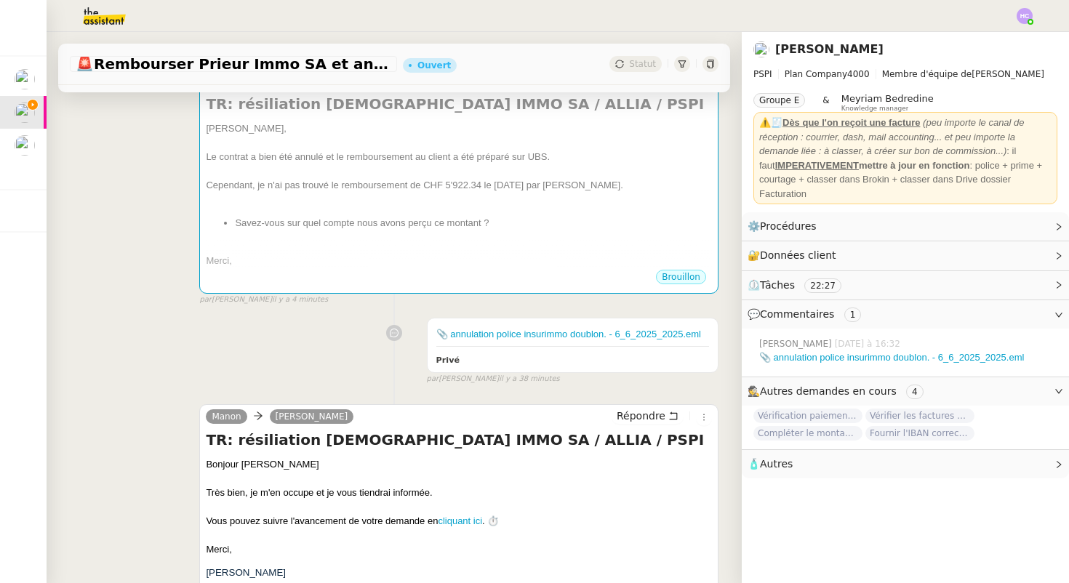
scroll to position [228, 0]
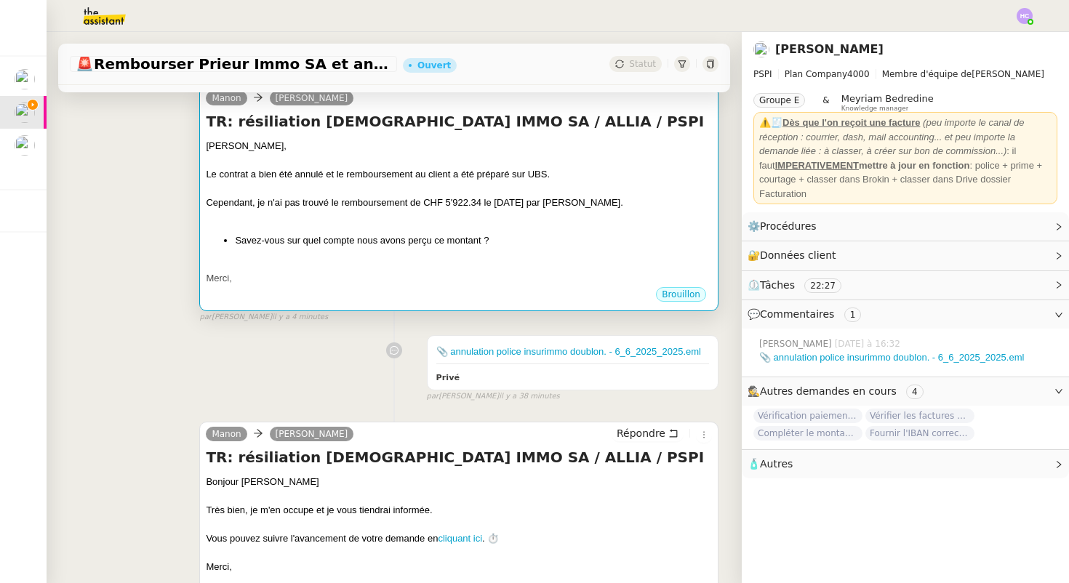
click at [339, 244] on li "Savez-vous sur quel compte nous avons perçu ce montant ?" at bounding box center [473, 240] width 477 height 15
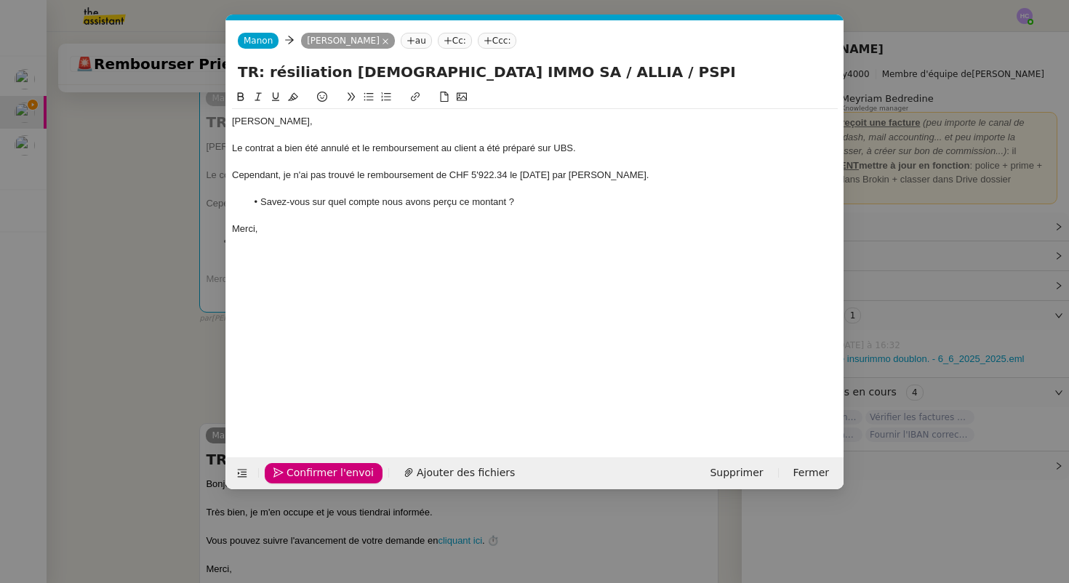
scroll to position [0, 31]
click at [304, 459] on div "Confirmer l'envoi Ajouter des fichiers Supprimer Fermer" at bounding box center [534, 473] width 617 height 32
click at [303, 472] on span "Confirmer l'envoi" at bounding box center [329, 472] width 87 height 17
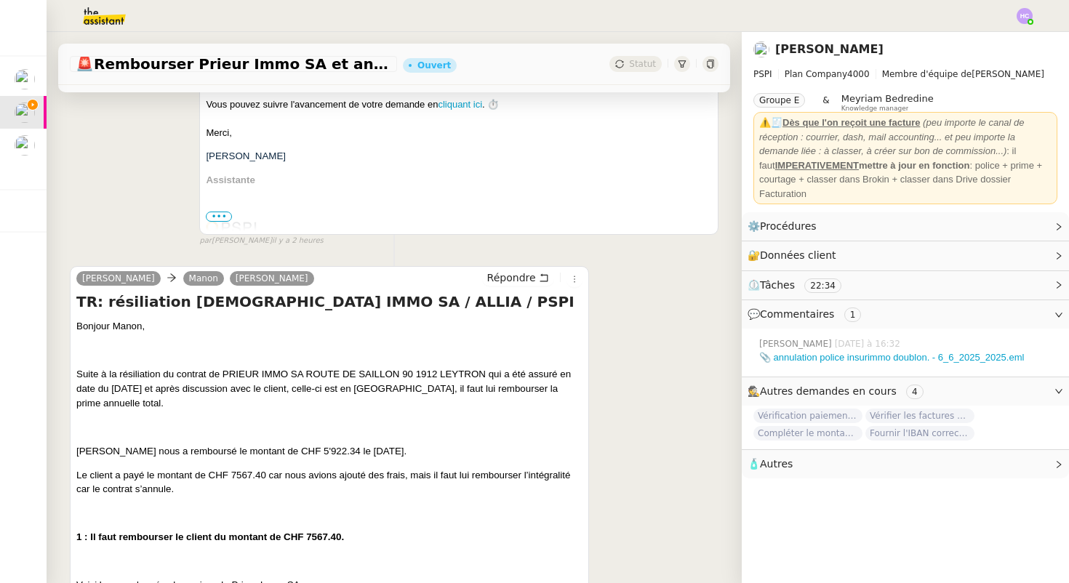
scroll to position [704, 0]
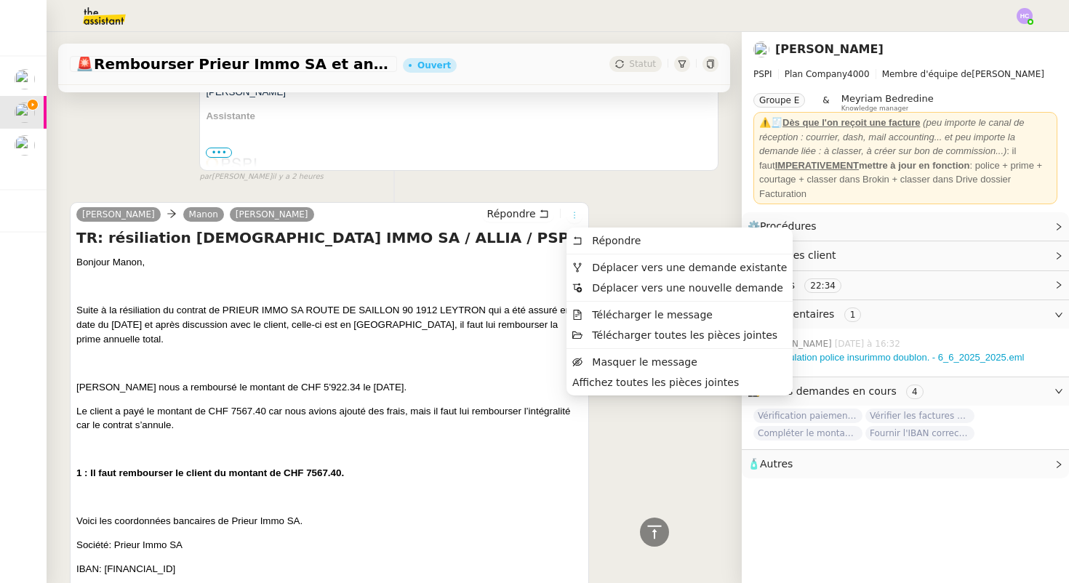
click at [577, 213] on icon at bounding box center [574, 215] width 9 height 9
click at [602, 313] on span "Télécharger le message" at bounding box center [652, 315] width 121 height 12
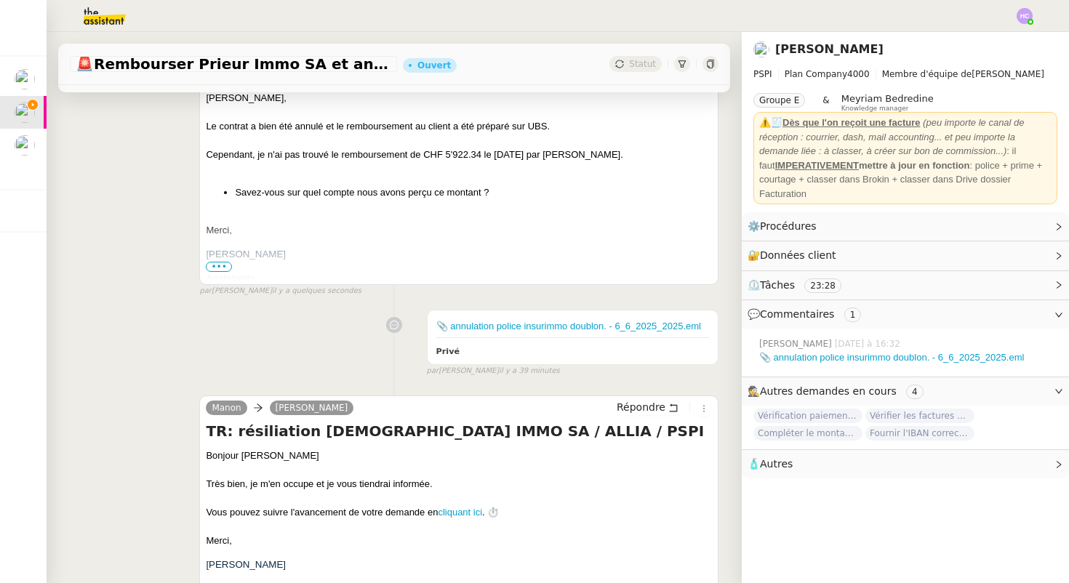
scroll to position [0, 0]
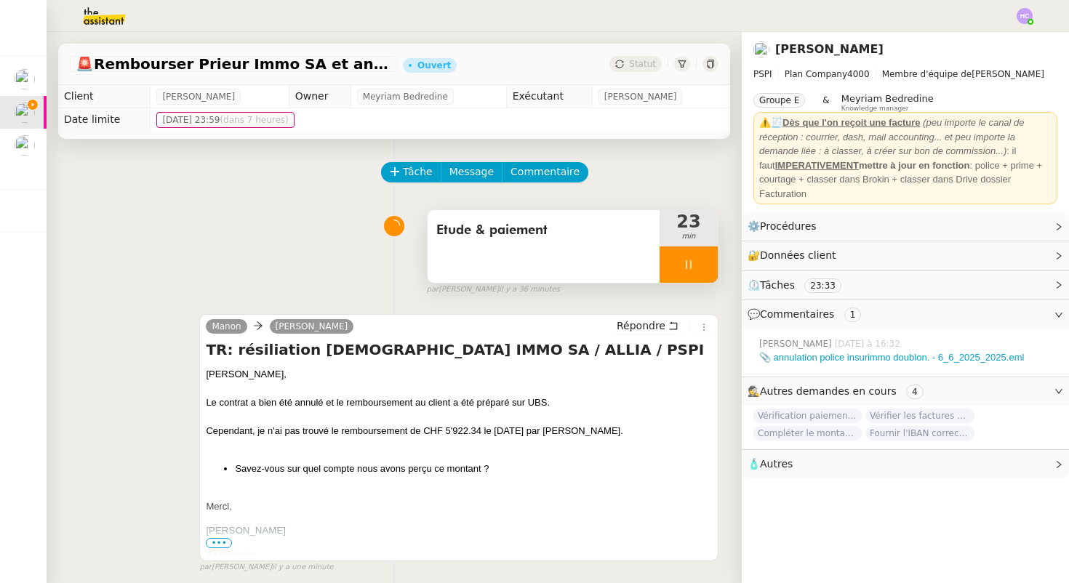
click at [680, 267] on div at bounding box center [688, 264] width 58 height 36
click at [696, 269] on button at bounding box center [702, 264] width 29 height 36
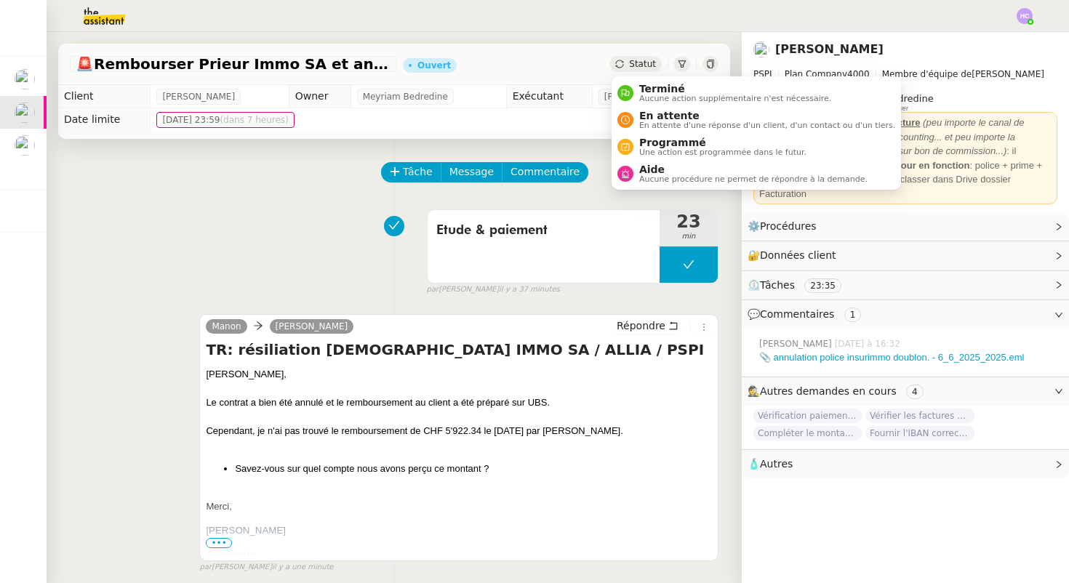
click at [637, 62] on span "Statut" at bounding box center [642, 64] width 27 height 10
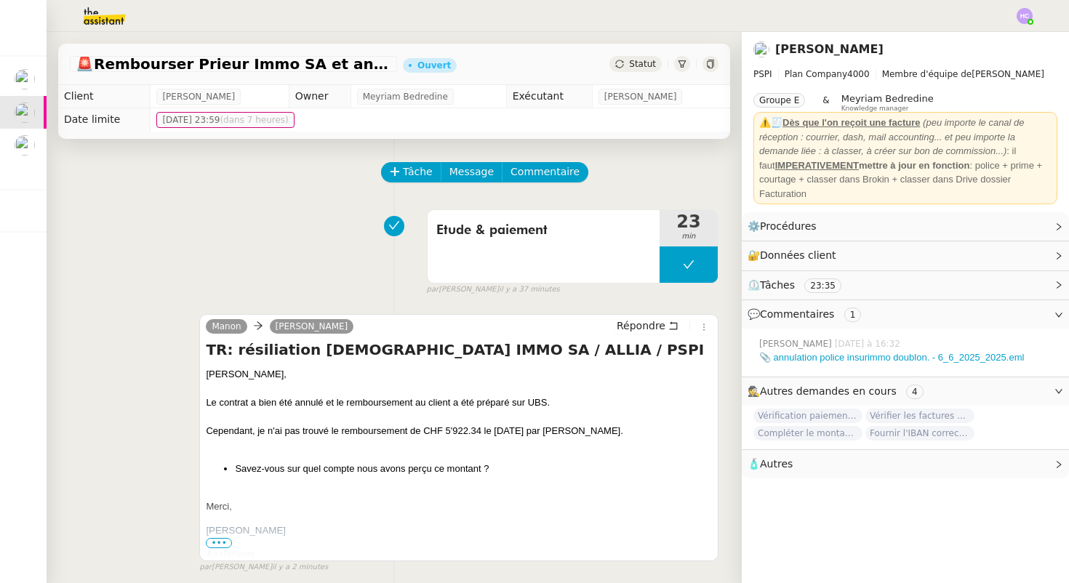
click at [355, 203] on div "Etude & paiement 23 min false par Hannah C. il y a 37 minutes" at bounding box center [394, 249] width 648 height 93
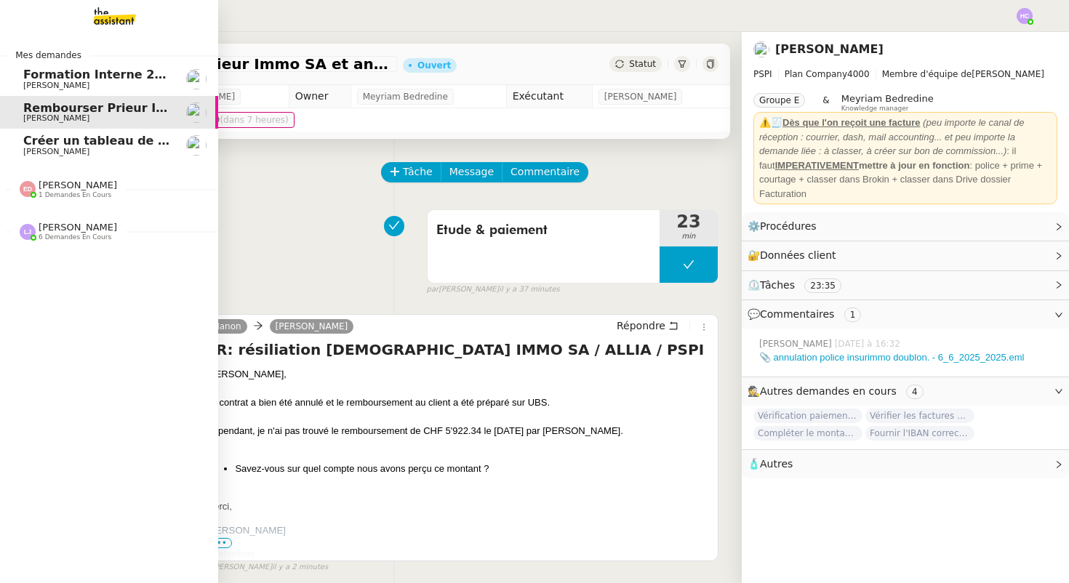
click at [105, 140] on span "Créer un tableau de synthèse des vols" at bounding box center [149, 141] width 252 height 14
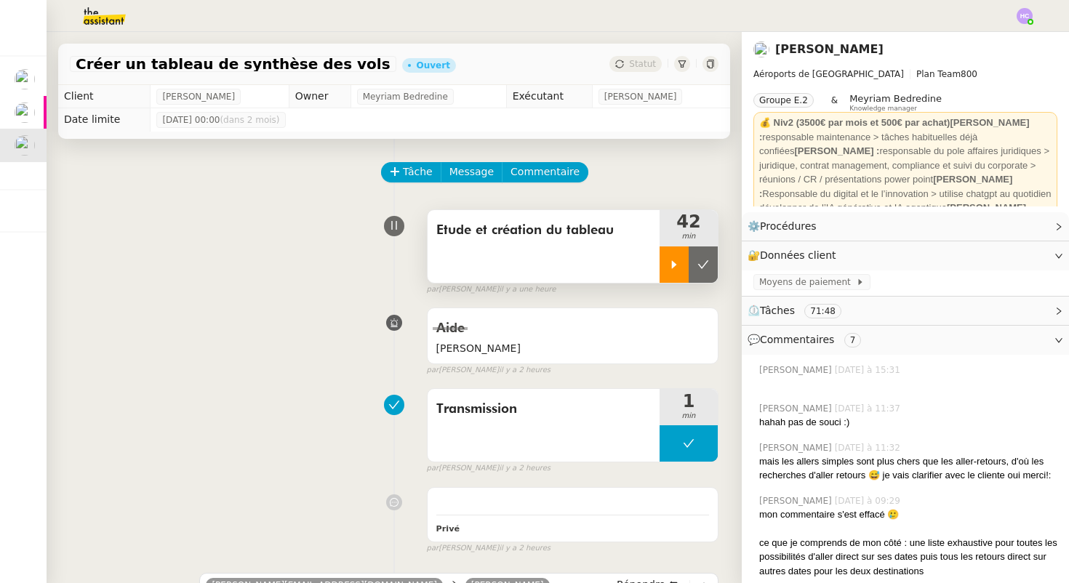
click at [667, 270] on div at bounding box center [673, 264] width 29 height 36
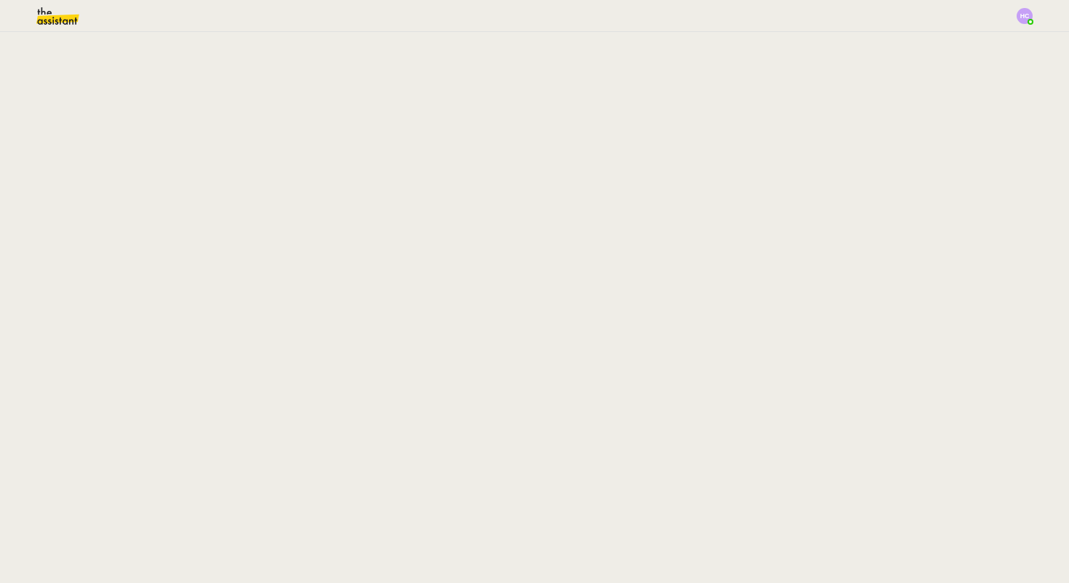
click at [61, 17] on img at bounding box center [69, 16] width 66 height 32
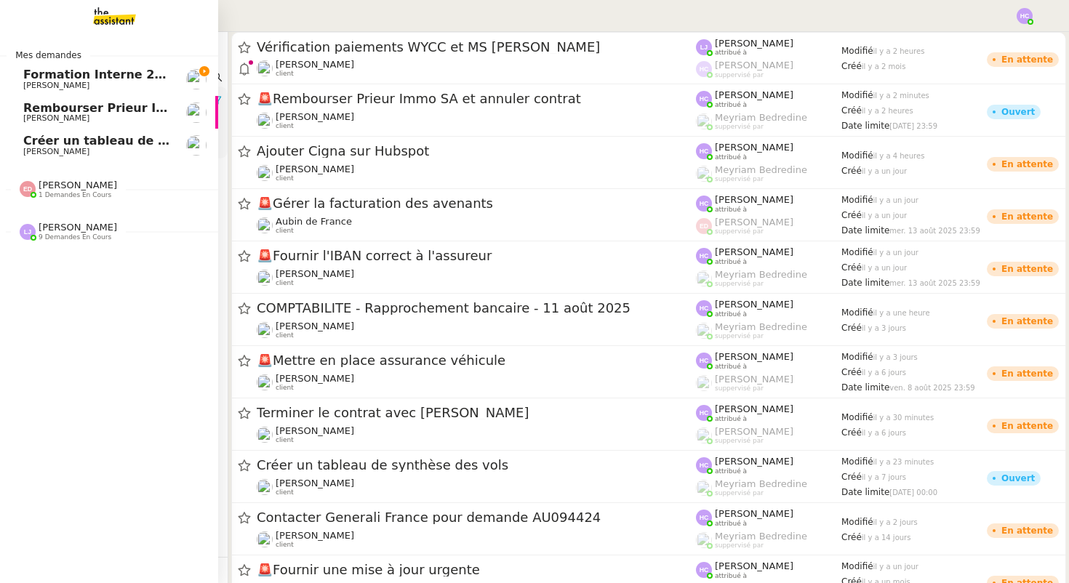
click at [56, 144] on span "Créer un tableau de synthèse des vols" at bounding box center [149, 141] width 252 height 14
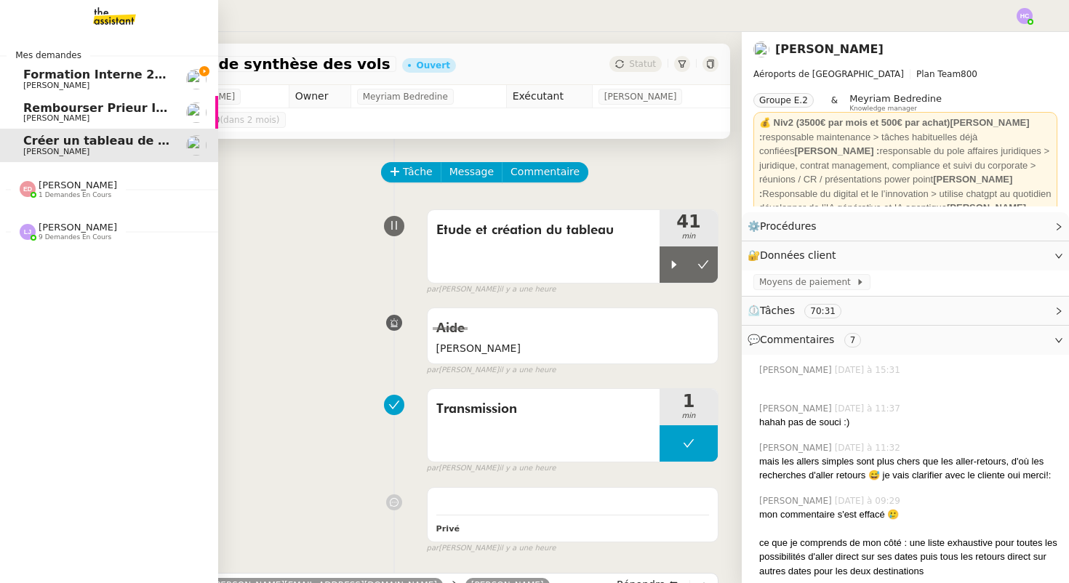
click at [62, 194] on span "1 demandes en cours" at bounding box center [75, 195] width 73 height 8
click at [63, 193] on span "1 demandes en cours" at bounding box center [75, 195] width 73 height 8
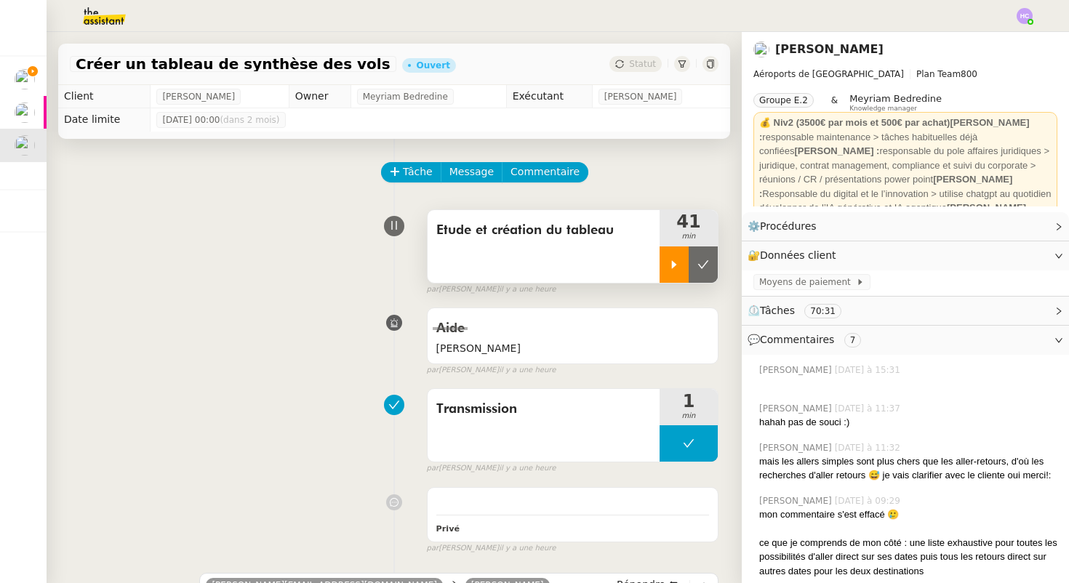
click at [667, 273] on div at bounding box center [673, 264] width 29 height 36
click at [698, 272] on div at bounding box center [688, 264] width 58 height 36
